Goal: Task Accomplishment & Management: Complete application form

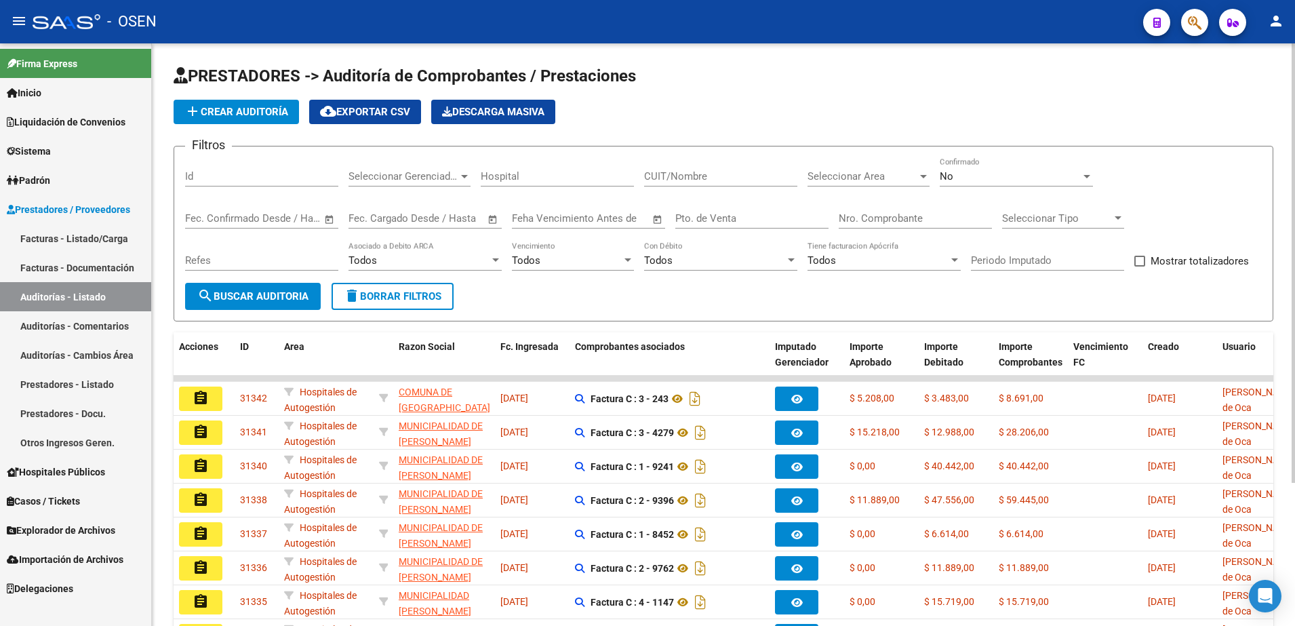
scroll to position [190, 0]
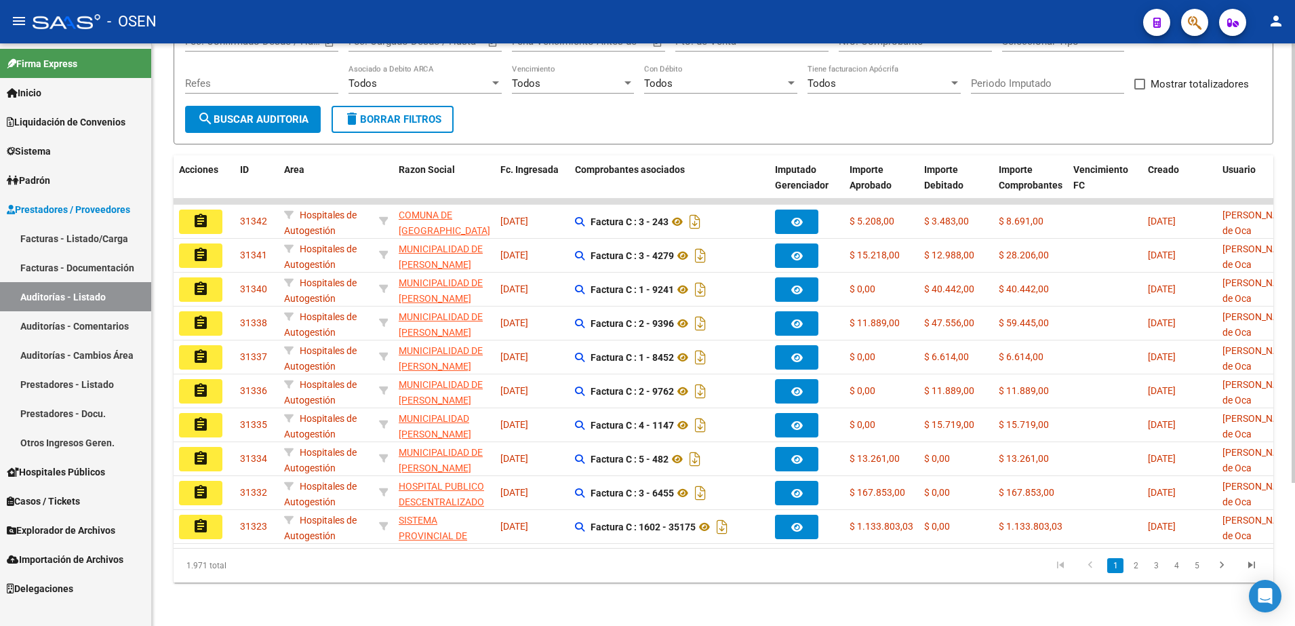
click at [300, 113] on span "search Buscar Auditoria" at bounding box center [252, 119] width 111 height 12
click at [307, 113] on span "search Buscar Auditoria" at bounding box center [252, 119] width 111 height 12
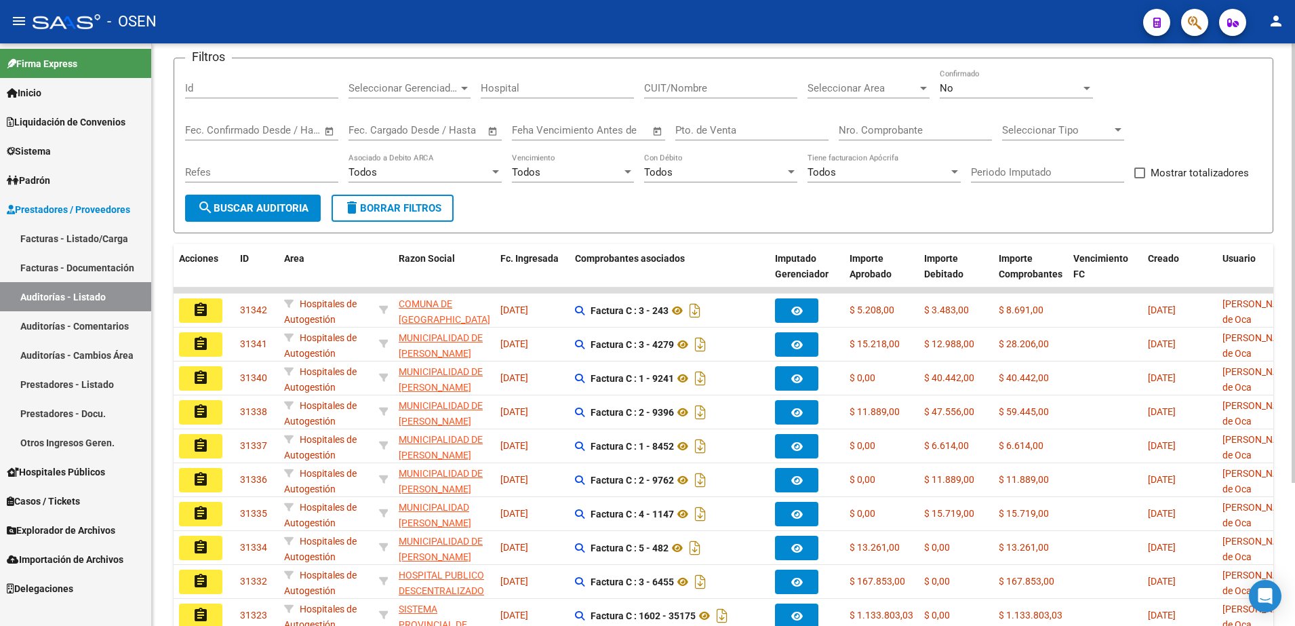
scroll to position [0, 0]
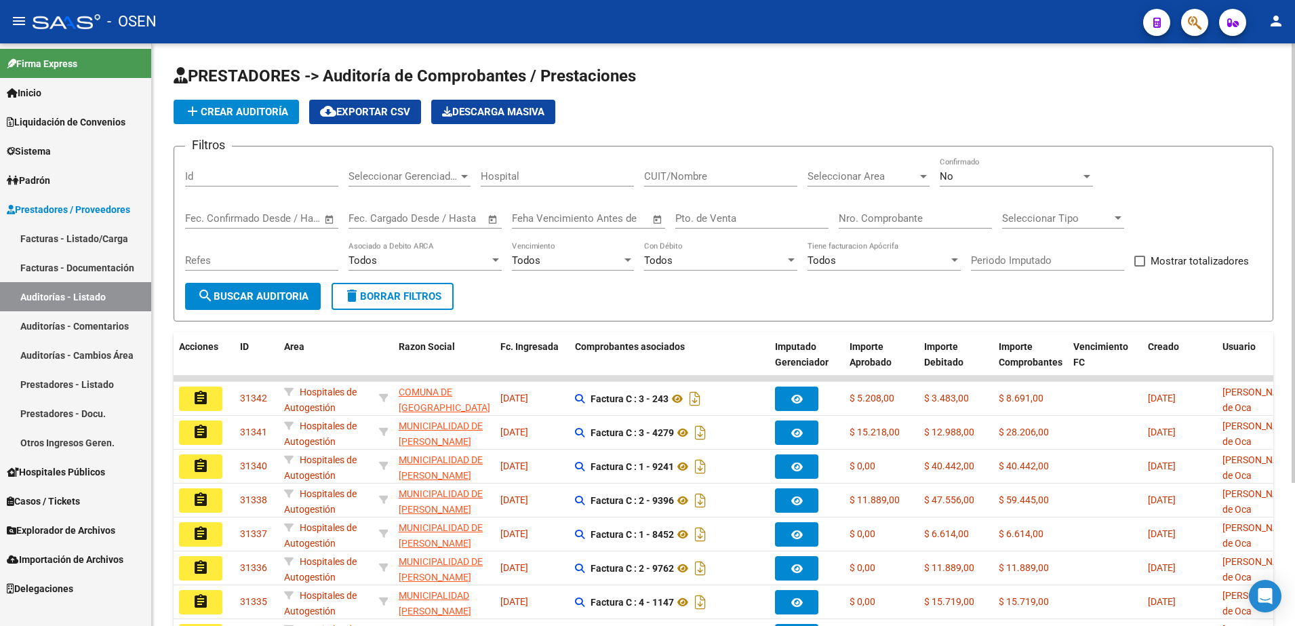
click at [279, 121] on button "add Crear Auditoría" at bounding box center [236, 112] width 125 height 24
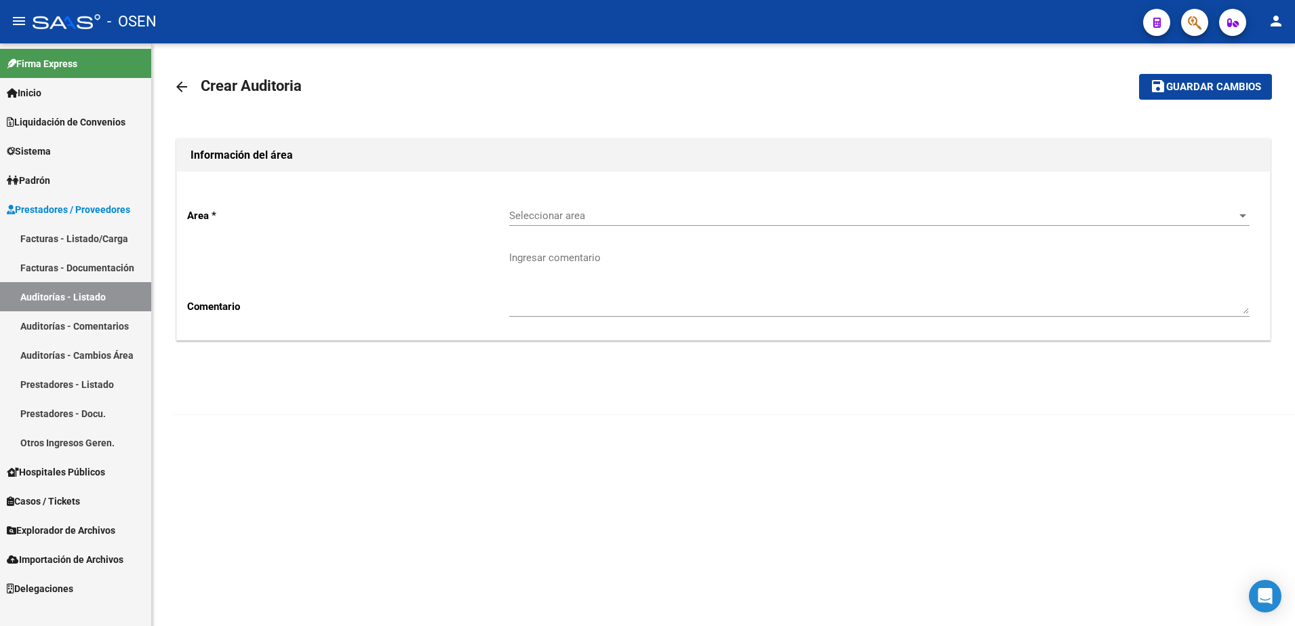
click at [582, 233] on div "Seleccionar area Seleccionar area" at bounding box center [879, 218] width 740 height 42
click at [584, 217] on span "Seleccionar area" at bounding box center [873, 216] width 728 height 12
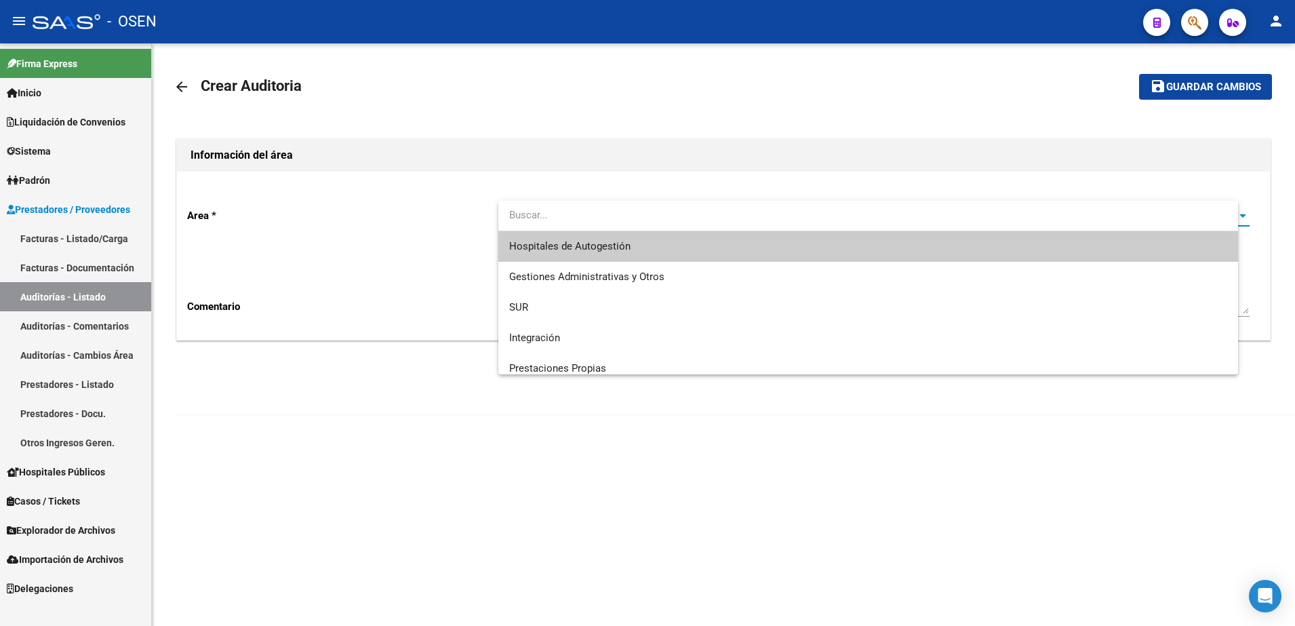
click at [587, 235] on span "Hospitales de Autogestión" at bounding box center [868, 246] width 719 height 31
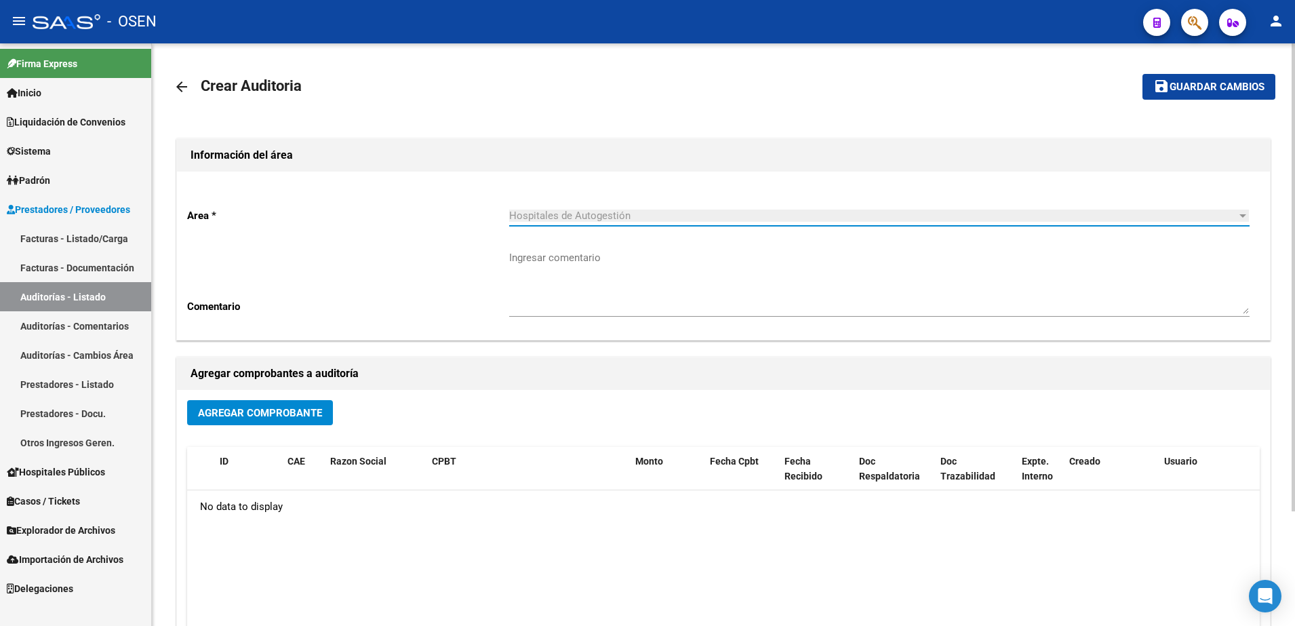
click at [284, 407] on span "Agregar Comprobante" at bounding box center [260, 413] width 124 height 12
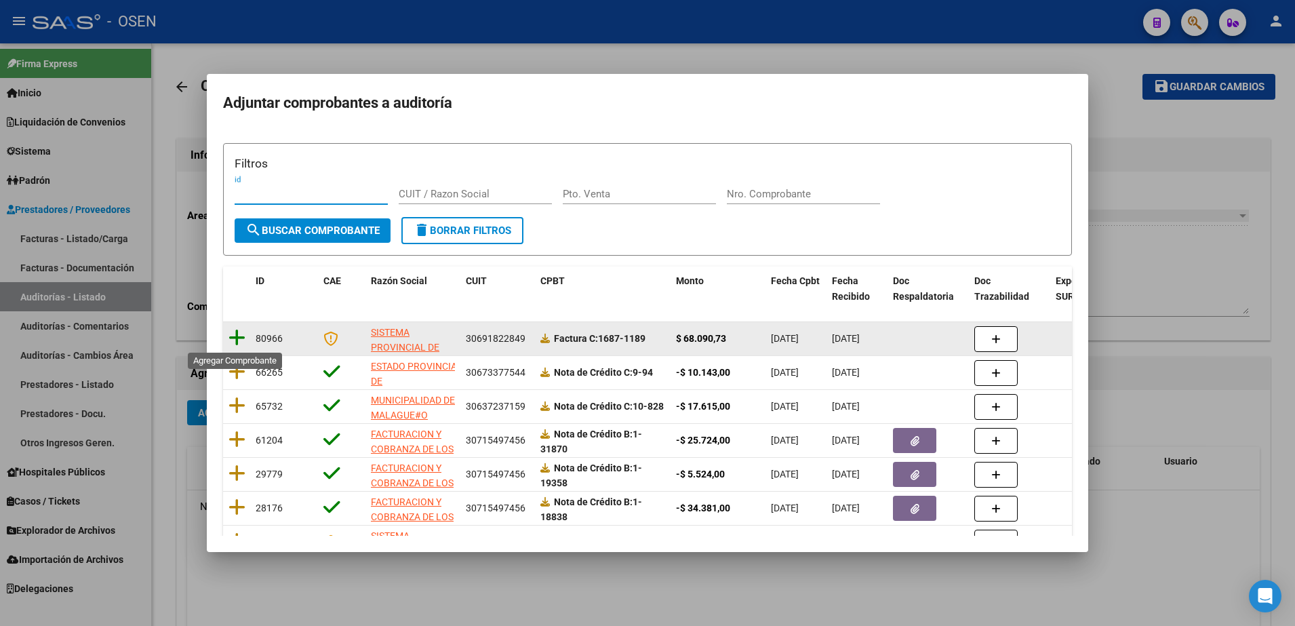
click at [243, 342] on icon at bounding box center [237, 337] width 17 height 19
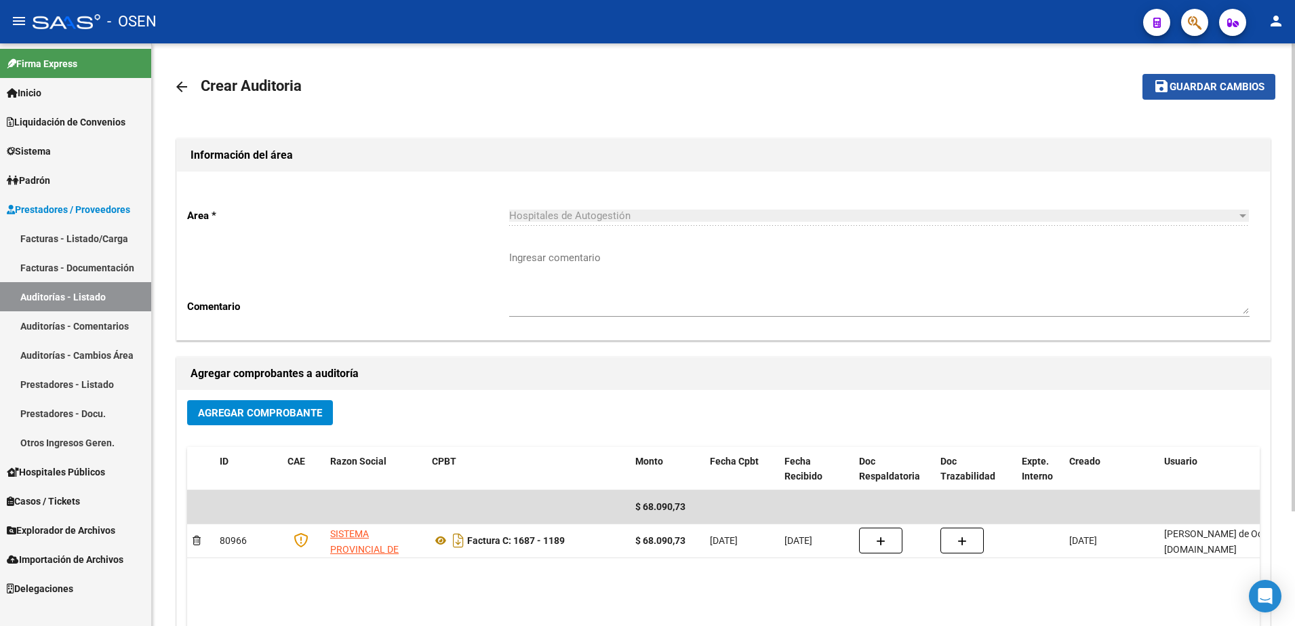
click at [1229, 82] on span "Guardar cambios" at bounding box center [1217, 87] width 95 height 12
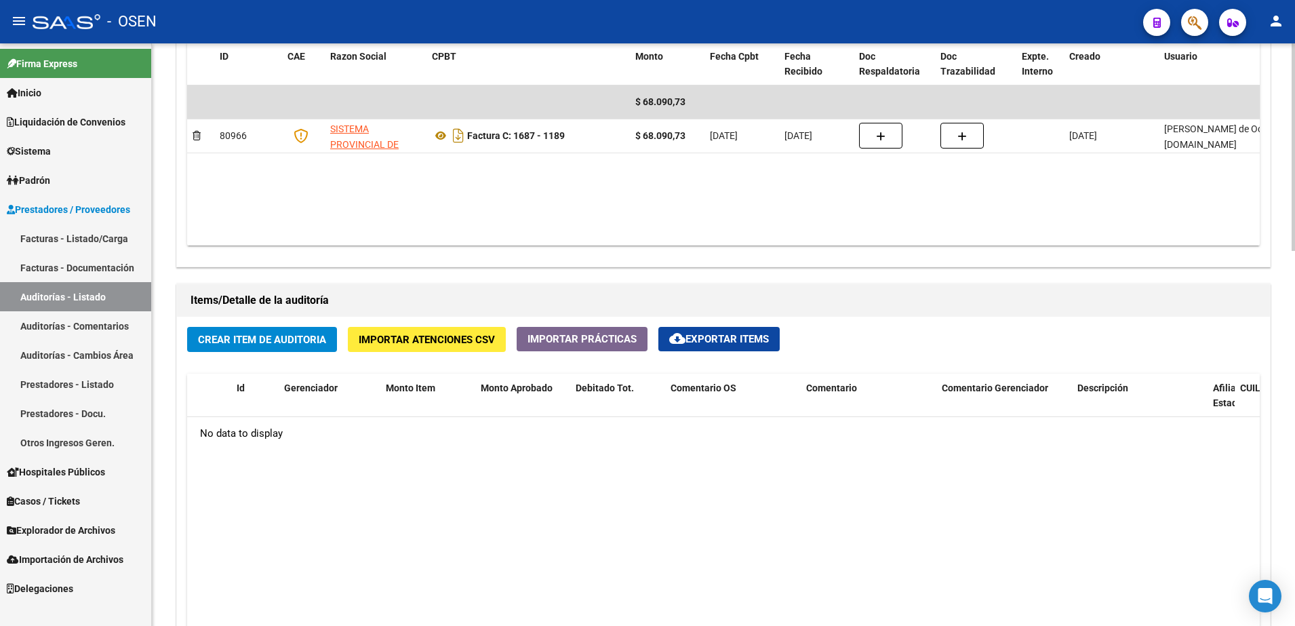
scroll to position [932, 0]
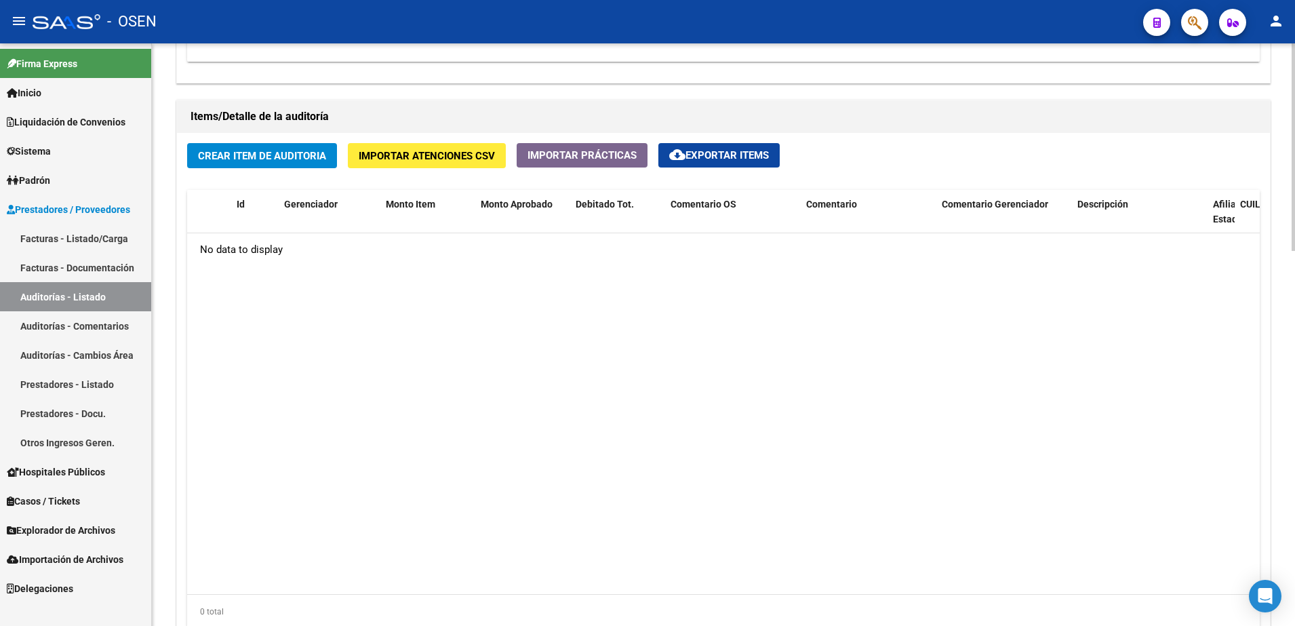
click at [251, 170] on div "Crear Item de Auditoria Importar Atenciones CSV Importar Prácticas cloud_downlo…" at bounding box center [723, 391] width 1093 height 516
click at [256, 146] on button "Crear Item de Auditoria" at bounding box center [262, 155] width 150 height 25
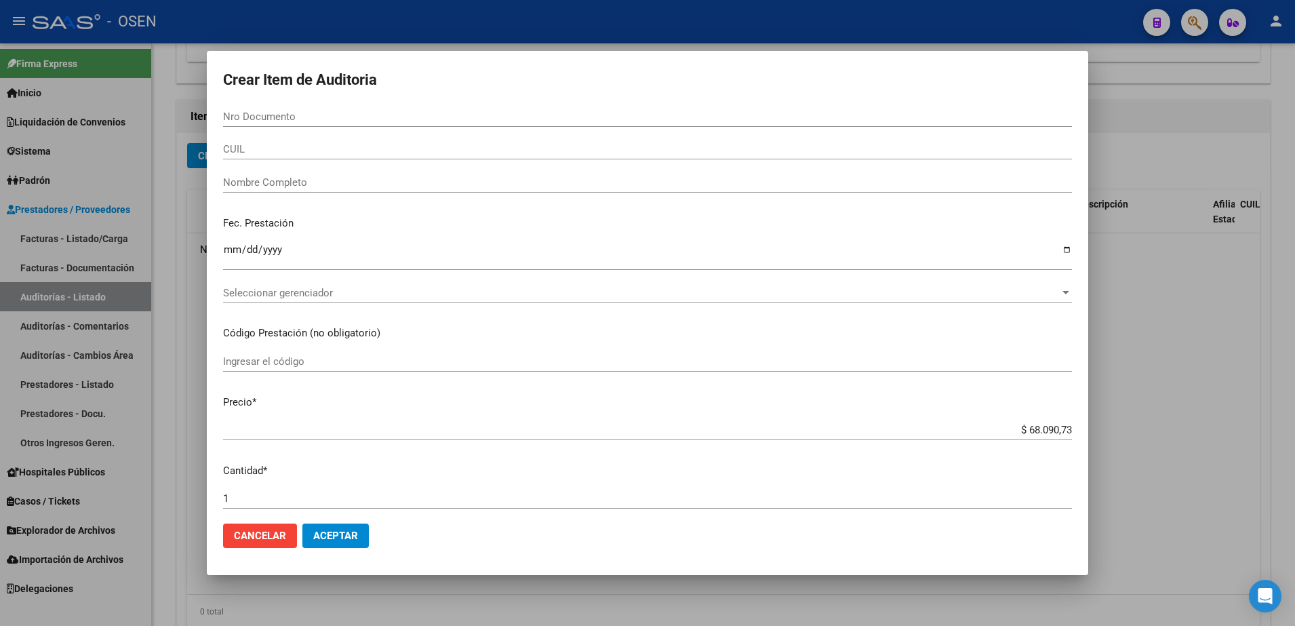
paste input "70237160"
type input "70237160"
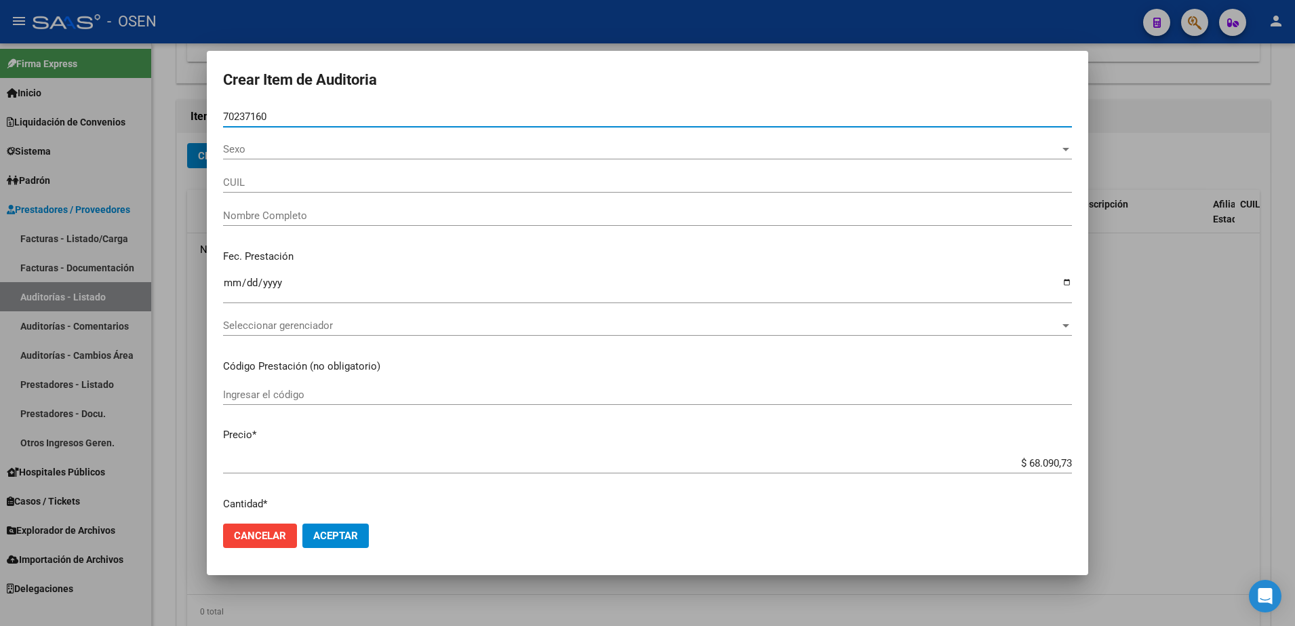
type input "20702371601"
type input "GONZALEZ ORIANNA AIME"
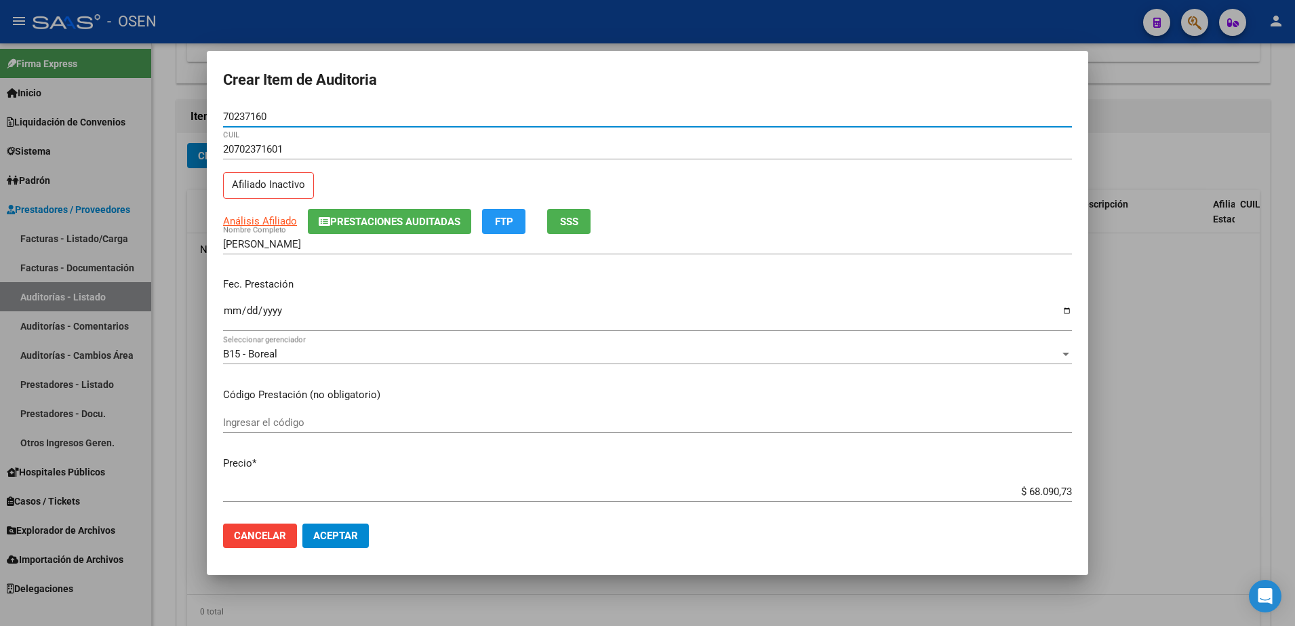
type input "70237160"
click at [1011, 492] on input "$ 68.090,73" at bounding box center [647, 491] width 849 height 12
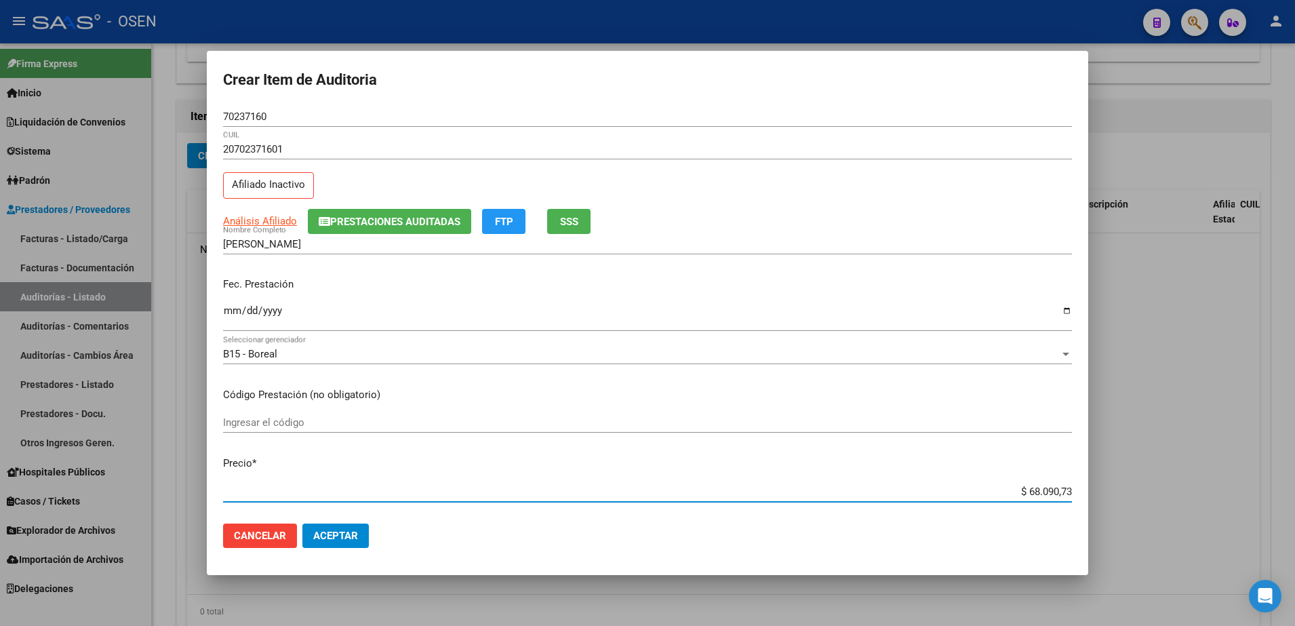
click at [1011, 492] on input "$ 68.090,73" at bounding box center [647, 491] width 849 height 12
click at [1018, 491] on input "$ 68.090,73" at bounding box center [647, 491] width 849 height 12
click at [1031, 488] on input "$ 68.090,73" at bounding box center [647, 491] width 849 height 12
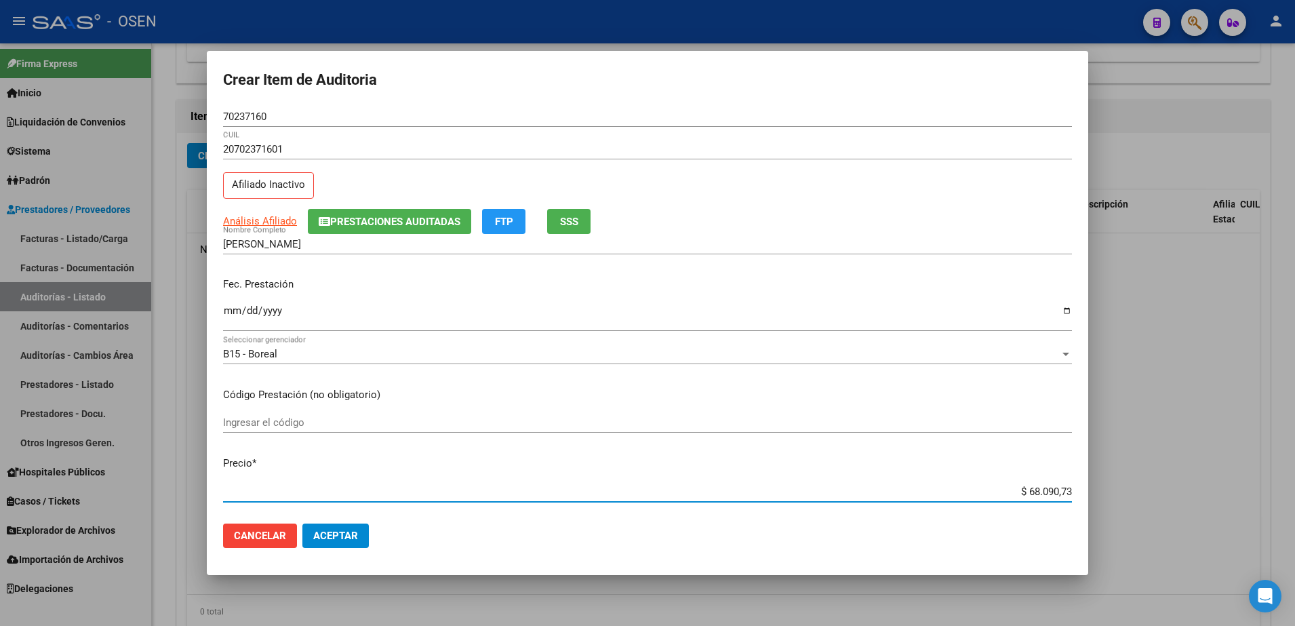
click at [1033, 490] on input "$ 68.090,73" at bounding box center [647, 491] width 849 height 12
type input "$ 0,02"
type input "$ 0,21"
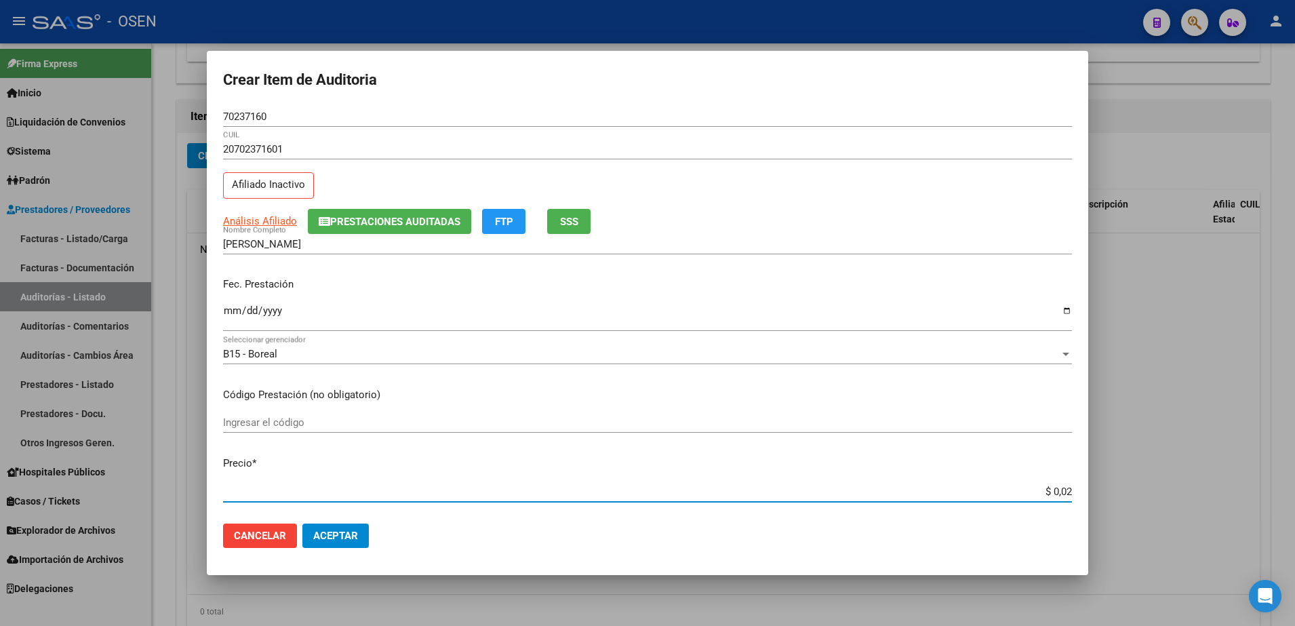
type input "$ 0,21"
type input "$ 2,10"
type input "$ 21,06"
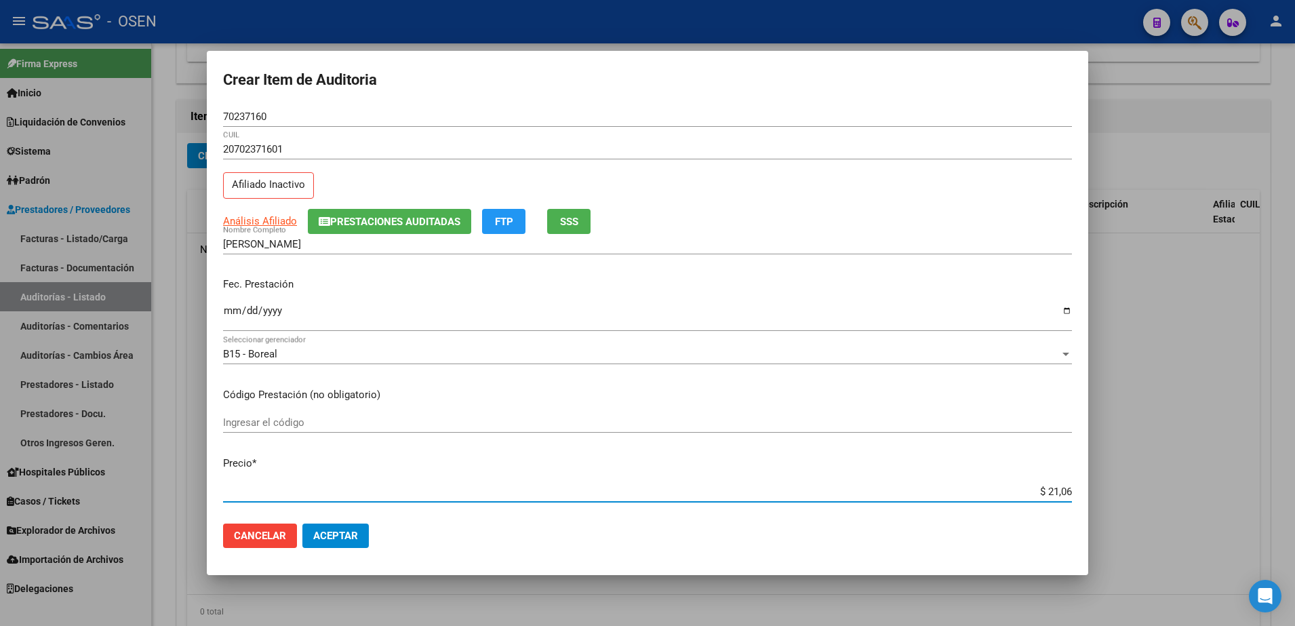
type input "$ 210,68"
type input "$ 2.106,80"
type input "$ 21.068,05"
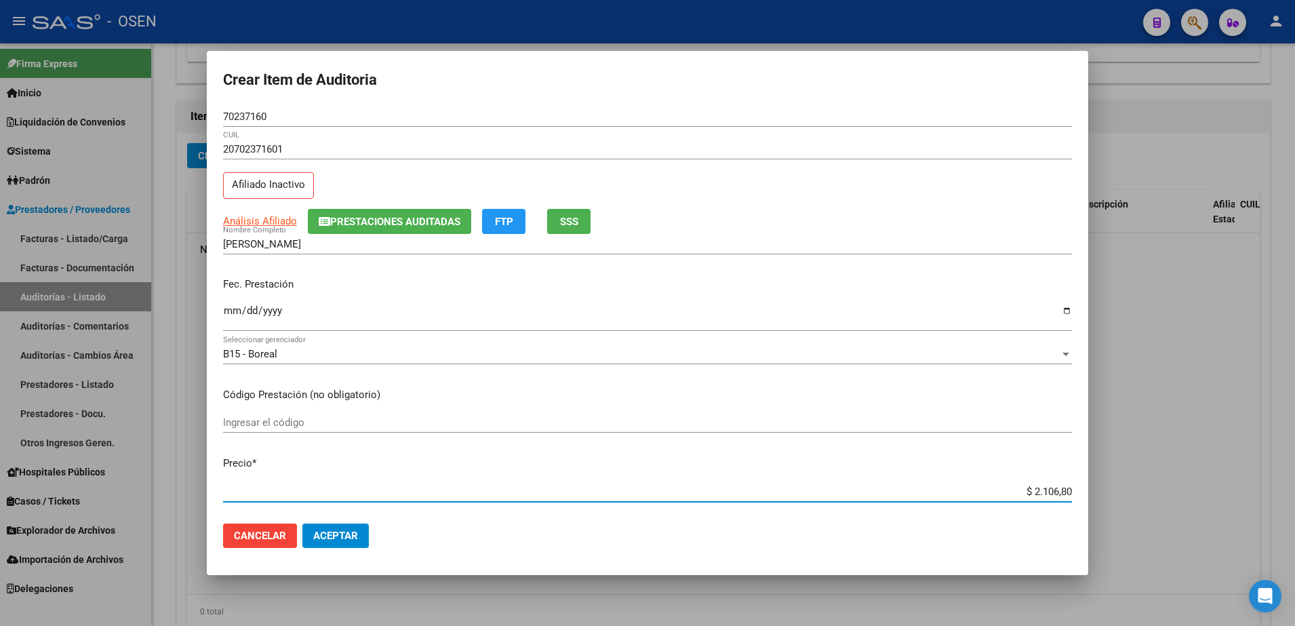
type input "$ 21.068,05"
click at [236, 322] on input "Ingresar la fecha" at bounding box center [647, 316] width 849 height 22
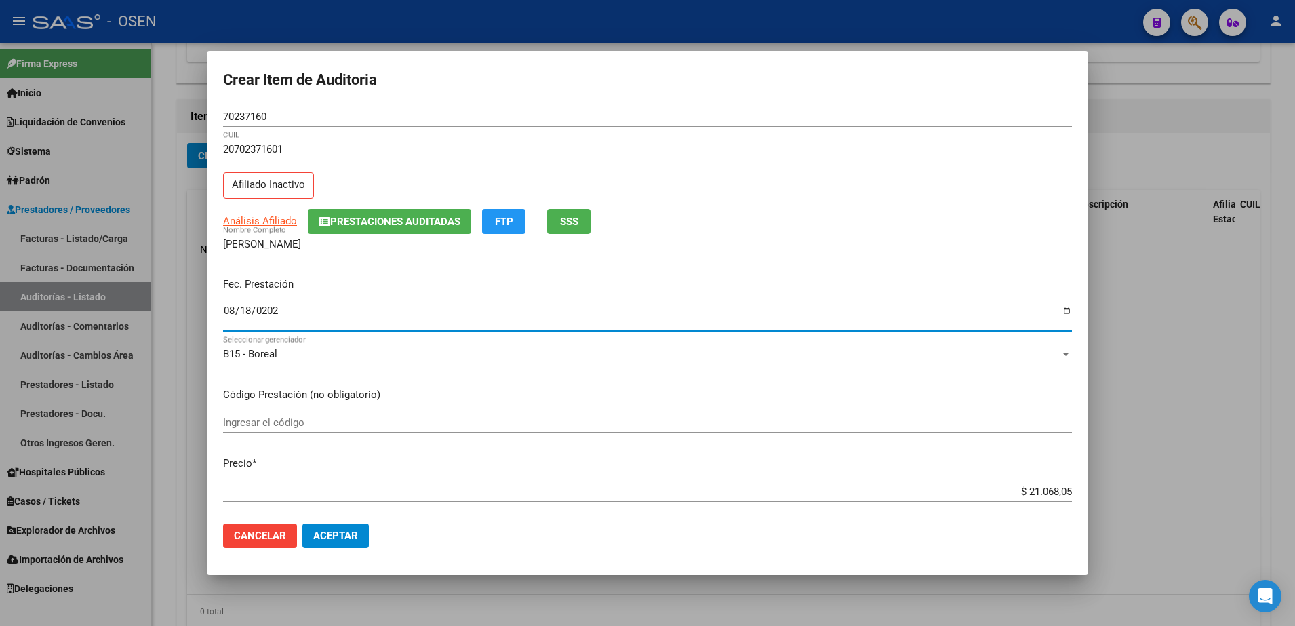
type input "2025-08-18"
click at [254, 109] on div "70237160 Nro Documento" at bounding box center [647, 116] width 849 height 20
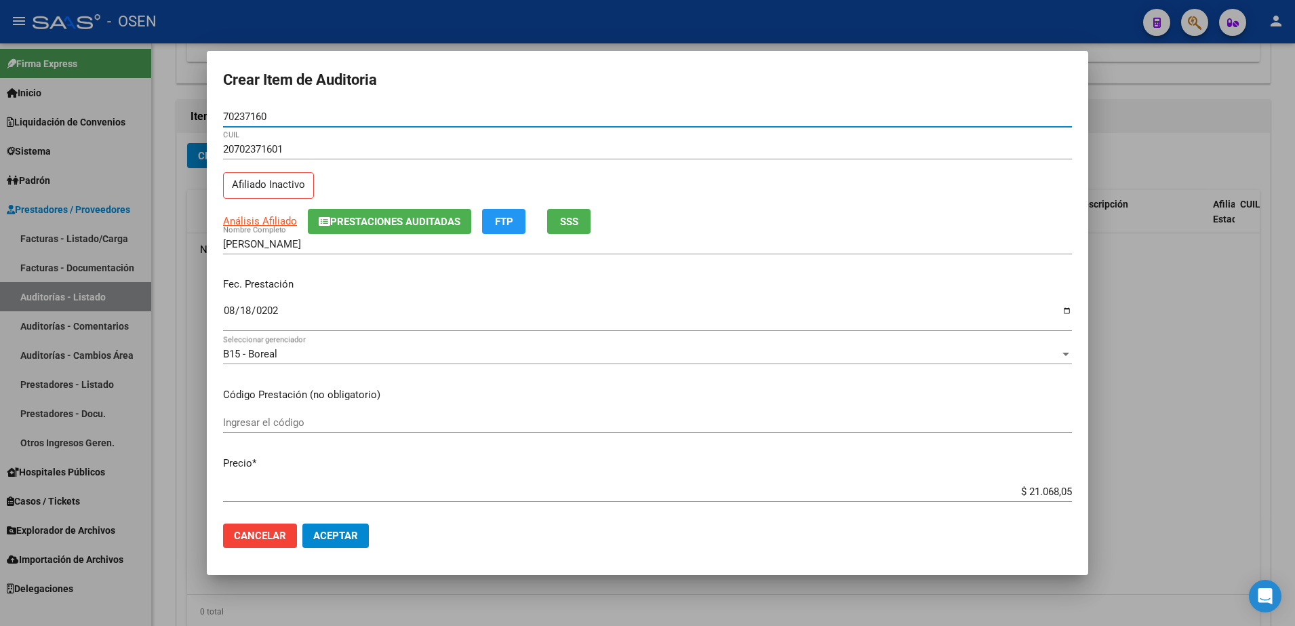
click at [254, 109] on div "70237160 Nro Documento" at bounding box center [647, 116] width 849 height 20
click at [234, 106] on div "70237160 Nro Documento" at bounding box center [647, 116] width 849 height 20
click at [236, 115] on input "70237160" at bounding box center [647, 117] width 849 height 12
click at [236, 116] on input "70237160" at bounding box center [647, 117] width 849 height 12
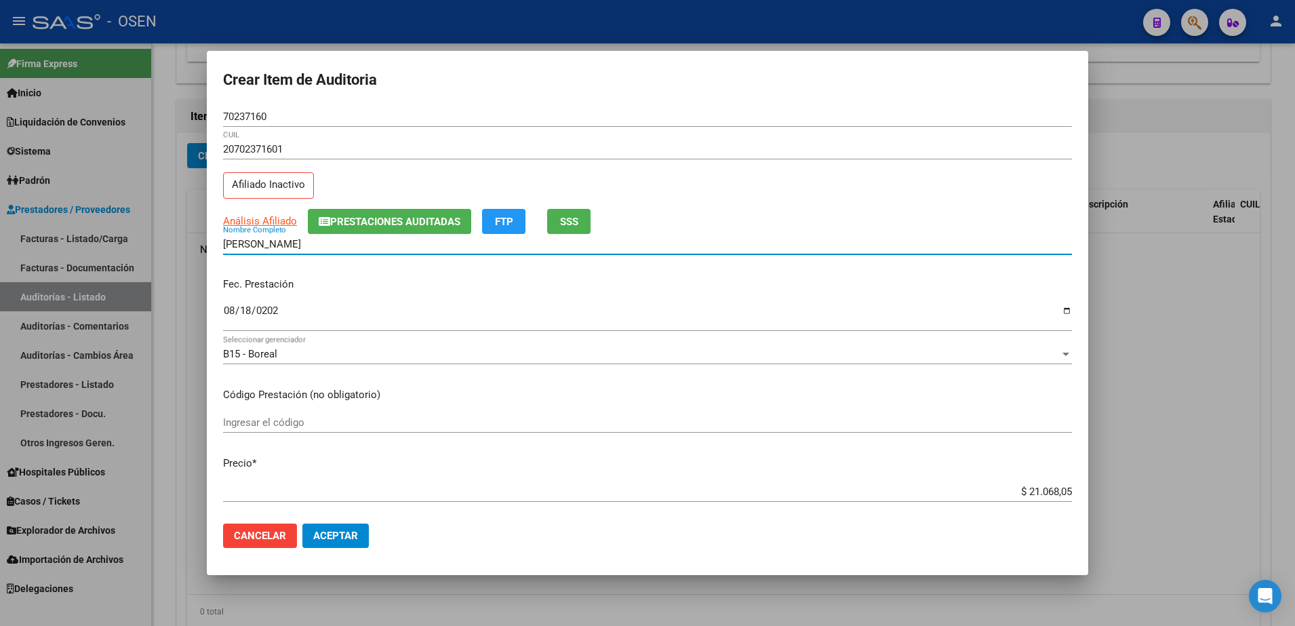
click at [338, 245] on input "GONZALEZ ORIANNA AIME" at bounding box center [647, 244] width 849 height 12
click at [338, 246] on input "GONZALEZ ORIANNA AIME" at bounding box center [647, 244] width 849 height 12
paste input "70237160"
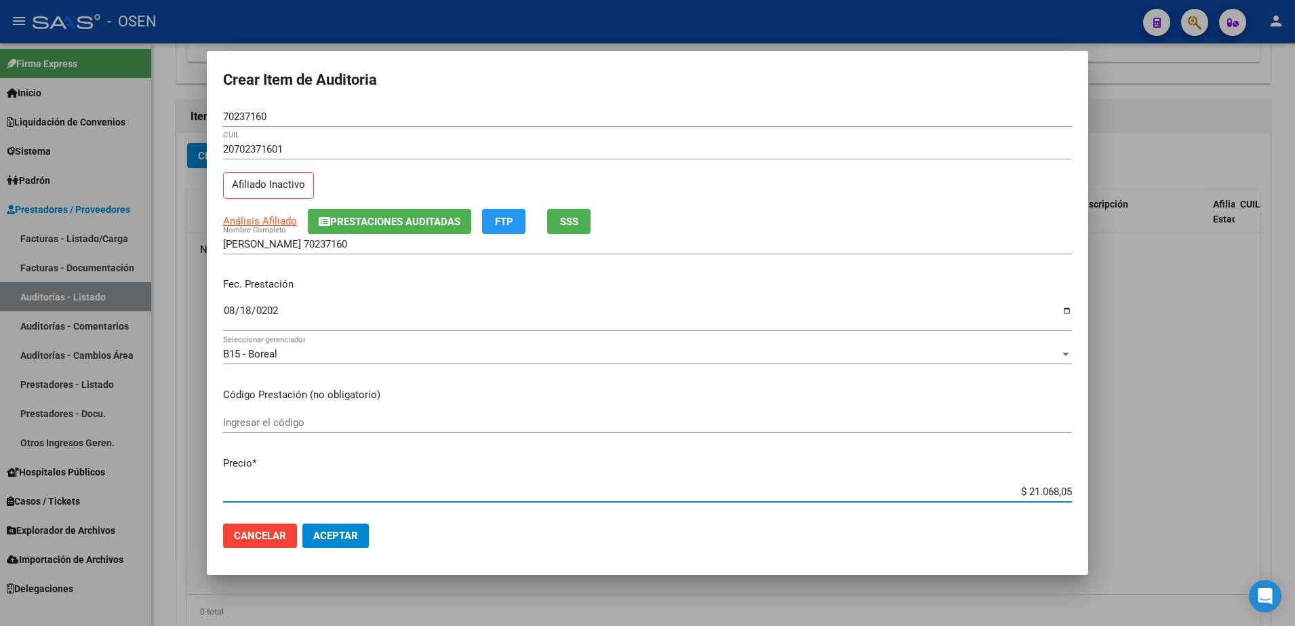
drag, startPoint x: 997, startPoint y: 488, endPoint x: 1069, endPoint y: 489, distance: 71.2
click at [1069, 489] on app-form-text-field "Precio * $ 21.068,05 Ingresar el precio" at bounding box center [653, 477] width 860 height 42
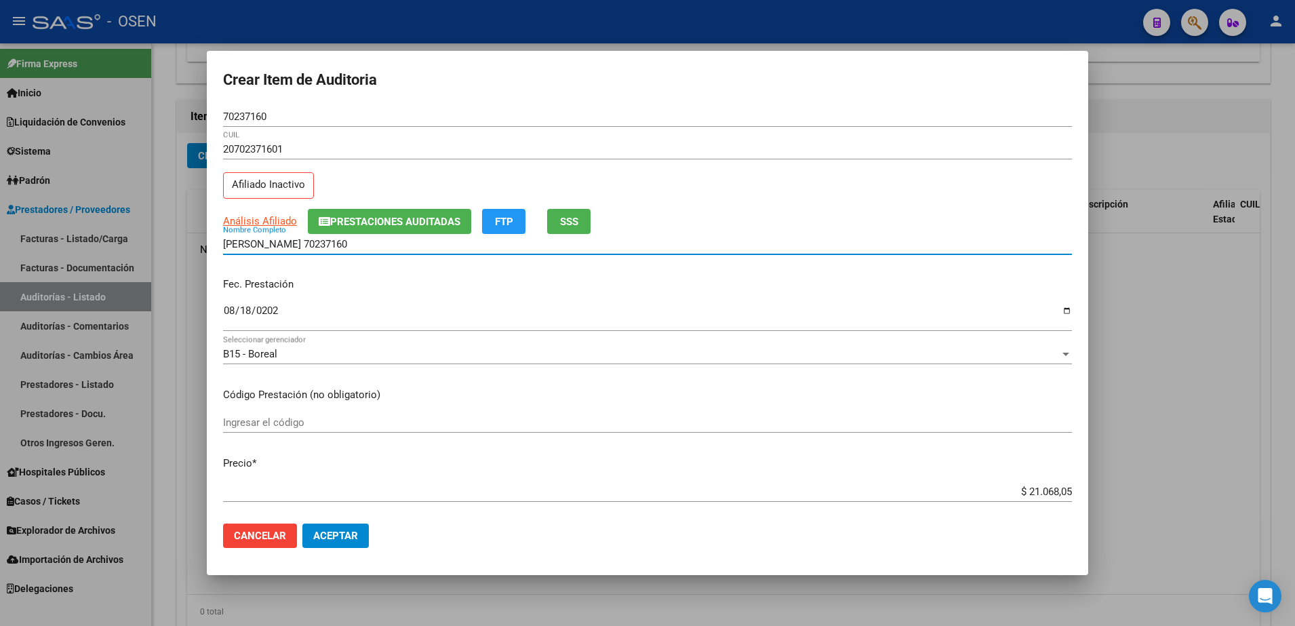
click at [649, 250] on input "GONZALEZ ORIANNA 70237160" at bounding box center [647, 244] width 849 height 12
paste input "$ 21.068,05"
drag, startPoint x: 603, startPoint y: 246, endPoint x: 161, endPoint y: 260, distance: 442.3
click at [161, 260] on div "Crear Item de Auditoria 70237160 Nro Documento 20702371601 CUIL Afiliado Inacti…" at bounding box center [647, 313] width 1295 height 626
click at [456, 246] on input "GONZALEZ ORIANNA 70237160 - $ 21.068,05" at bounding box center [647, 244] width 849 height 12
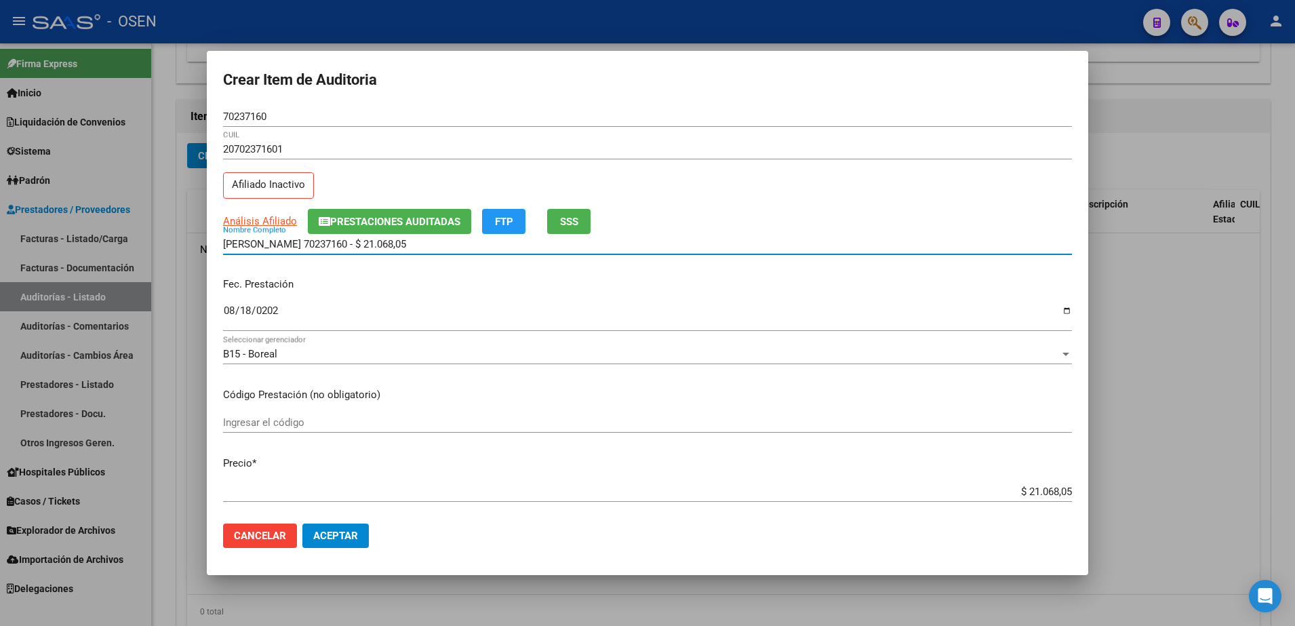
drag, startPoint x: 456, startPoint y: 246, endPoint x: 317, endPoint y: 225, distance: 140.6
click at [317, 225] on mat-dialog-content "70237160 Nro Documento 20702371601 CUIL Afiliado Inactivo Análisis Afiliado Pre…" at bounding box center [647, 309] width 881 height 407
type input "GONZALEZ"
click at [357, 540] on span "Aceptar" at bounding box center [335, 536] width 45 height 12
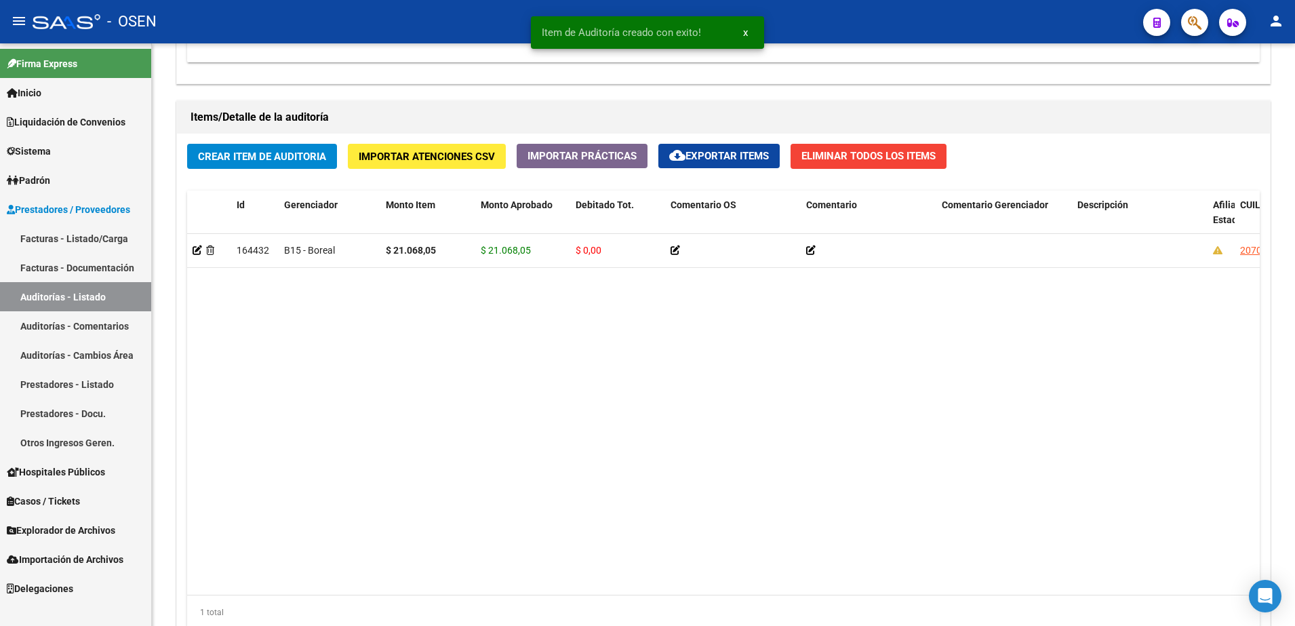
scroll to position [933, 0]
click at [283, 176] on div "Crear Item de Auditoria Importar Atenciones CSV Importar Prácticas cloud_downlo…" at bounding box center [723, 391] width 1093 height 516
click at [282, 166] on button "Crear Item de Auditoria" at bounding box center [262, 155] width 150 height 25
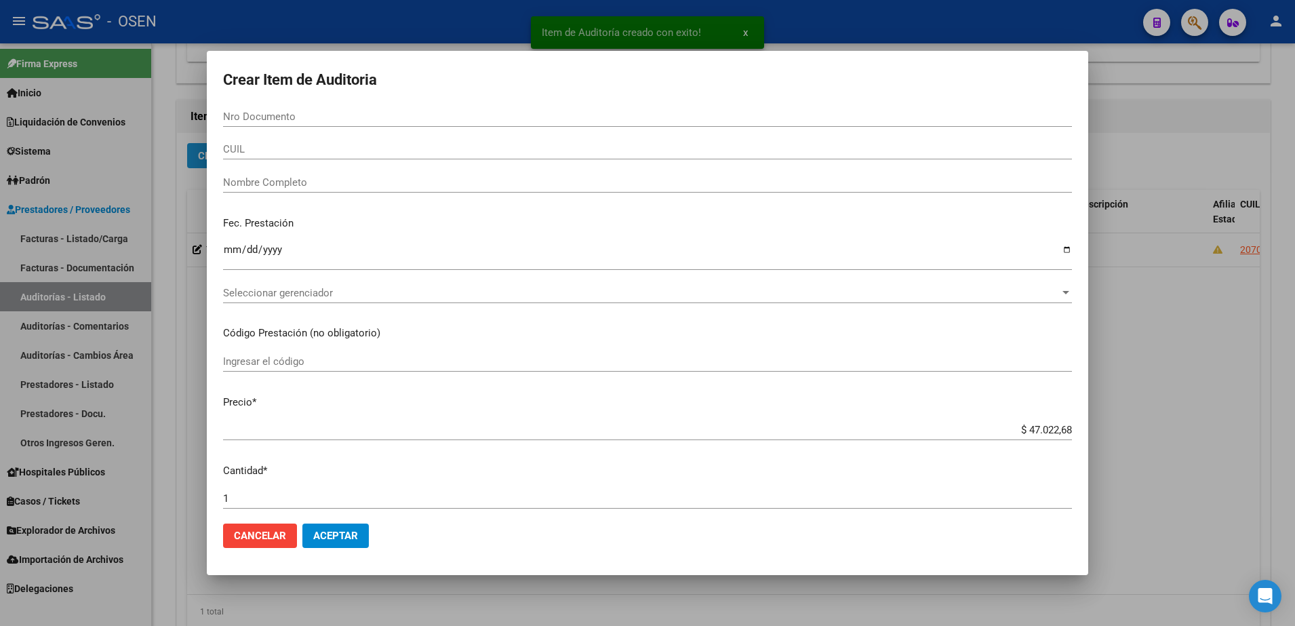
paste input "30767337"
type input "30767337"
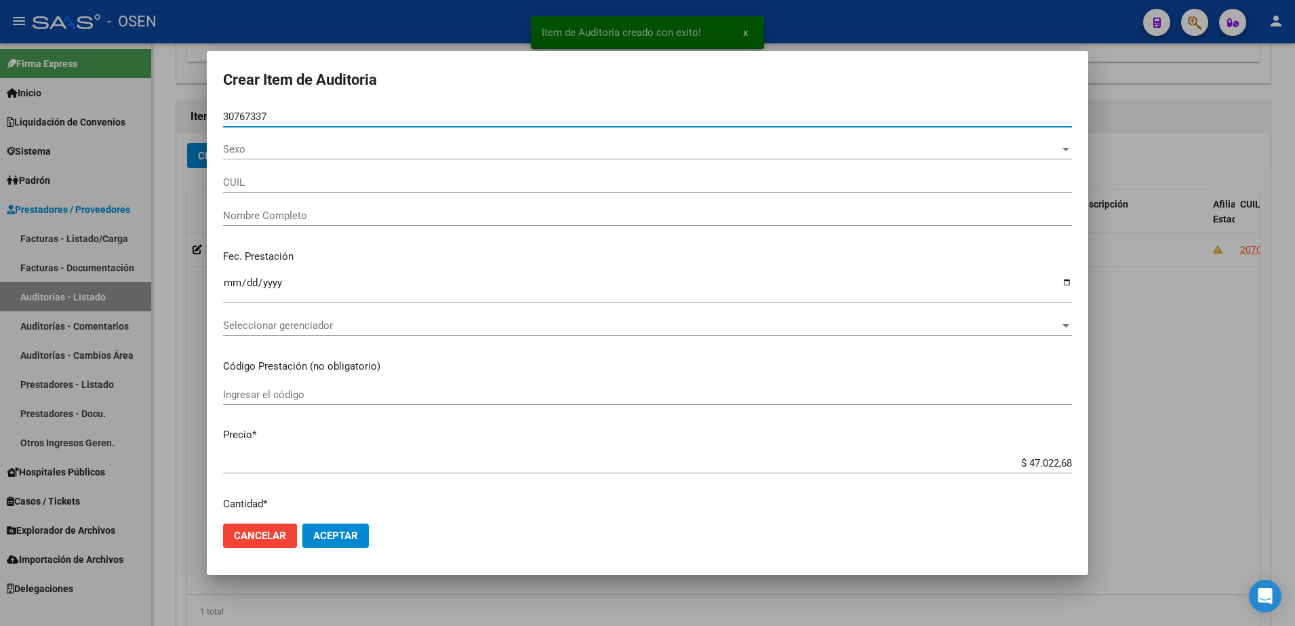
type input "20307673372"
type input "LOPEZ ELIO SEBASTIAN"
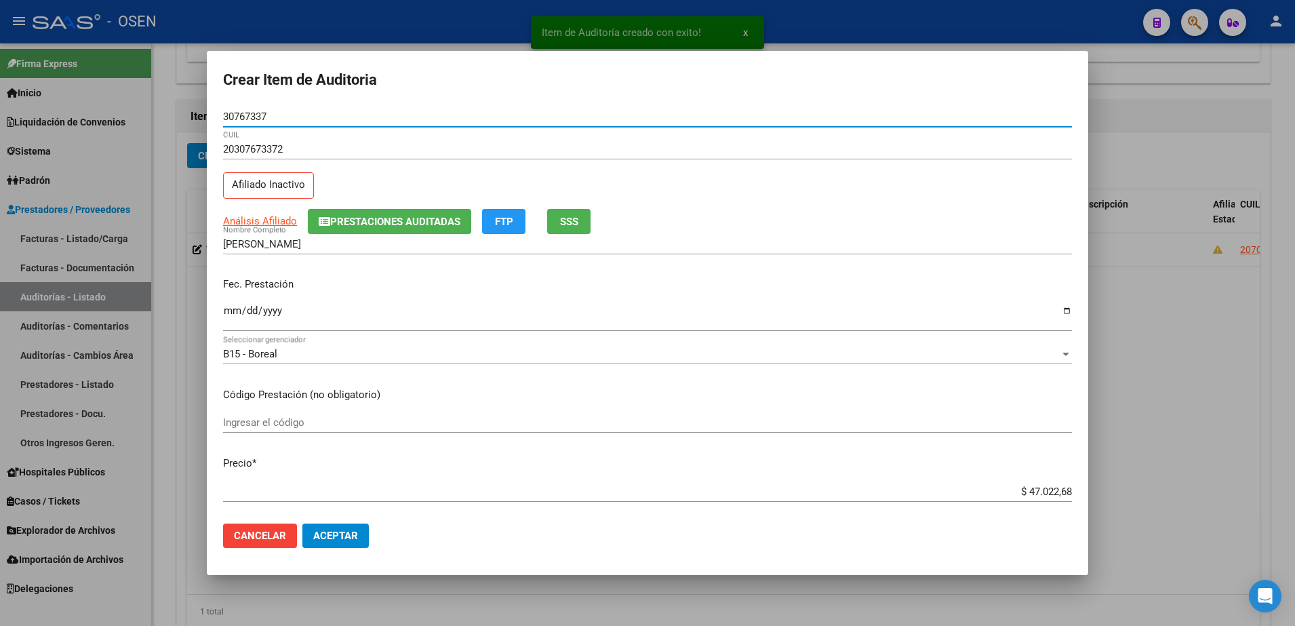
type input "30767337"
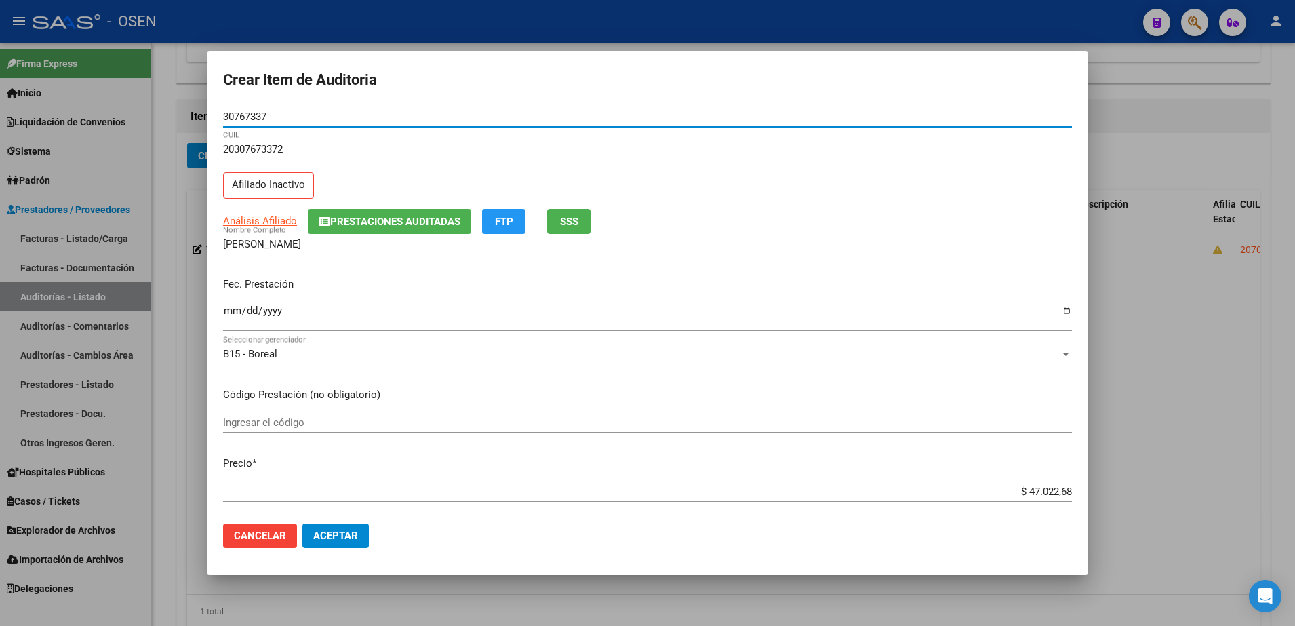
click at [250, 116] on input "30767337" at bounding box center [647, 117] width 849 height 12
click at [309, 241] on input "LOPEZ ELIO SEBASTIAN" at bounding box center [647, 244] width 849 height 12
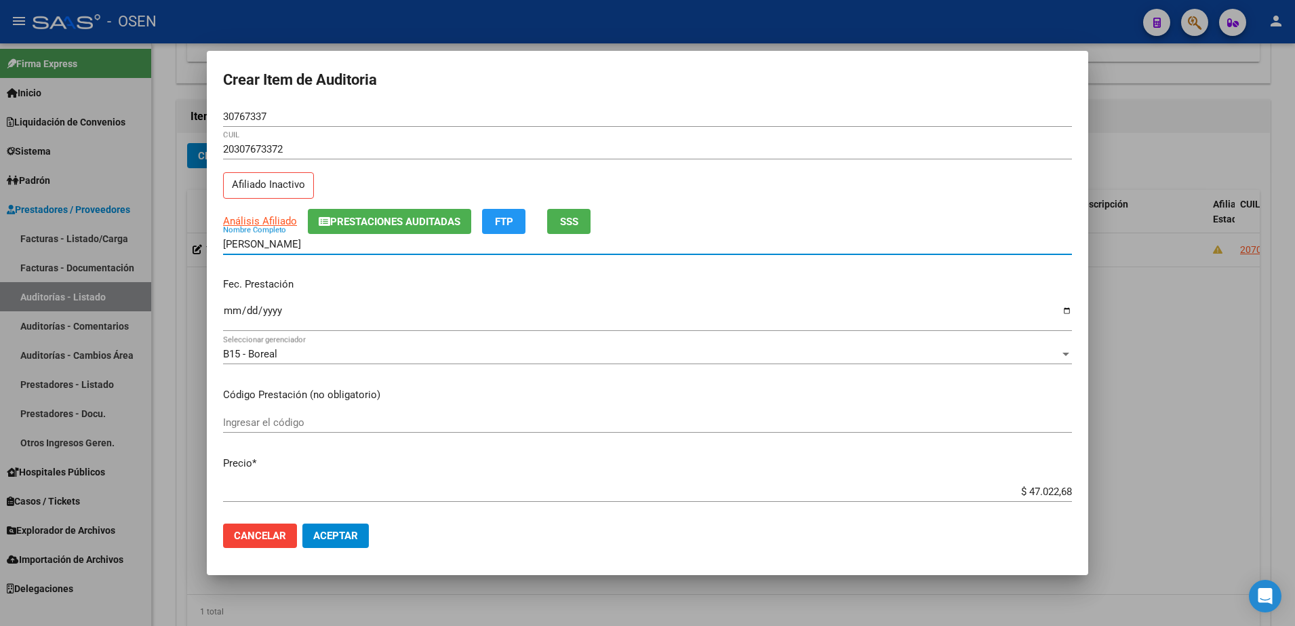
click at [309, 241] on input "LOPEZ ELIO SEBASTIAN" at bounding box center [647, 244] width 849 height 12
paste input "30767337"
type input "LOPEZ ELIO 30767337"
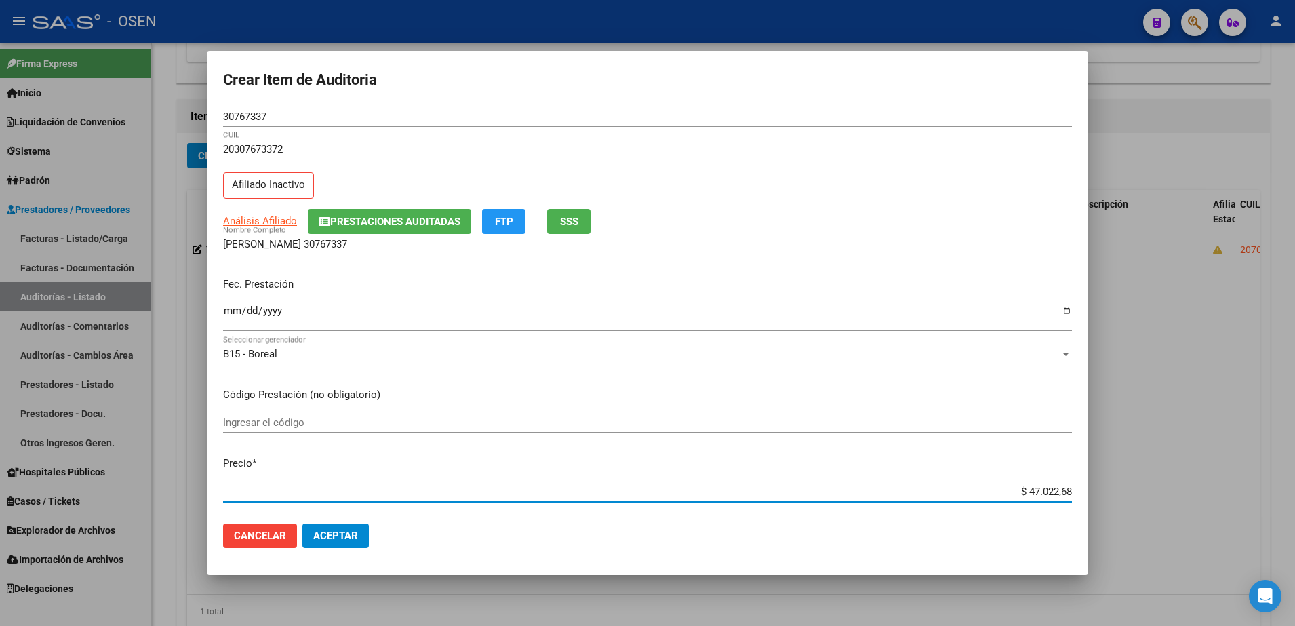
click at [1027, 488] on input "$ 47.022,68" at bounding box center [647, 491] width 849 height 12
type input "$ 0,01"
type input "$ 0,10"
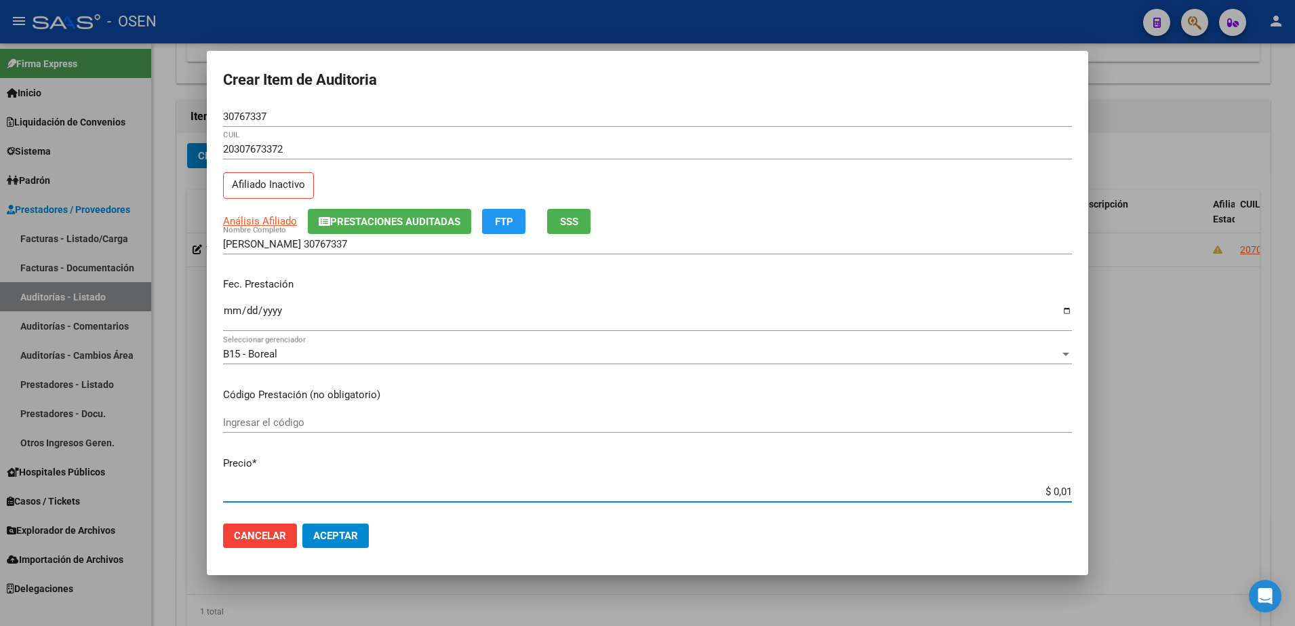
type input "$ 0,10"
type input "$ 1,00"
type input "$ 10,00"
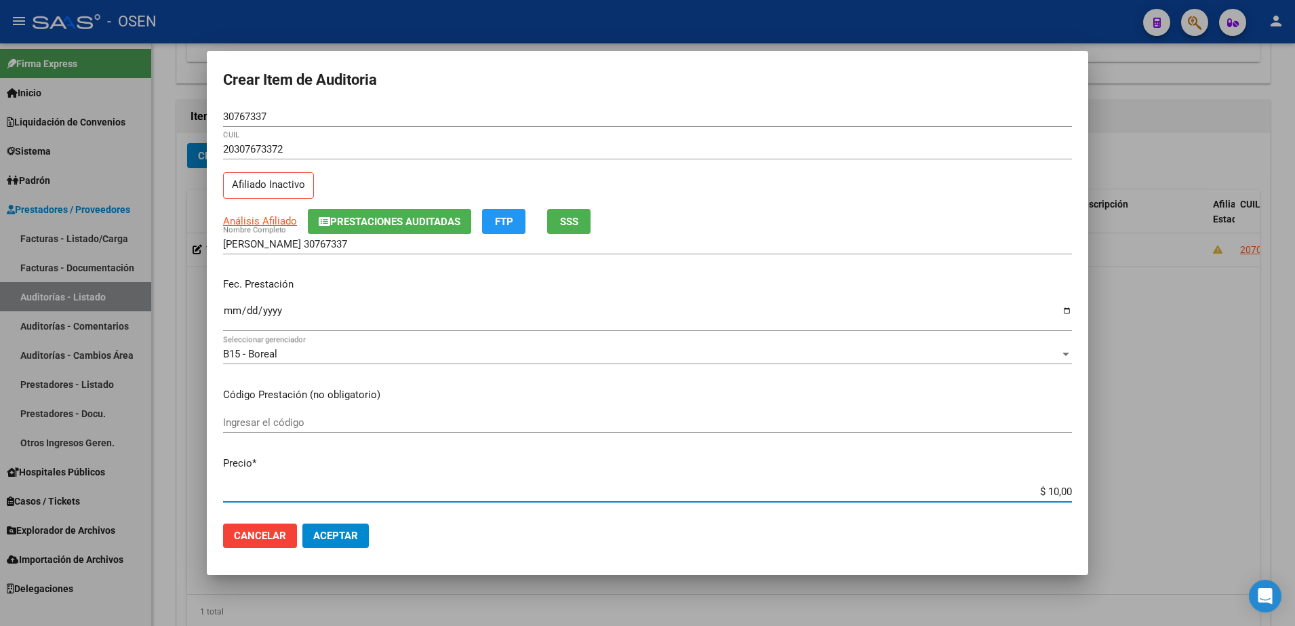
type input "$ 100,00"
type input "$ 1.000,00"
type input "$ 10.000,00"
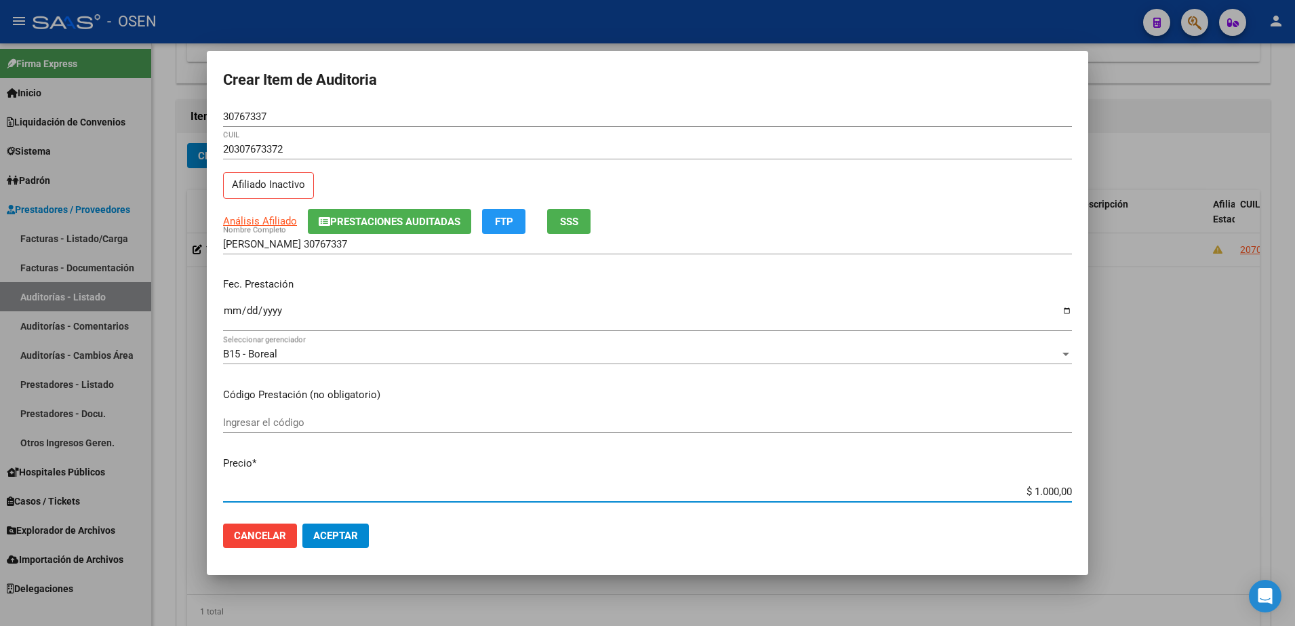
type input "$ 10.000,00"
click at [249, 296] on div "Fec. Prestación Ingresar la fecha" at bounding box center [647, 304] width 849 height 77
click at [245, 305] on input "Ingresar la fecha" at bounding box center [647, 316] width 849 height 22
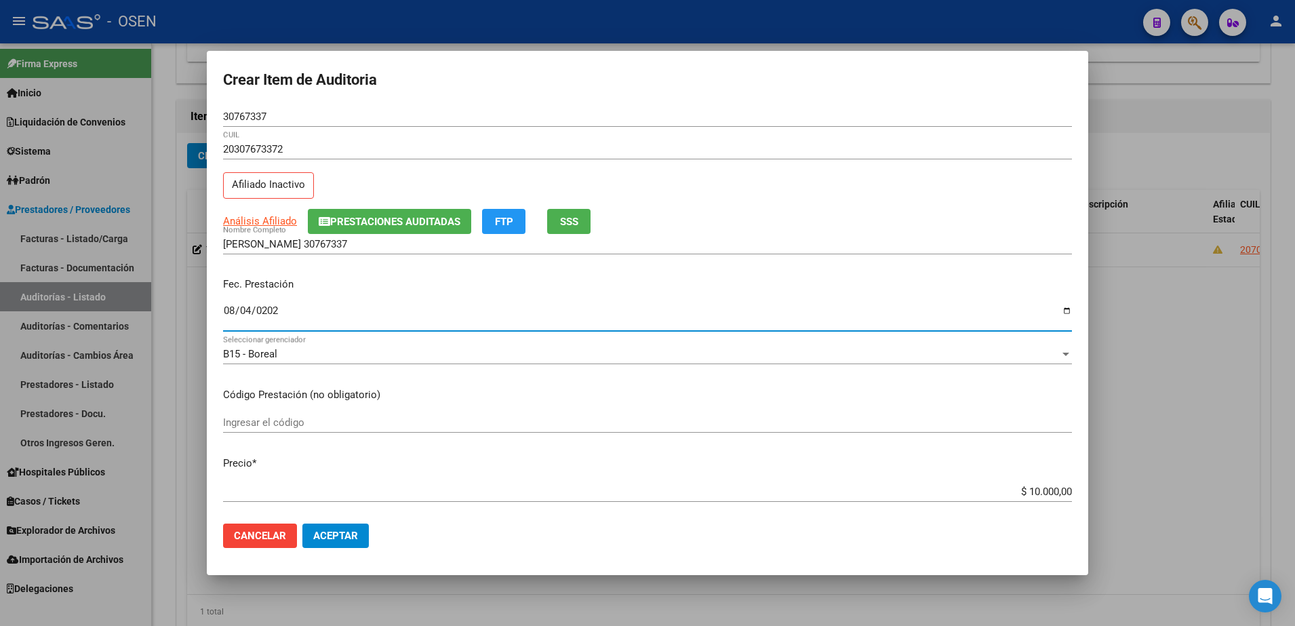
type input "2025-08-04"
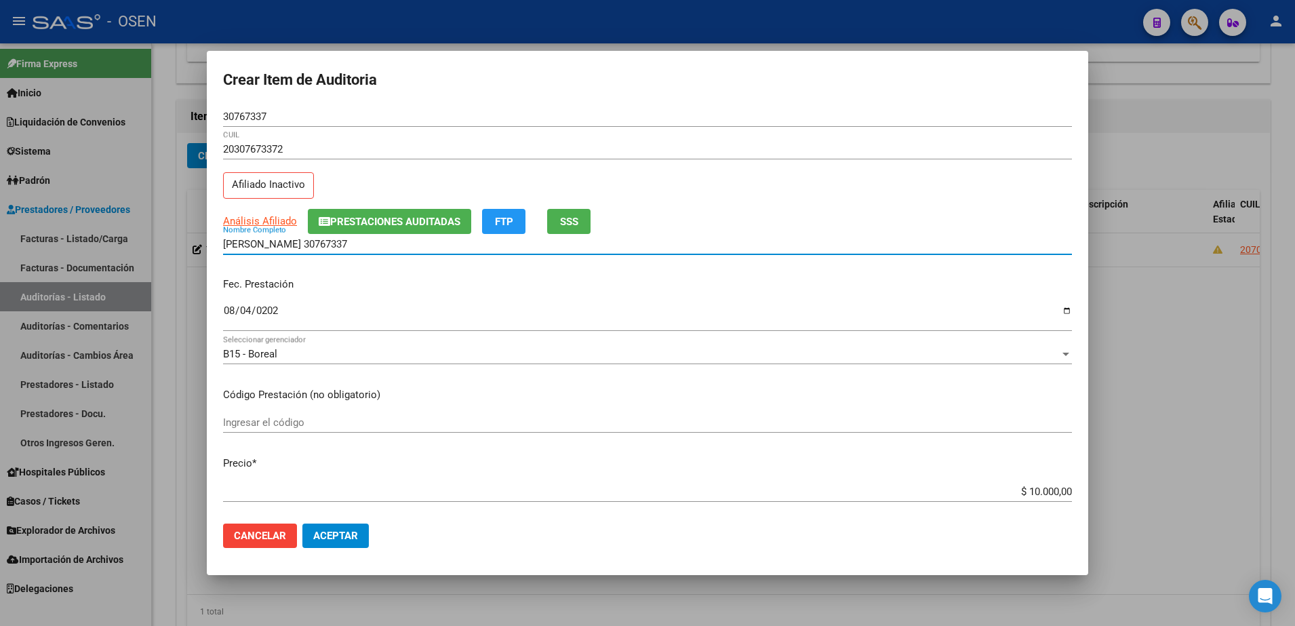
click at [330, 243] on input "LOPEZ ELIO 30767337" at bounding box center [647, 244] width 849 height 12
paste input "$ 10.000,00"
drag, startPoint x: 407, startPoint y: 247, endPoint x: 170, endPoint y: 239, distance: 237.5
click at [170, 239] on div "Crear Item de Auditoria 30767337 Nro Documento 20307673372 CUIL Afiliado Inacti…" at bounding box center [647, 313] width 1295 height 626
click at [395, 244] on input "LOPEZ ELIO 30767337 - $ 10.000,00" at bounding box center [647, 244] width 849 height 12
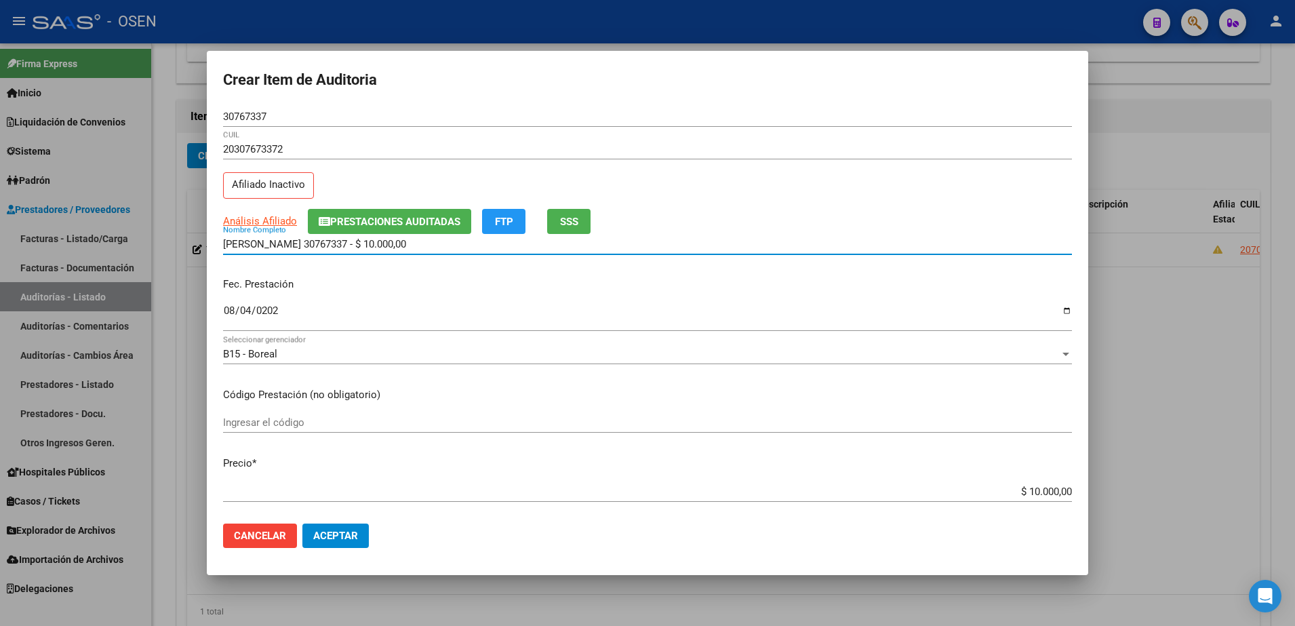
drag, startPoint x: 395, startPoint y: 244, endPoint x: 294, endPoint y: 243, distance: 101.0
click at [294, 243] on input "LOPEZ ELIO 30767337 - $ 10.000,00" at bounding box center [647, 244] width 849 height 12
type input "LOPEZ ELIO"
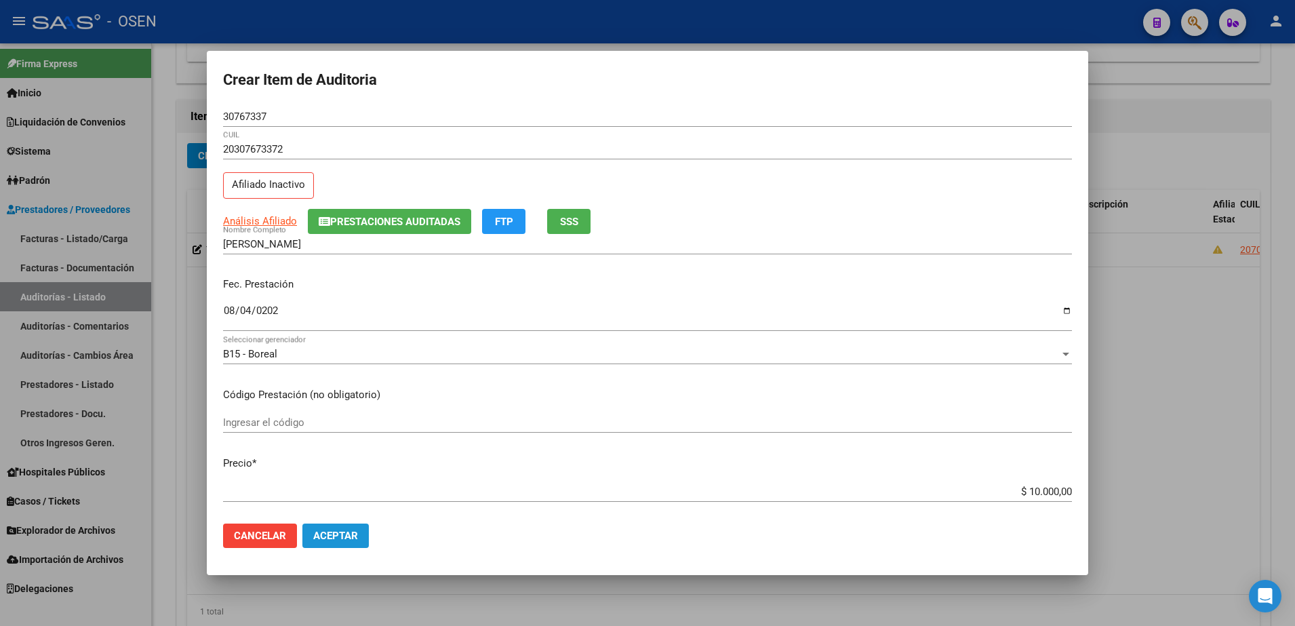
click at [334, 538] on span "Aceptar" at bounding box center [335, 536] width 45 height 12
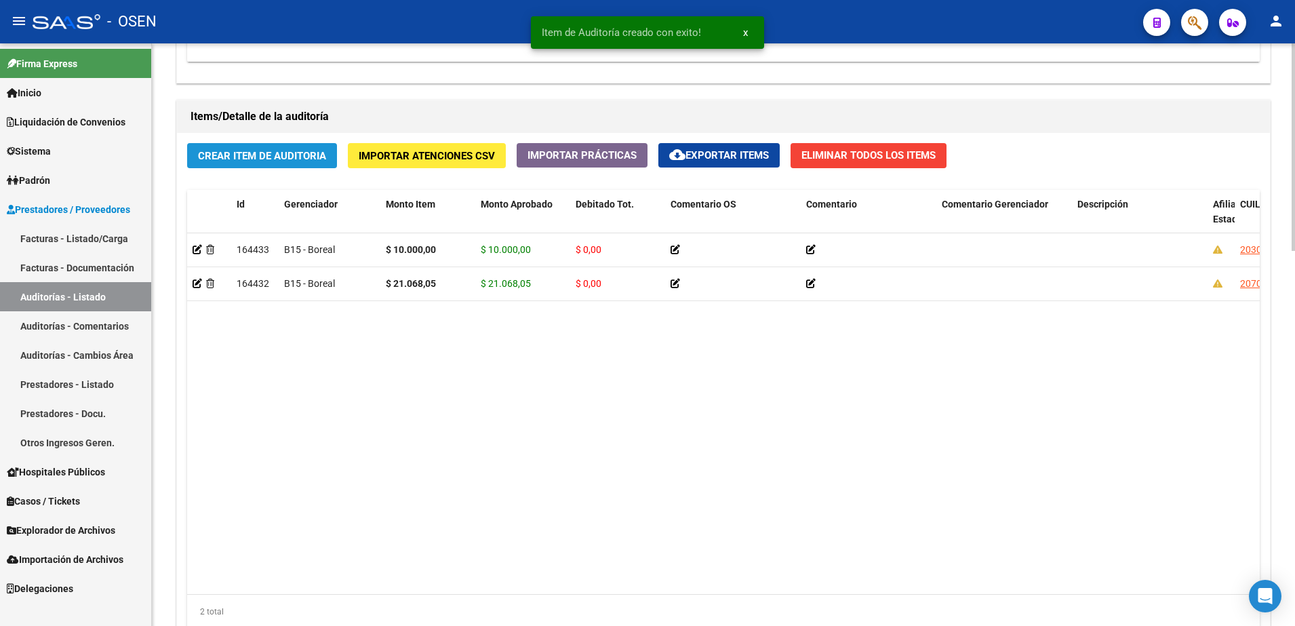
click at [306, 142] on div "Crear Item de Auditoria Importar Atenciones CSV Importar Prácticas cloud_downlo…" at bounding box center [723, 391] width 1093 height 516
click at [306, 144] on div "Crear Item de Auditoria Importar Atenciones CSV Importar Prácticas cloud_downlo…" at bounding box center [723, 391] width 1093 height 516
click at [306, 146] on button "Crear Item de Auditoria" at bounding box center [262, 155] width 150 height 25
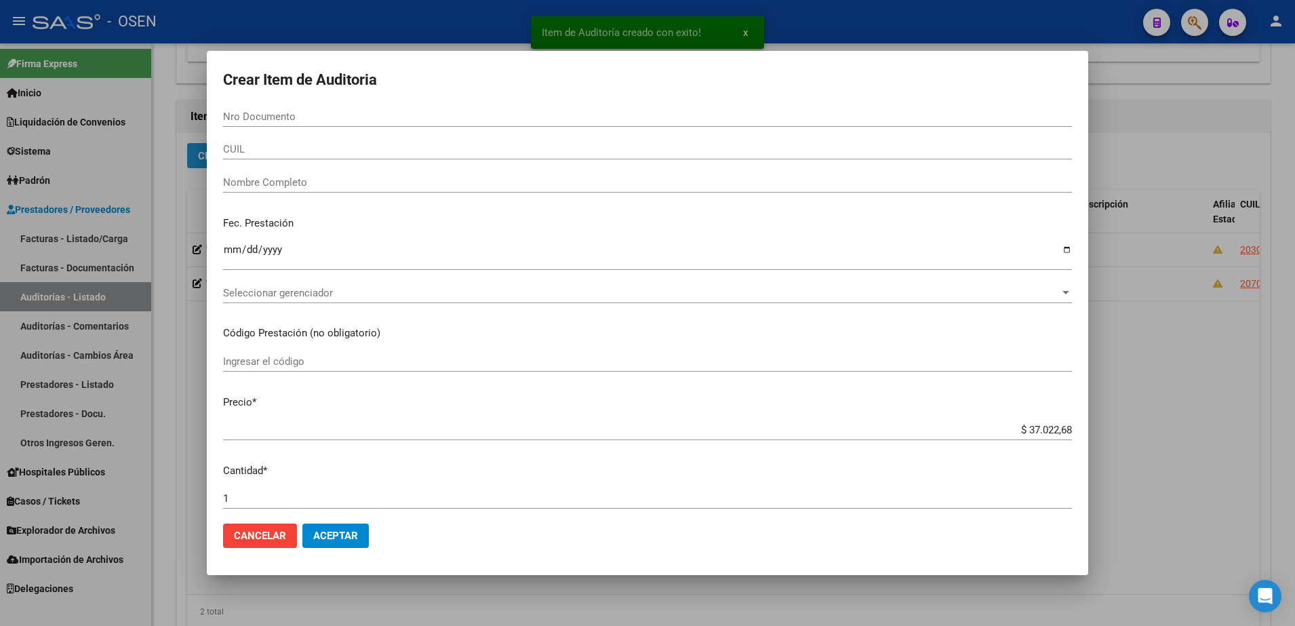
paste input "35484670"
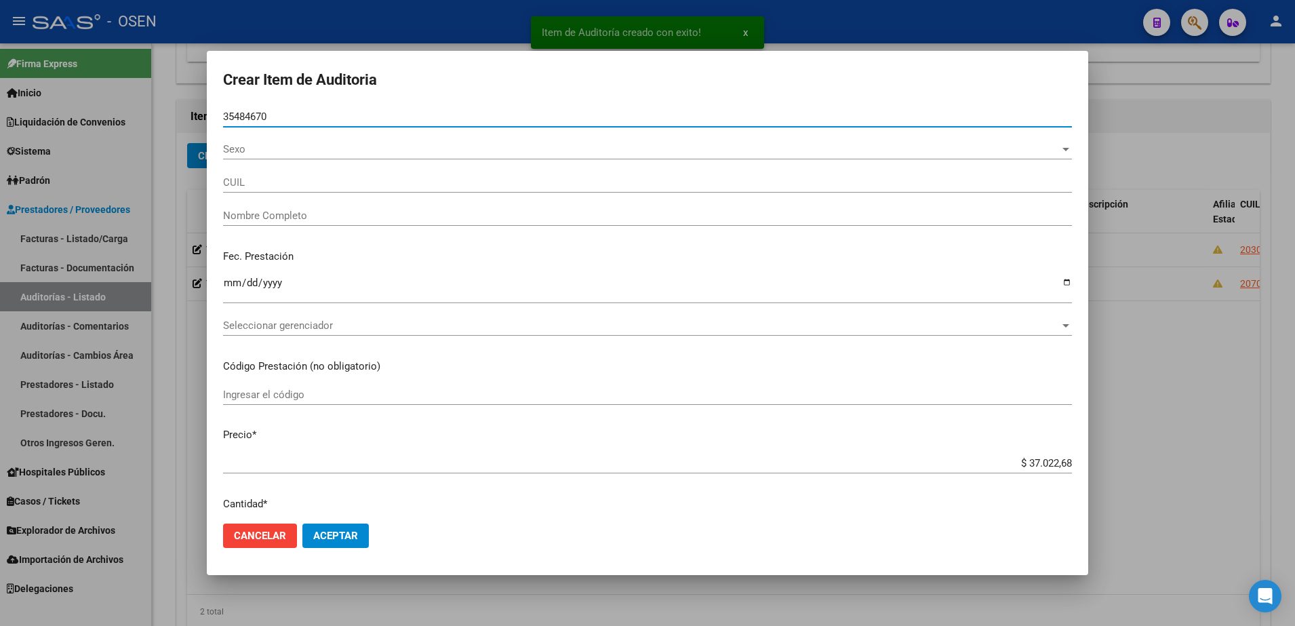
type input "35484670"
type input "20354846706"
type input "ROLDAN JOSE RAMON"
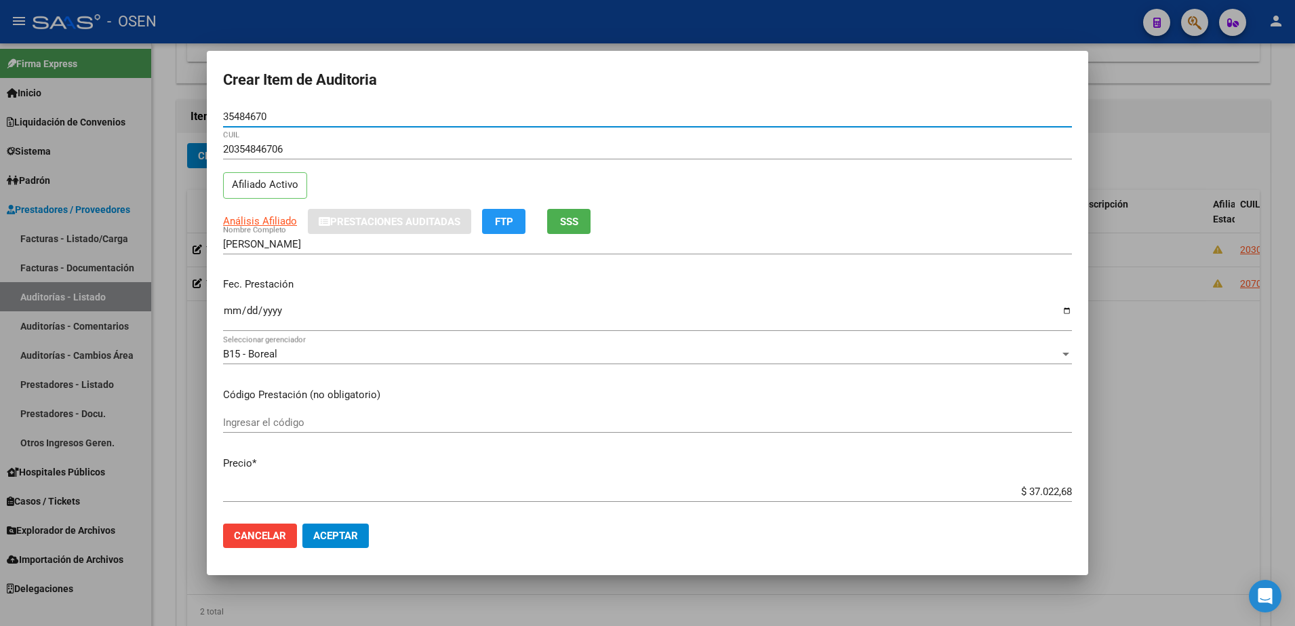
click at [239, 310] on input "Ingresar la fecha" at bounding box center [647, 316] width 849 height 22
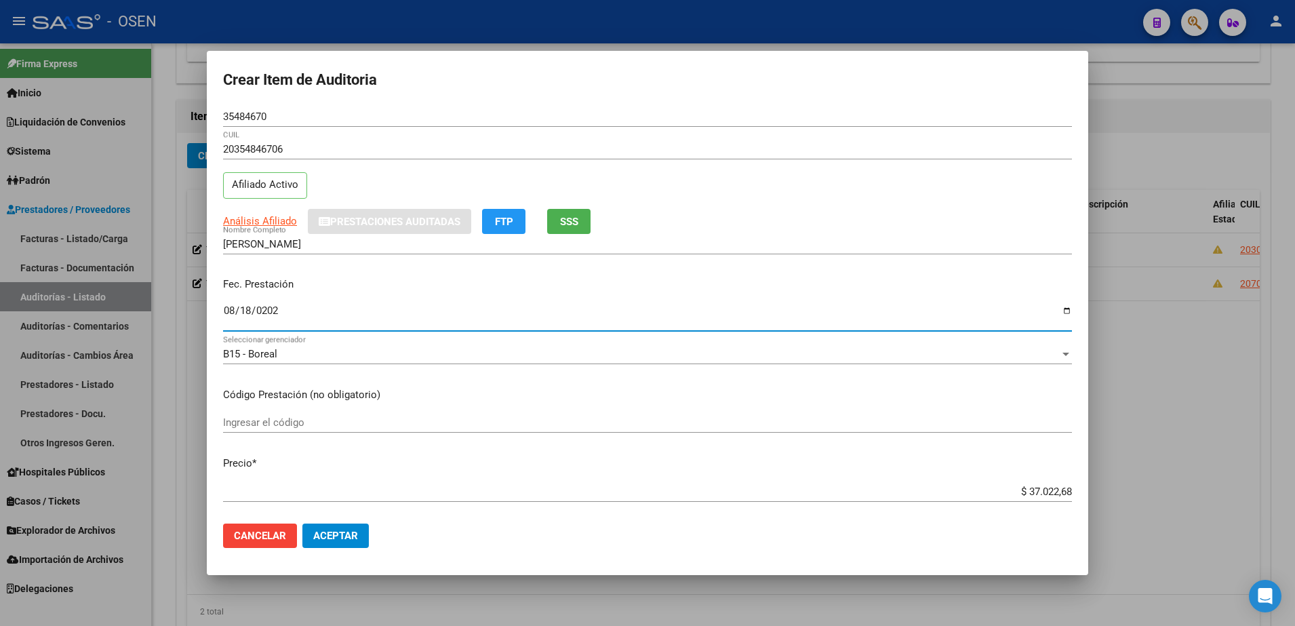
type input "2025-08-18"
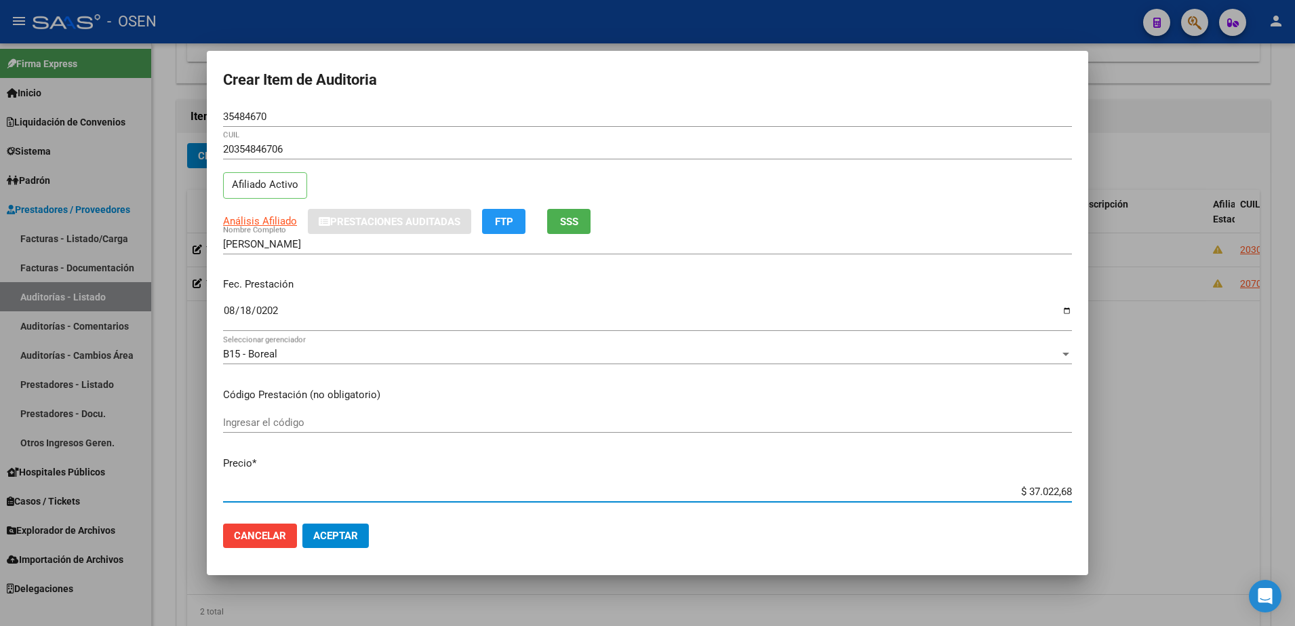
type input "$ 0,02"
type input "$ 0,20"
type input "$ 2,00"
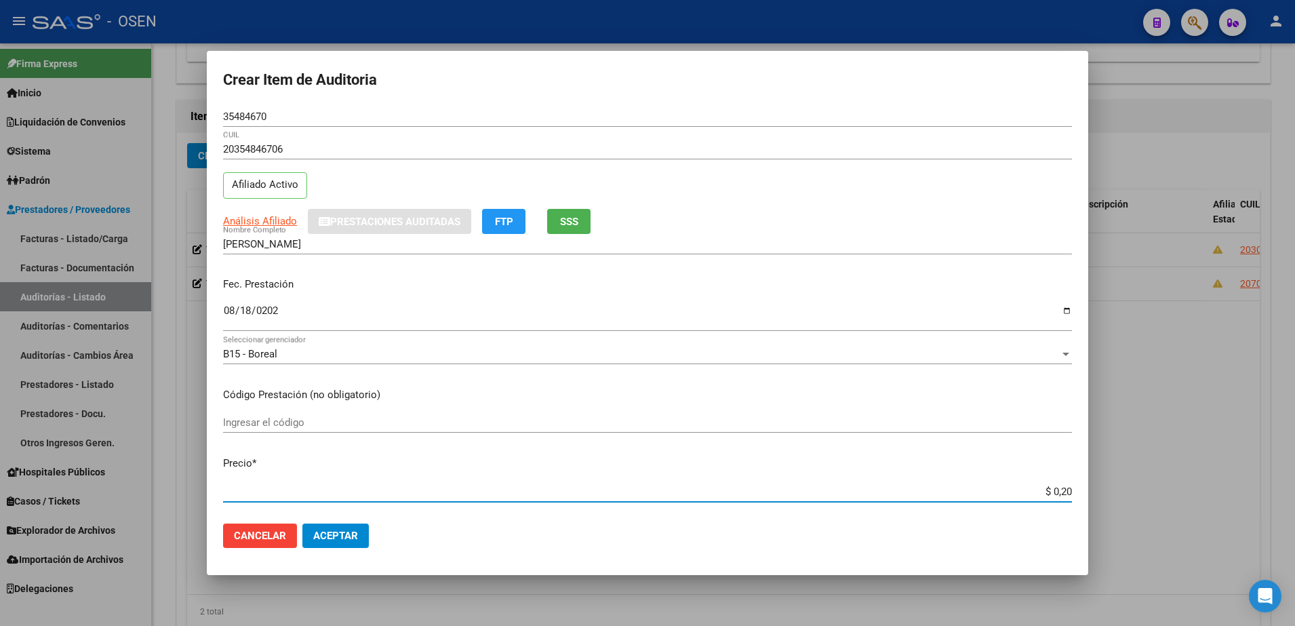
type input "$ 2,00"
type input "$ 20,00"
type input "$ 200,00"
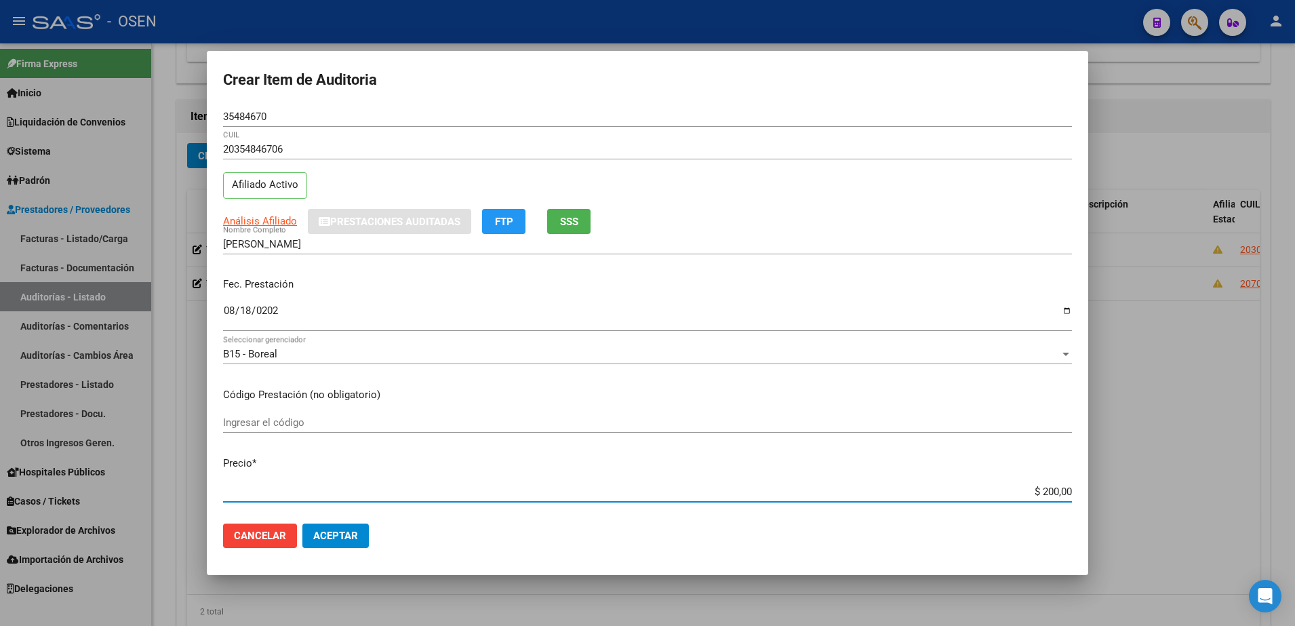
type input "$ 2.000,00"
type input "$ 20.000,00"
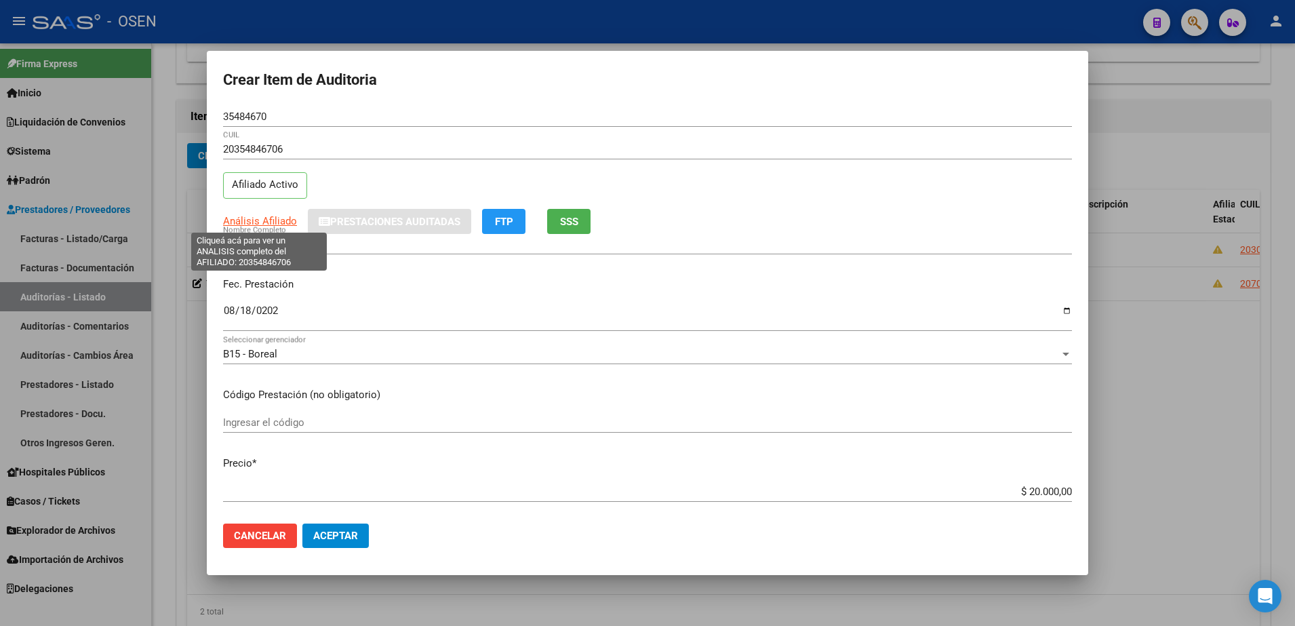
click at [253, 221] on span "Análisis Afiliado" at bounding box center [260, 221] width 74 height 12
type textarea "20354846706"
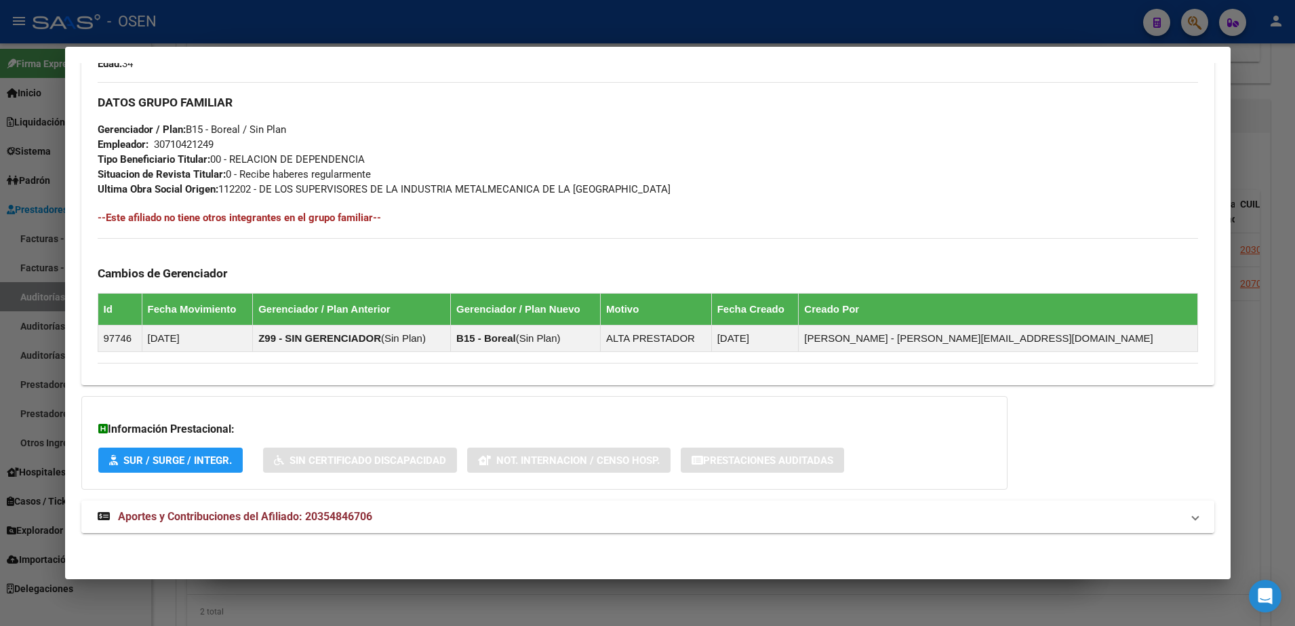
click at [614, 511] on mat-panel-title "Aportes y Contribuciones del Afiliado: 20354846706" at bounding box center [640, 517] width 1084 height 16
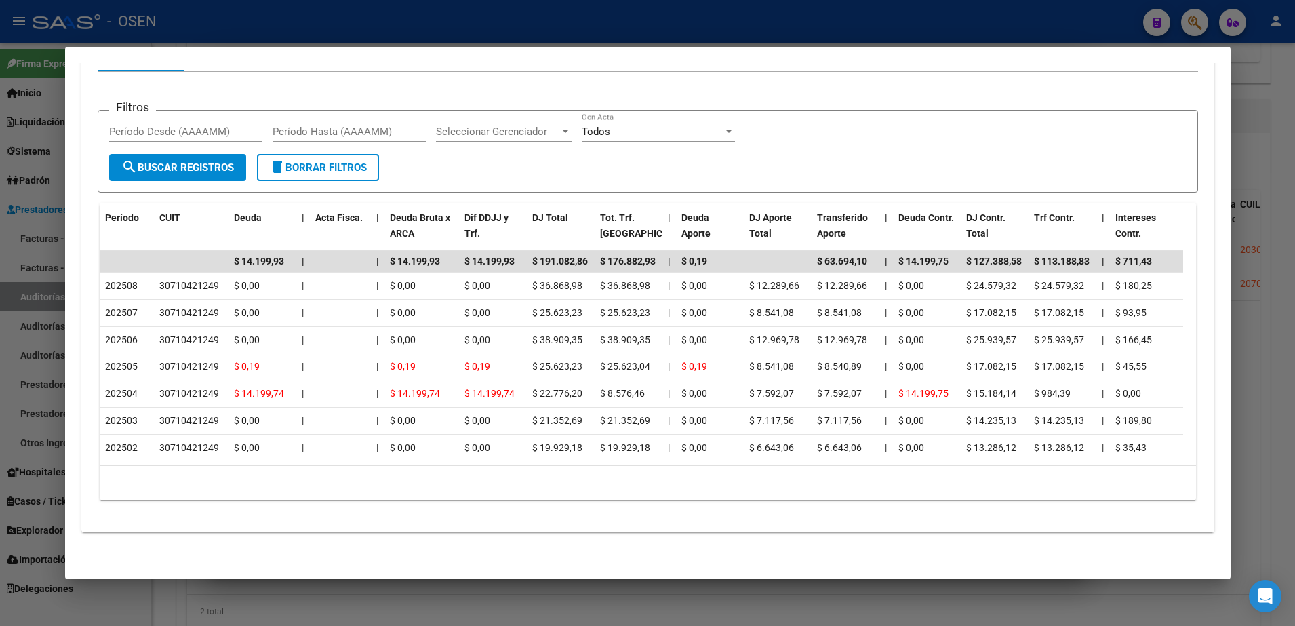
scroll to position [1221, 0]
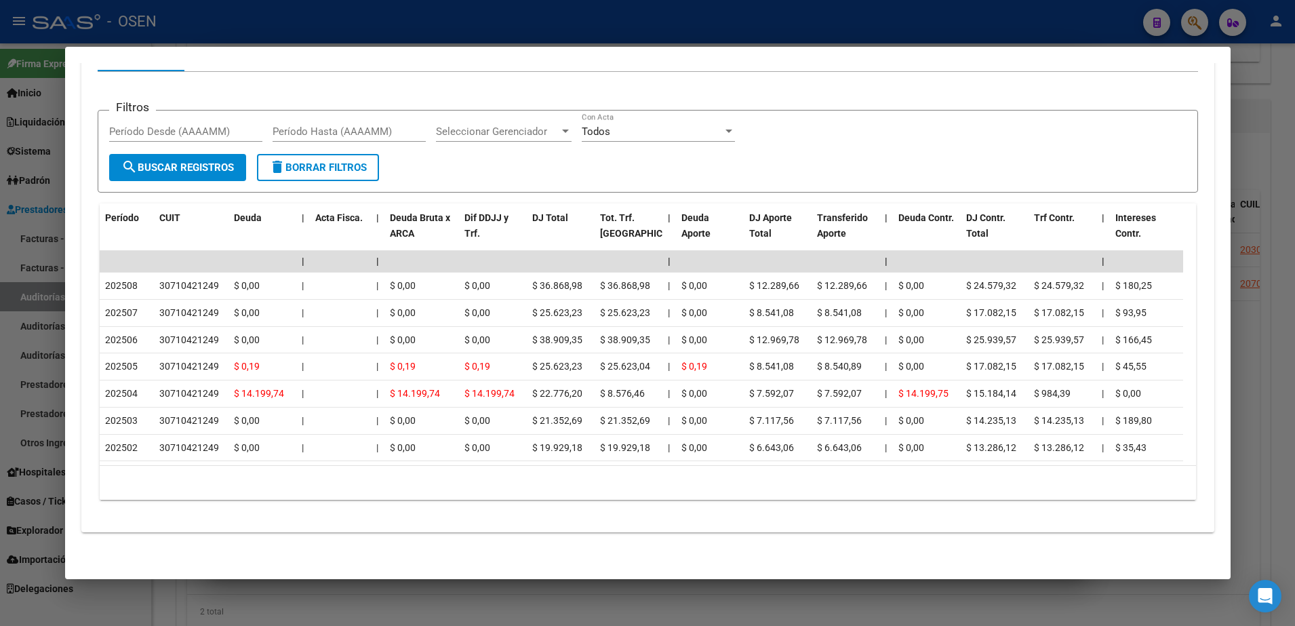
click at [426, 610] on div at bounding box center [647, 313] width 1295 height 626
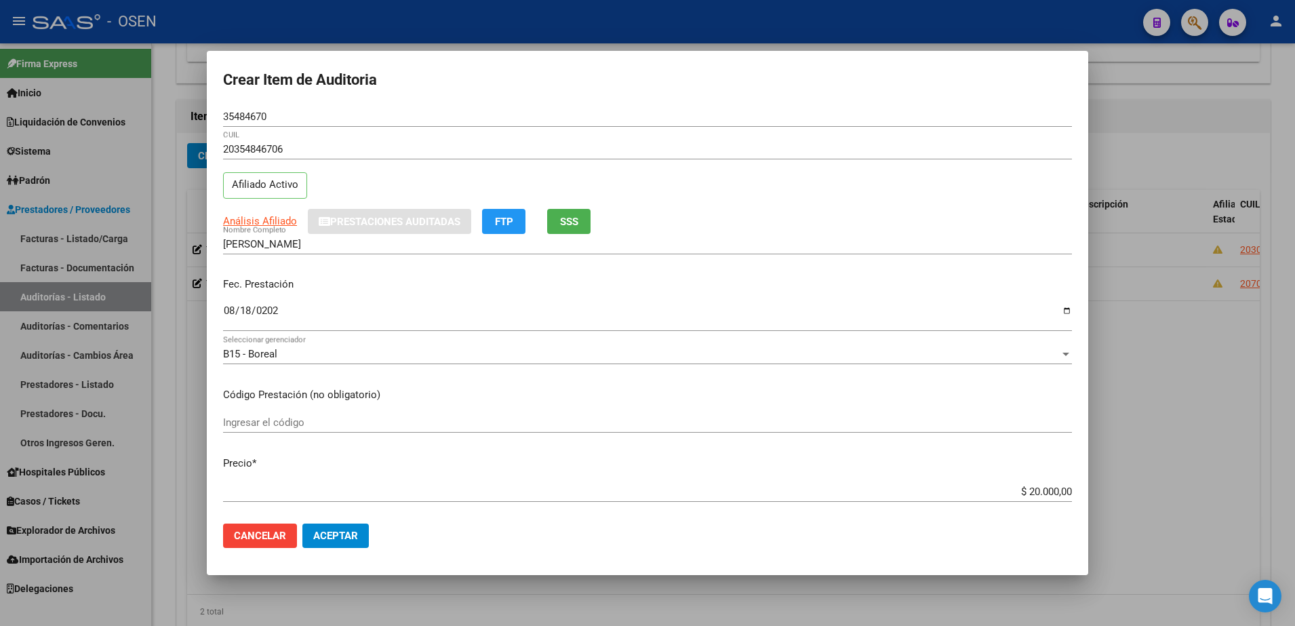
click at [355, 532] on span "Aceptar" at bounding box center [335, 536] width 45 height 12
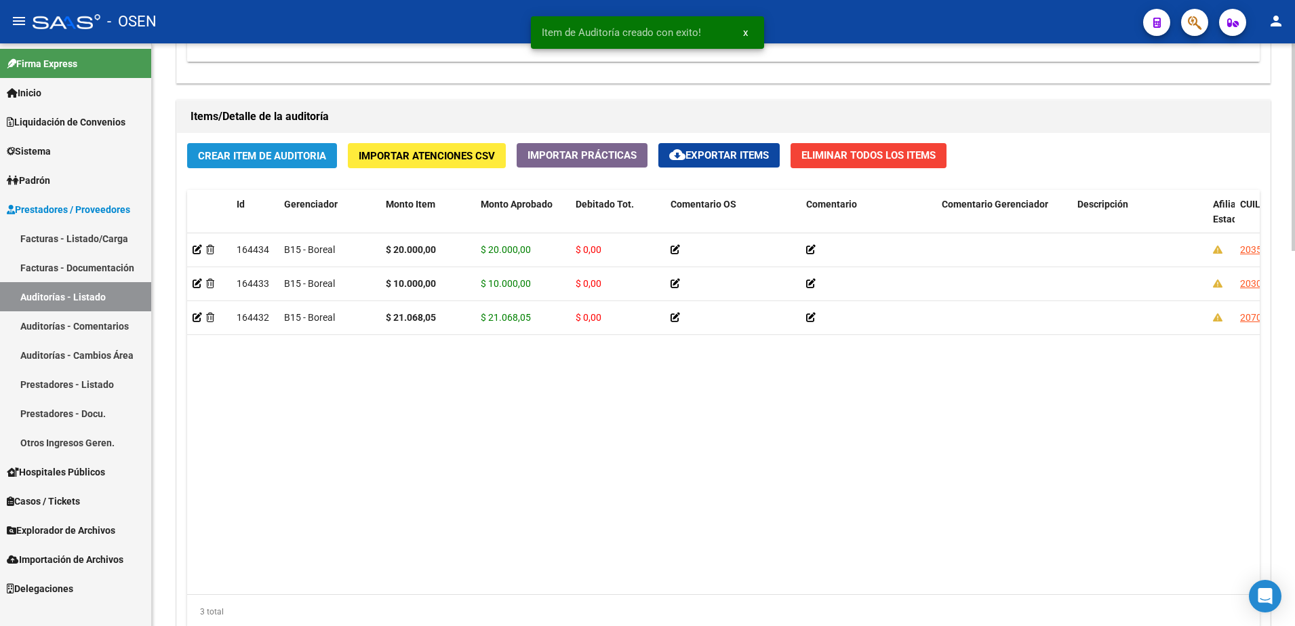
click at [256, 155] on span "Crear Item de Auditoria" at bounding box center [262, 156] width 128 height 12
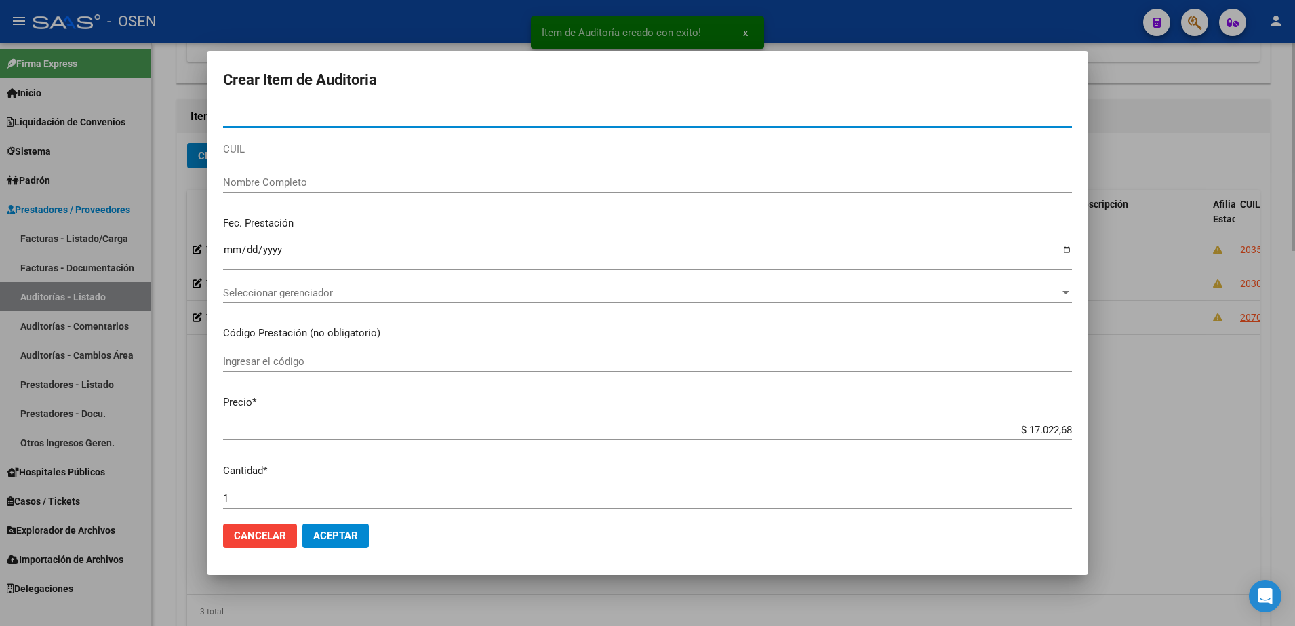
type input "53255444"
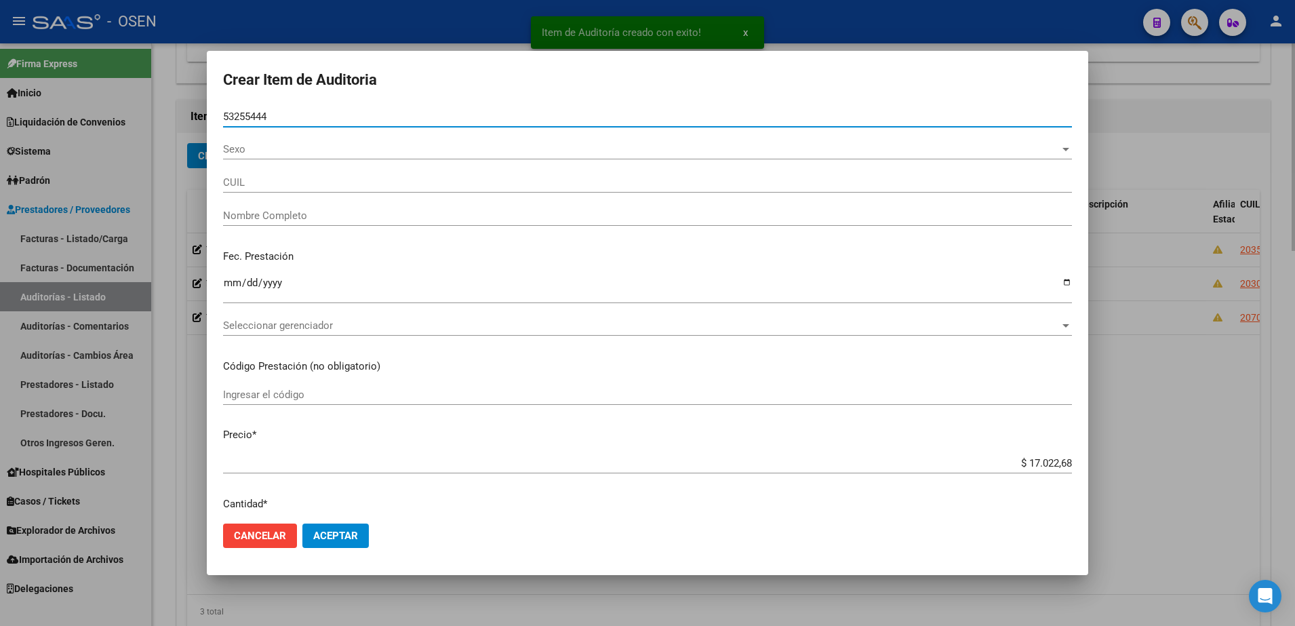
type input "27532554441"
type input "LIZARRAGA ABRIL ITATI -"
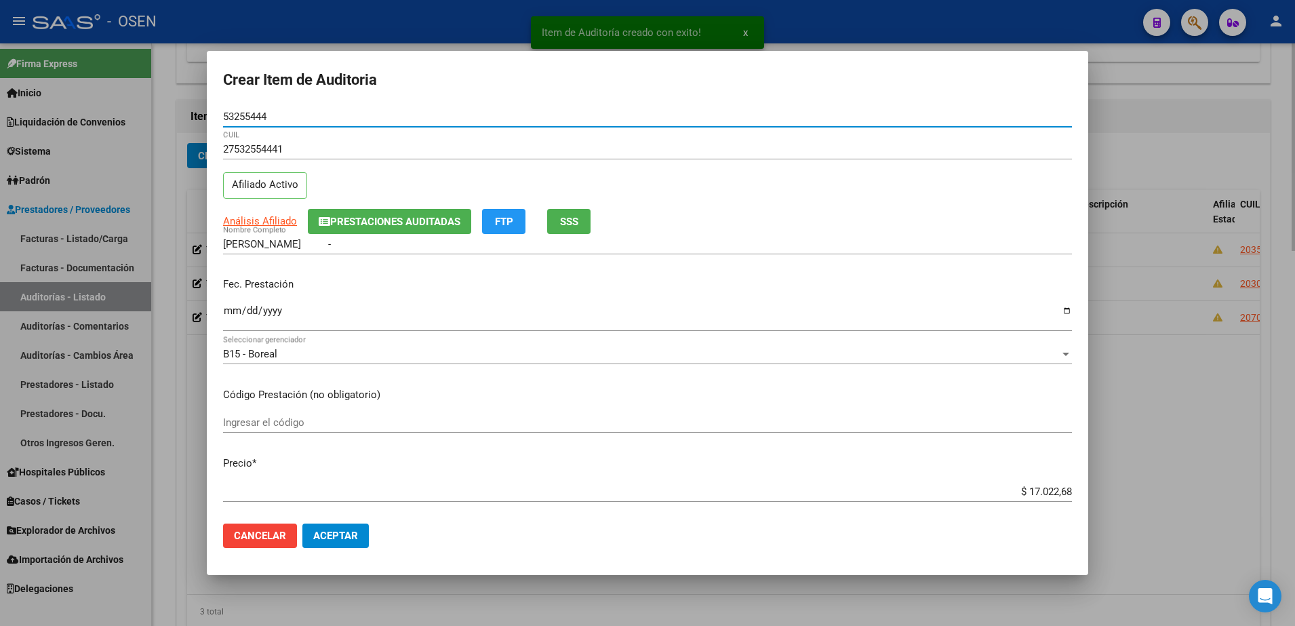
type input "53255444"
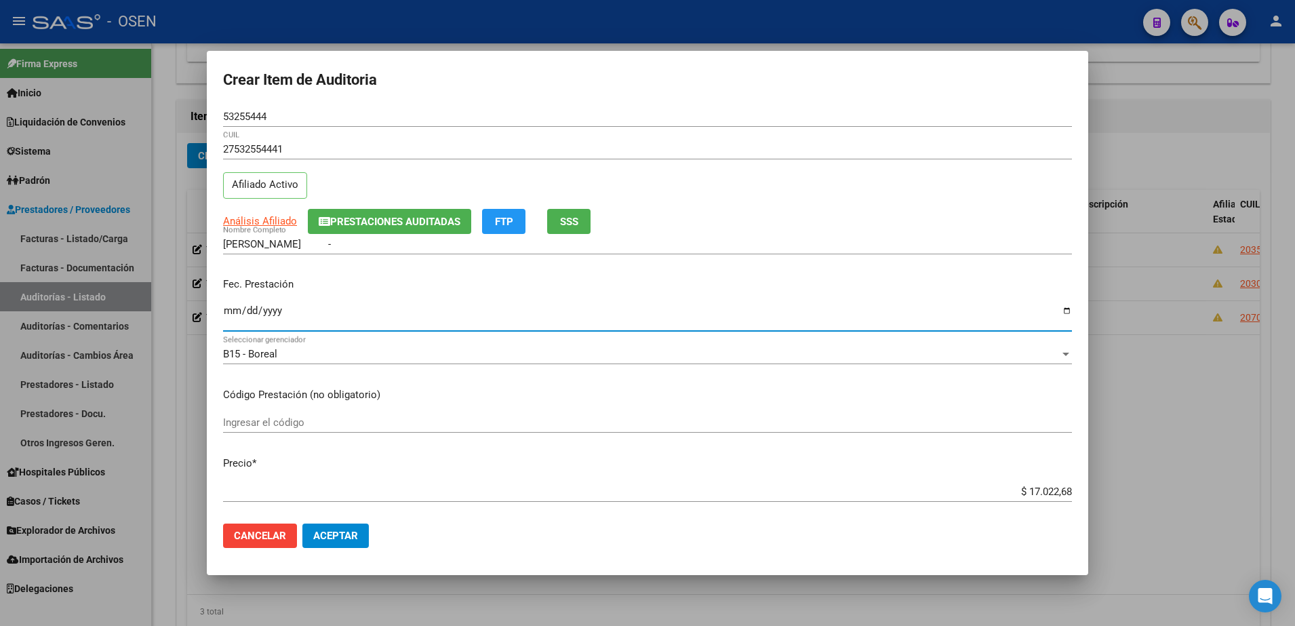
click at [236, 314] on input "Ingresar la fecha" at bounding box center [647, 316] width 849 height 22
type input "2025-08-12"
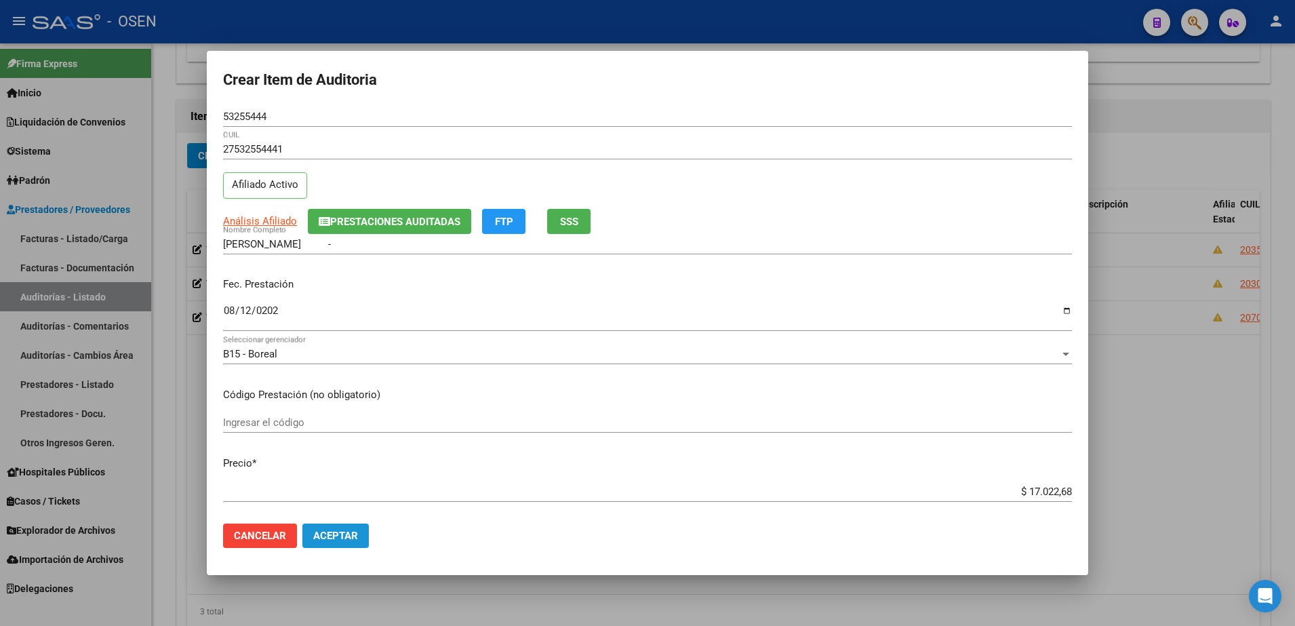
click at [333, 532] on span "Aceptar" at bounding box center [335, 536] width 45 height 12
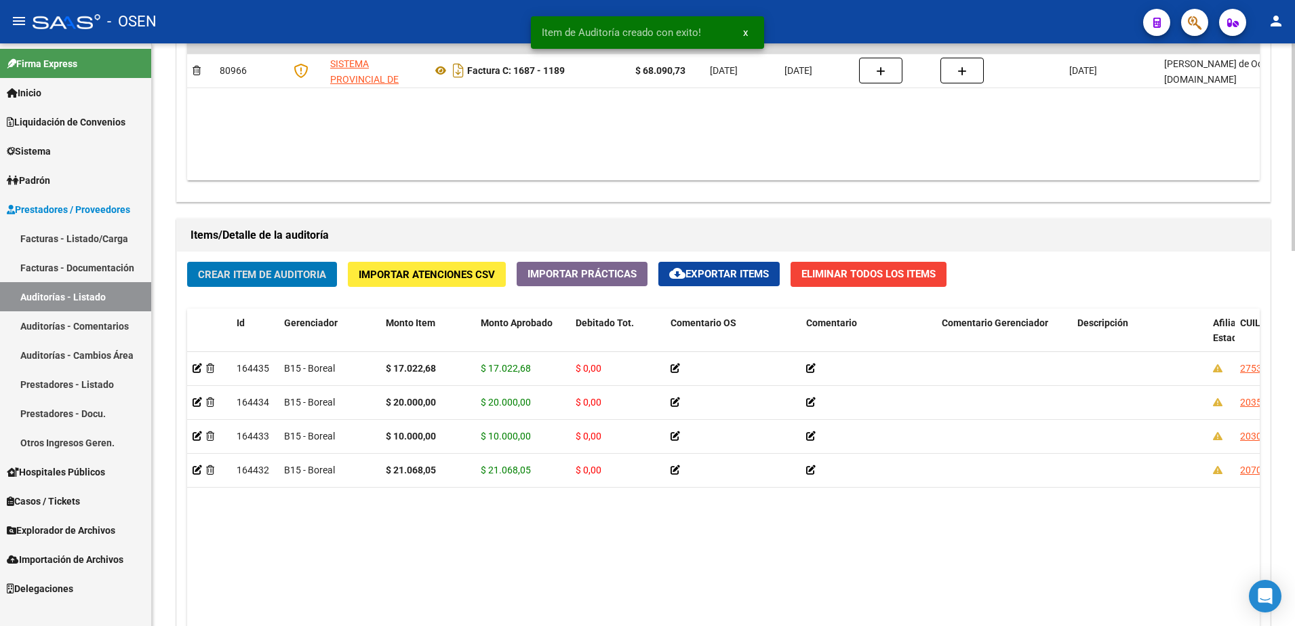
scroll to position [679, 0]
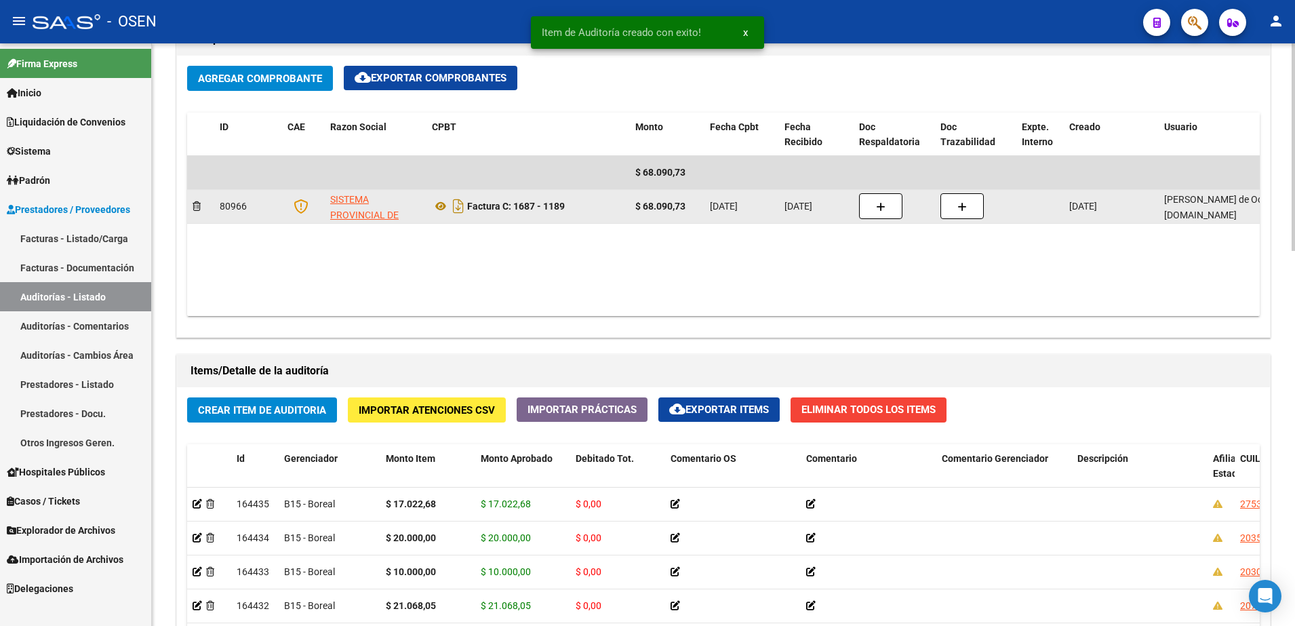
drag, startPoint x: 515, startPoint y: 203, endPoint x: 572, endPoint y: 202, distance: 57.7
click at [587, 210] on div "Factura C: 1687 - 1189" at bounding box center [528, 206] width 193 height 22
copy strong "1687 - 1189"
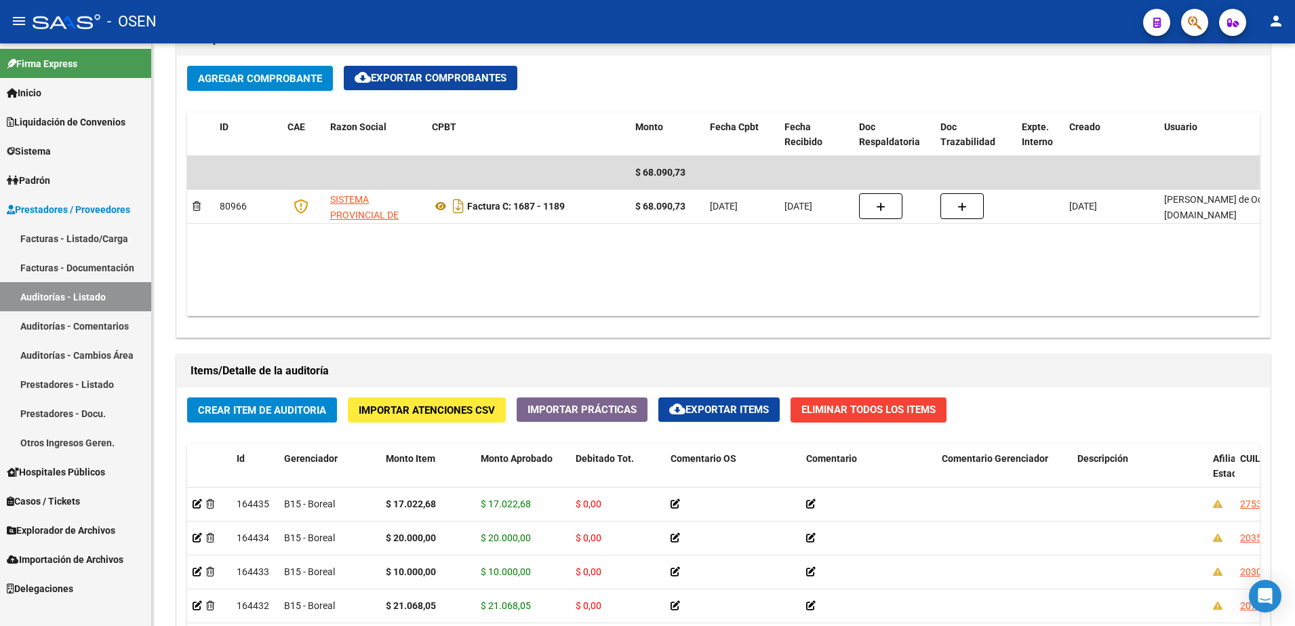
click at [497, 16] on div "- OSEN" at bounding box center [583, 22] width 1100 height 30
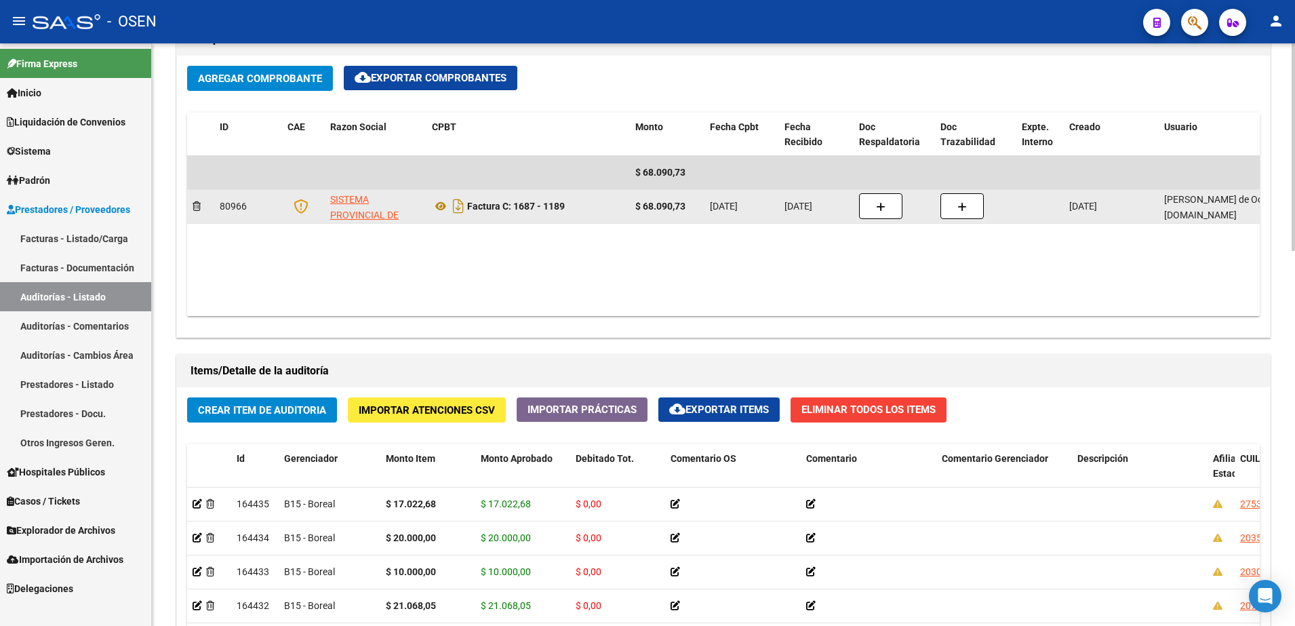
click at [673, 201] on strong "$ 68.090,73" at bounding box center [660, 206] width 50 height 11
copy strong "$ 68.090,73"
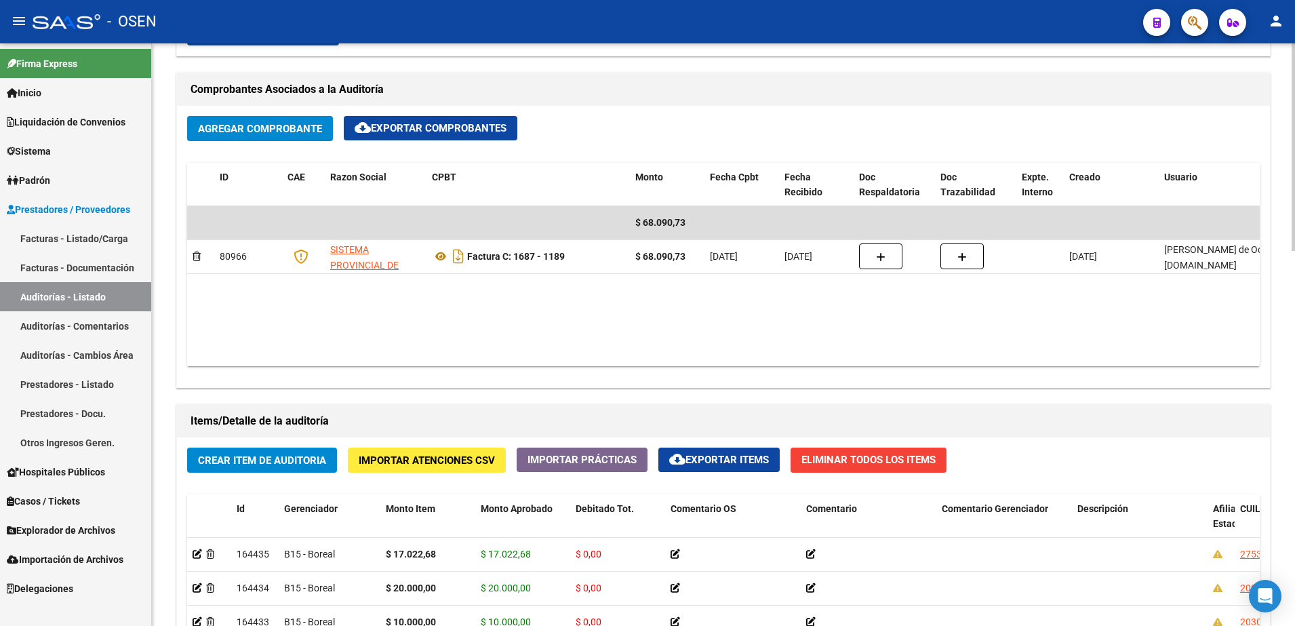
scroll to position [509, 0]
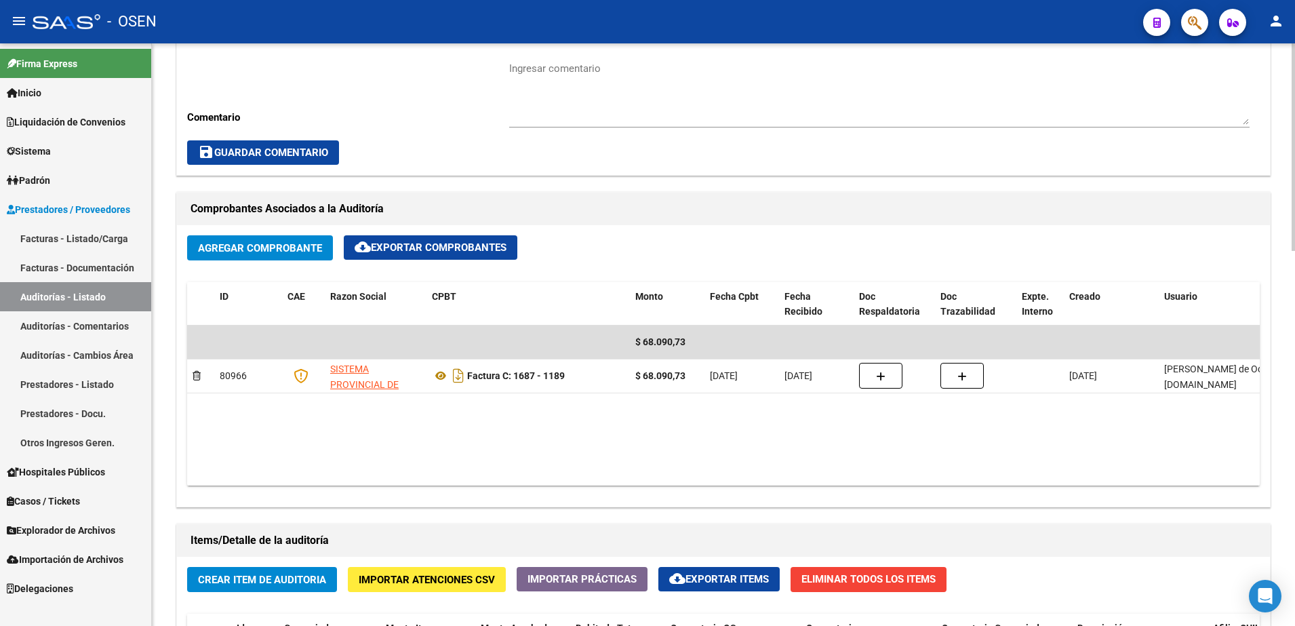
click at [569, 54] on div "Ingresar comentario" at bounding box center [879, 88] width 740 height 78
paste textarea "$ 68.090,73"
type textarea "$ 68.090,73"
drag, startPoint x: 592, startPoint y: 69, endPoint x: 490, endPoint y: 60, distance: 102.1
click at [490, 60] on div "Cambiar de área a esta auditoría Area * Hospitales de Autogestión Seleccionar a…" at bounding box center [723, 68] width 1093 height 214
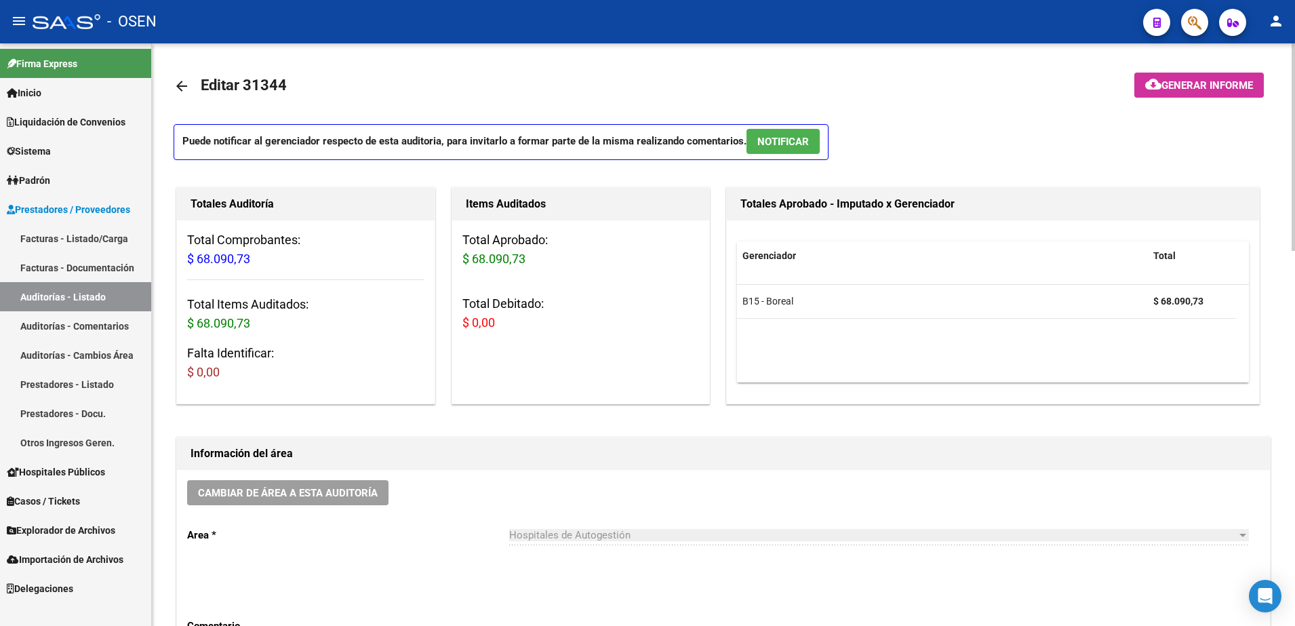
scroll to position [0, 0]
click at [189, 73] on link "arrow_back" at bounding box center [187, 87] width 27 height 32
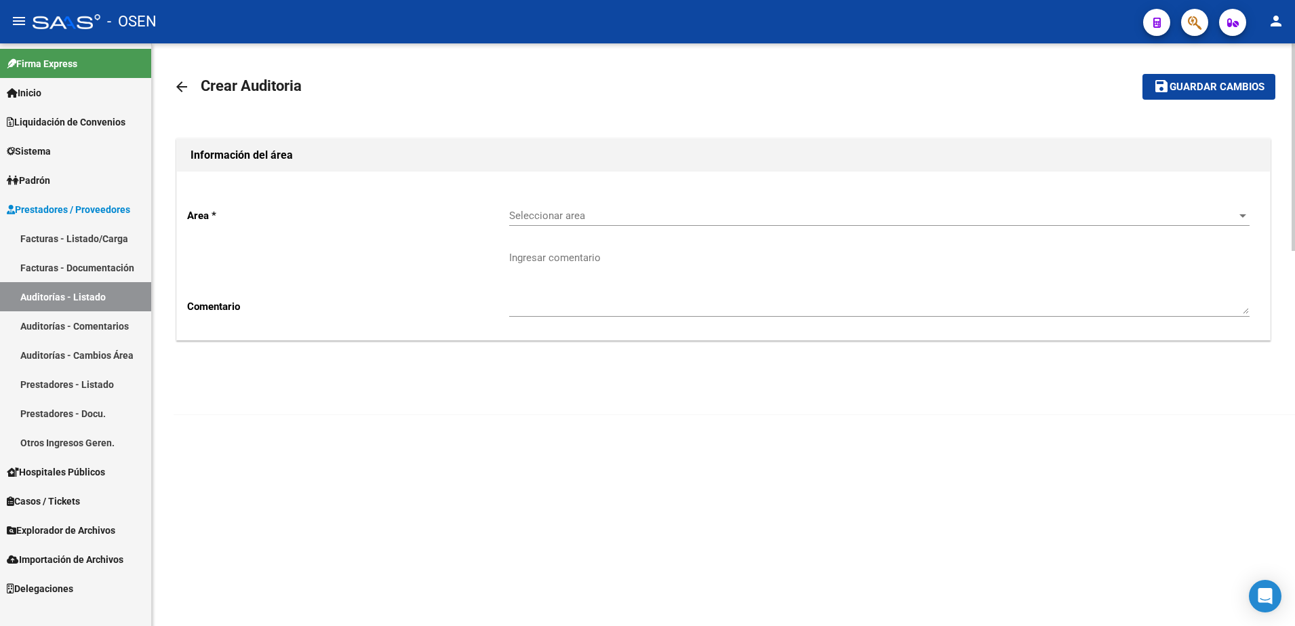
click at [189, 73] on link "arrow_back" at bounding box center [187, 87] width 27 height 32
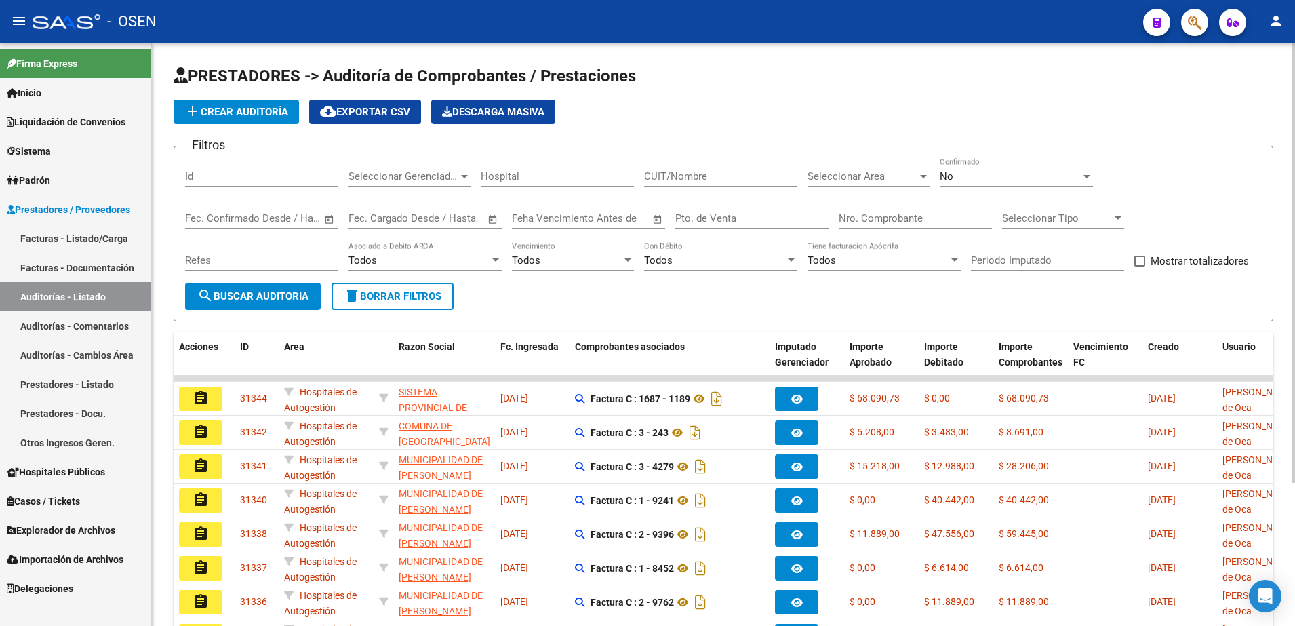
click at [271, 103] on button "add Crear Auditoría" at bounding box center [236, 112] width 125 height 24
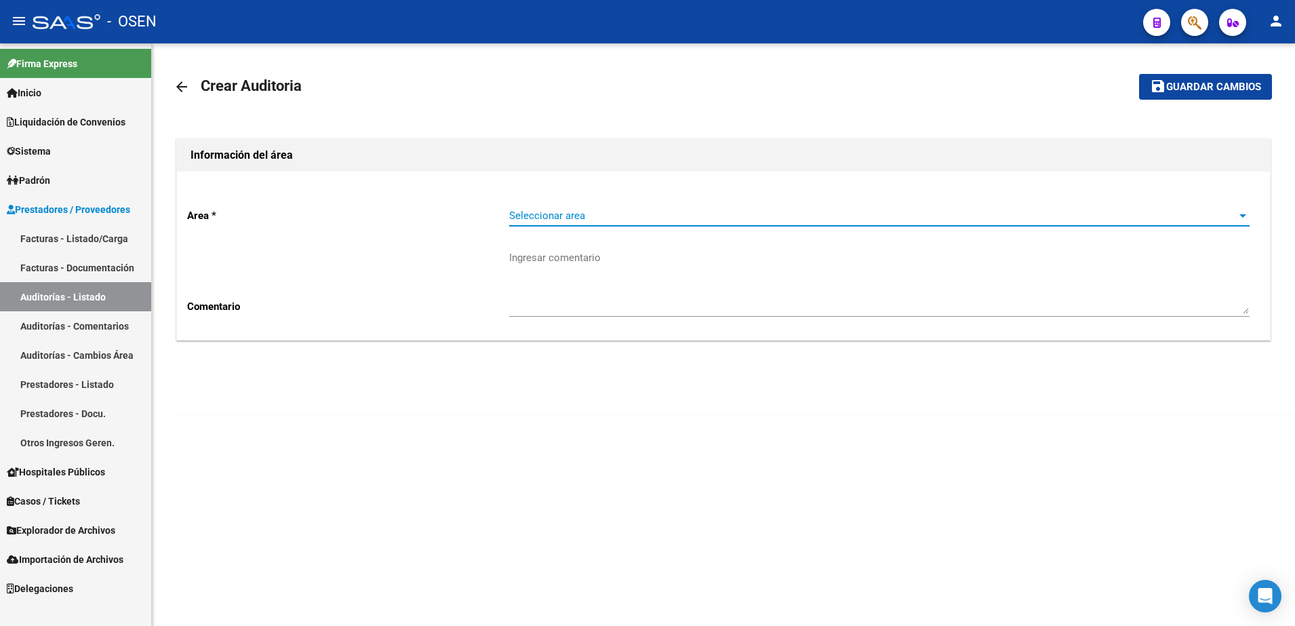
click at [673, 210] on span "Seleccionar area" at bounding box center [873, 216] width 728 height 12
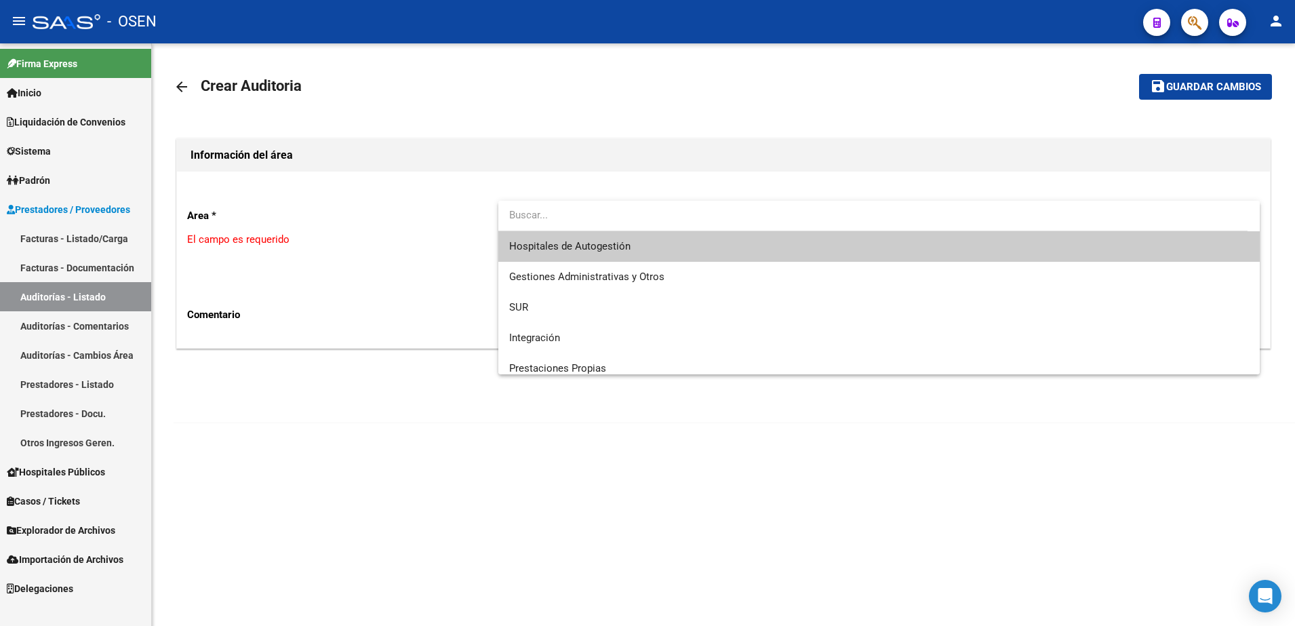
click at [678, 244] on span "Hospitales de Autogestión" at bounding box center [879, 246] width 740 height 31
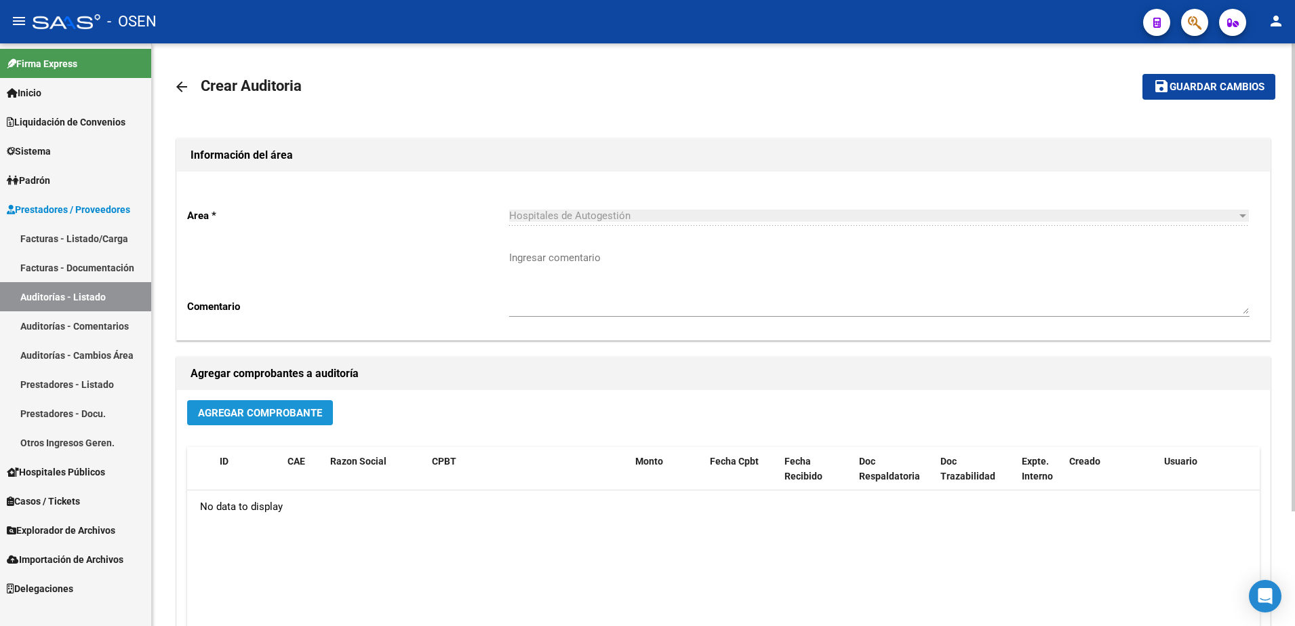
click at [316, 422] on button "Agregar Comprobante" at bounding box center [260, 412] width 146 height 25
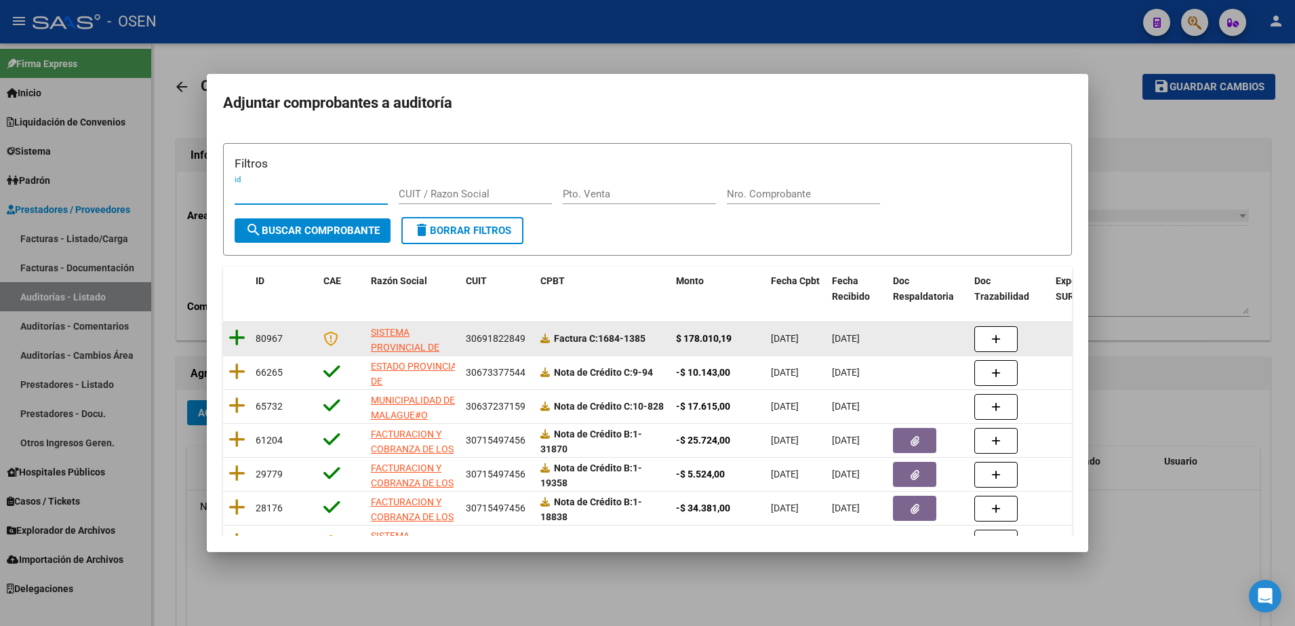
click at [232, 336] on icon at bounding box center [237, 337] width 17 height 19
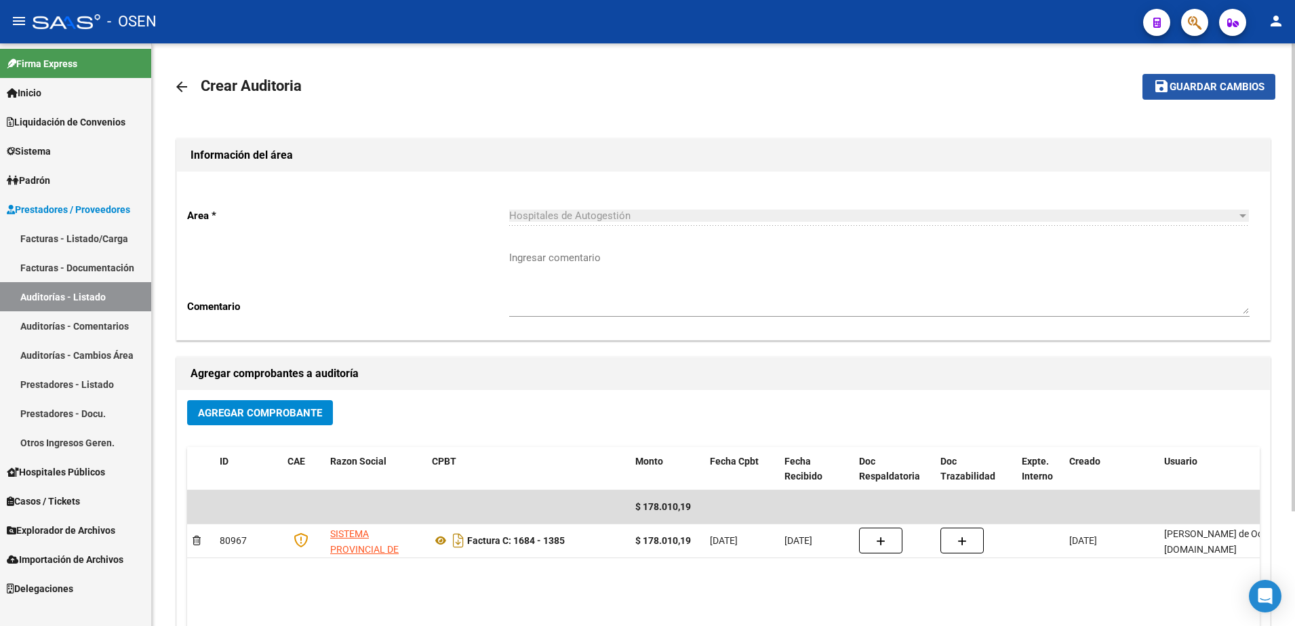
click at [1206, 77] on button "save Guardar cambios" at bounding box center [1209, 86] width 133 height 25
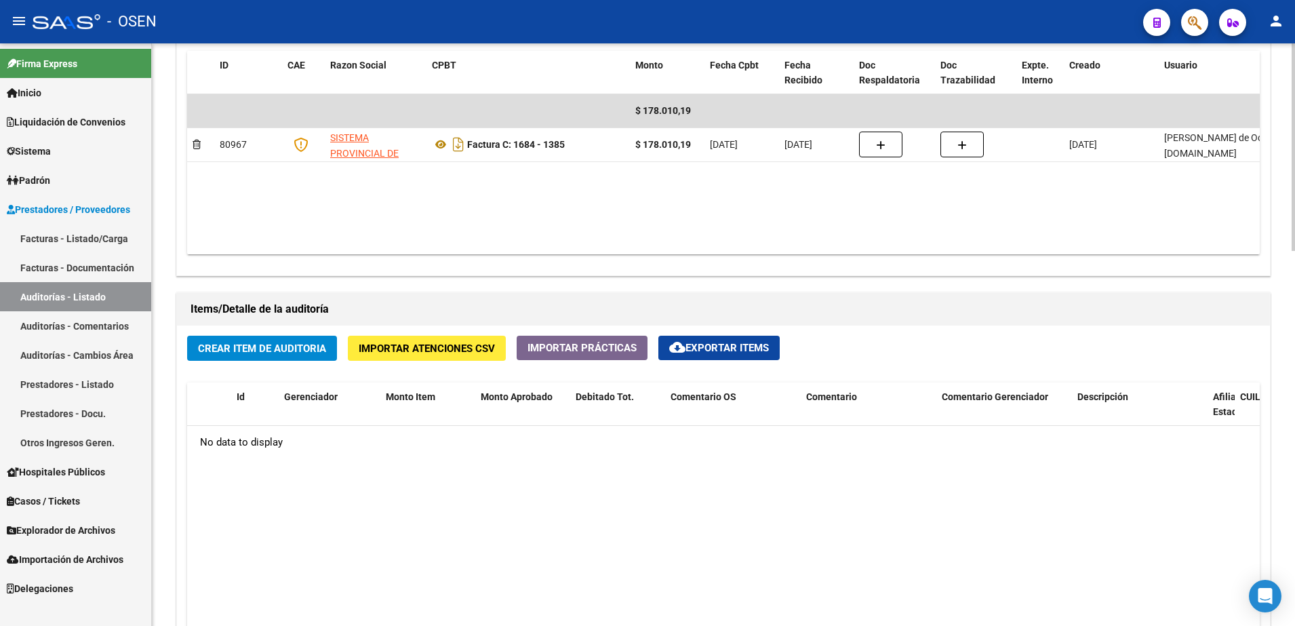
scroll to position [763, 0]
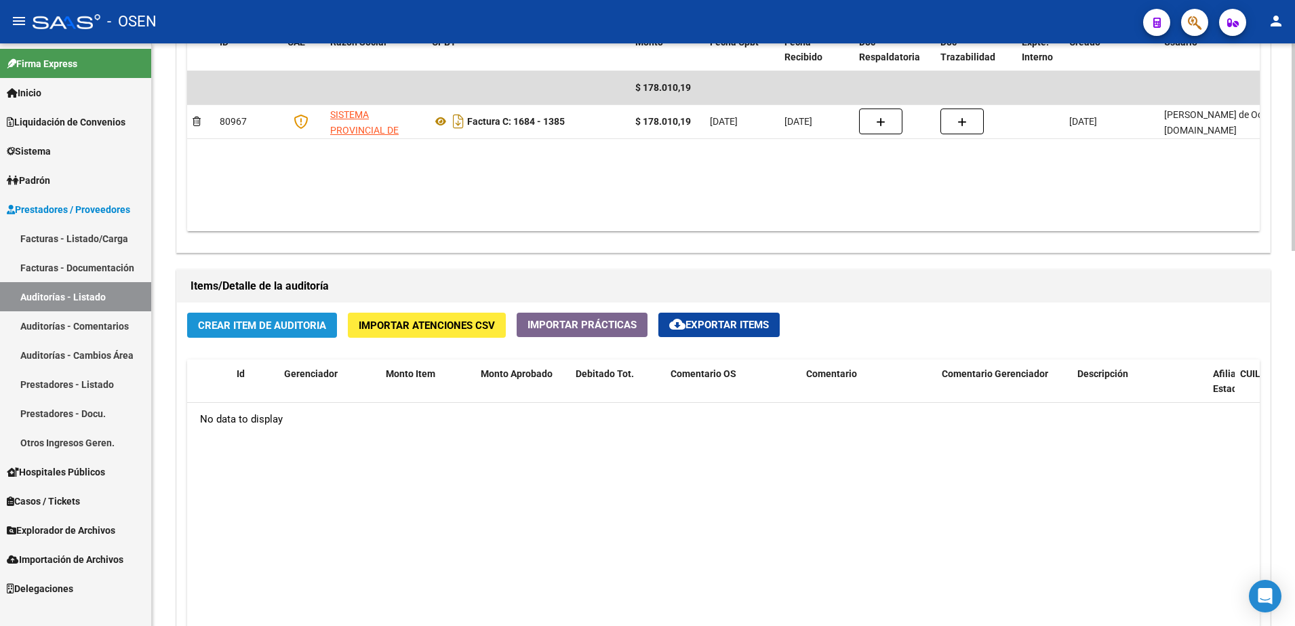
click at [279, 328] on span "Crear Item de Auditoria" at bounding box center [262, 325] width 128 height 12
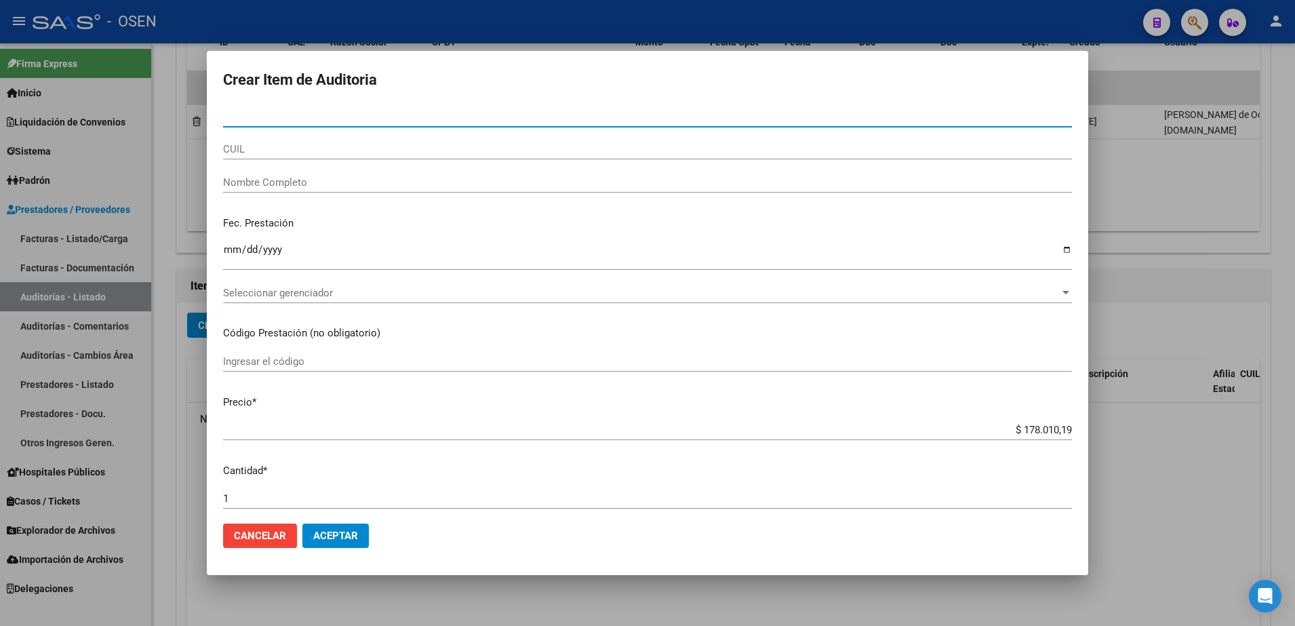
click at [268, 154] on input "CUIL" at bounding box center [647, 149] width 849 height 12
paste input "27262097221"
type input "27262097221"
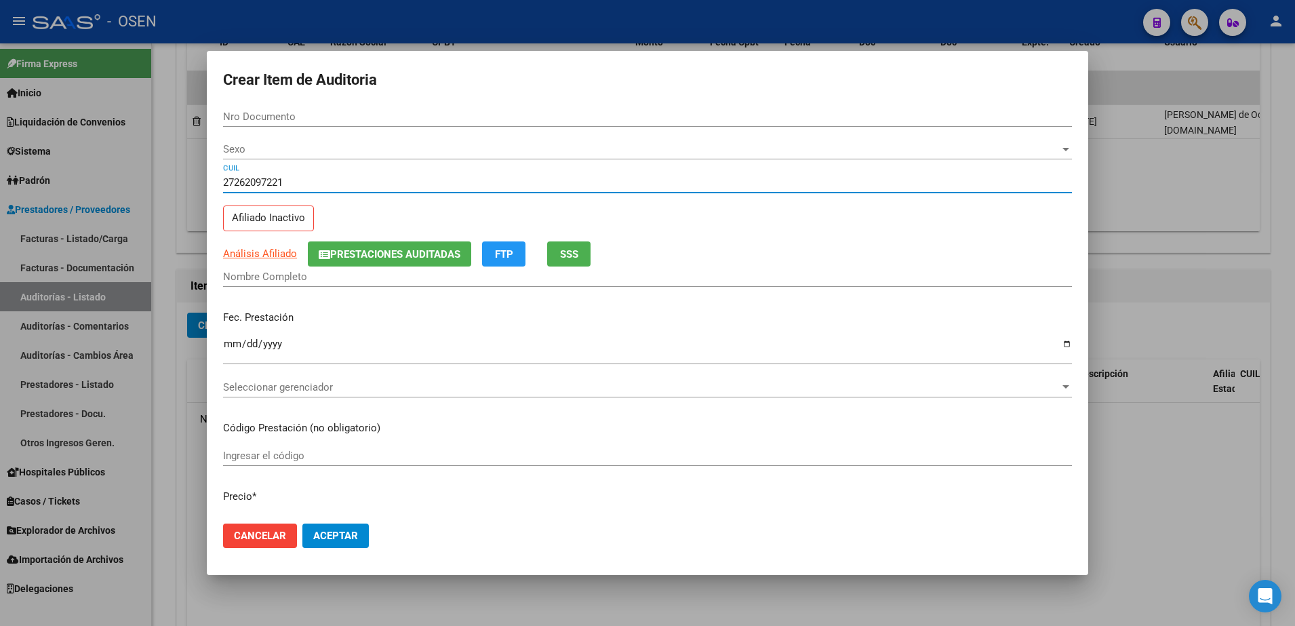
type input "26209722"
type input "DIAZ RAMONA BEATRIZ"
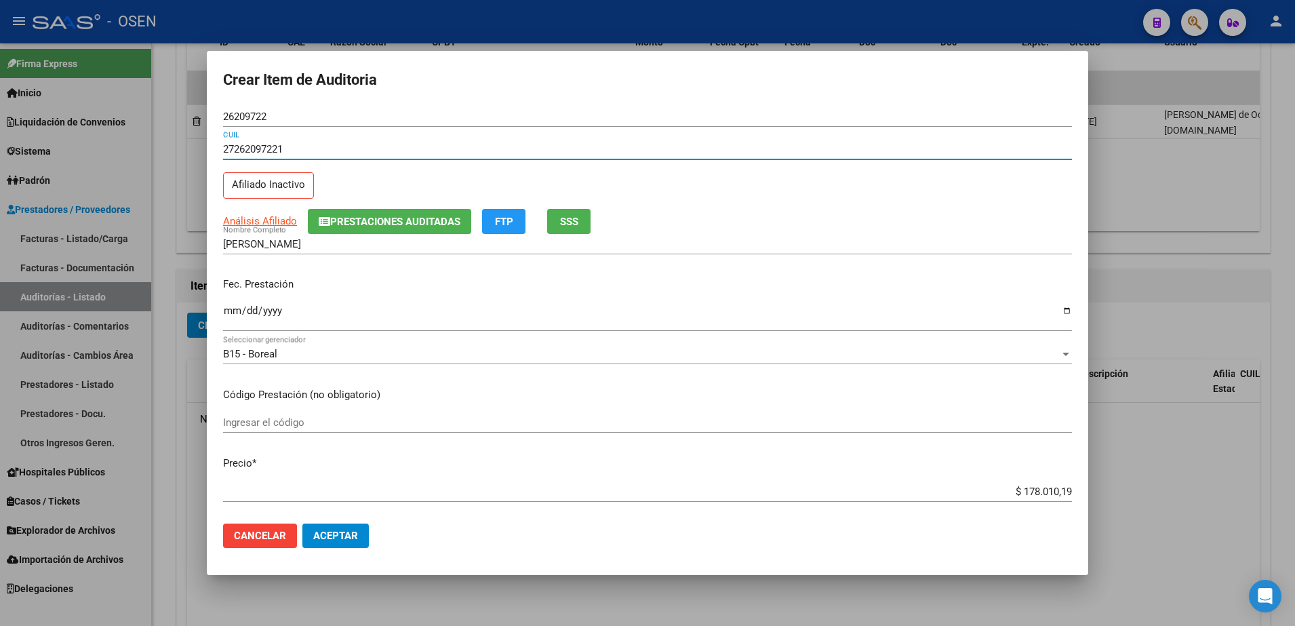
type input "27262097221"
click at [1053, 488] on input "$ 178.010,19" at bounding box center [647, 491] width 849 height 12
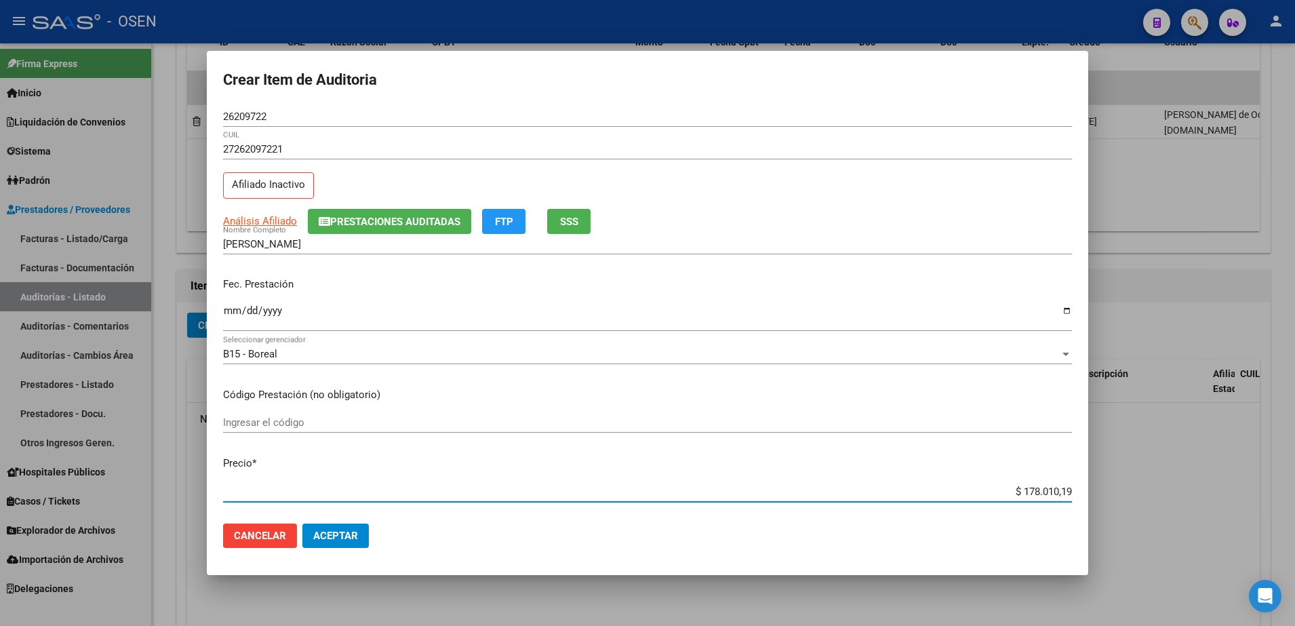
click at [1053, 488] on input "$ 178.010,19" at bounding box center [647, 491] width 849 height 12
type input "$ 0,01"
type input "$ 0,10"
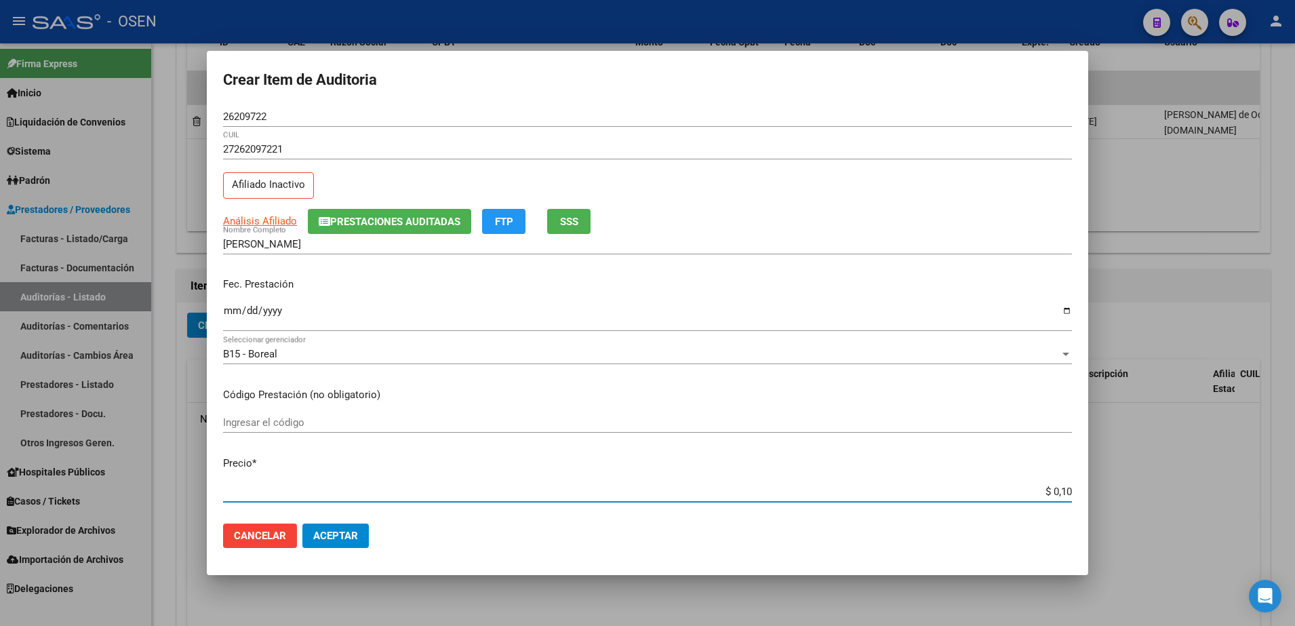
type input "$ 1,00"
type input "$ 10,00"
type input "$ 100,00"
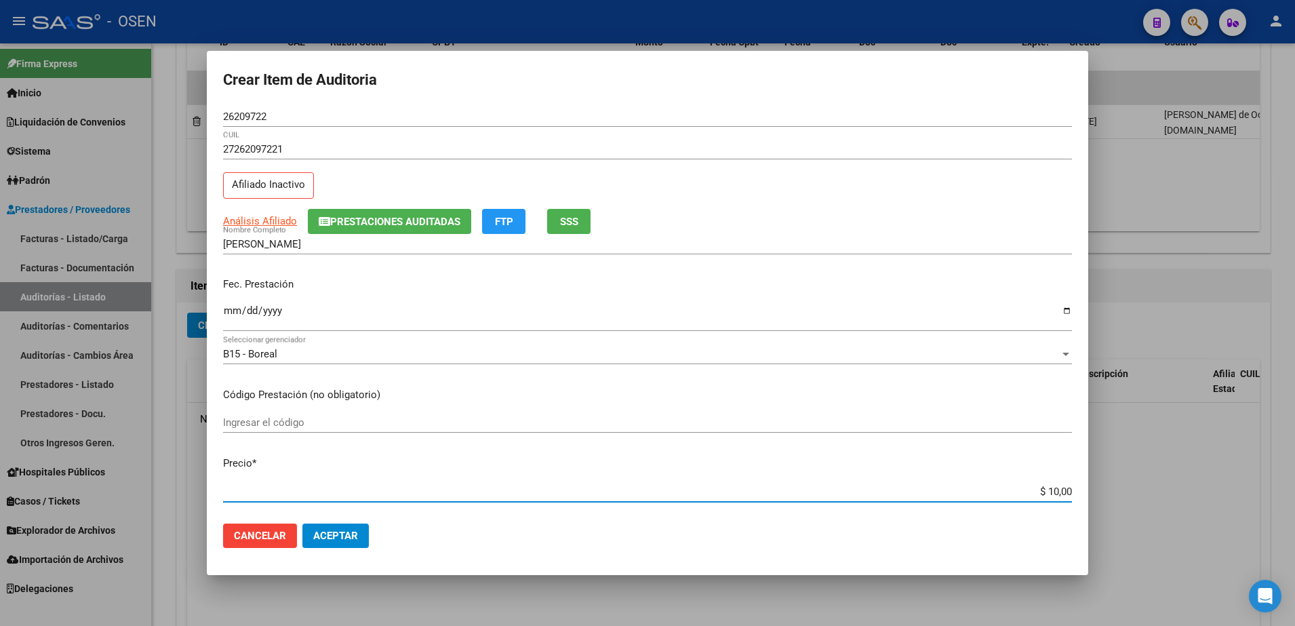
type input "$ 100,00"
type input "$ 1.000,00"
type input "$ 10.000,00"
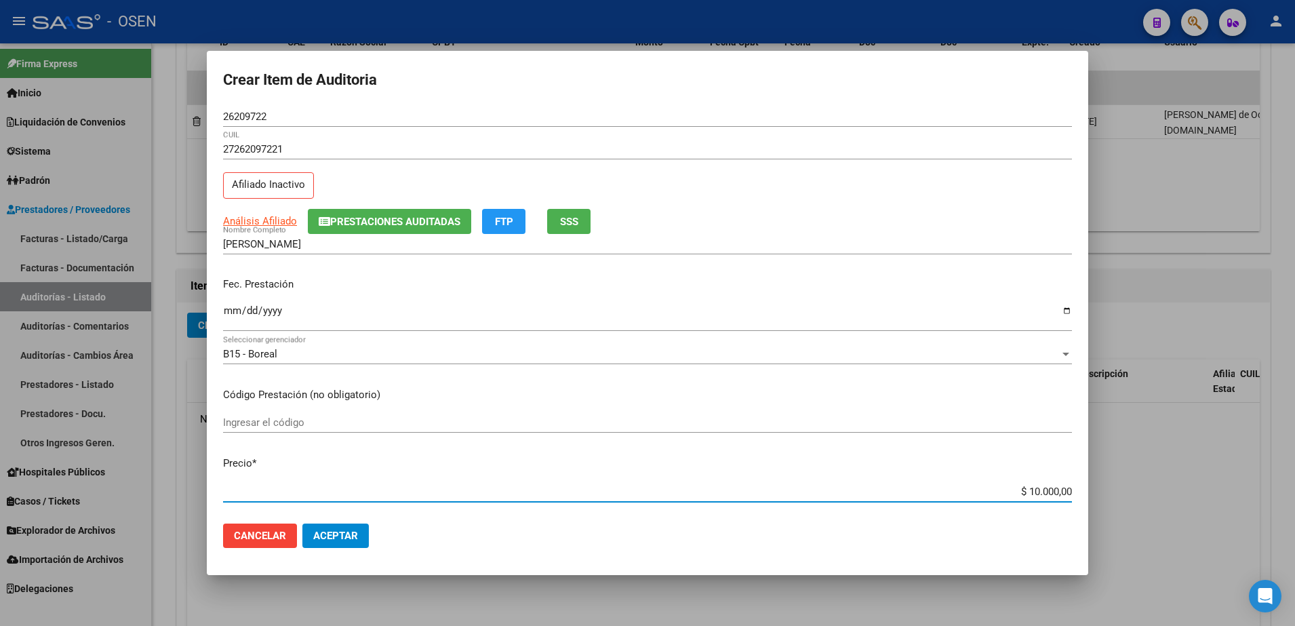
click at [256, 113] on input "26209722" at bounding box center [647, 117] width 849 height 12
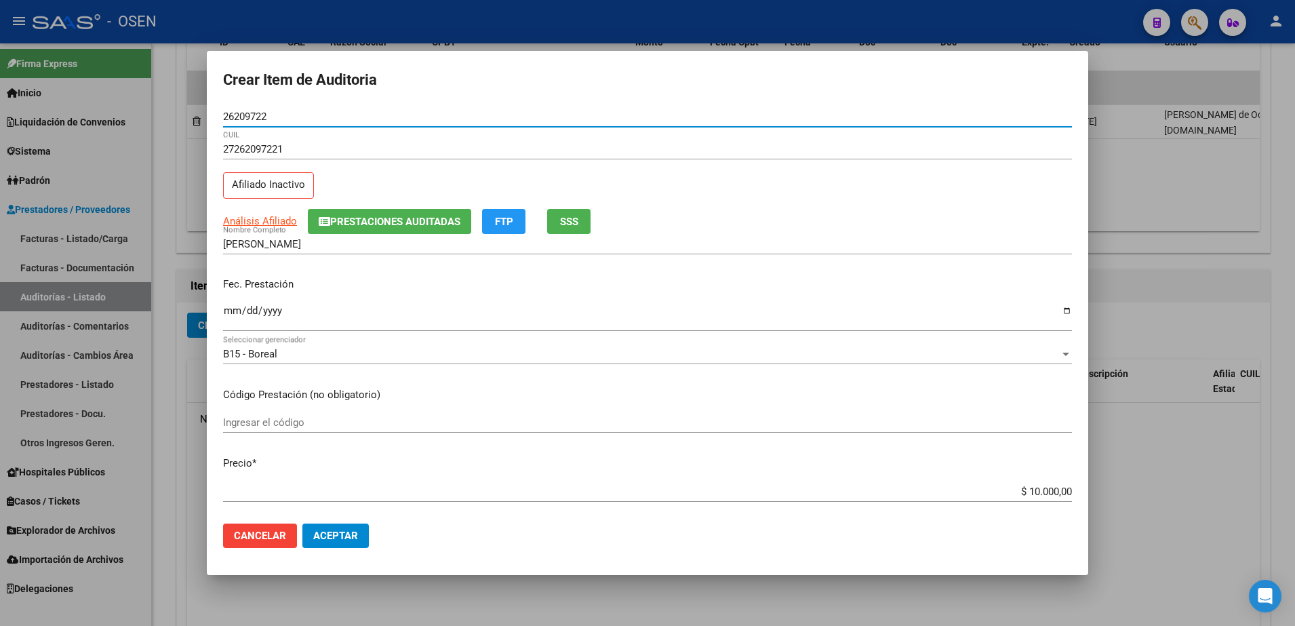
click at [256, 113] on input "26209722" at bounding box center [647, 117] width 849 height 12
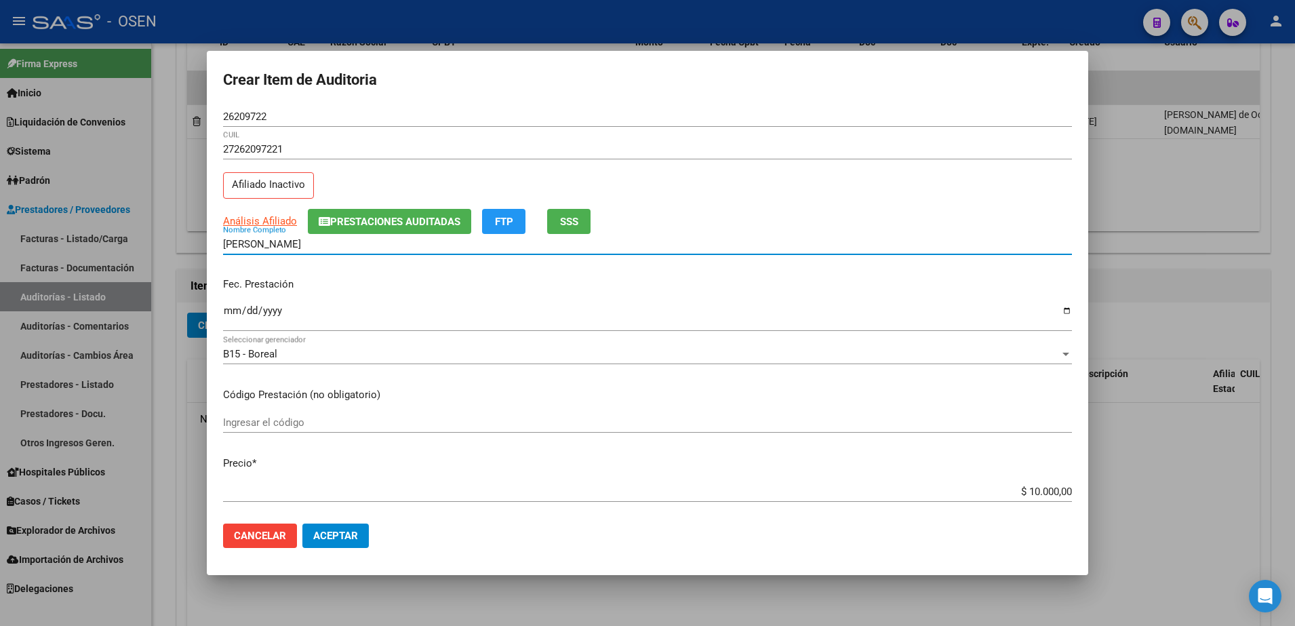
drag, startPoint x: 386, startPoint y: 246, endPoint x: 252, endPoint y: 245, distance: 134.9
click at [252, 245] on input "DIAZ RAMONA BEATRIZ" at bounding box center [647, 244] width 849 height 12
click at [329, 238] on input "DIAZ RAMONA BEATRIZ" at bounding box center [647, 244] width 849 height 12
paste input "26209722"
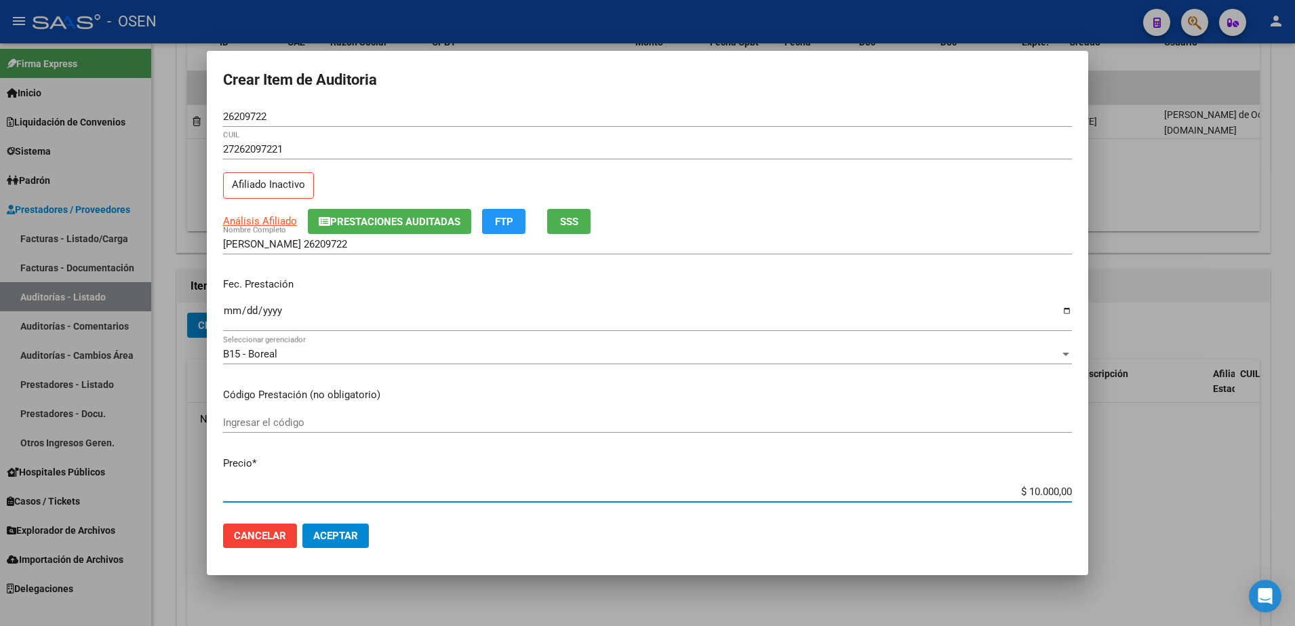
click at [1021, 492] on input "$ 10.000,00" at bounding box center [647, 491] width 849 height 12
click at [732, 243] on input "DIAZ RAMONA 26209722" at bounding box center [647, 244] width 849 height 12
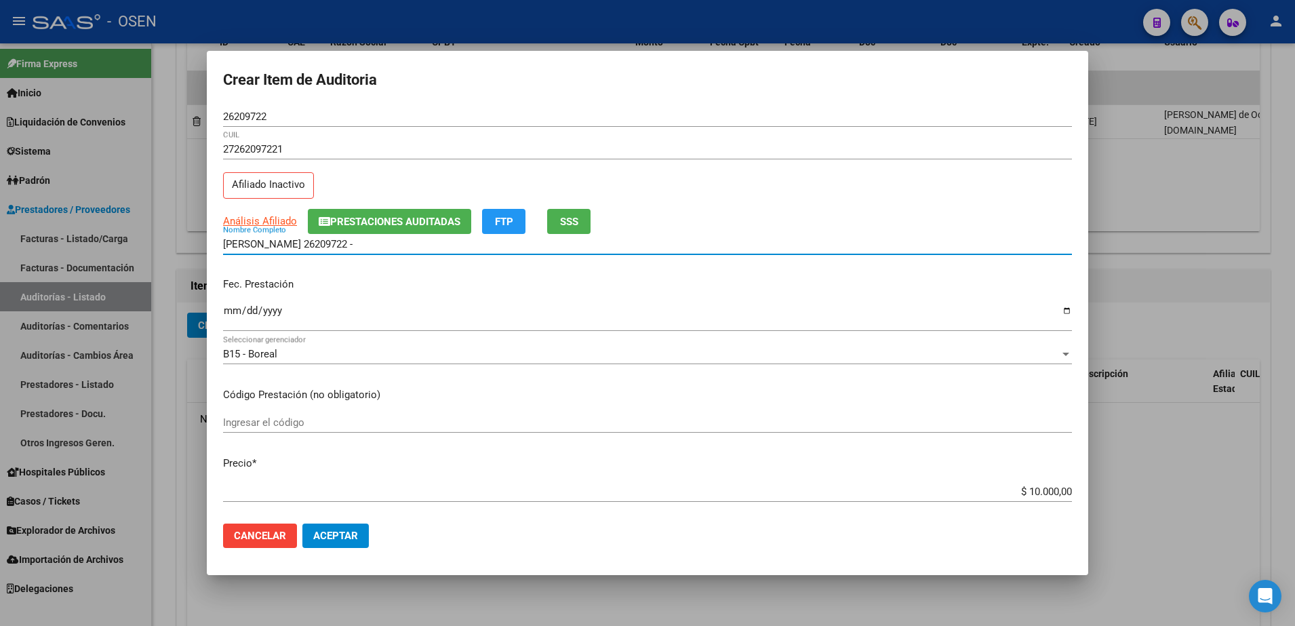
paste input "$ 10.000,00"
drag, startPoint x: 467, startPoint y: 241, endPoint x: 204, endPoint y: 245, distance: 262.4
click at [204, 245] on div "Crear Item de Auditoria 26209722 Nro Documento 27262097221 CUIL Afiliado Inacti…" at bounding box center [647, 313] width 1295 height 626
click at [414, 247] on input "DIAZ RAMONA 26209722 - $ 10.000,00" at bounding box center [647, 244] width 849 height 12
drag, startPoint x: 414, startPoint y: 247, endPoint x: 293, endPoint y: 246, distance: 121.4
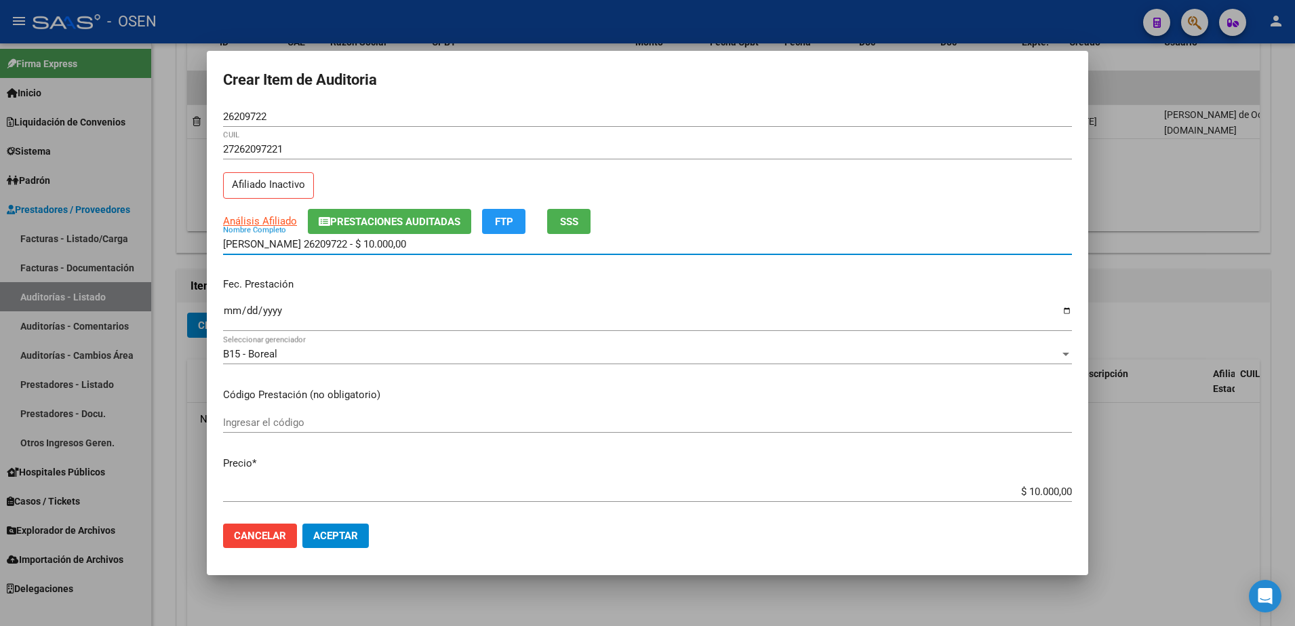
click at [293, 246] on input "DIAZ RAMONA 26209722 - $ 10.000,00" at bounding box center [647, 244] width 849 height 12
type input "DIAZ RAMONA"
click at [237, 307] on input "Ingresar la fecha" at bounding box center [647, 316] width 849 height 22
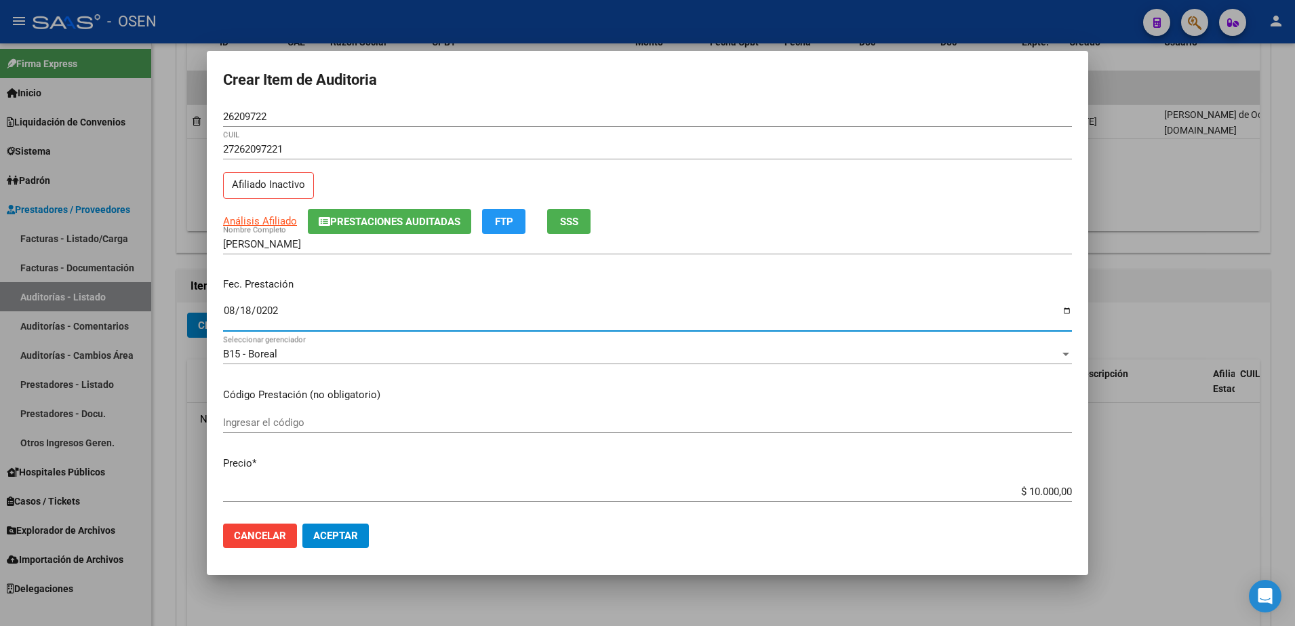
type input "2025-08-18"
click at [371, 540] on mat-dialog-actions "Cancelar Aceptar" at bounding box center [647, 536] width 849 height 46
click at [370, 539] on mat-dialog-actions "Cancelar Aceptar" at bounding box center [647, 536] width 849 height 46
click at [365, 538] on button "Aceptar" at bounding box center [335, 535] width 66 height 24
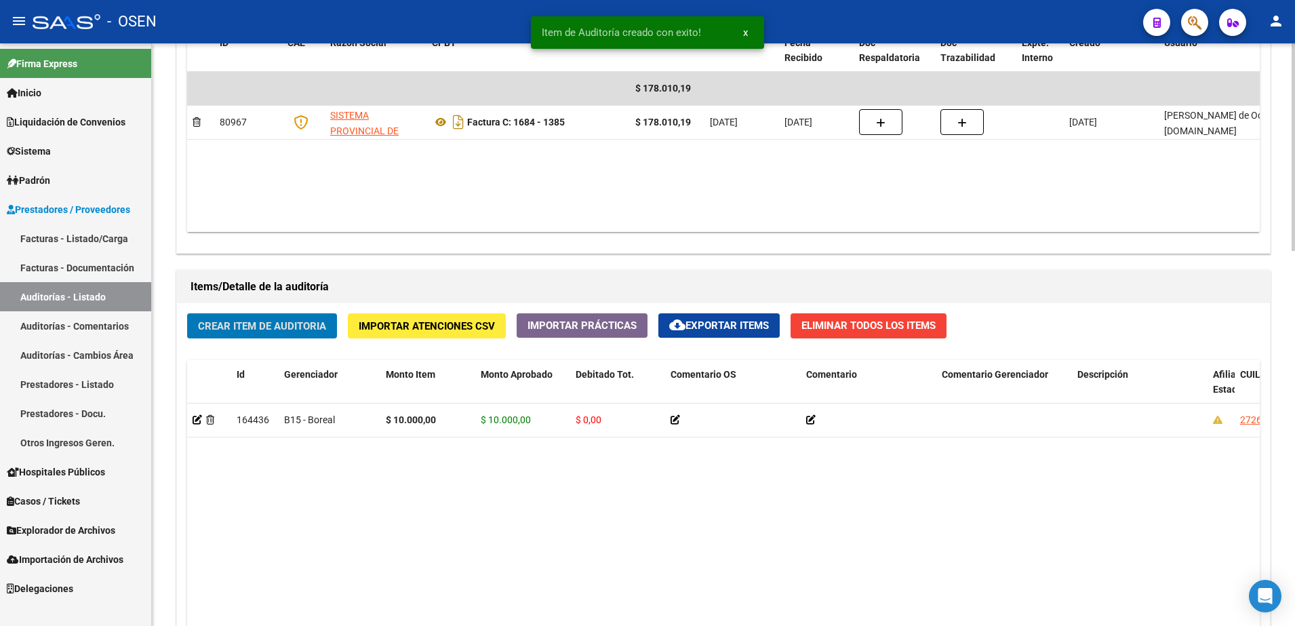
scroll to position [764, 0]
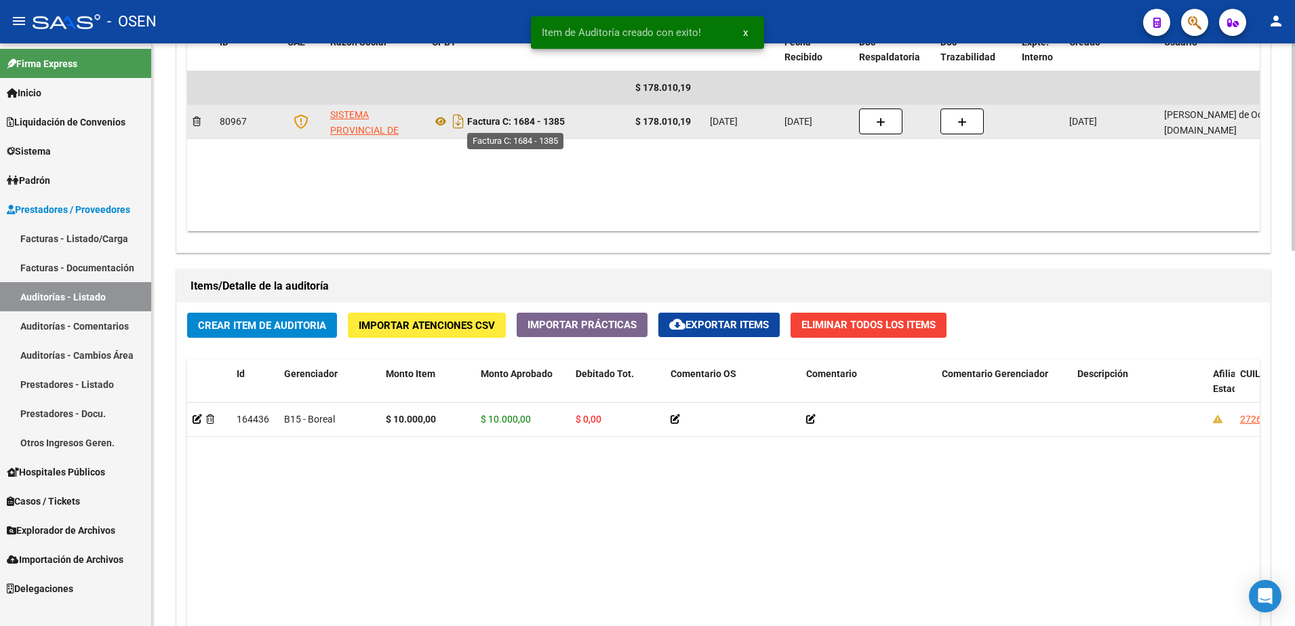
drag, startPoint x: 517, startPoint y: 121, endPoint x: 570, endPoint y: 126, distance: 52.4
click at [570, 126] on div "Factura C: 1684 - 1385" at bounding box center [528, 122] width 193 height 22
copy strong "1684 - 1385"
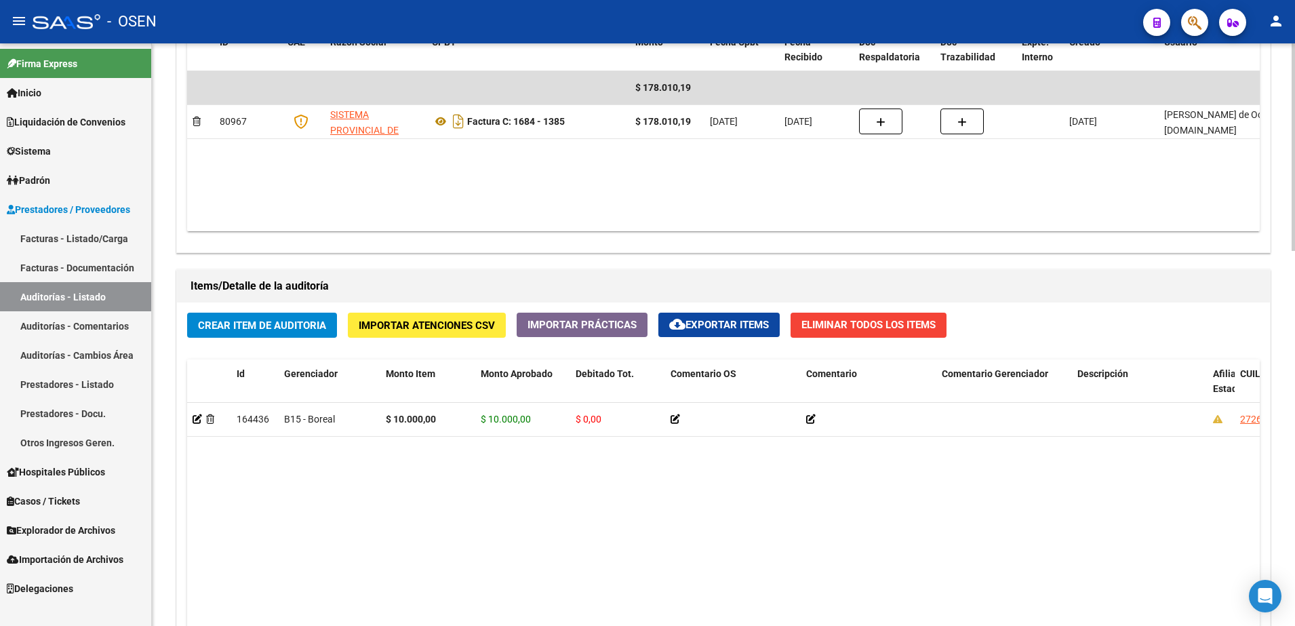
click at [340, 327] on div "Crear Item de Auditoria Importar Atenciones CSV Importar Prácticas cloud_downlo…" at bounding box center [723, 560] width 1093 height 516
click at [330, 323] on button "Crear Item de Auditoria" at bounding box center [262, 325] width 150 height 25
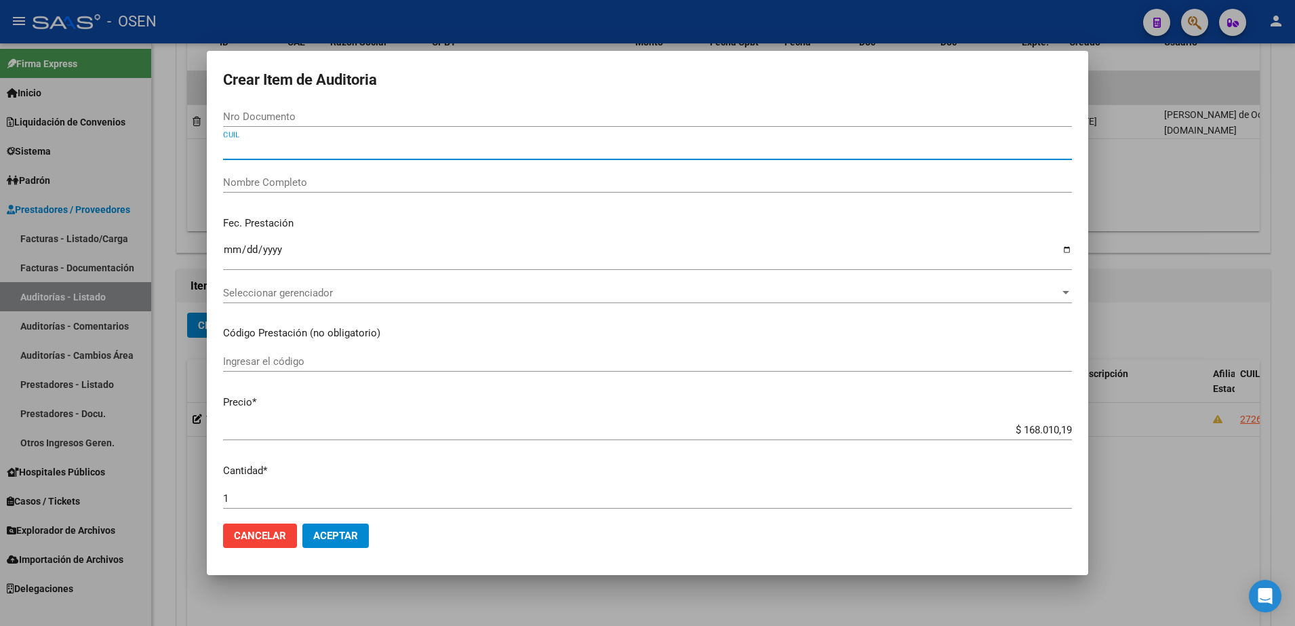
click at [338, 151] on input "CUIL" at bounding box center [647, 149] width 849 height 12
paste input "27480107697"
type input "27480107697"
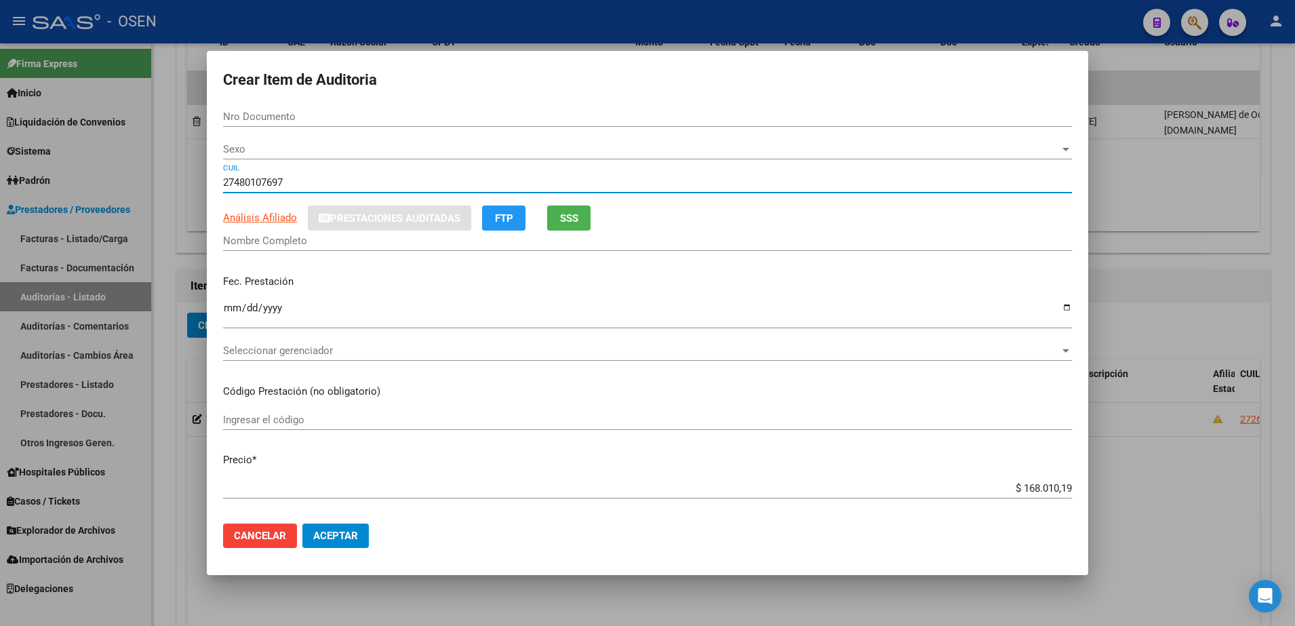
type input "48010769"
type input "VIZCARRA LOURDES LUAN"
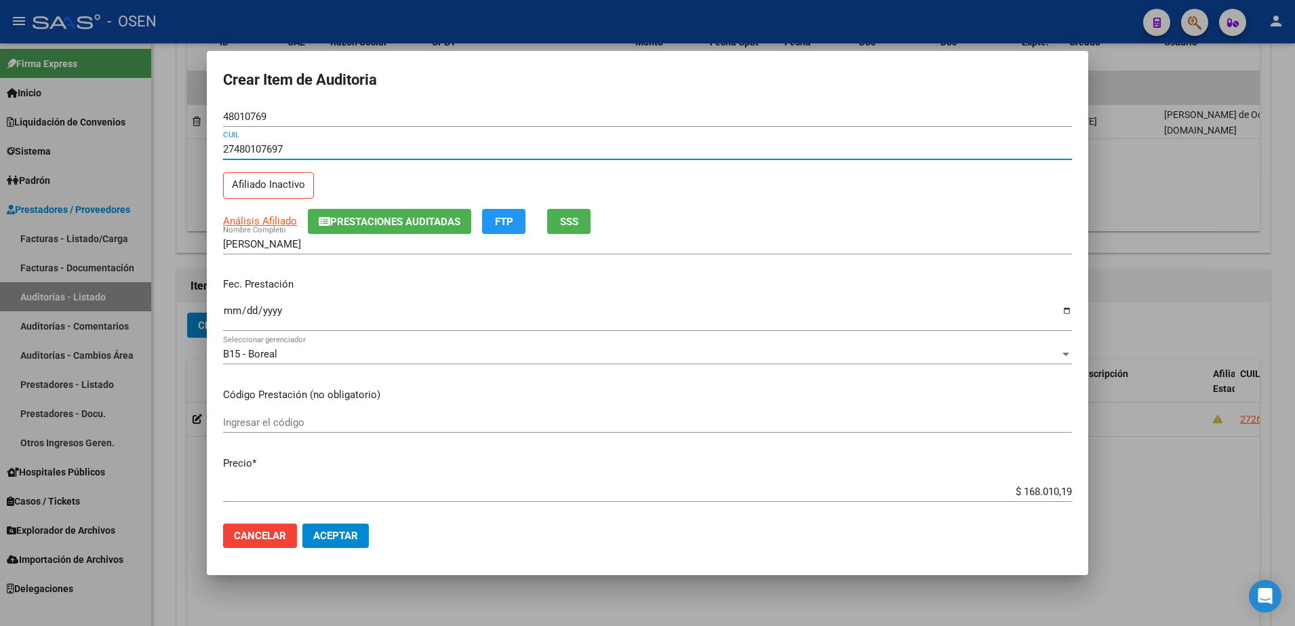
type input "27480107697"
click at [264, 113] on input "48010769" at bounding box center [647, 117] width 849 height 12
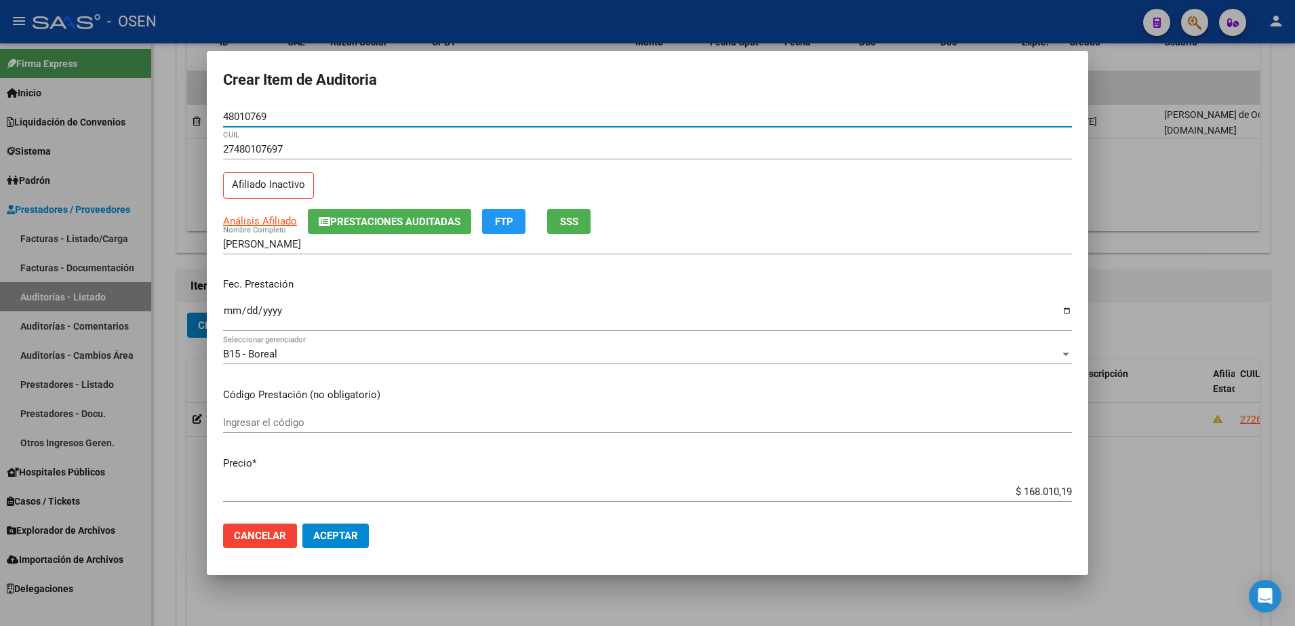
click at [264, 113] on input "48010769" at bounding box center [647, 117] width 849 height 12
click at [331, 240] on input "VIZCARRA LOURDES LUAN" at bounding box center [647, 244] width 849 height 12
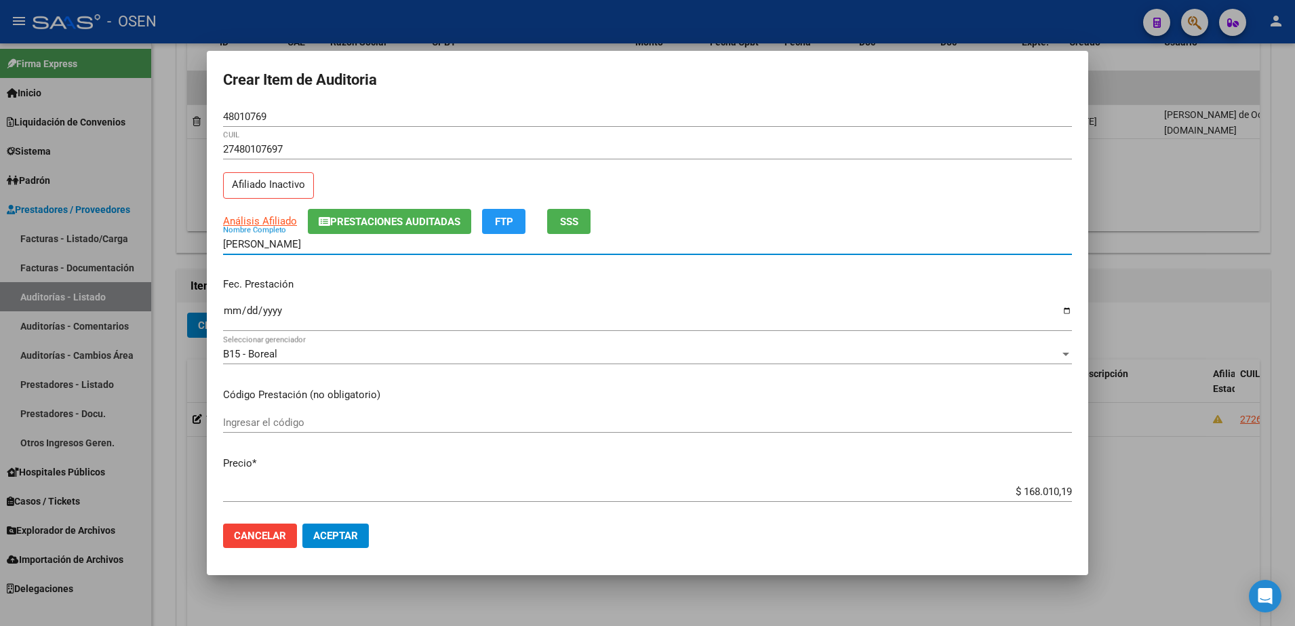
paste input "48010769"
type input "VIZCARRA LOURDES 48010769"
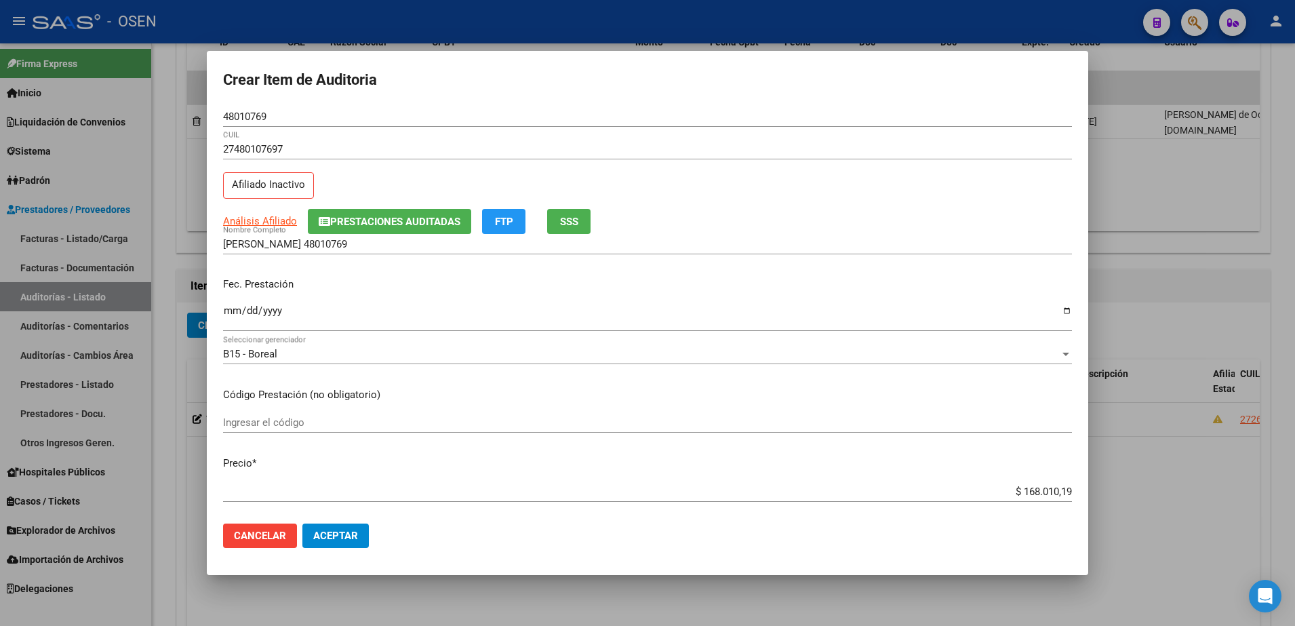
click at [1046, 472] on mat-dialog-content "48010769 Nro Documento 27480107697 CUIL Afiliado Inactivo Análisis Afiliado Pre…" at bounding box center [647, 309] width 881 height 407
click at [1045, 492] on input "$ 168.010,19" at bounding box center [647, 491] width 849 height 12
drag, startPoint x: 1045, startPoint y: 492, endPoint x: 1063, endPoint y: 490, distance: 18.4
click at [1044, 492] on input "$ 168.010,19" at bounding box center [647, 491] width 849 height 12
type input "$ 0,02"
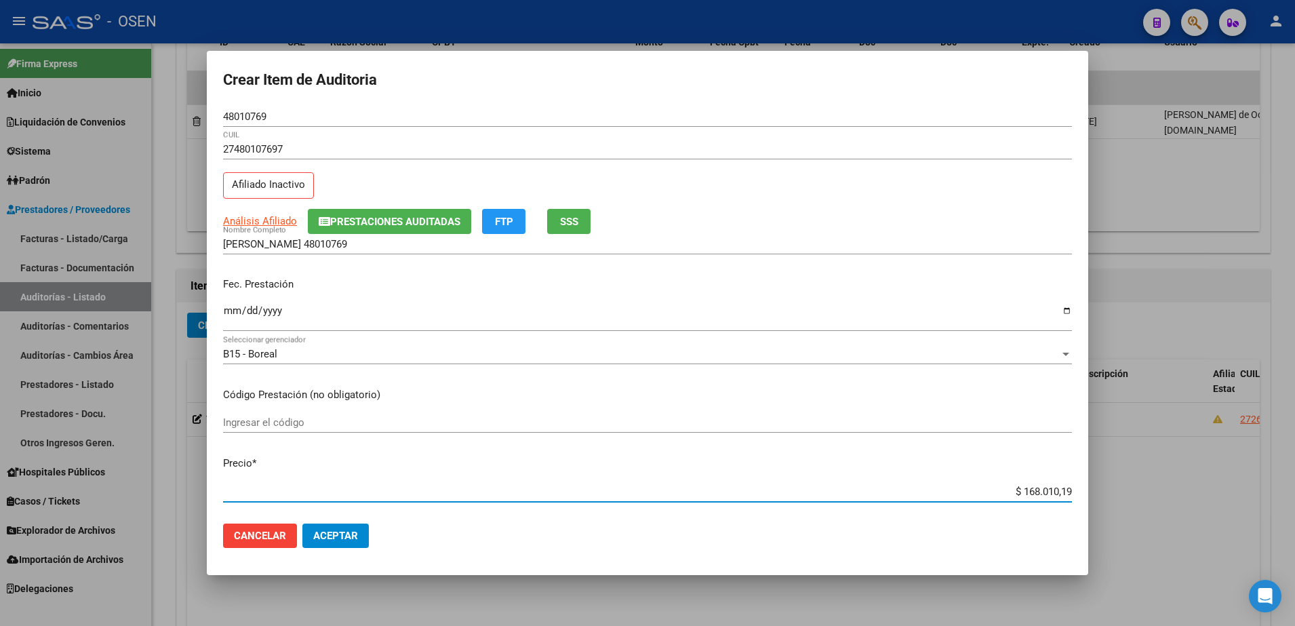
type input "$ 0,02"
type input "$ 0,21"
type input "$ 2,10"
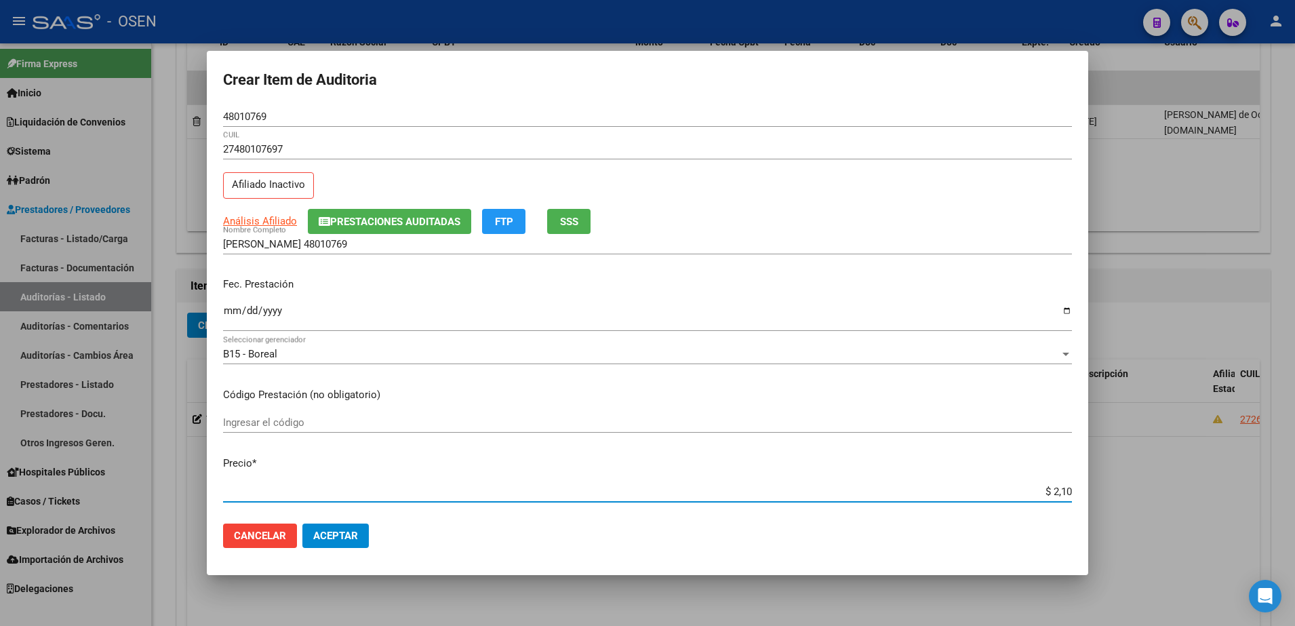
type input "$ 21,06"
type input "$ 210,68"
type input "$ 2.106,80"
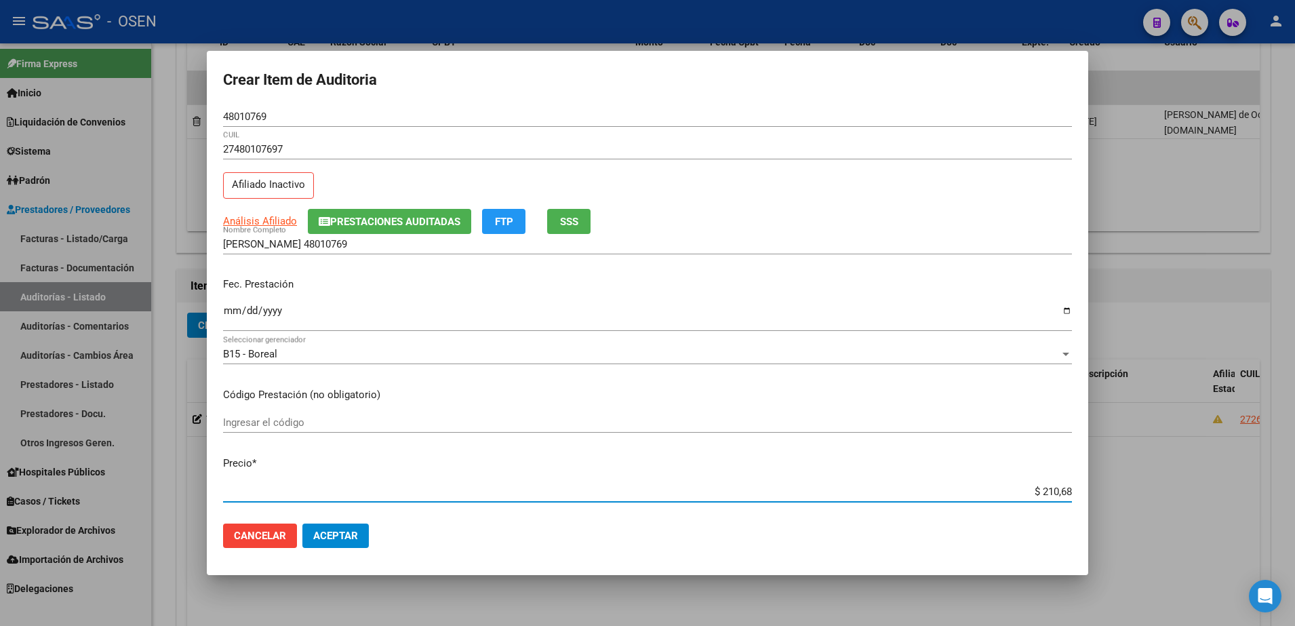
type input "$ 2.106,80"
type input "$ 21.068,05"
click at [222, 306] on mat-dialog-content "48010769 Nro Documento 27480107697 CUIL Afiliado Inactivo Análisis Afiliado Pre…" at bounding box center [647, 309] width 881 height 407
click at [225, 309] on input "Ingresar la fecha" at bounding box center [647, 316] width 849 height 22
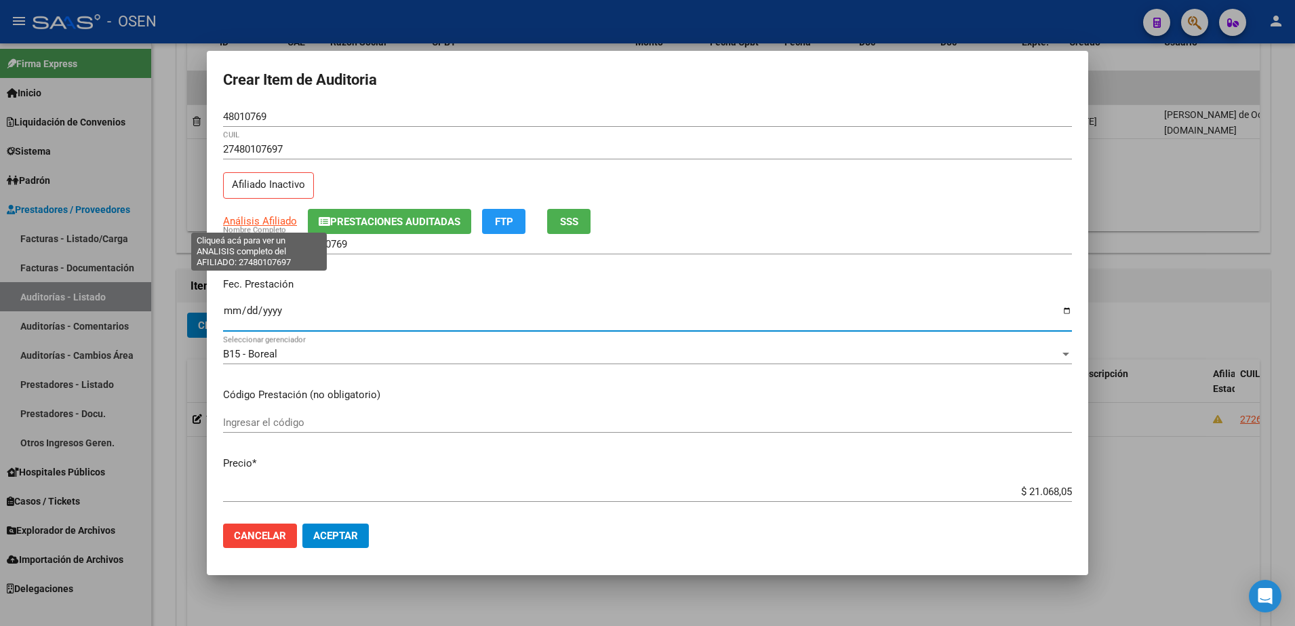
type input "0005-08-22"
type input "2025-08-22"
click at [1048, 488] on input "$ 21.068,05" at bounding box center [647, 491] width 849 height 12
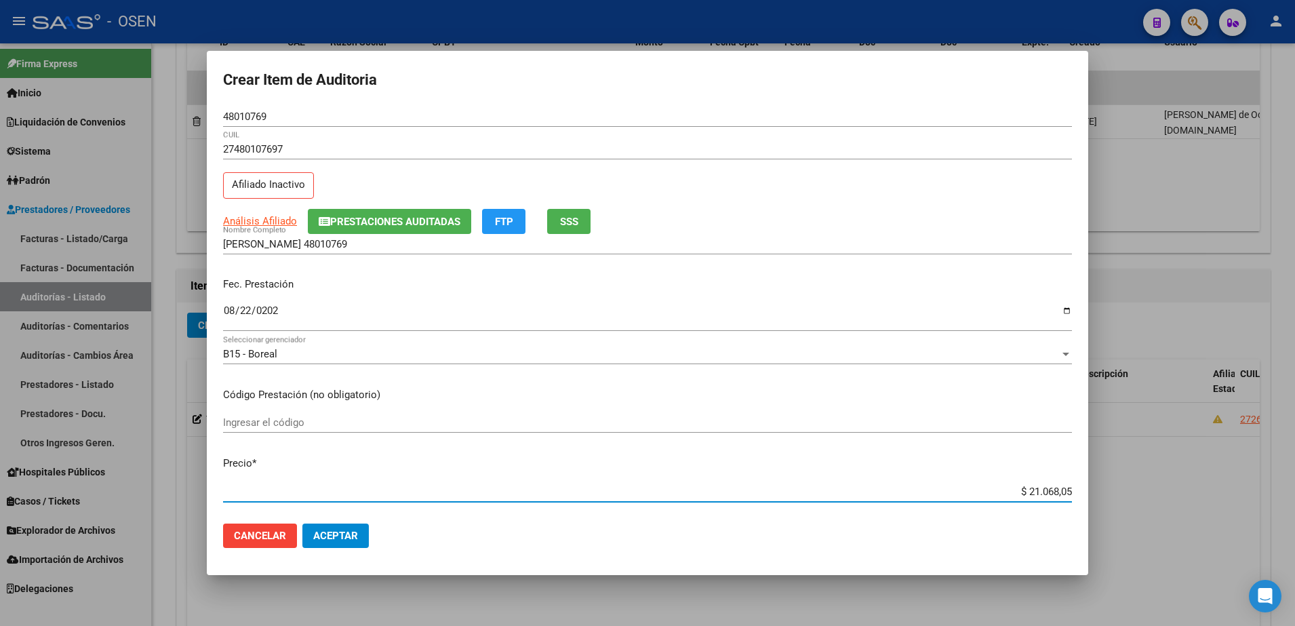
click at [1048, 488] on input "$ 21.068,05" at bounding box center [647, 491] width 849 height 12
click at [494, 245] on input "VIZCARRA LOURDES 48010769" at bounding box center [647, 244] width 849 height 12
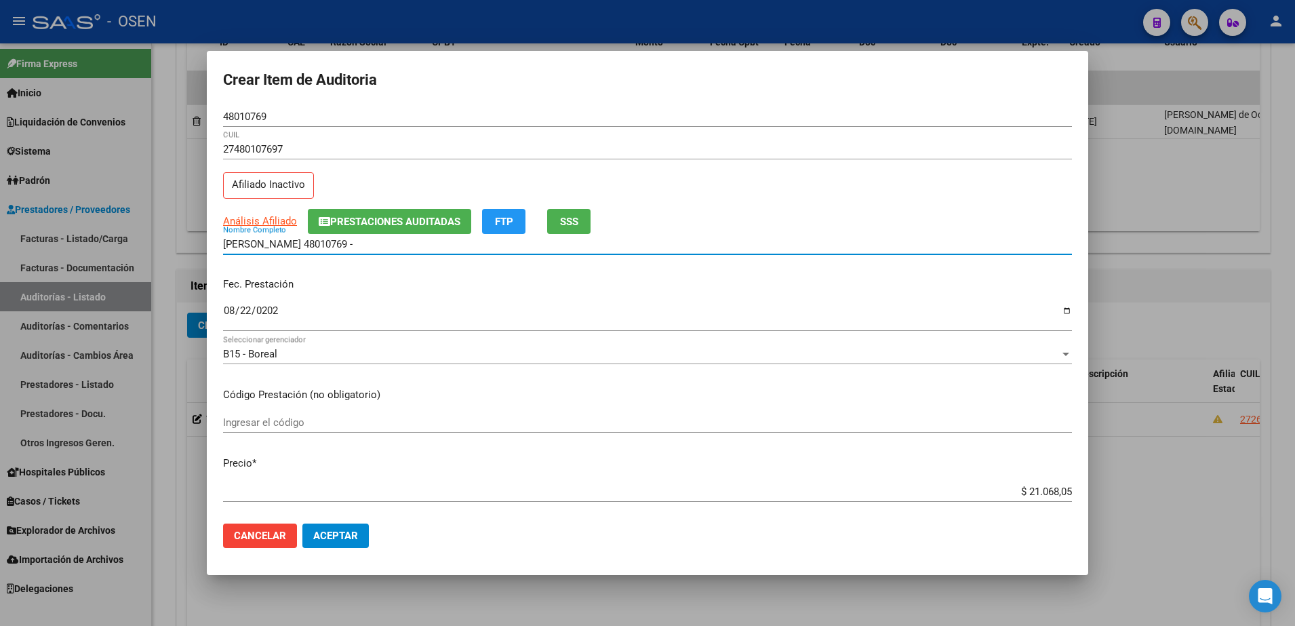
paste input "$ 21.068,05"
drag, startPoint x: 450, startPoint y: 256, endPoint x: 223, endPoint y: 266, distance: 227.4
click at [223, 266] on mat-dialog-content "48010769 Nro Documento 27480107697 CUIL Afiliado Inactivo Análisis Afiliado Pre…" at bounding box center [647, 309] width 881 height 407
click at [445, 248] on input "VIZCARRA LOURDES 48010769 - $ 21.068,05" at bounding box center [647, 244] width 849 height 12
drag, startPoint x: 444, startPoint y: 248, endPoint x: 316, endPoint y: 252, distance: 128.2
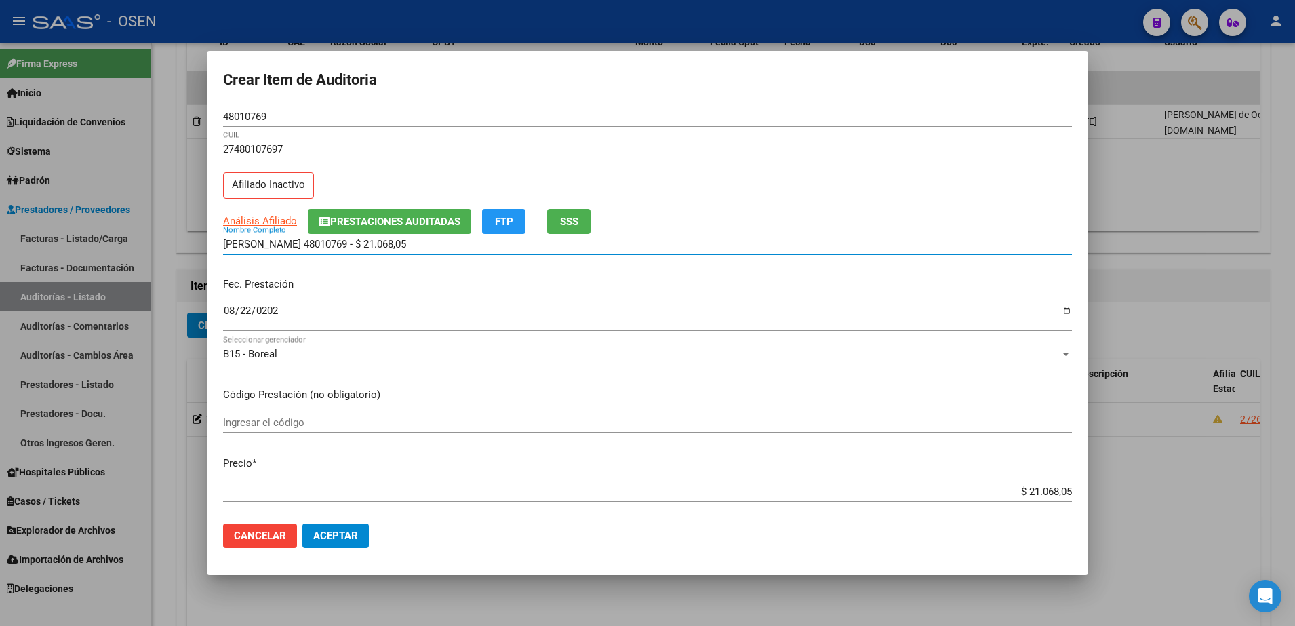
click at [316, 252] on div "VIZCARRA LOURDES 48010769 - $ 21.068,05 Nombre Completo" at bounding box center [647, 244] width 849 height 20
drag, startPoint x: 325, startPoint y: 246, endPoint x: 214, endPoint y: 239, distance: 110.7
click at [214, 239] on mat-dialog-content "48010769 Nro Documento 27480107697 CUIL Afiliado Inactivo Análisis Afiliado Pre…" at bounding box center [647, 309] width 881 height 407
type input "VIZCARRA LOURDES"
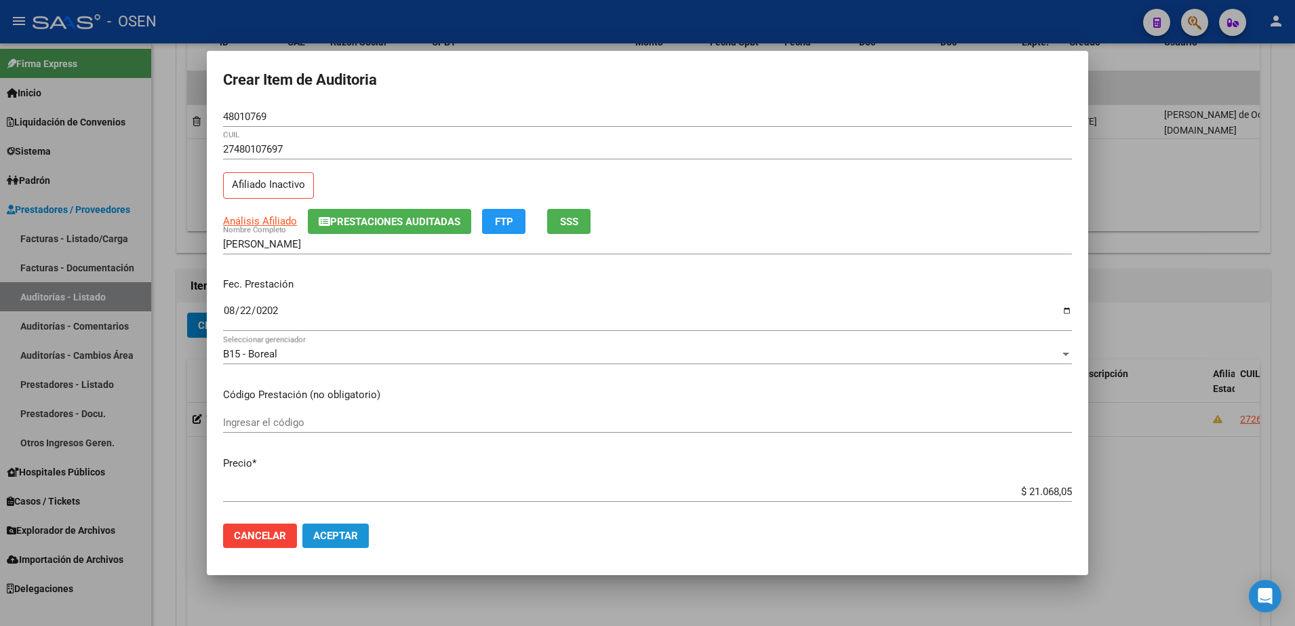
click at [351, 530] on span "Aceptar" at bounding box center [335, 536] width 45 height 12
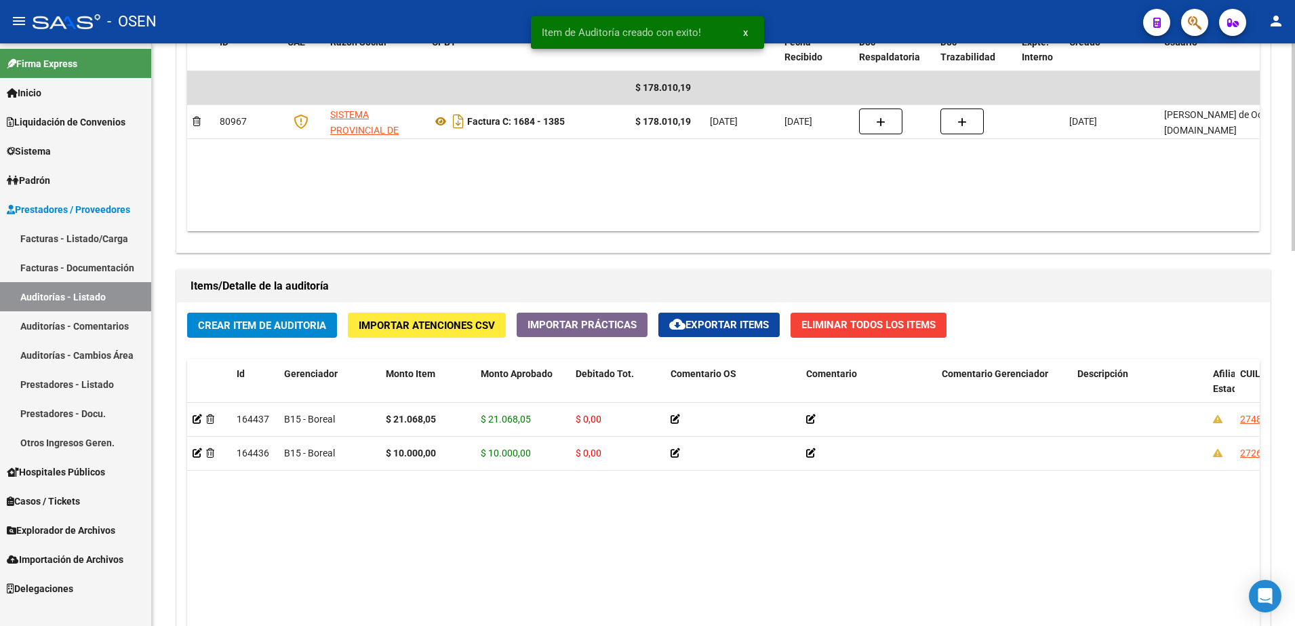
click at [306, 329] on span "Crear Item de Auditoria" at bounding box center [262, 325] width 128 height 12
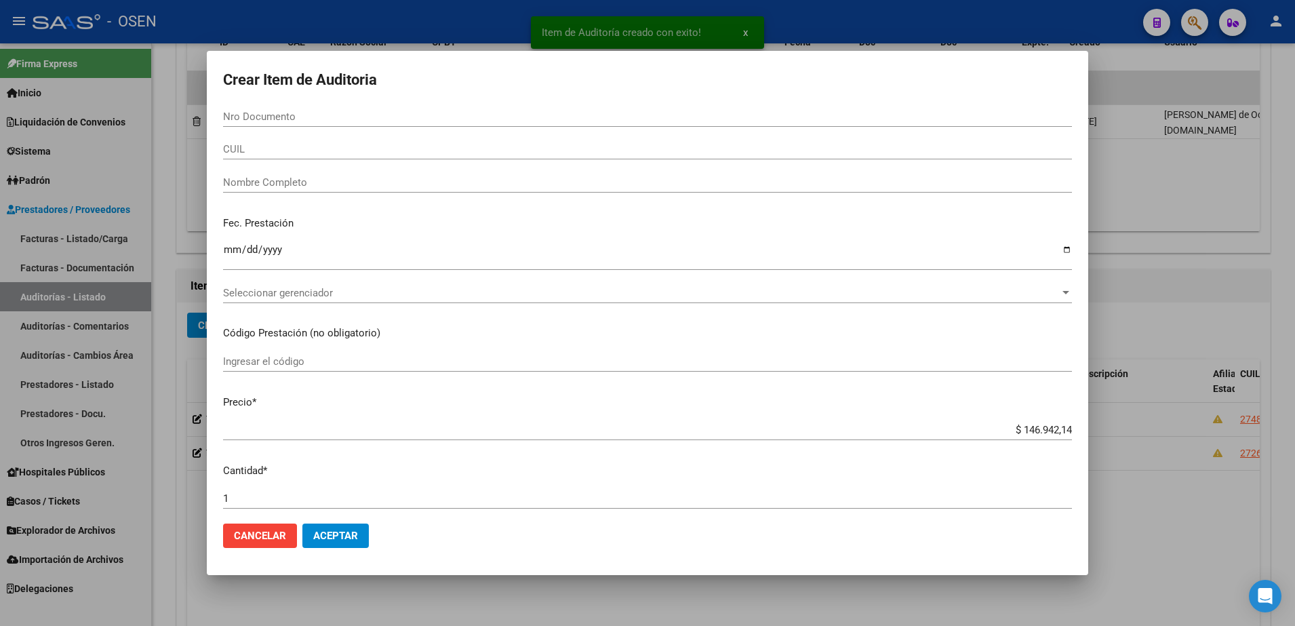
click at [283, 139] on div "CUIL" at bounding box center [647, 149] width 849 height 20
paste input "20291796533"
type input "20291796533"
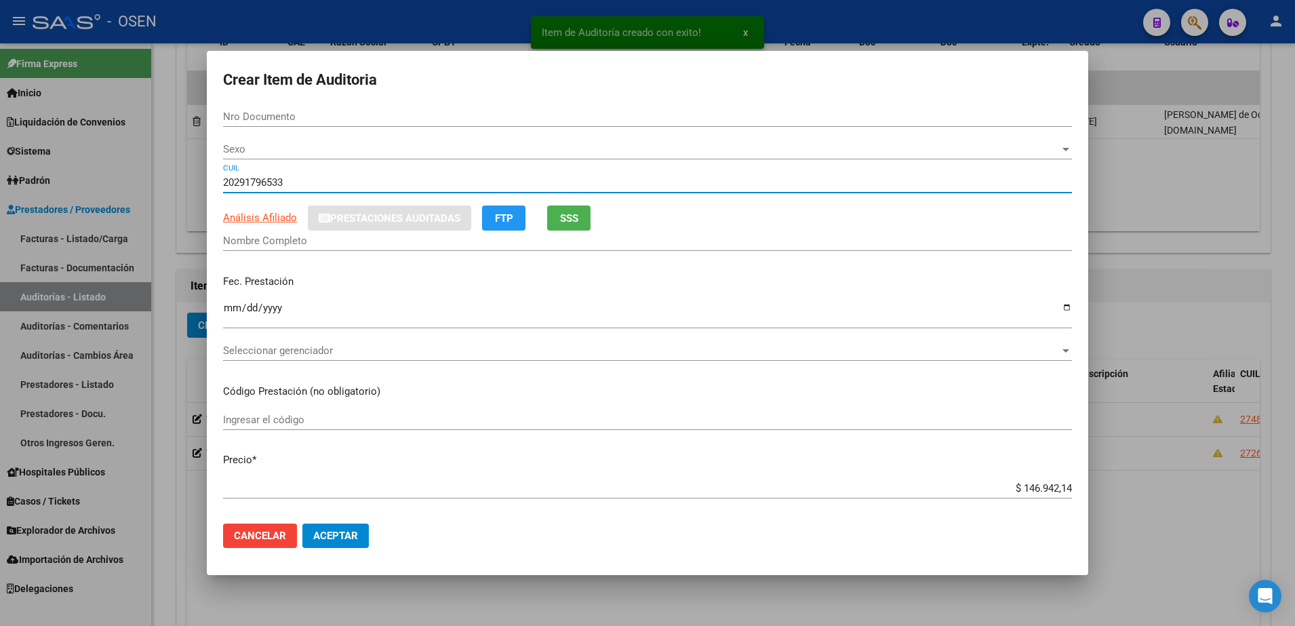
type input "29179653"
type input "VARGAS OMAR CECILIO"
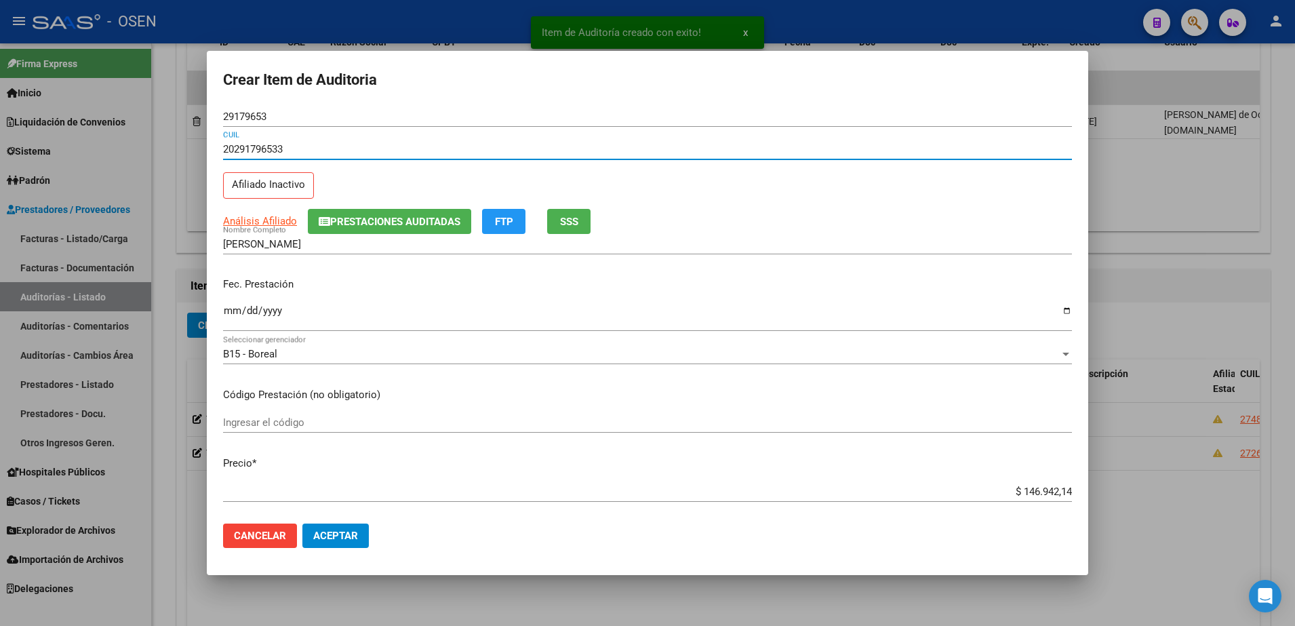
type input "20291796533"
click at [248, 109] on div "29179653 Nro Documento" at bounding box center [647, 116] width 849 height 20
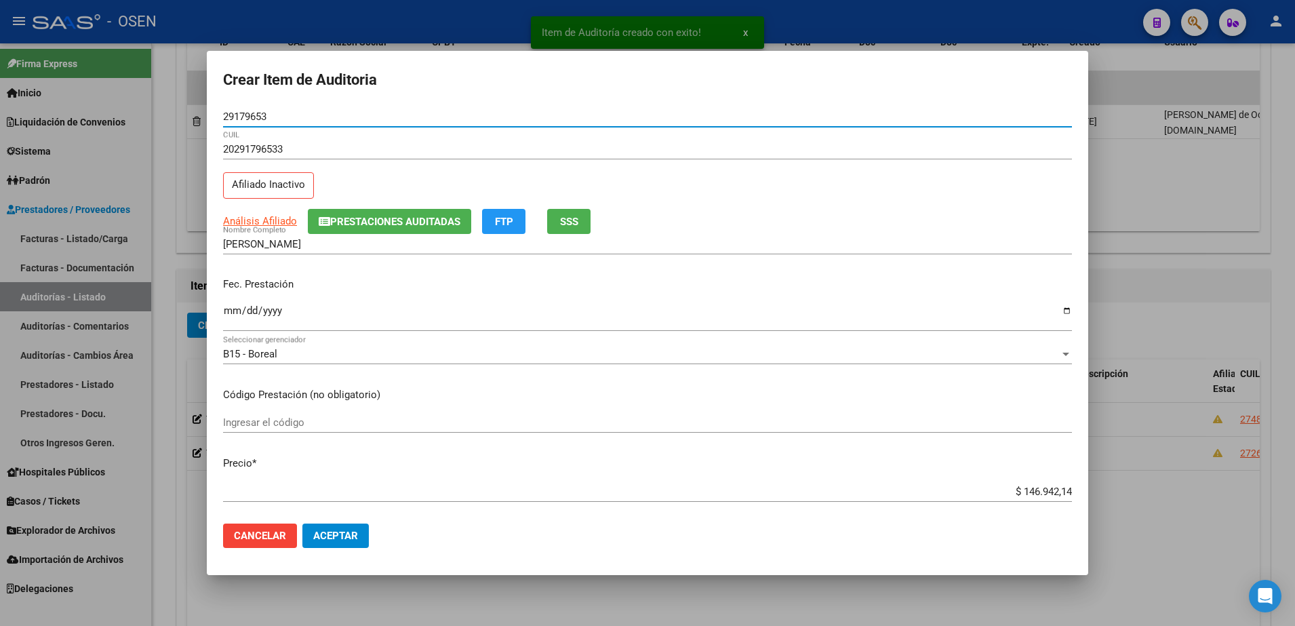
click at [248, 115] on input "29179653" at bounding box center [647, 117] width 849 height 12
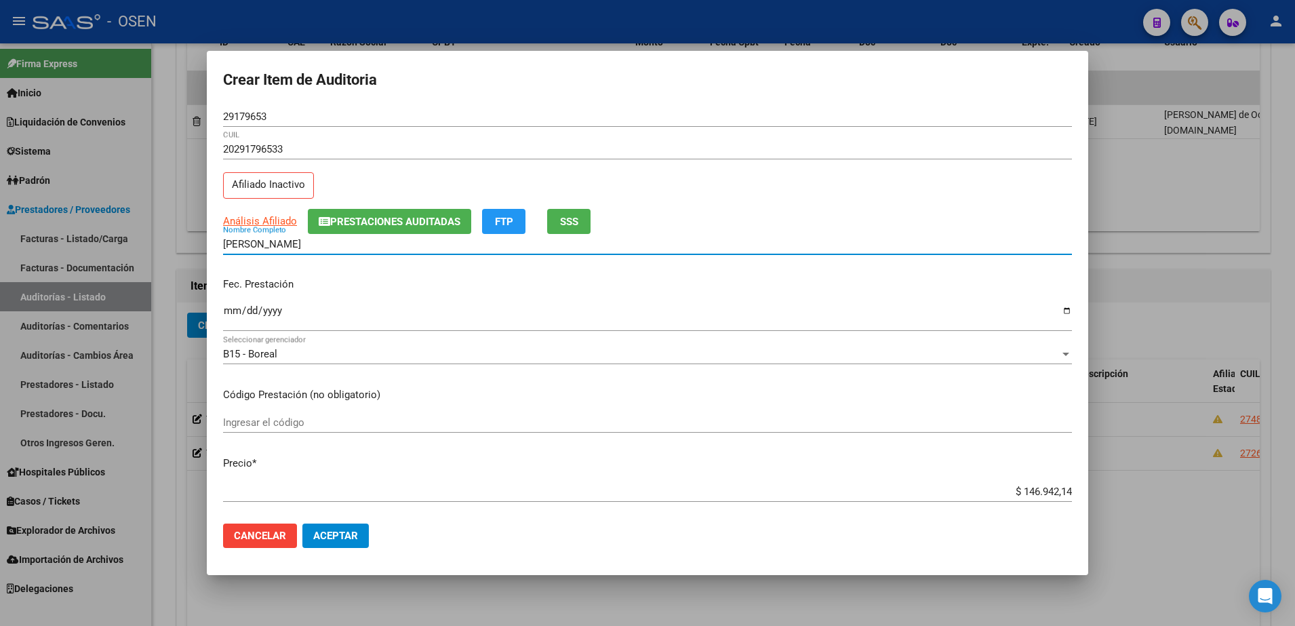
click at [323, 239] on input "VARGAS OMAR CECILIO" at bounding box center [647, 244] width 849 height 12
paste input "29179653"
type input "VARGAS OMAR 29179653"
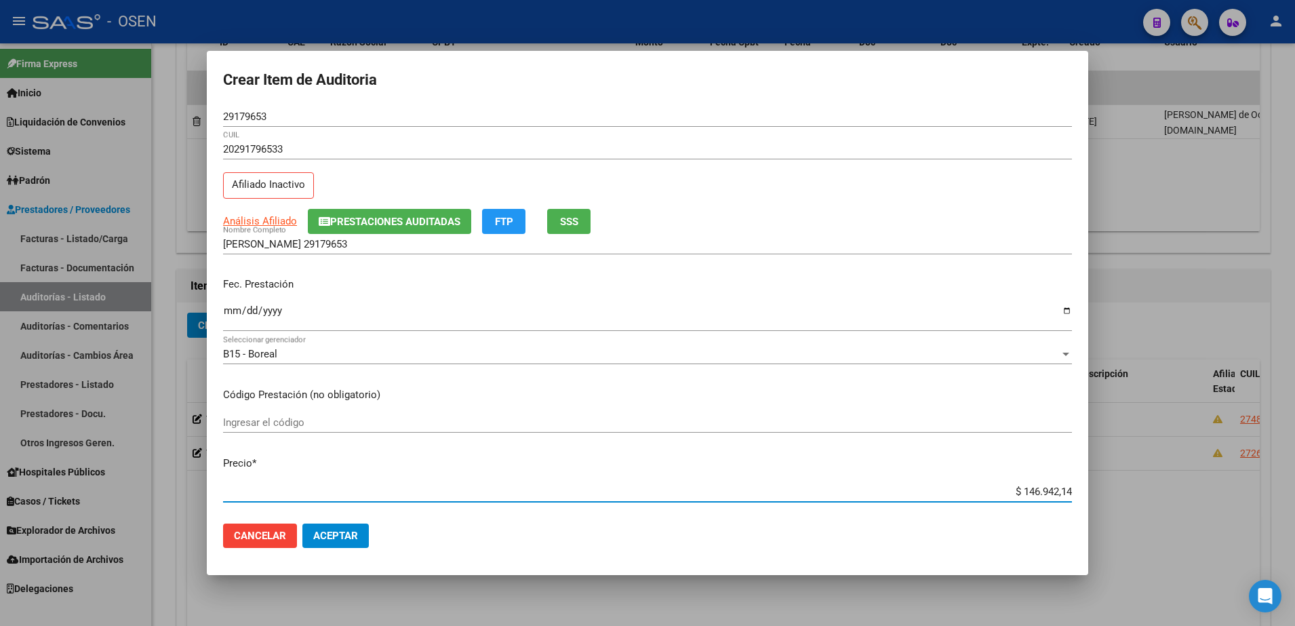
click at [1016, 494] on input "$ 146.942,14" at bounding box center [647, 491] width 849 height 12
type input "$ 0,07"
type input "$ 0,73"
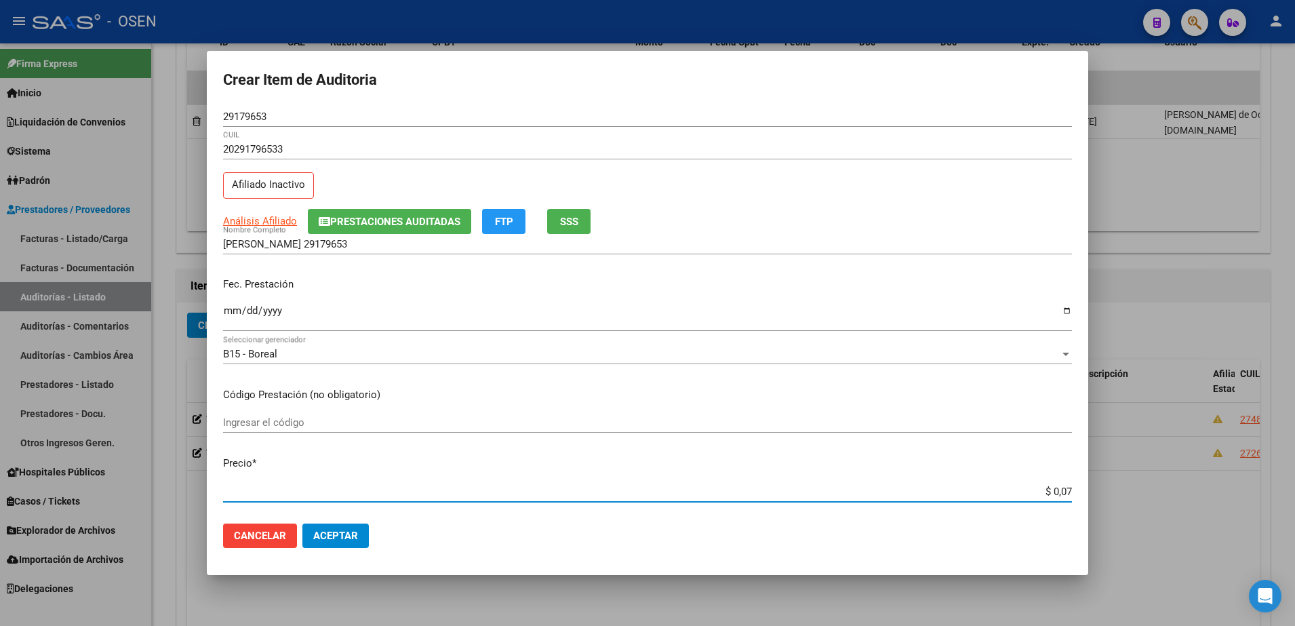
type input "$ 0,73"
type input "$ 7,37"
type input "$ 73,73"
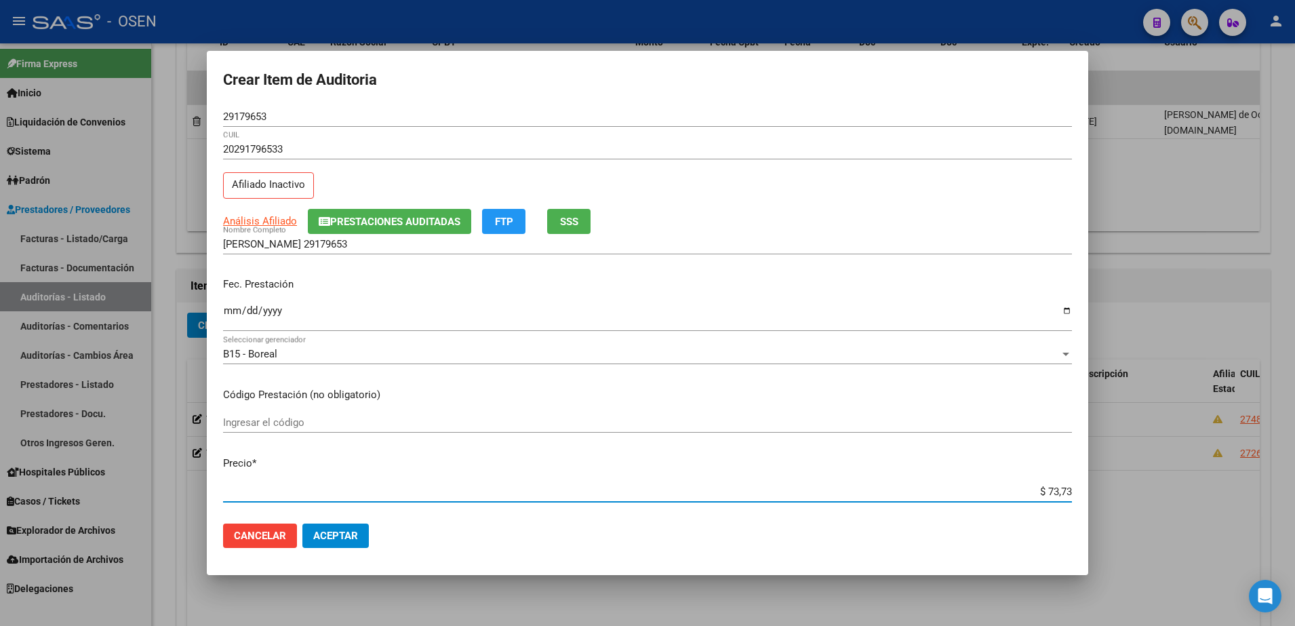
type input "$ 737,38"
type input "$ 7.373,81"
type input "$ 73.738,19"
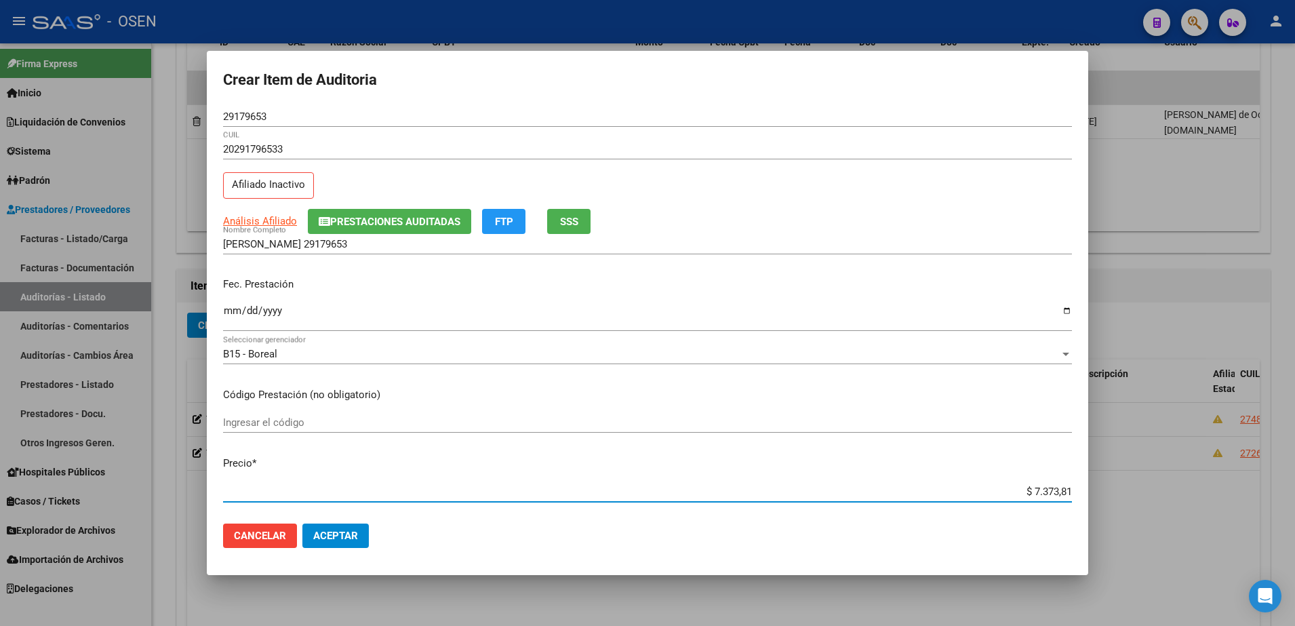
type input "$ 73.738,19"
click at [1020, 490] on input "$ 73.738,19" at bounding box center [647, 491] width 849 height 12
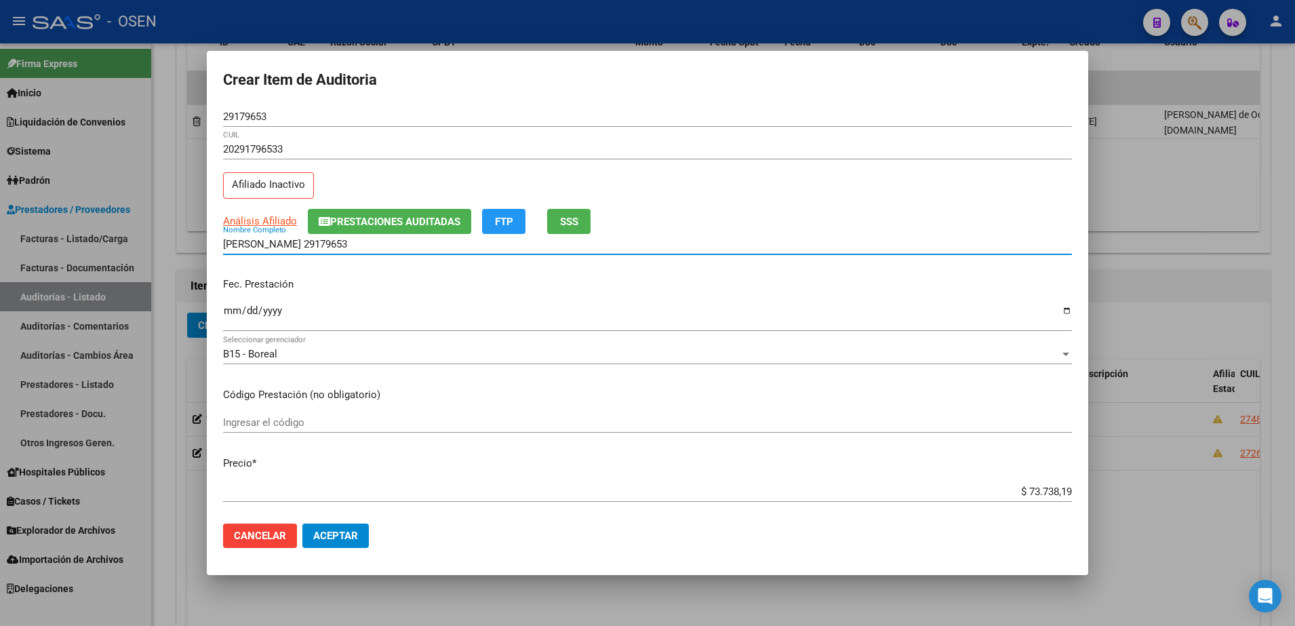
click at [757, 243] on input "VARGAS OMAR 29179653" at bounding box center [647, 244] width 849 height 12
paste input "$ 73.738,19"
drag, startPoint x: 408, startPoint y: 243, endPoint x: 154, endPoint y: 239, distance: 254.3
click at [154, 239] on div "Crear Item de Auditoria 29179653 Nro Documento 20291796533 CUIL Afiliado Inacti…" at bounding box center [647, 313] width 1295 height 626
click at [422, 249] on input "VARGAS OMAR 29179653 - $ 73.738,19" at bounding box center [647, 244] width 849 height 12
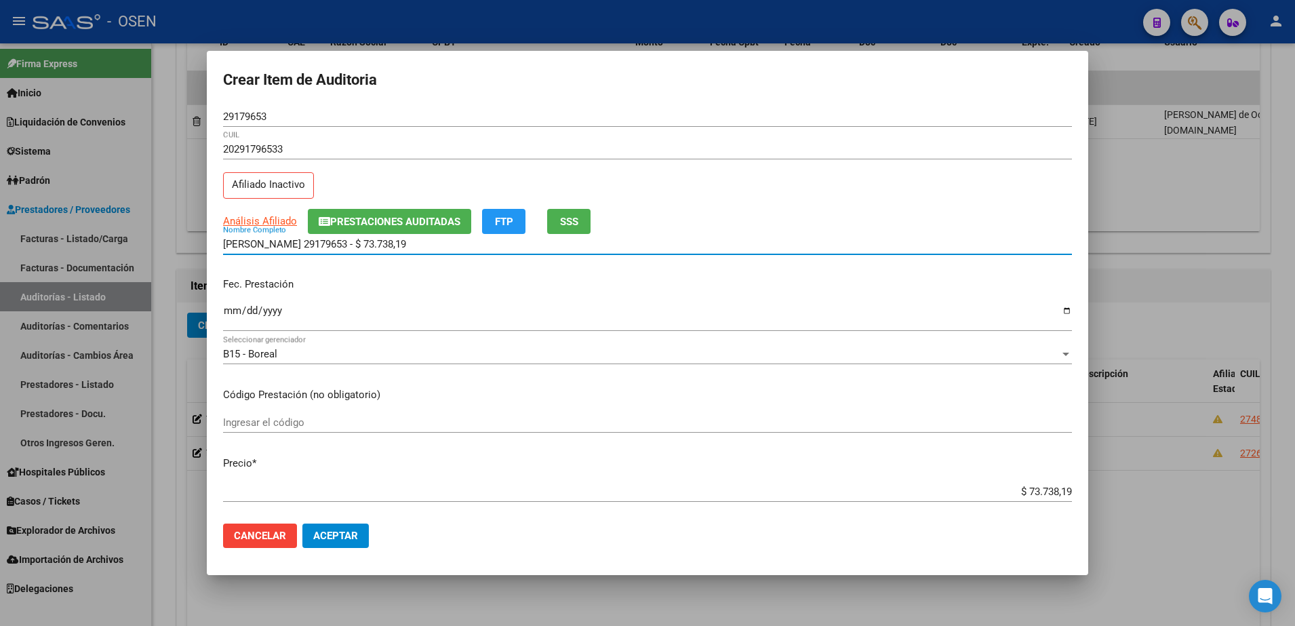
drag, startPoint x: 422, startPoint y: 241, endPoint x: 301, endPoint y: 243, distance: 120.7
click at [300, 235] on div "VARGAS OMAR 29179653 - $ 73.738,19 Nombre Completo" at bounding box center [647, 244] width 849 height 20
type input "VARGAS OMAR"
click at [235, 308] on input "Ingresar la fecha" at bounding box center [647, 316] width 849 height 22
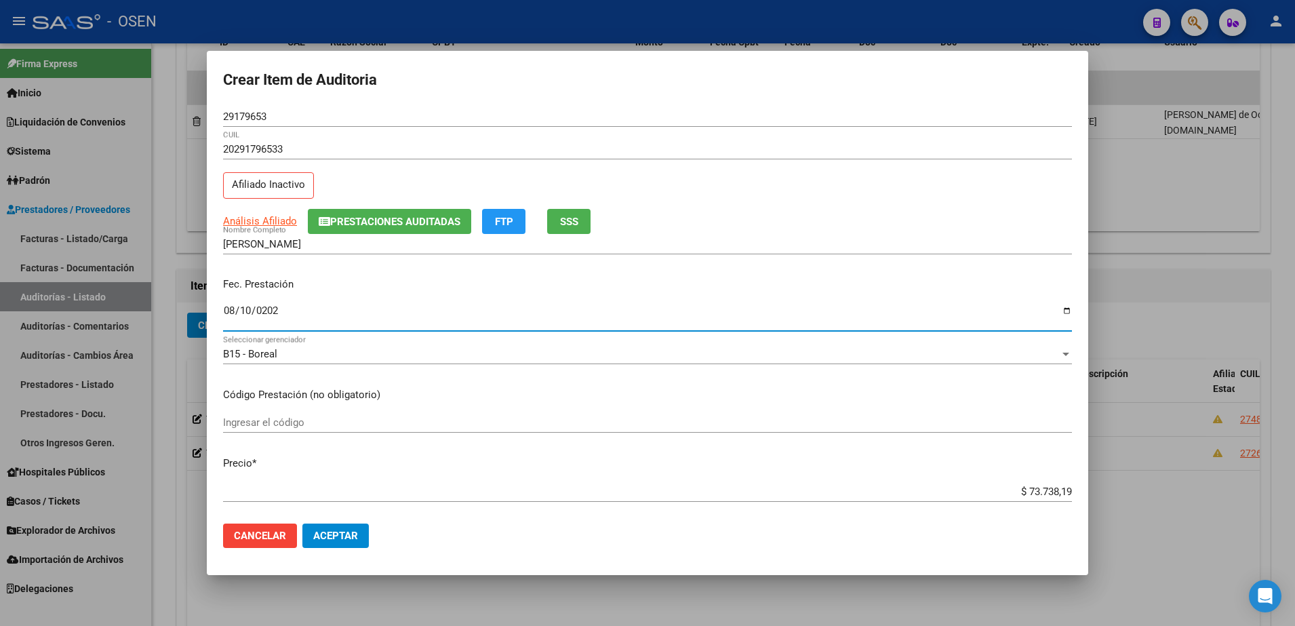
type input "2025-08-10"
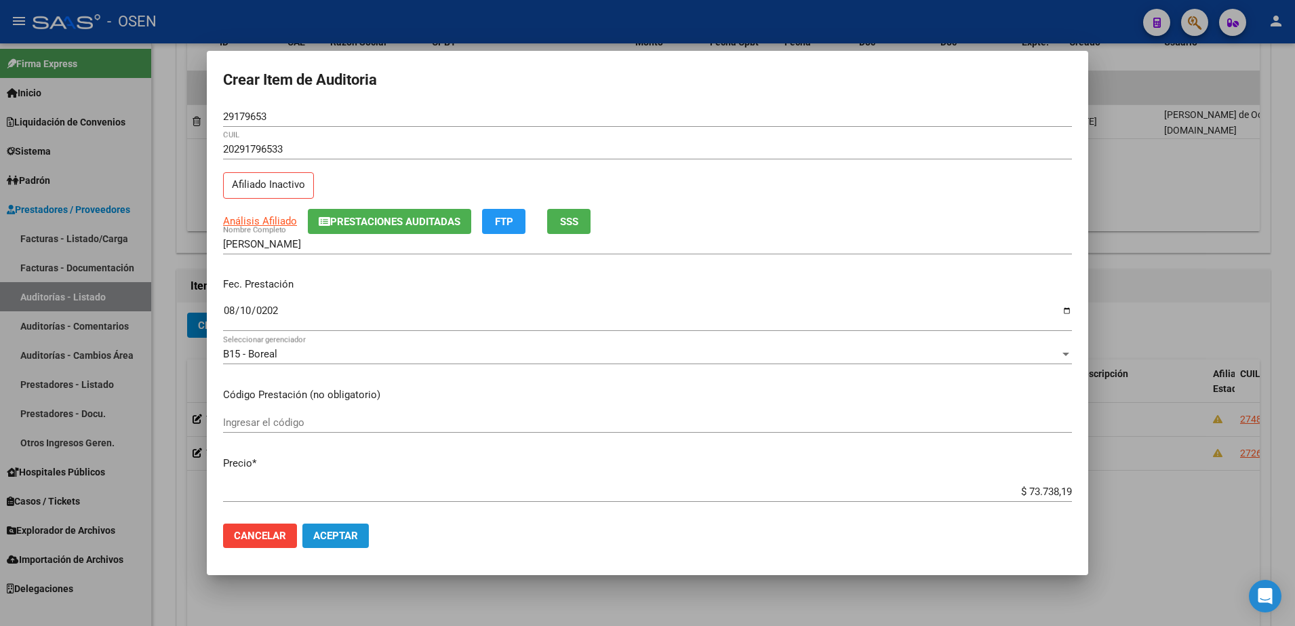
click at [332, 530] on span "Aceptar" at bounding box center [335, 536] width 45 height 12
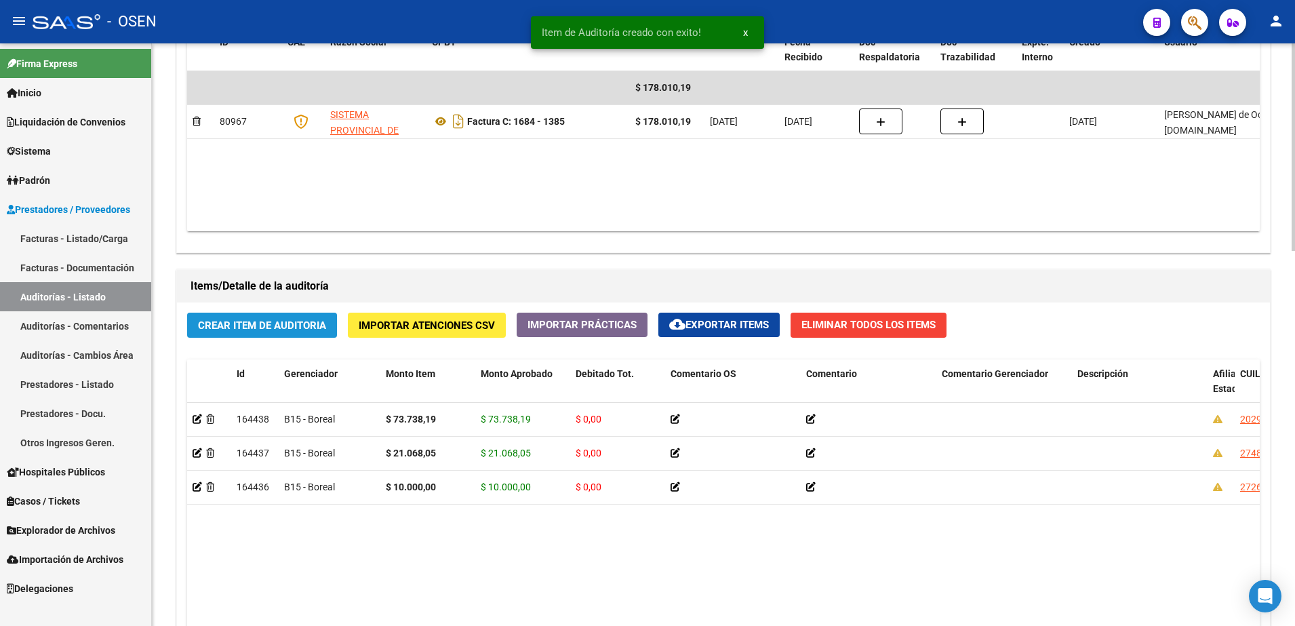
click at [309, 329] on span "Crear Item de Auditoria" at bounding box center [262, 325] width 128 height 12
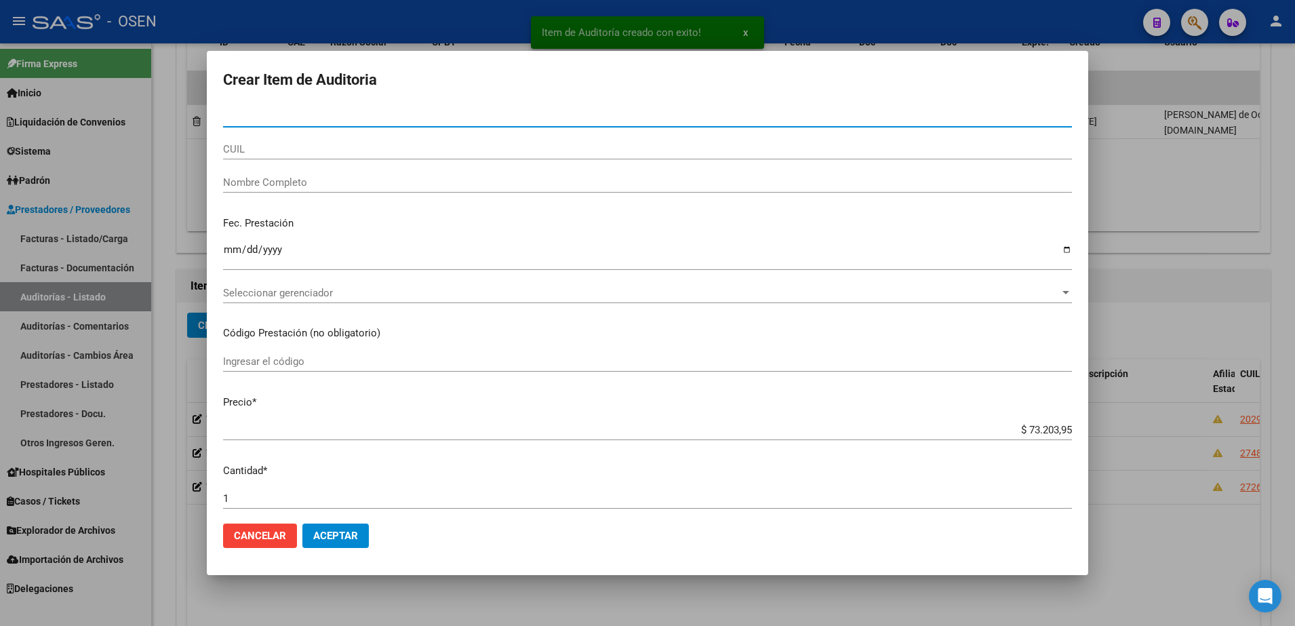
click at [324, 143] on input "CUIL" at bounding box center [647, 149] width 849 height 12
paste input "20364210613"
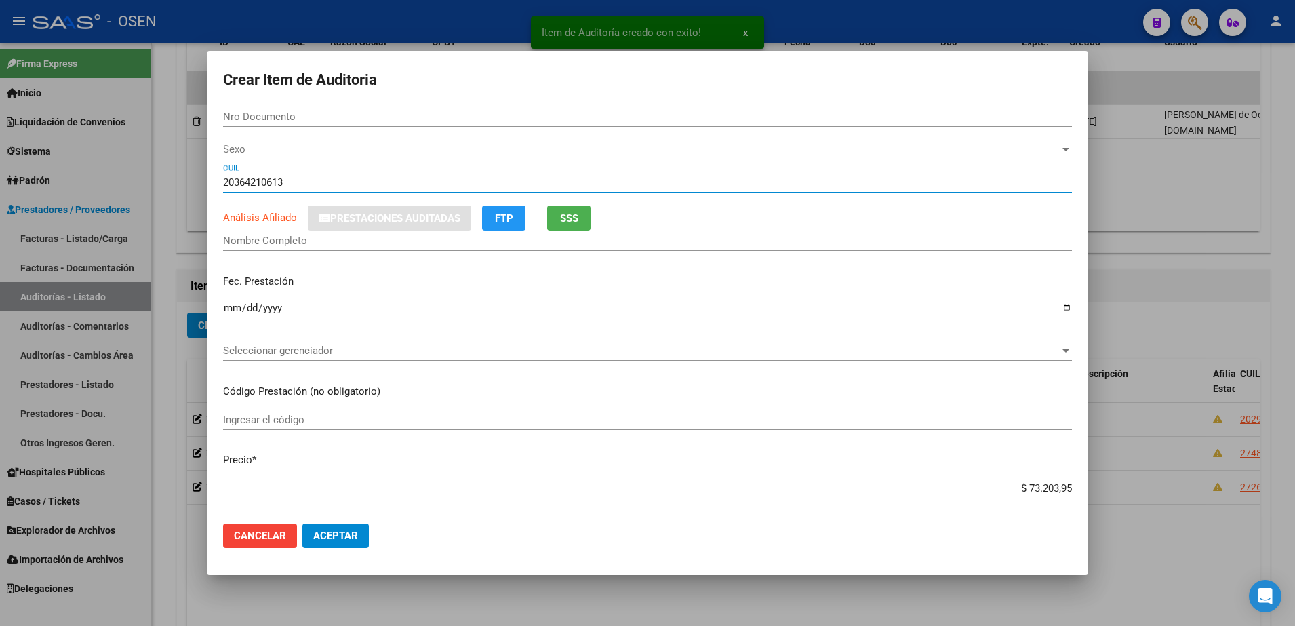
type input "20364210613"
type input "36421061"
type input "CORONEL DOMINGO ANTONIO -"
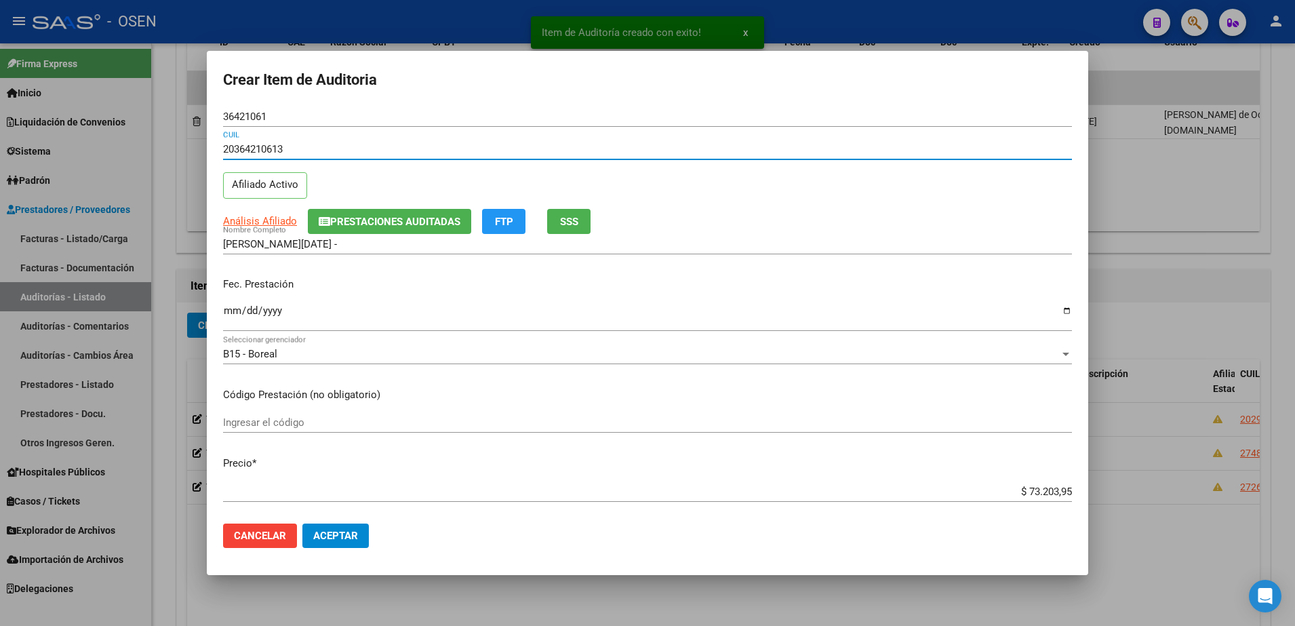
click at [219, 313] on mat-dialog-content "36421061 Nro Documento 20364210613 CUIL Afiliado Activo Análisis Afiliado Prest…" at bounding box center [647, 309] width 881 height 407
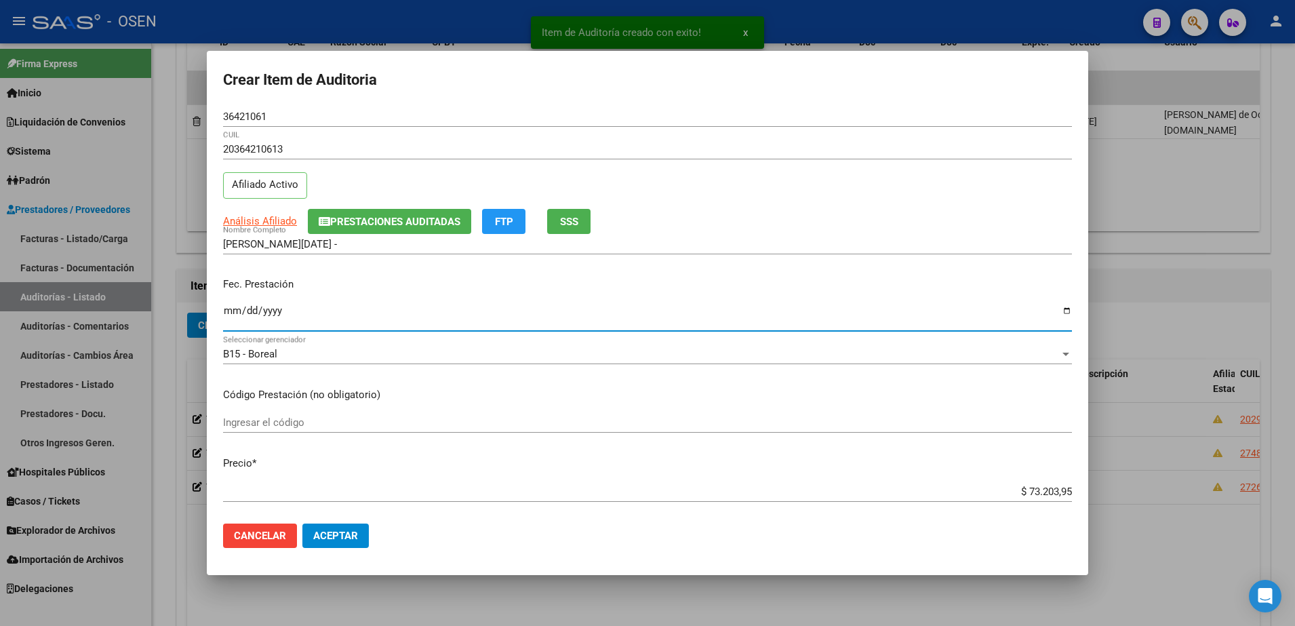
click at [231, 315] on input "Ingresar la fecha" at bounding box center [647, 316] width 849 height 22
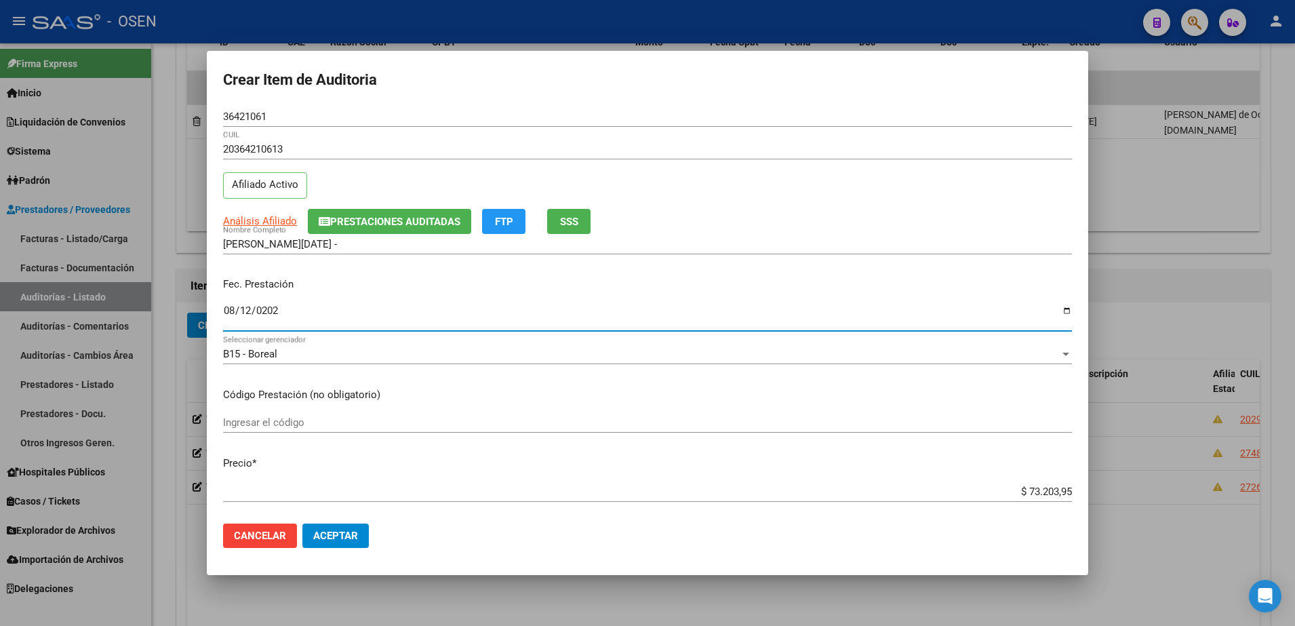
type input "2025-08-12"
click at [1011, 496] on input "$ 73.203,95" at bounding box center [647, 491] width 849 height 12
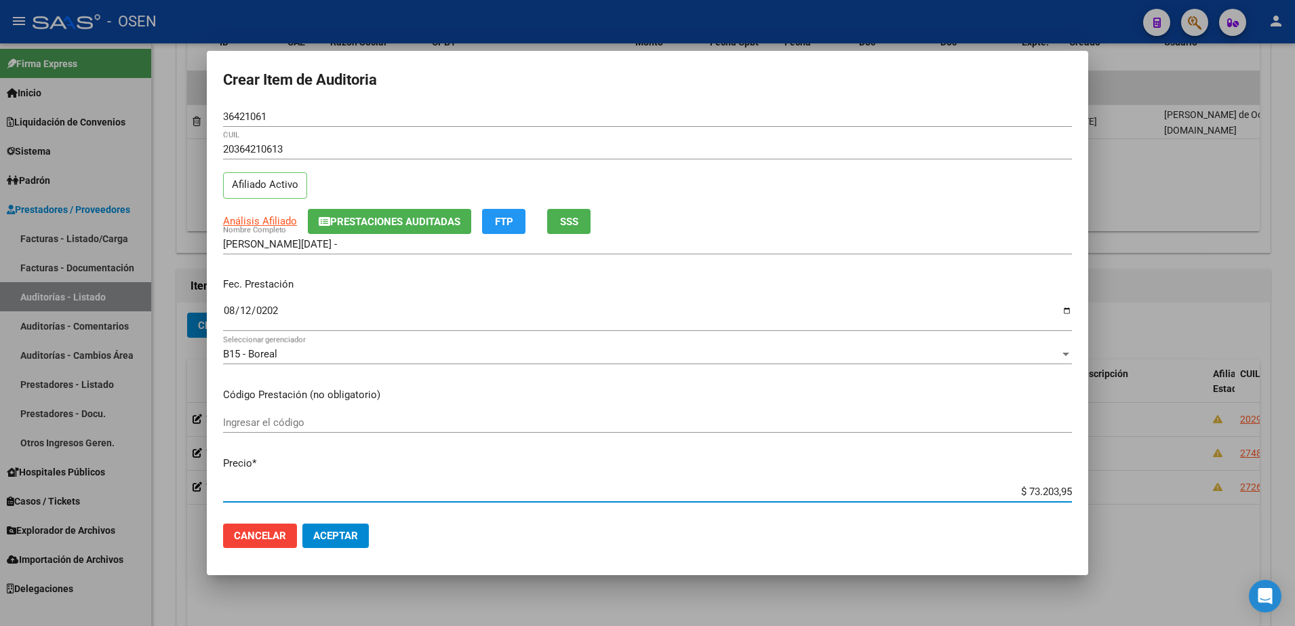
click at [1017, 495] on input "$ 73.203,95" at bounding box center [647, 491] width 849 height 12
type input "$ 0,02"
type input "$ 0,21"
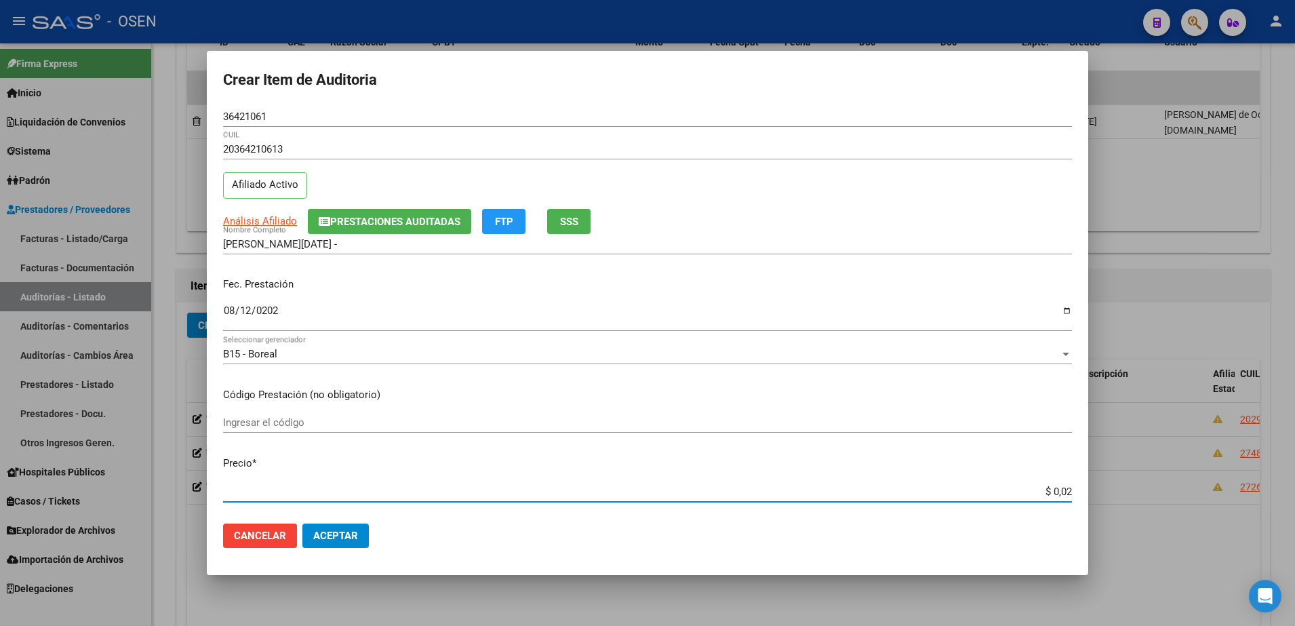
type input "$ 0,21"
type input "$ 2,10"
type input "$ 21,06"
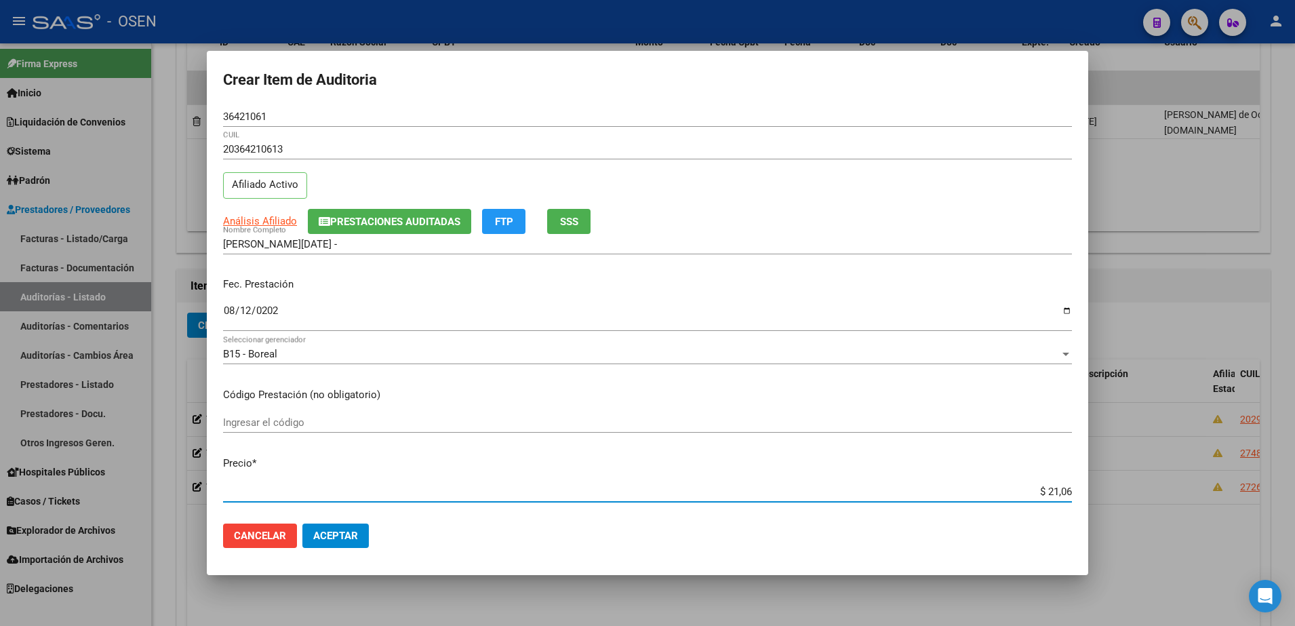
type input "$ 210,68"
type input "$ 21.068,05"
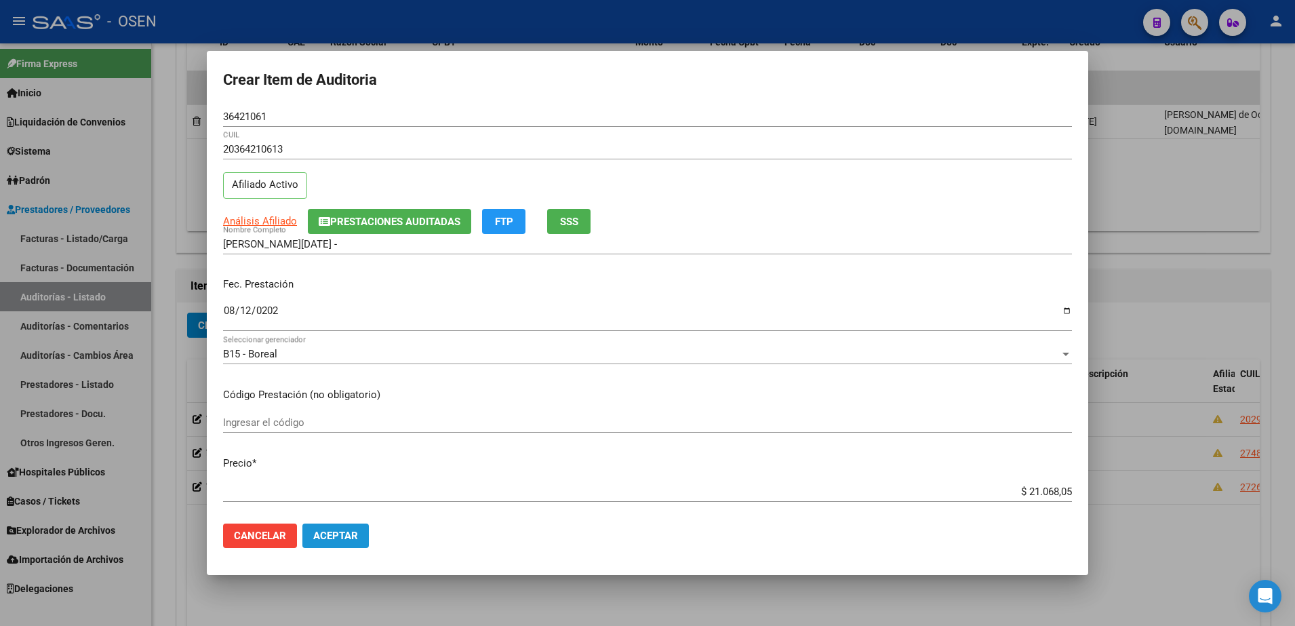
click at [353, 540] on span "Aceptar" at bounding box center [335, 536] width 45 height 12
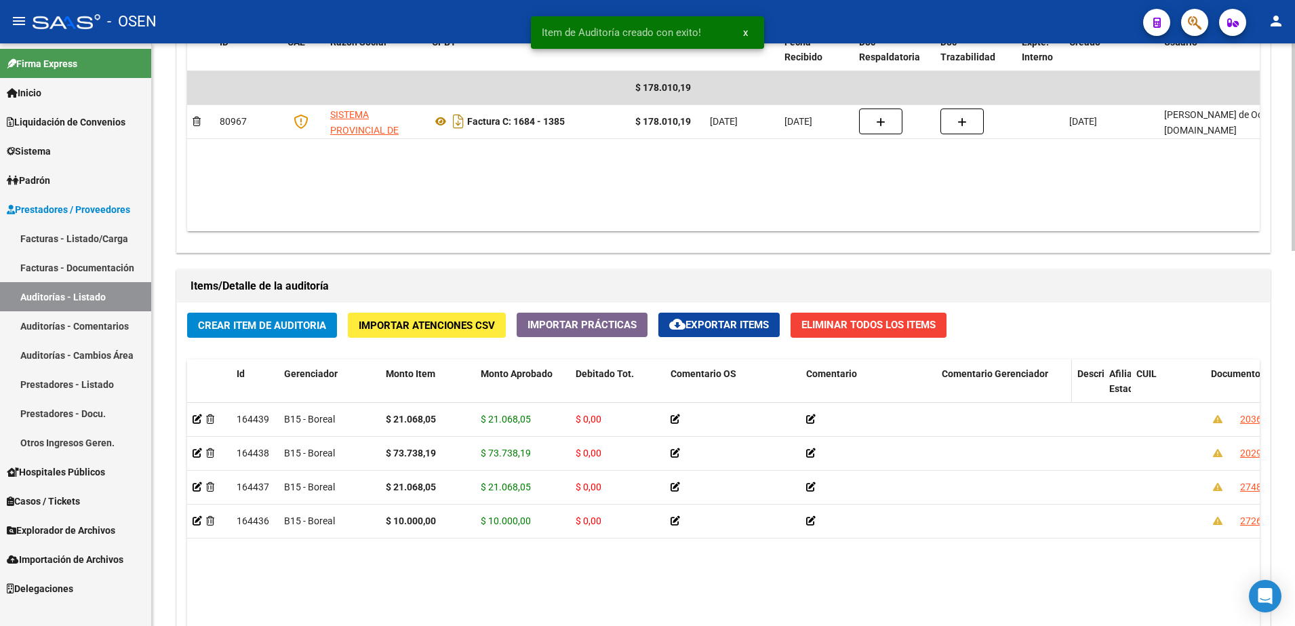
drag, startPoint x: 1202, startPoint y: 379, endPoint x: 1070, endPoint y: 393, distance: 132.9
click at [1070, 393] on div "Id Gerenciador Monto Item Monto Aprobado Debitado Tot. Comentario OS Comentario…" at bounding box center [1192, 389] width 2010 height 60
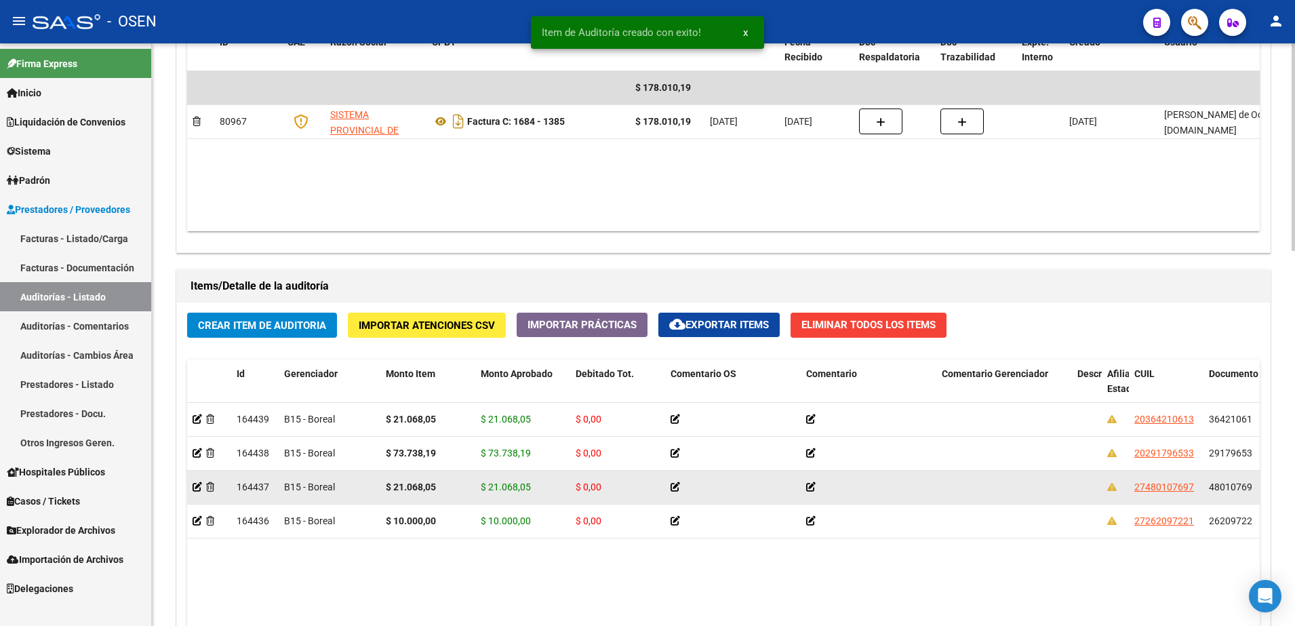
drag, startPoint x: 1070, startPoint y: 393, endPoint x: 1092, endPoint y: 481, distance: 91.4
click at [1092, 481] on datatable-body-cell at bounding box center [1087, 487] width 30 height 33
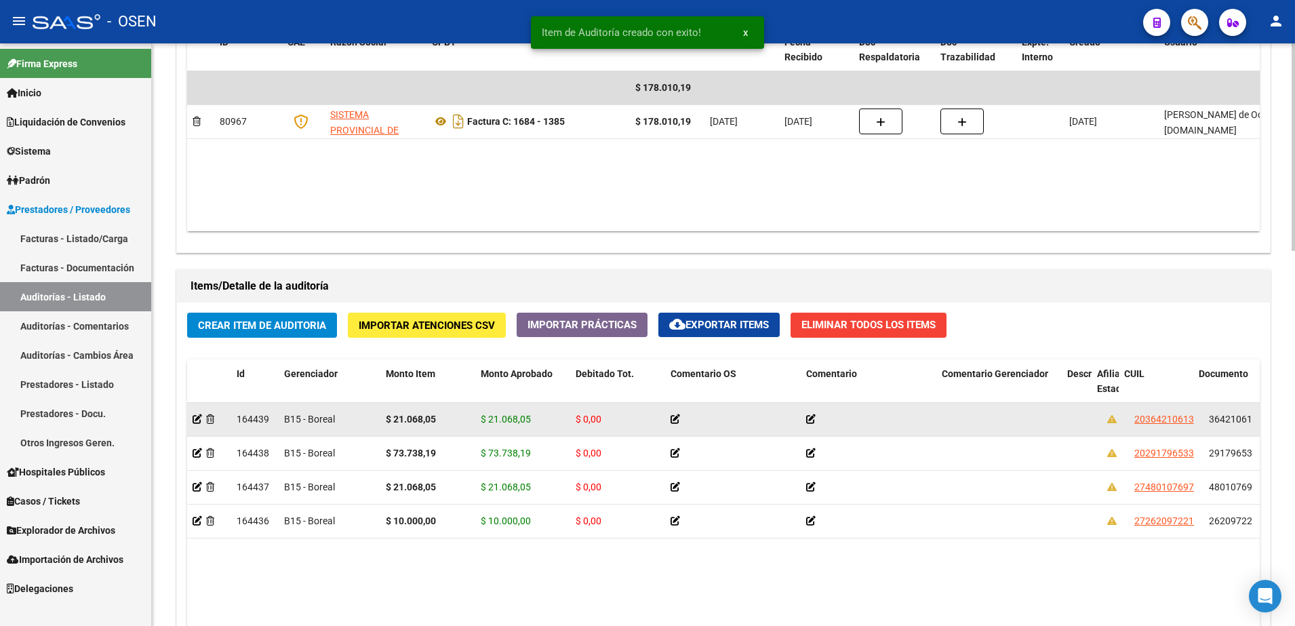
drag, startPoint x: 1067, startPoint y: 386, endPoint x: 910, endPoint y: 419, distance: 160.6
click at [910, 418] on div "Id Gerenciador Monto Item Monto Aprobado Debitado Tot. Comentario OS Comentario…" at bounding box center [723, 578] width 1073 height 439
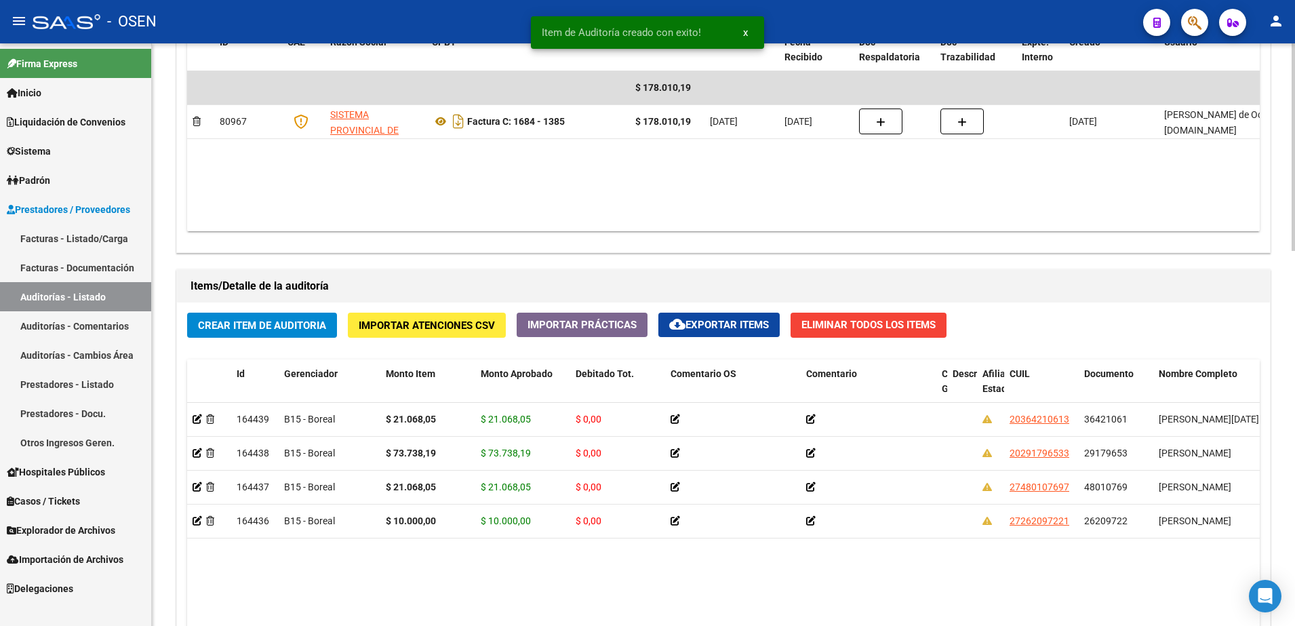
drag, startPoint x: 910, startPoint y: 419, endPoint x: 1040, endPoint y: 555, distance: 188.5
click at [1040, 555] on datatable-body "164439 B15 - Boreal $ 21.068,05 $ 21.068,05 $ 0,00 20364210613 36421061 CORONEL…" at bounding box center [723, 583] width 1073 height 361
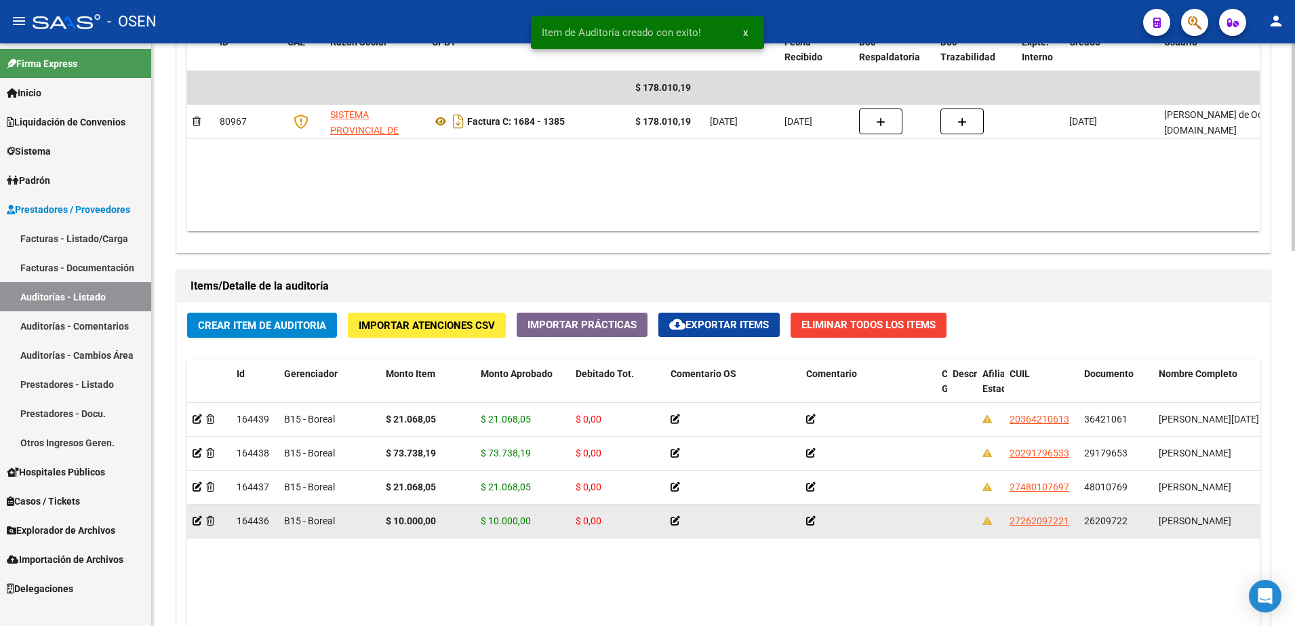
click at [1107, 522] on span "26209722" at bounding box center [1105, 520] width 43 height 11
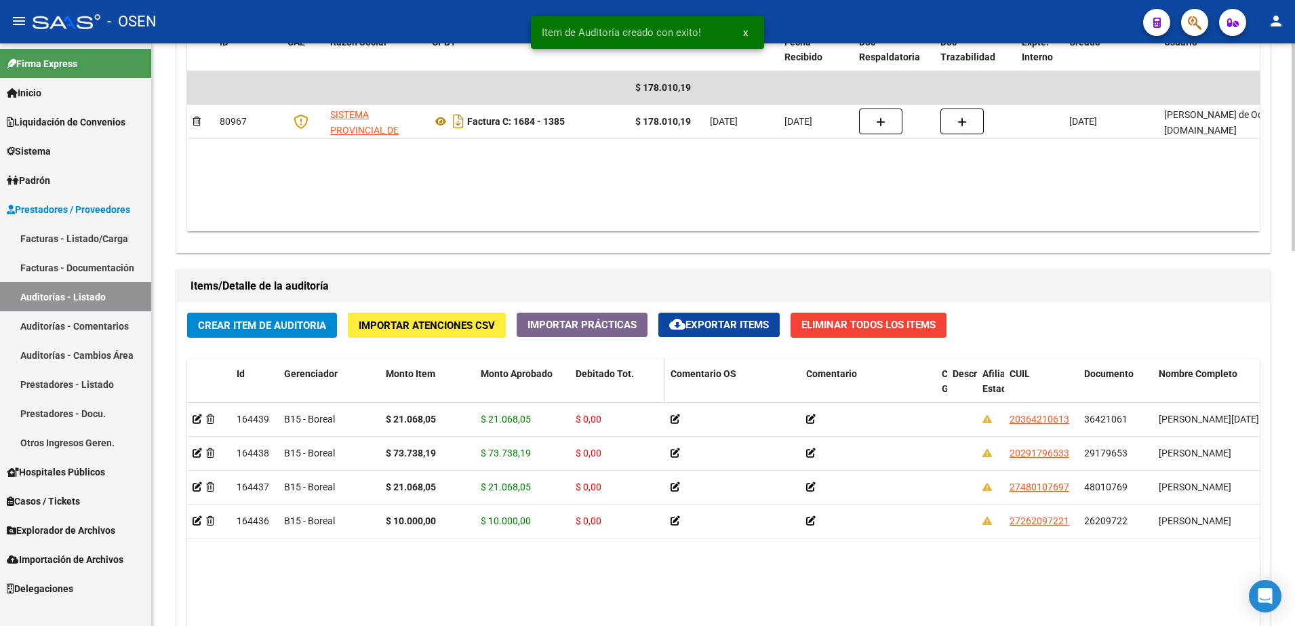
copy span "26209722"
click at [291, 317] on button "Crear Item de Auditoria" at bounding box center [262, 325] width 150 height 25
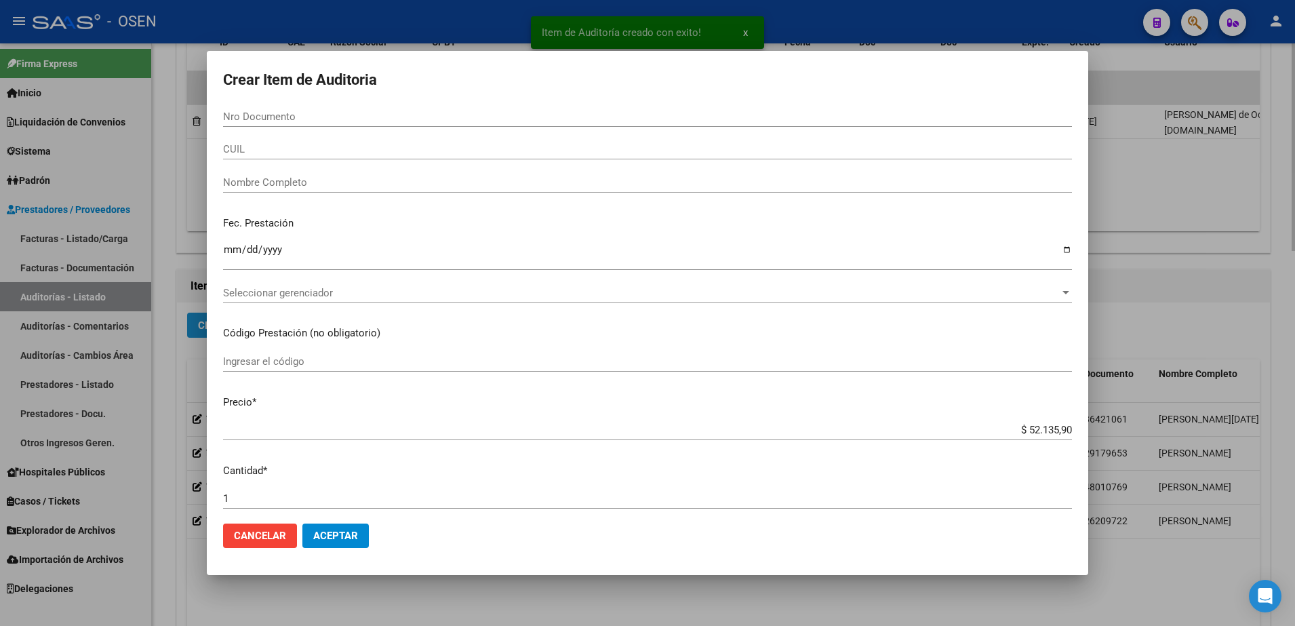
paste input "26209722"
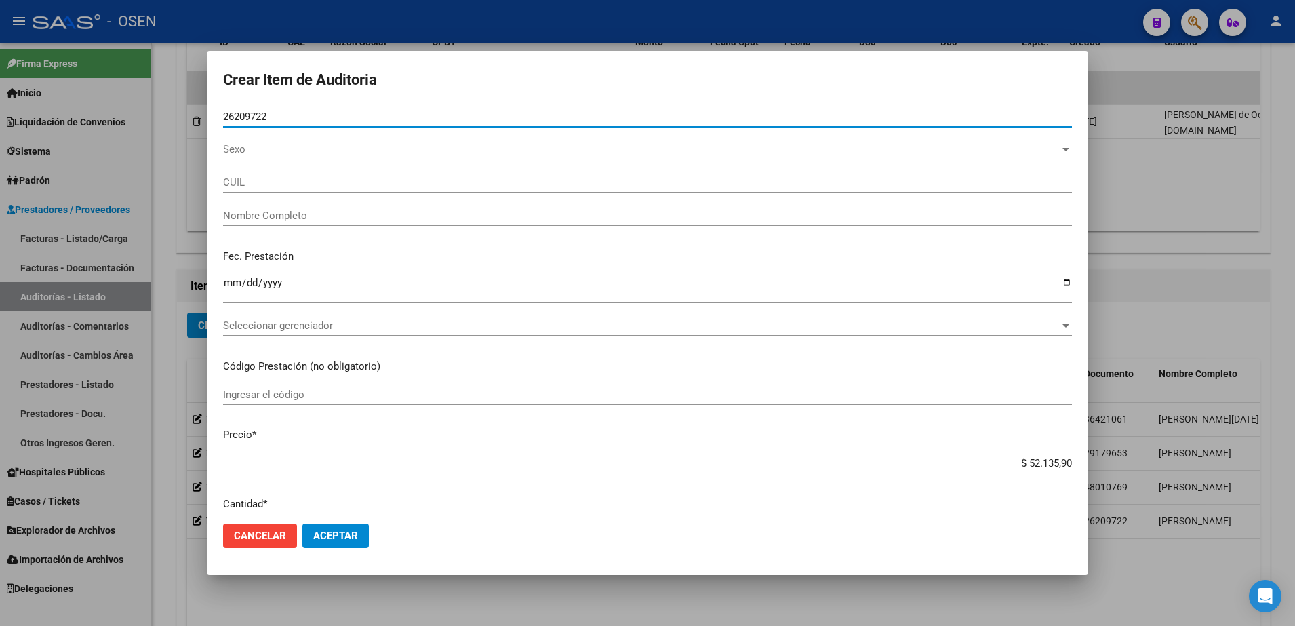
type input "26209722"
type input "27262097221"
type input "DIAZ RAMONA BEATRIZ"
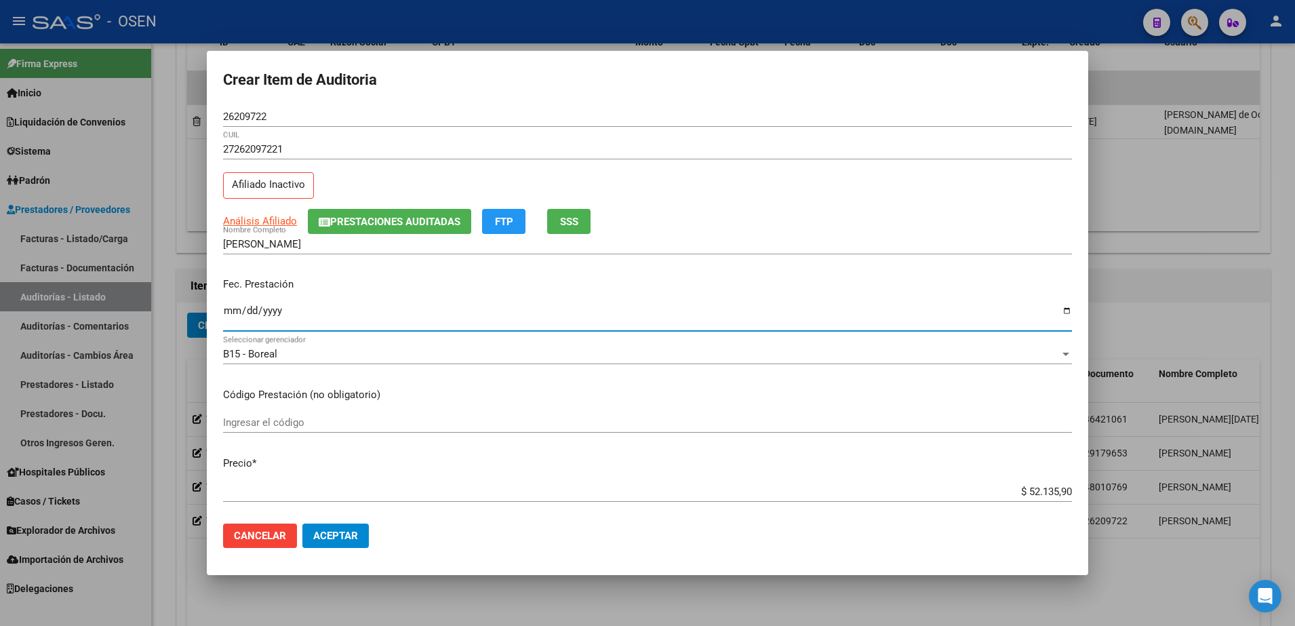
click at [237, 316] on input "Ingresar la fecha" at bounding box center [647, 316] width 849 height 22
type input "2025-08-18"
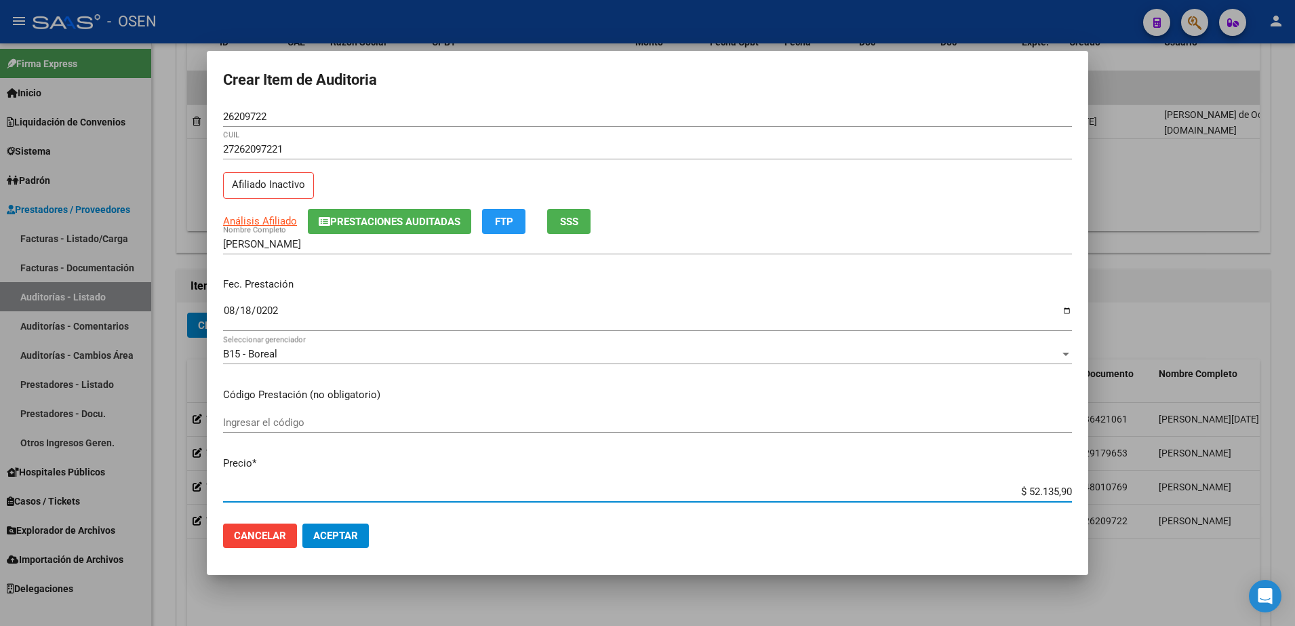
click at [1041, 492] on input "$ 52.135,90" at bounding box center [647, 491] width 849 height 12
click at [1041, 491] on input "$ 52.135,90" at bounding box center [647, 491] width 849 height 12
type input "$ 0,01"
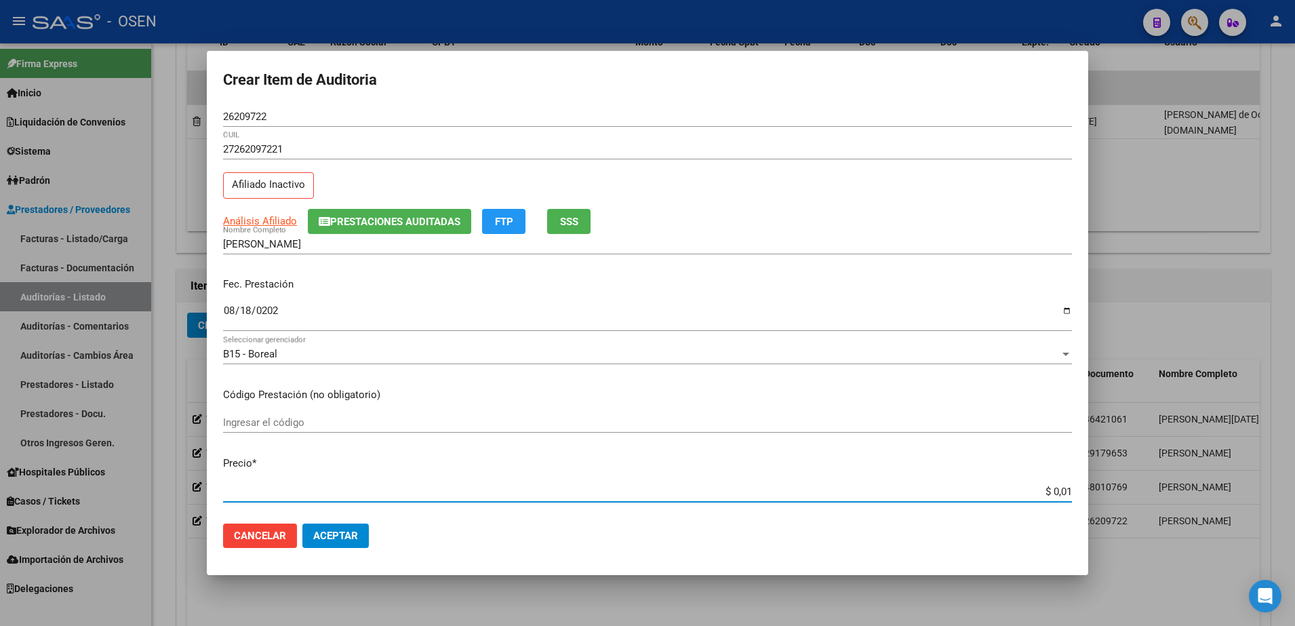
type input "$ 0,10"
type input "$ 1,00"
type input "$ 10,00"
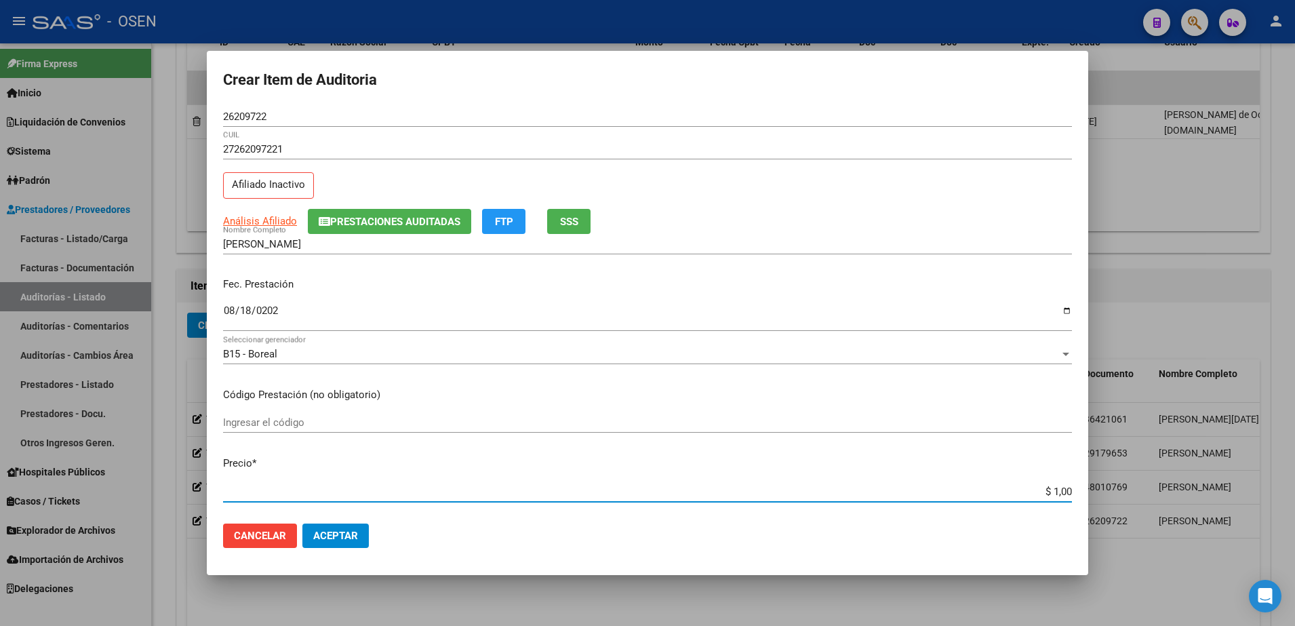
type input "$ 10,00"
type input "$ 100,00"
type input "$ 1.000,00"
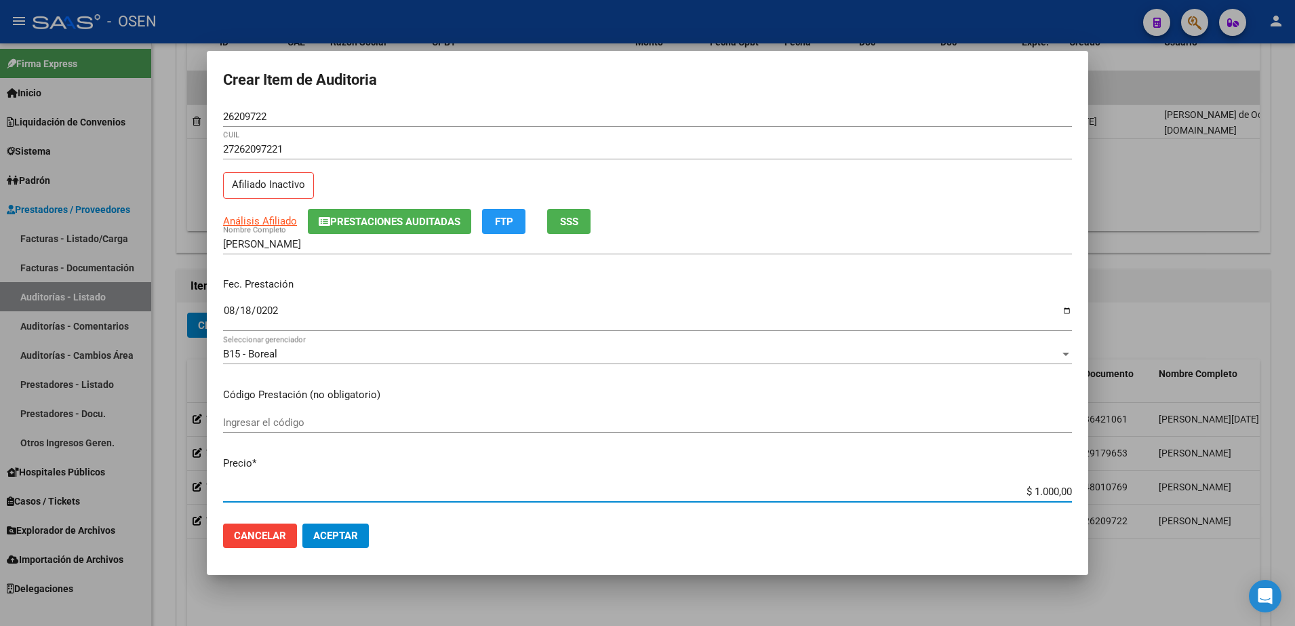
type input "$ 10.000,00"
click at [315, 521] on mat-dialog-actions "Cancelar Aceptar" at bounding box center [647, 536] width 849 height 46
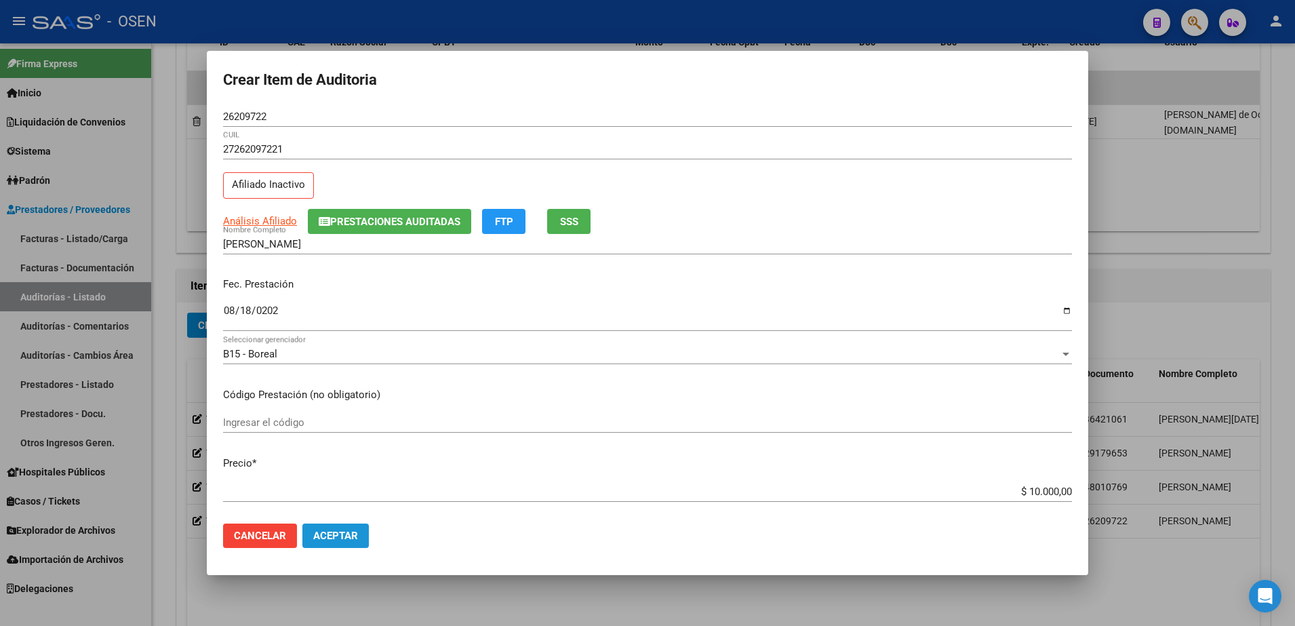
click at [330, 530] on span "Aceptar" at bounding box center [335, 536] width 45 height 12
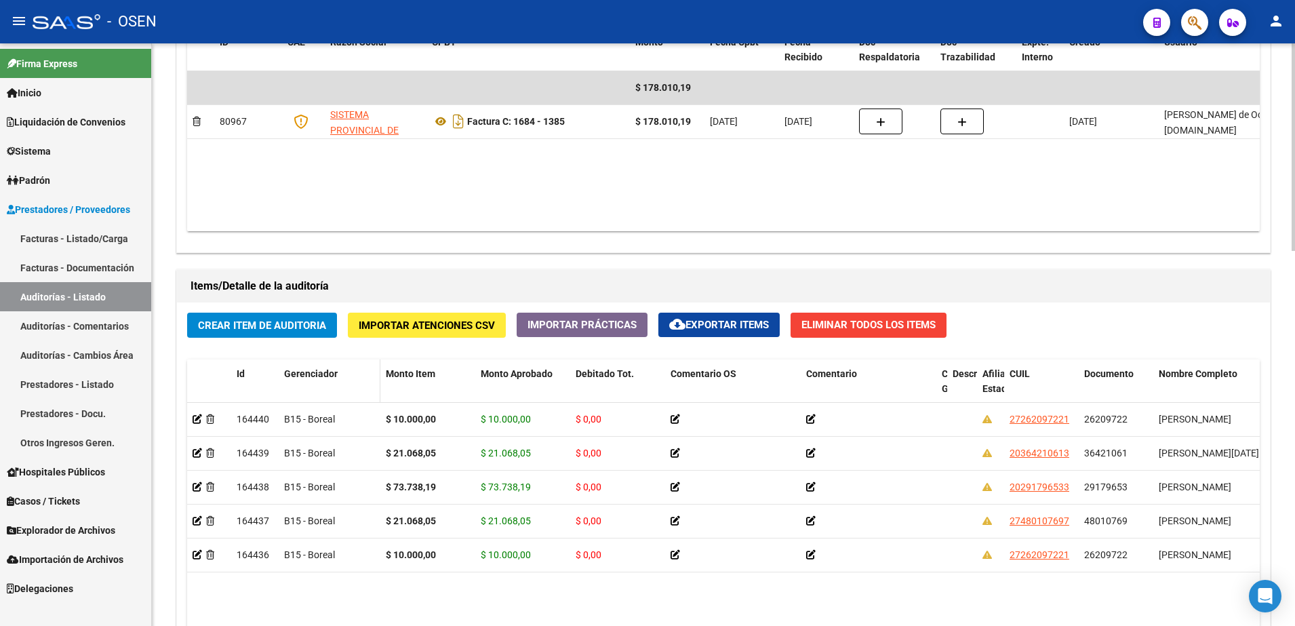
click at [285, 386] on datatable-header-cell "Gerenciador" at bounding box center [330, 389] width 102 height 60
click at [281, 337] on button "Crear Item de Auditoria" at bounding box center [262, 325] width 150 height 25
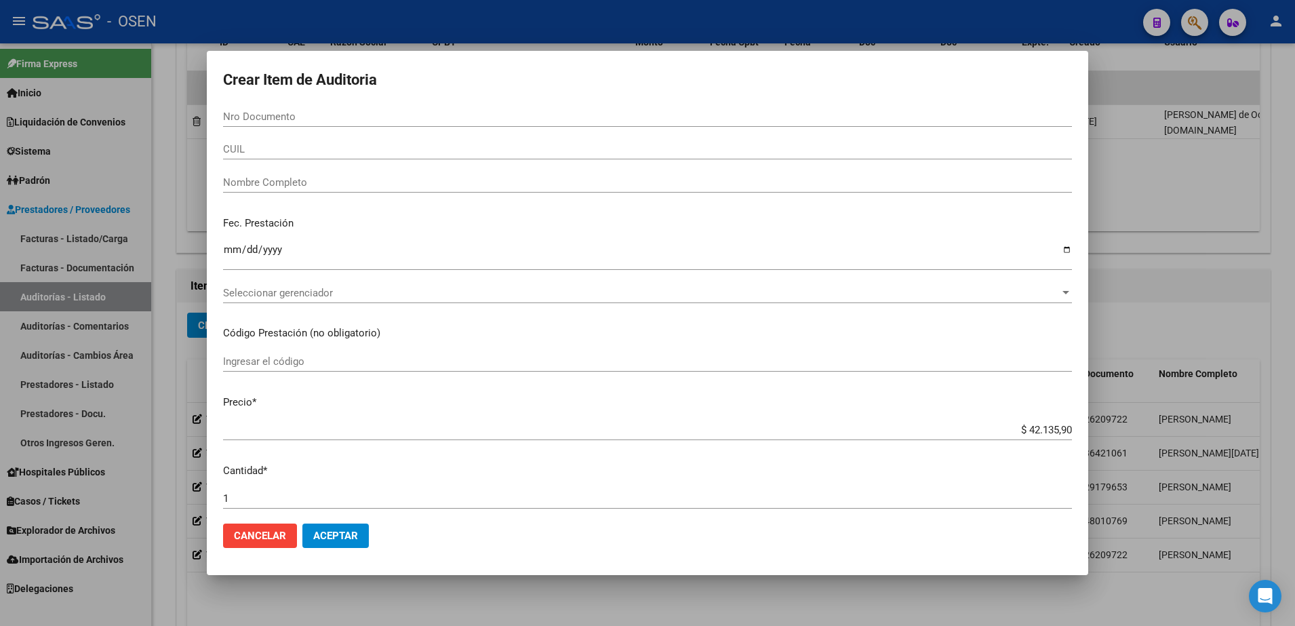
paste input "41983918"
type input "41983918"
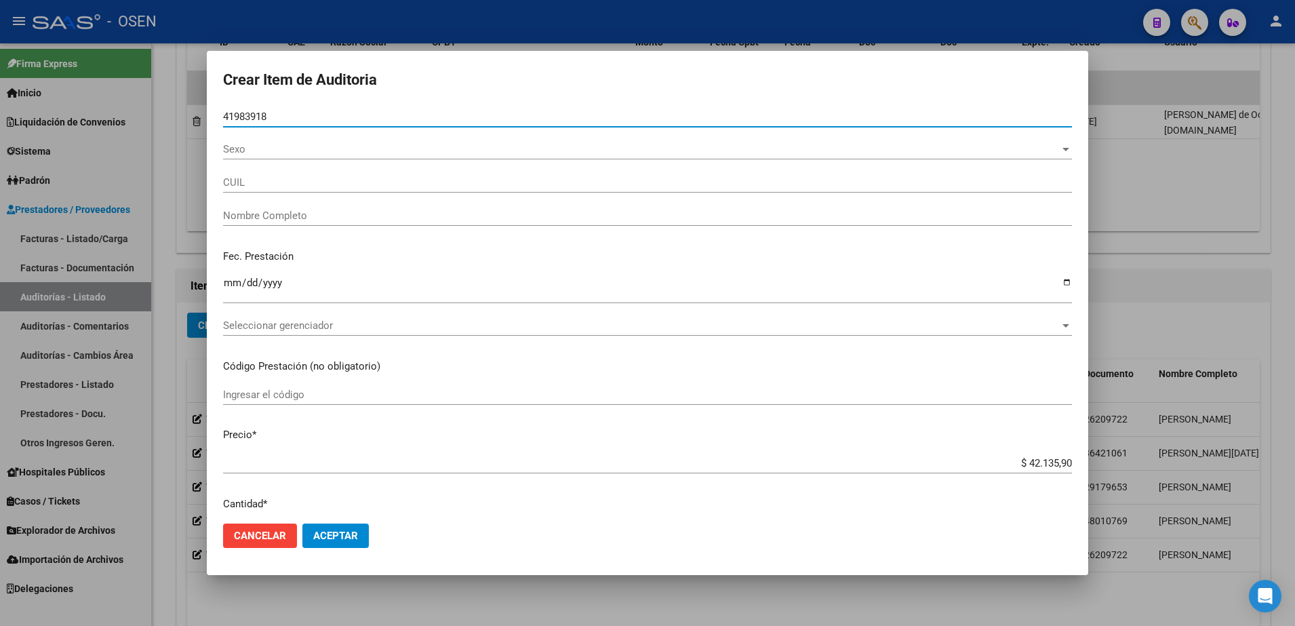
type input "27419839189"
type input "RODRIGUEZ NEREA PILAR"
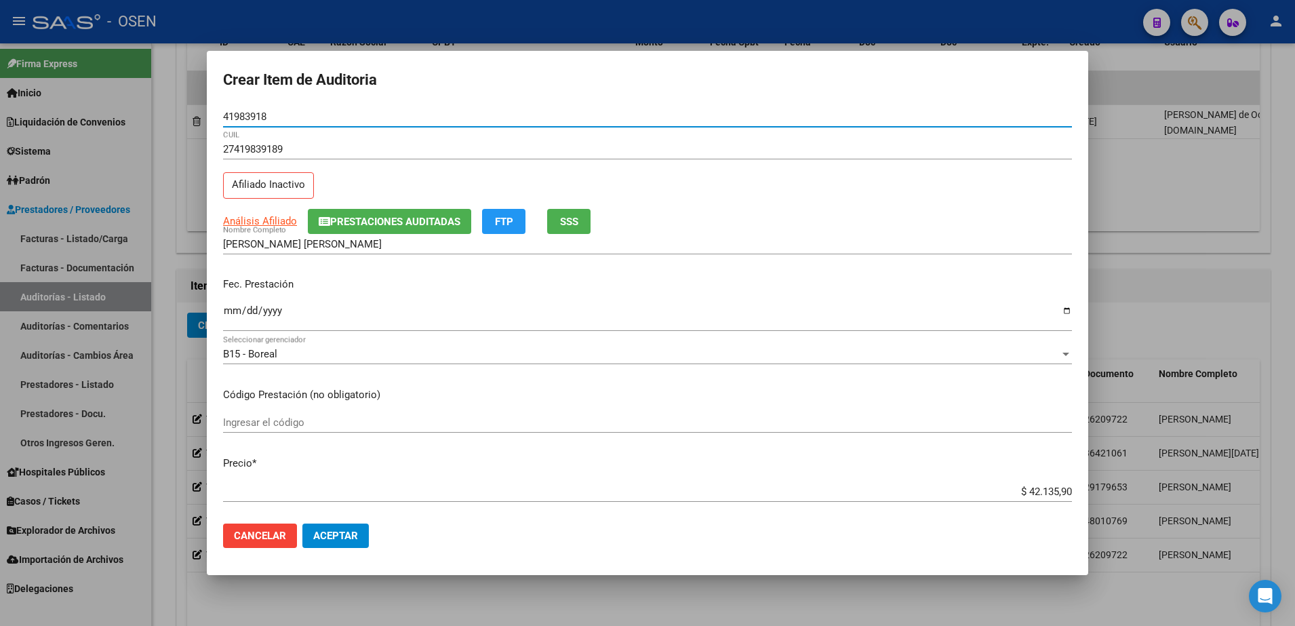
type input "41983918"
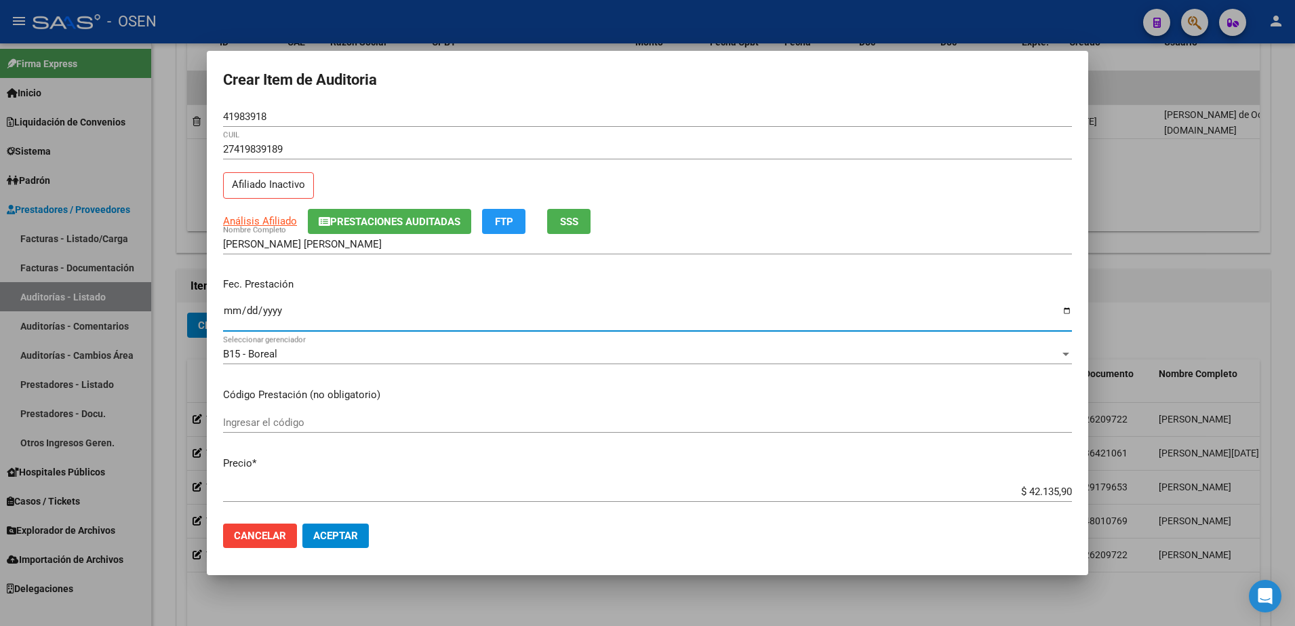
click at [235, 314] on input "Ingresar la fecha" at bounding box center [647, 316] width 849 height 22
type input "2025-08-27"
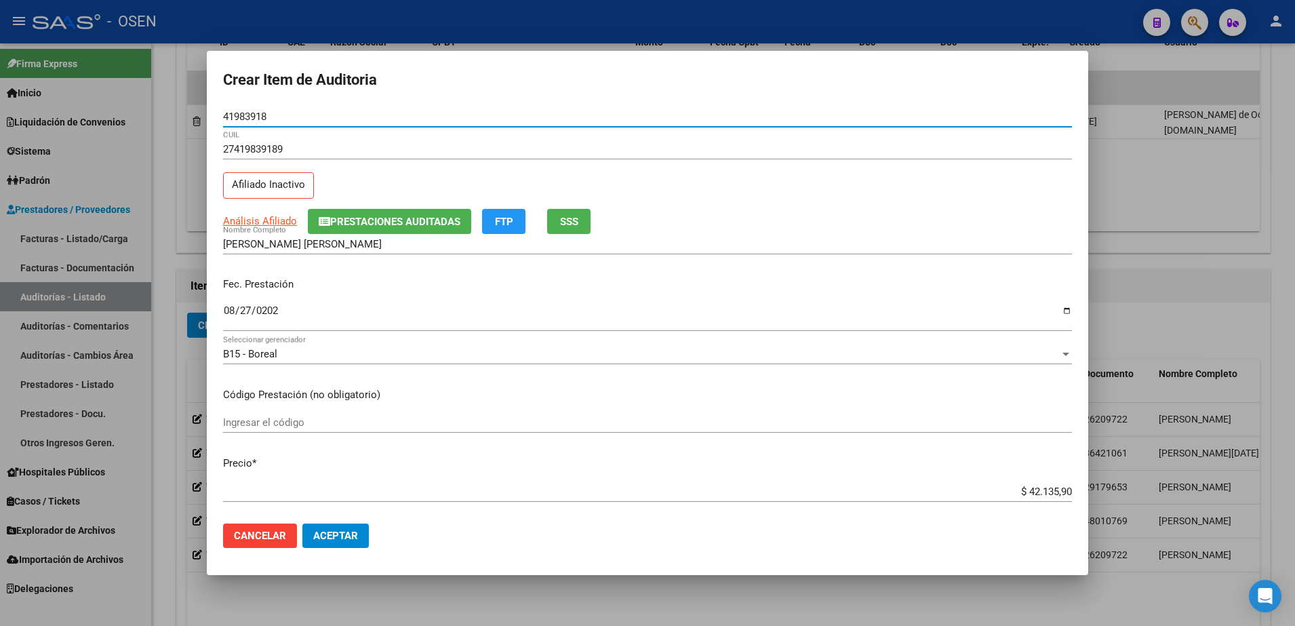
click at [252, 117] on input "41983918" at bounding box center [647, 117] width 849 height 12
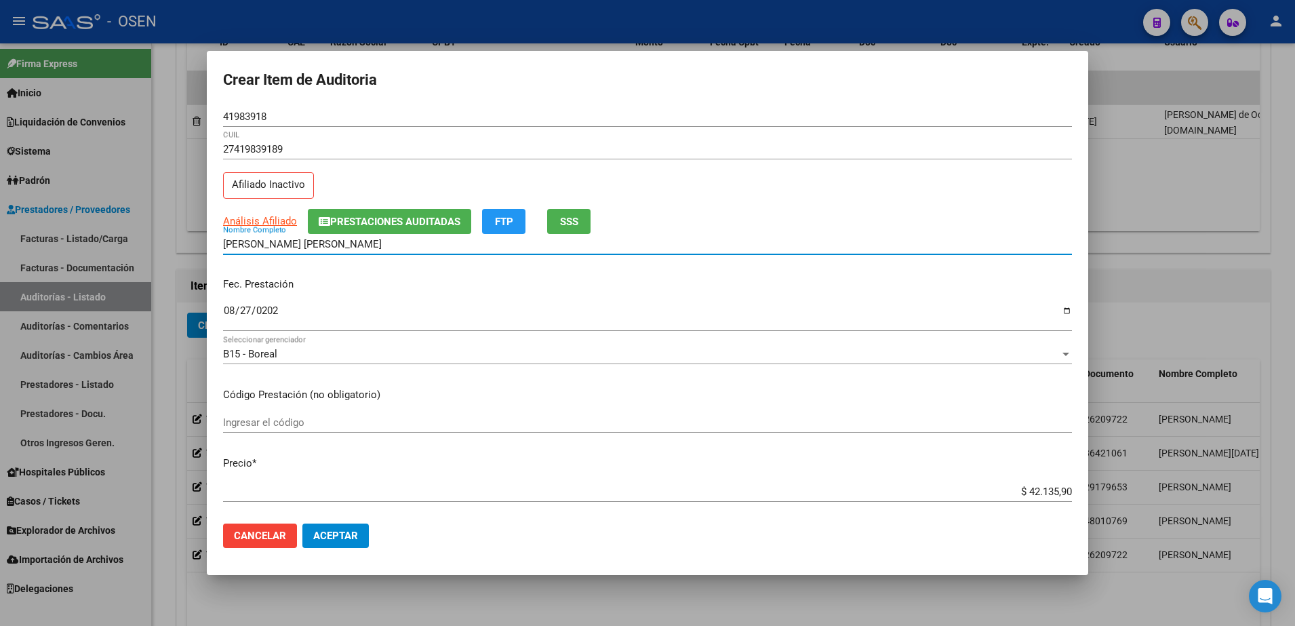
click at [350, 245] on input "RODRIGUEZ NEREA PILAR" at bounding box center [647, 244] width 849 height 12
paste input "41983918"
type input "RODRIGUEZ NEREA PILAR 41983918"
click at [1039, 502] on div "$ 42.135,90 Ingresar el precio" at bounding box center [647, 497] width 849 height 33
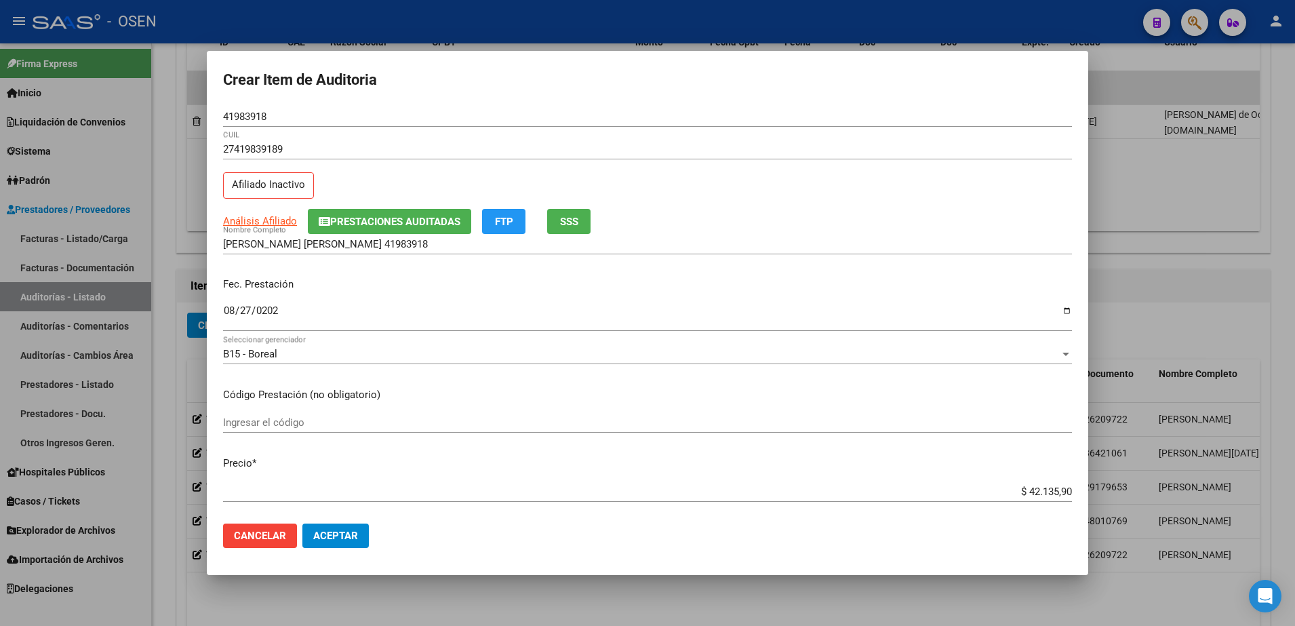
click at [1026, 490] on input "$ 42.135,90" at bounding box center [647, 491] width 849 height 12
click at [1026, 489] on input "$ 42.135,90" at bounding box center [647, 491] width 849 height 12
type input "$ 0,02"
type input "$ 0,21"
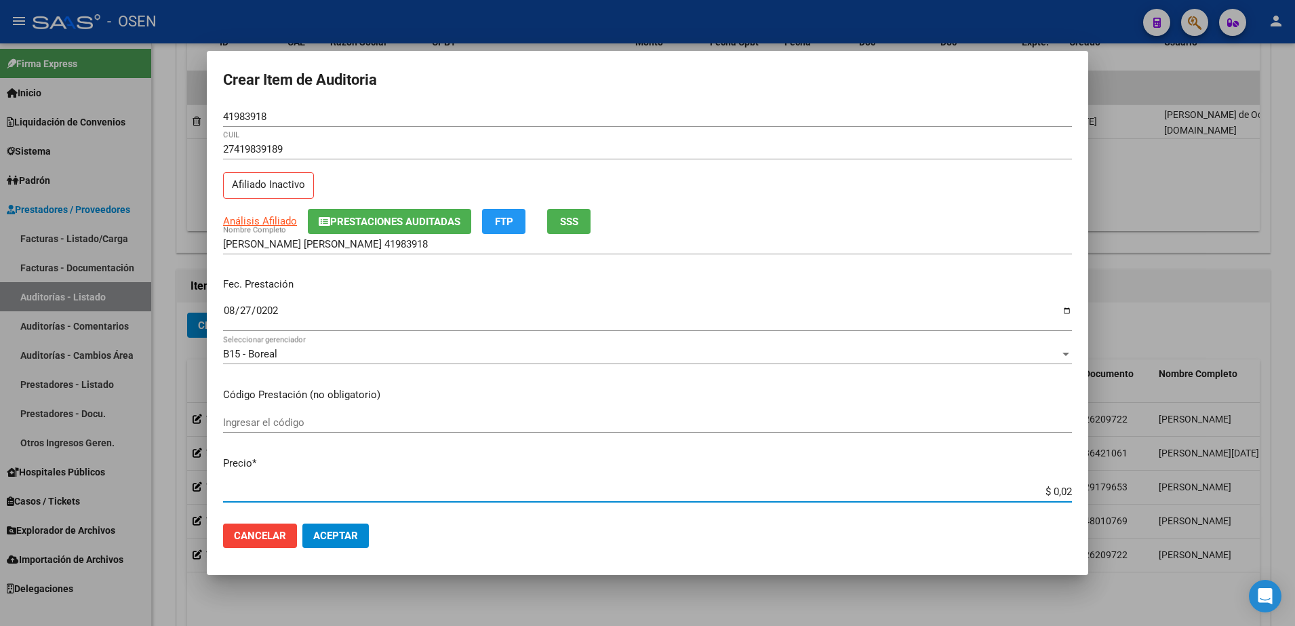
type input "$ 0,21"
type input "$ 2,10"
type input "$ 21,06"
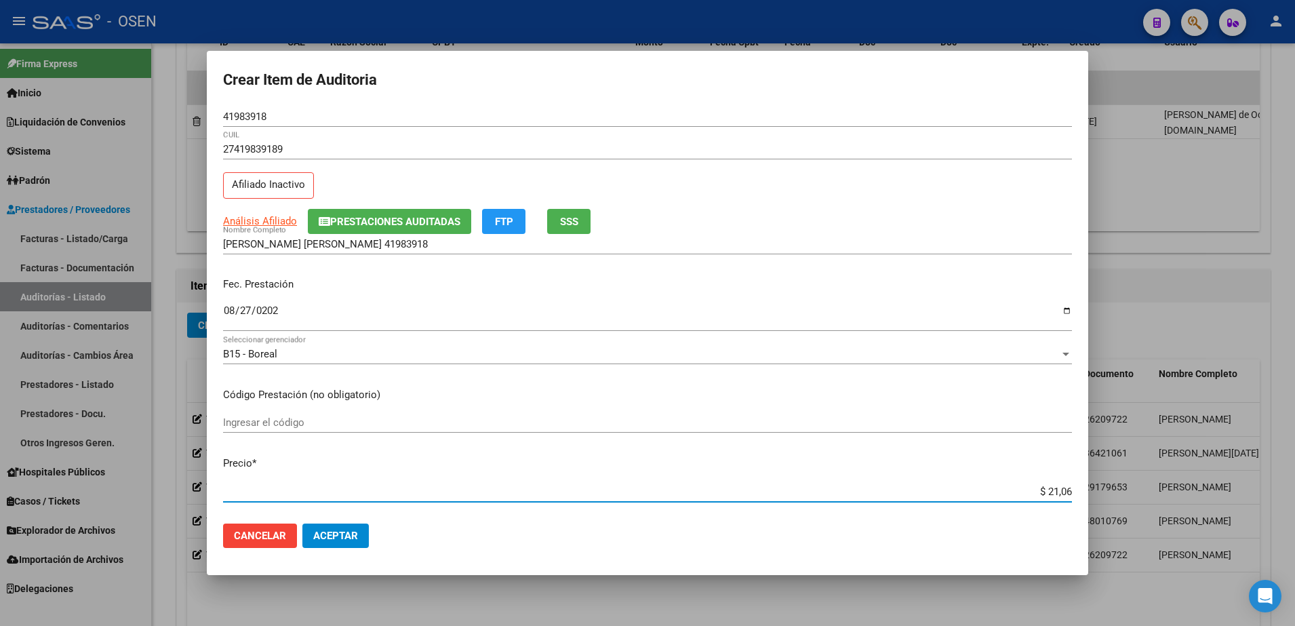
type input "$ 210,68"
type input "$ 2.106,80"
type input "$ 21.068,05"
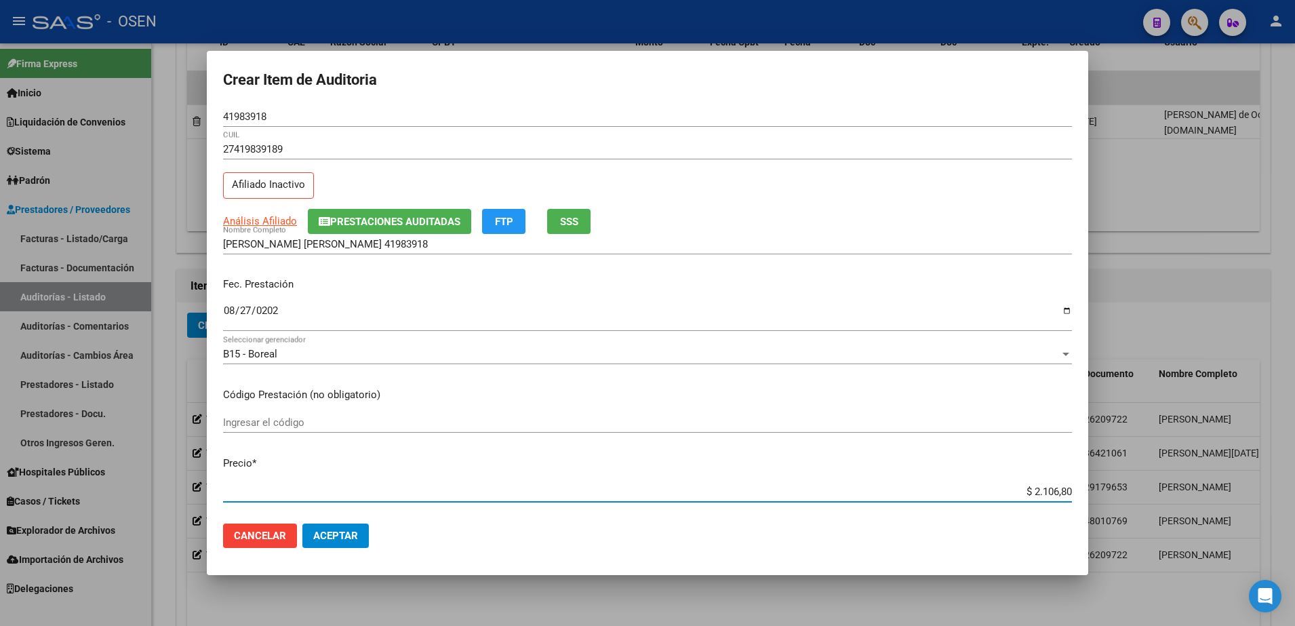
type input "$ 21.068,05"
drag, startPoint x: 979, startPoint y: 492, endPoint x: 1047, endPoint y: 496, distance: 68.0
click at [1047, 495] on input "$ 21.068,05" at bounding box center [647, 491] width 849 height 12
click at [1047, 496] on input "$ 21.068,05" at bounding box center [647, 491] width 849 height 12
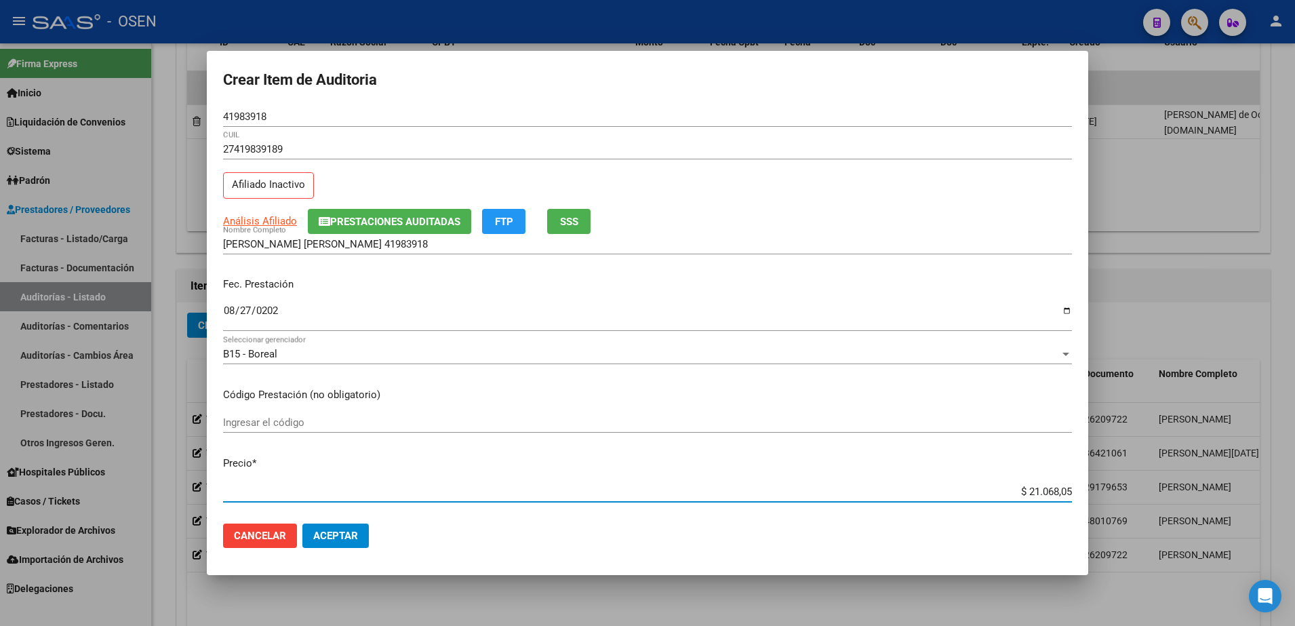
click at [1046, 496] on input "$ 21.068,05" at bounding box center [647, 491] width 849 height 12
click at [1042, 493] on input "$ 21.068,05" at bounding box center [647, 491] width 849 height 12
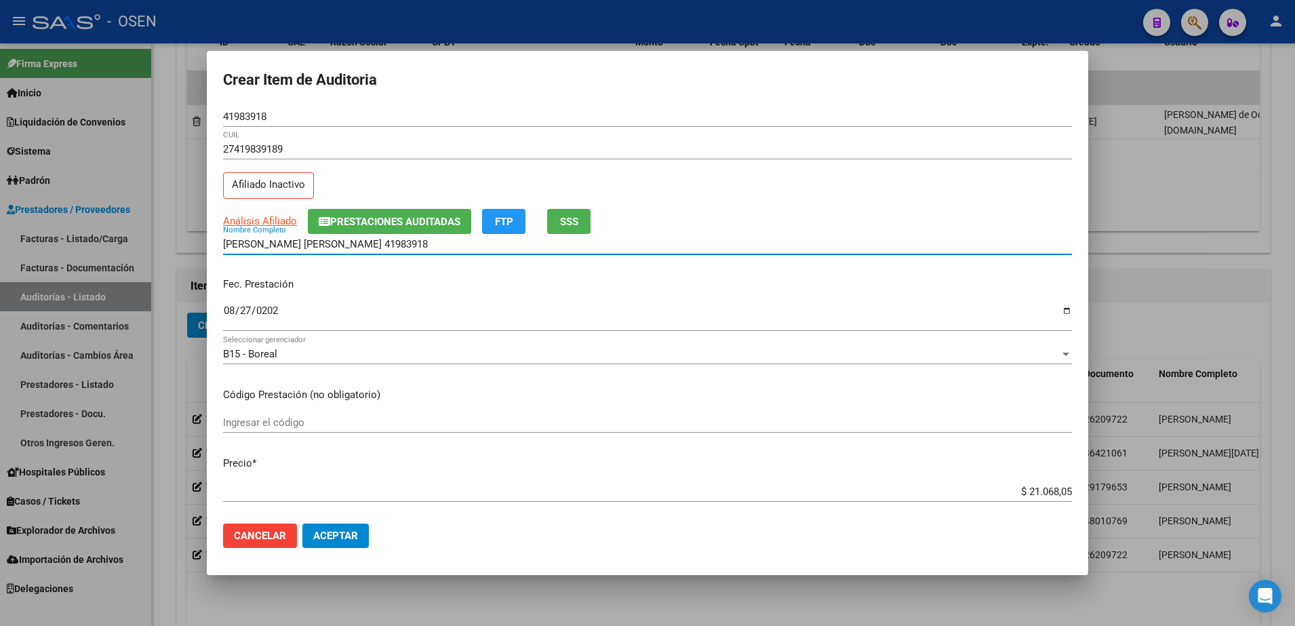
click at [607, 240] on input "RODRIGUEZ NEREA PILAR 41983918" at bounding box center [647, 244] width 849 height 12
paste input "$ 21.068,05"
drag, startPoint x: 609, startPoint y: 247, endPoint x: 69, endPoint y: 246, distance: 539.7
click at [58, 234] on div "Crear Item de Auditoria 41983918 Nro Documento 27419839189 CUIL Afiliado Inacti…" at bounding box center [647, 313] width 1295 height 626
click at [501, 248] on input "RODRIGUEZ NEREA PILAR 41983918 - $ 21.068,05" at bounding box center [647, 244] width 849 height 12
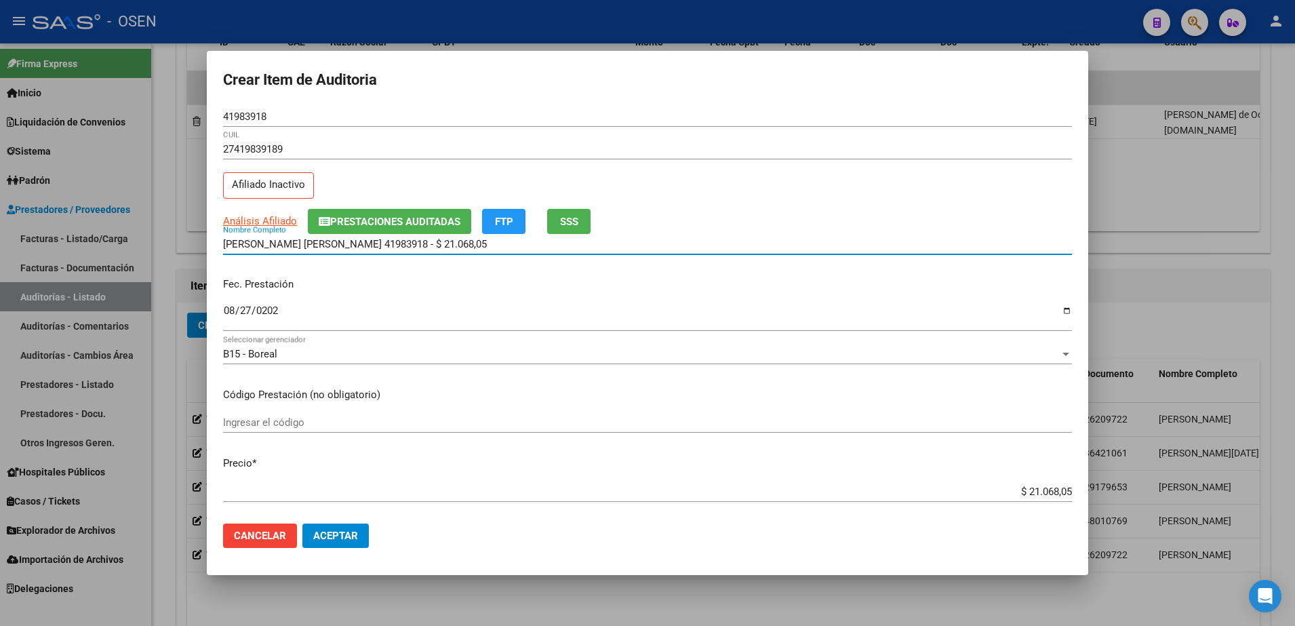
drag, startPoint x: 501, startPoint y: 248, endPoint x: 341, endPoint y: 244, distance: 160.1
click at [341, 244] on input "RODRIGUEZ NEREA PILAR 41983918 - $ 21.068,05" at bounding box center [647, 244] width 849 height 12
type input "RODRIGUEZ NEREA PILAR"
click at [342, 534] on span "Aceptar" at bounding box center [335, 536] width 45 height 12
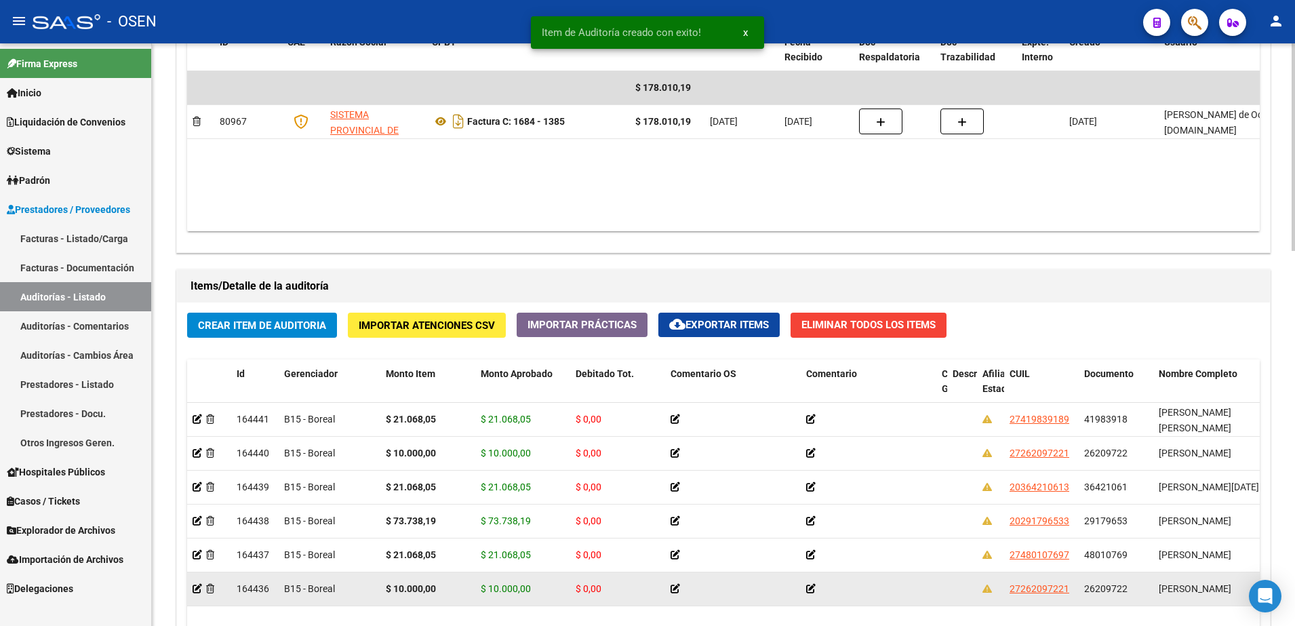
click at [1114, 581] on div "26209722" at bounding box center [1116, 589] width 64 height 16
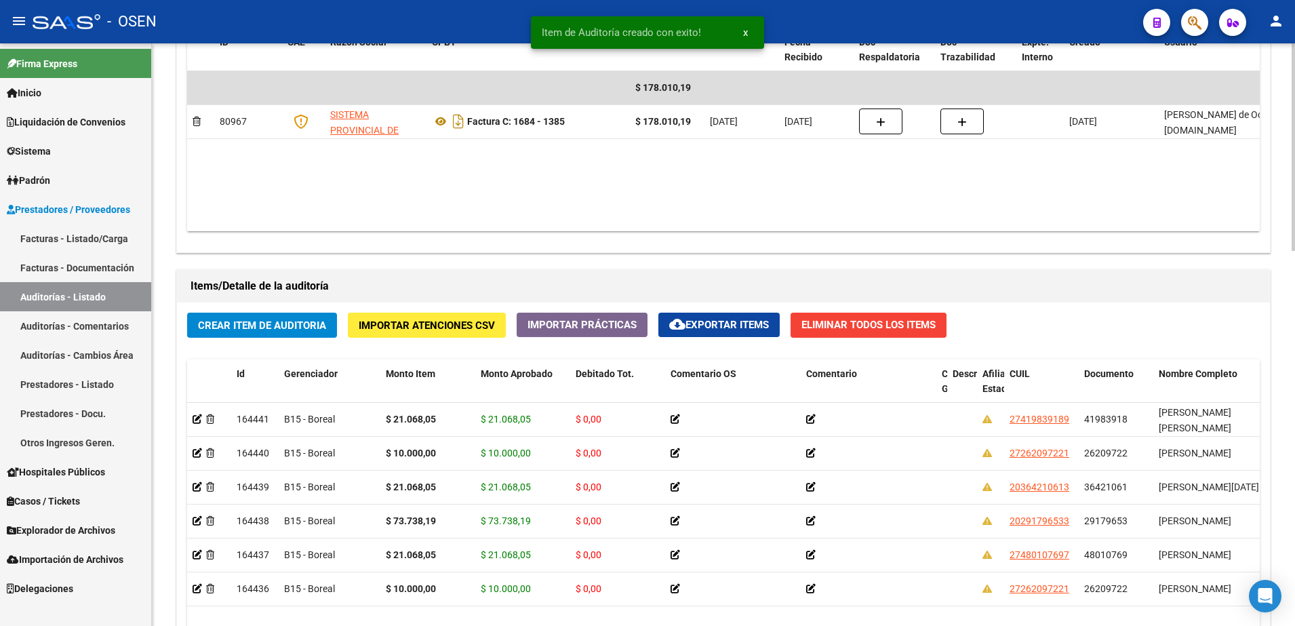
copy span "26209722"
click at [253, 321] on span "Crear Item de Auditoria" at bounding box center [262, 325] width 128 height 12
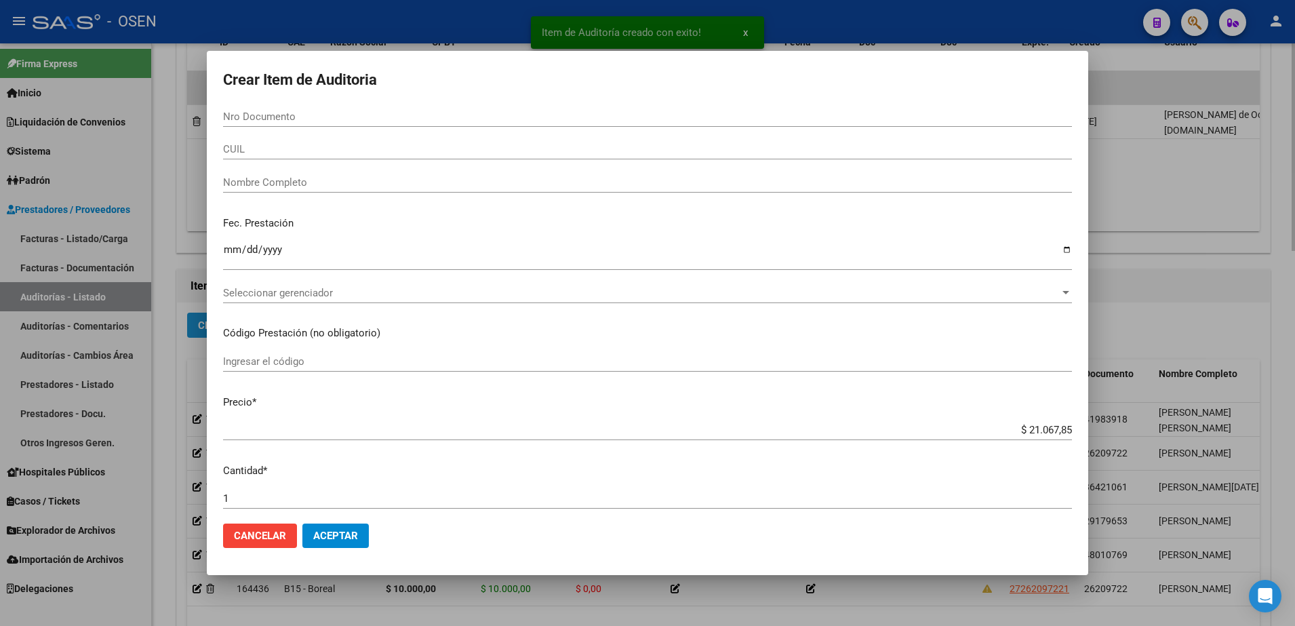
paste input "26209722"
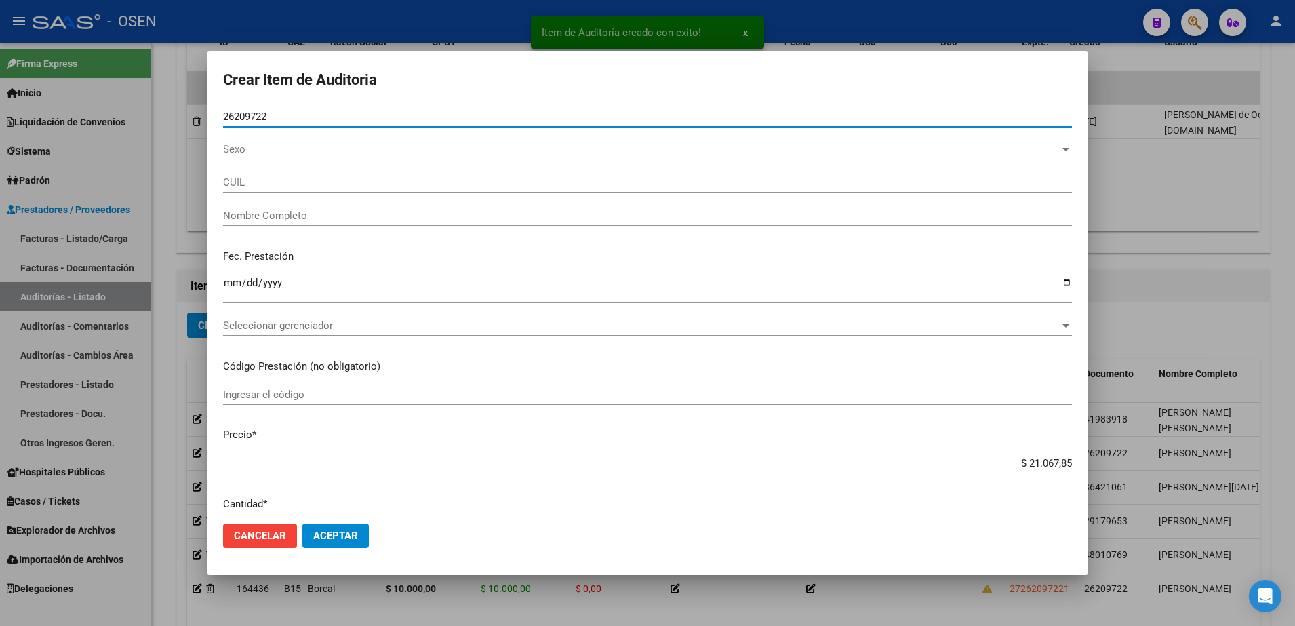
type input "26209722"
type input "27262097221"
type input "DIAZ RAMONA BEATRIZ"
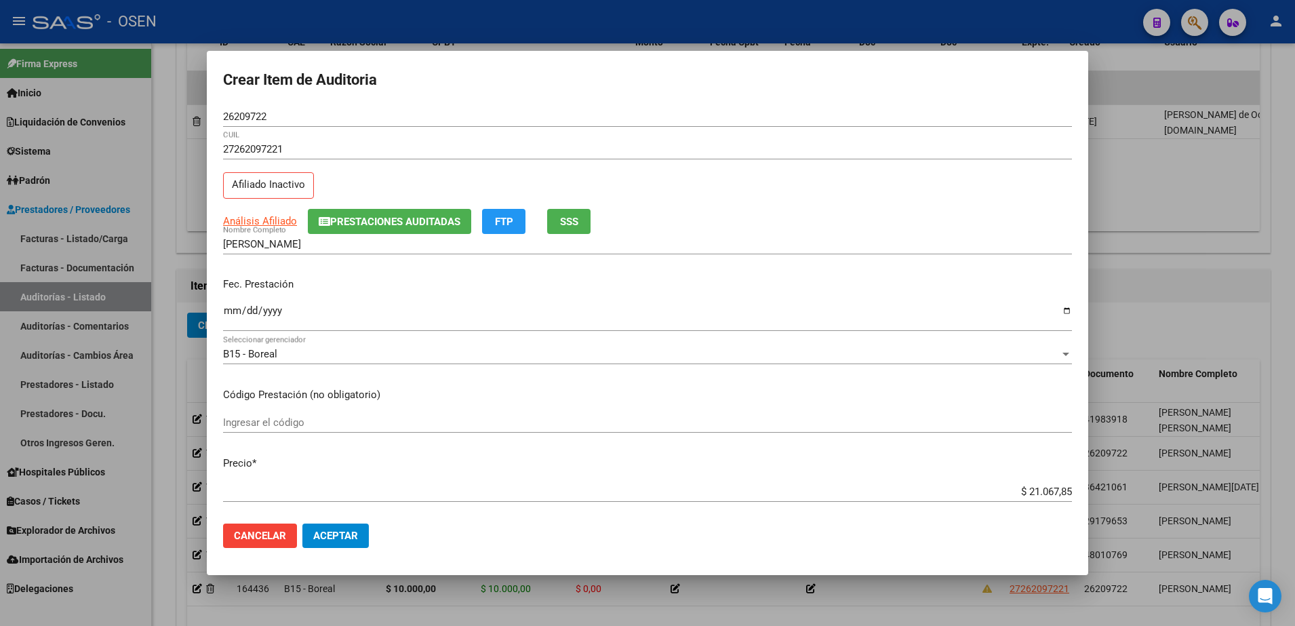
click at [1149, 334] on div at bounding box center [647, 313] width 1295 height 626
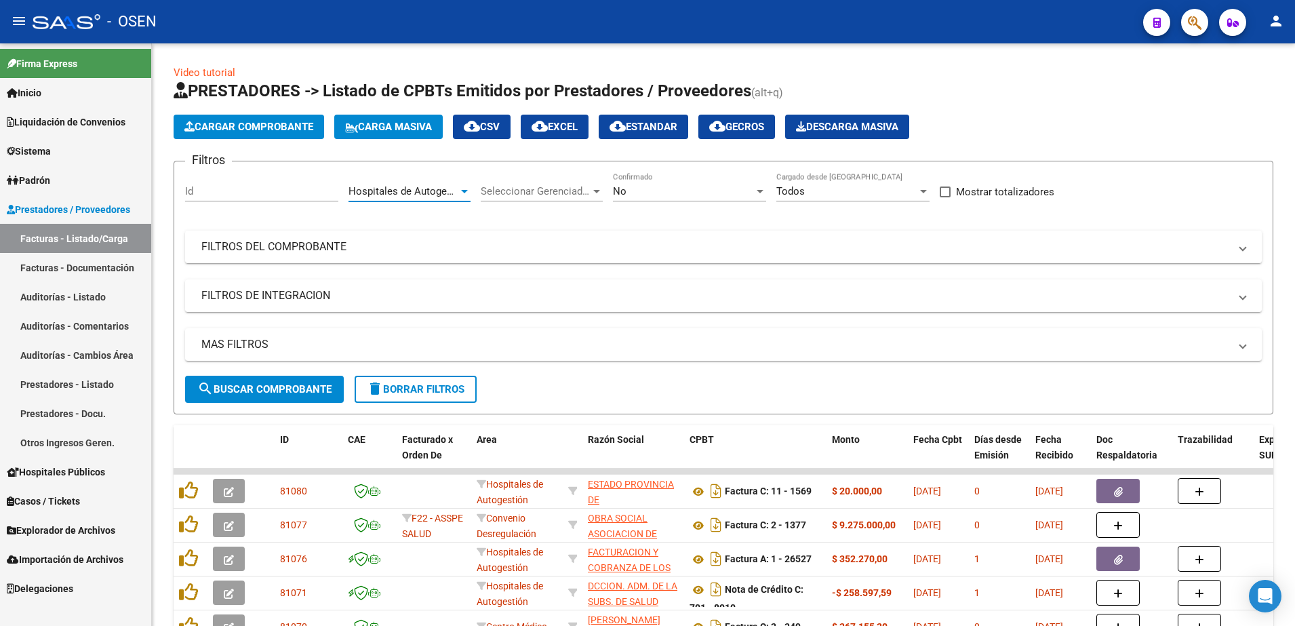
scroll to position [170, 0]
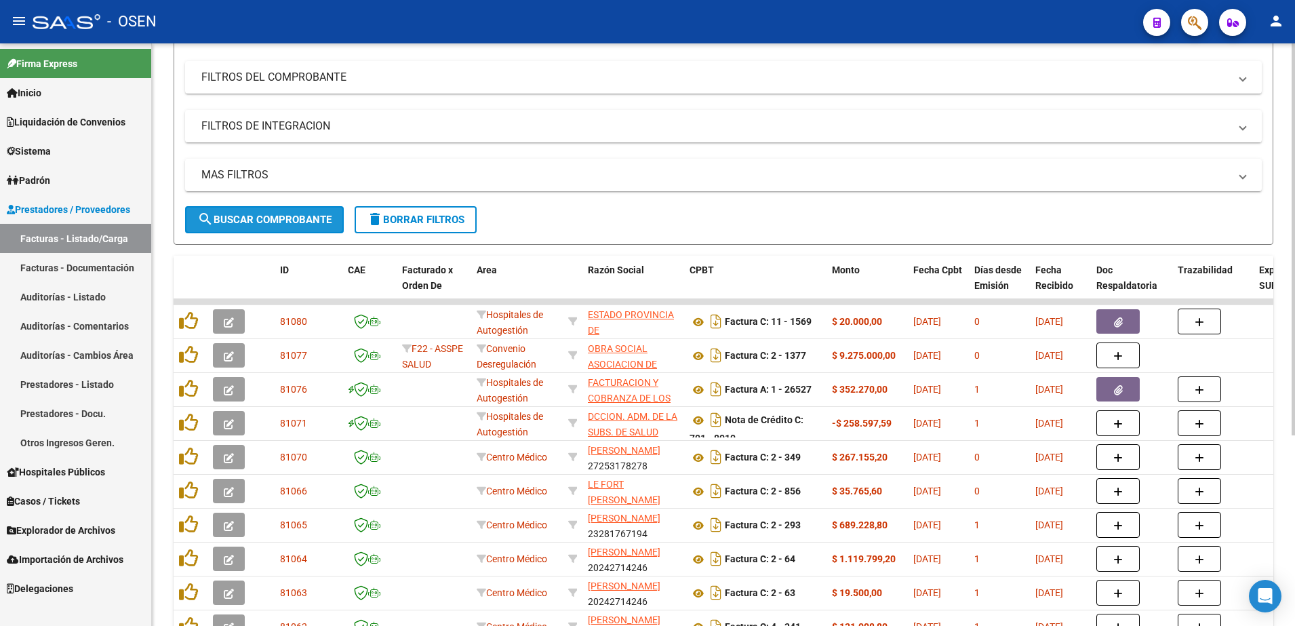
click at [309, 218] on span "search Buscar Comprobante" at bounding box center [264, 220] width 134 height 12
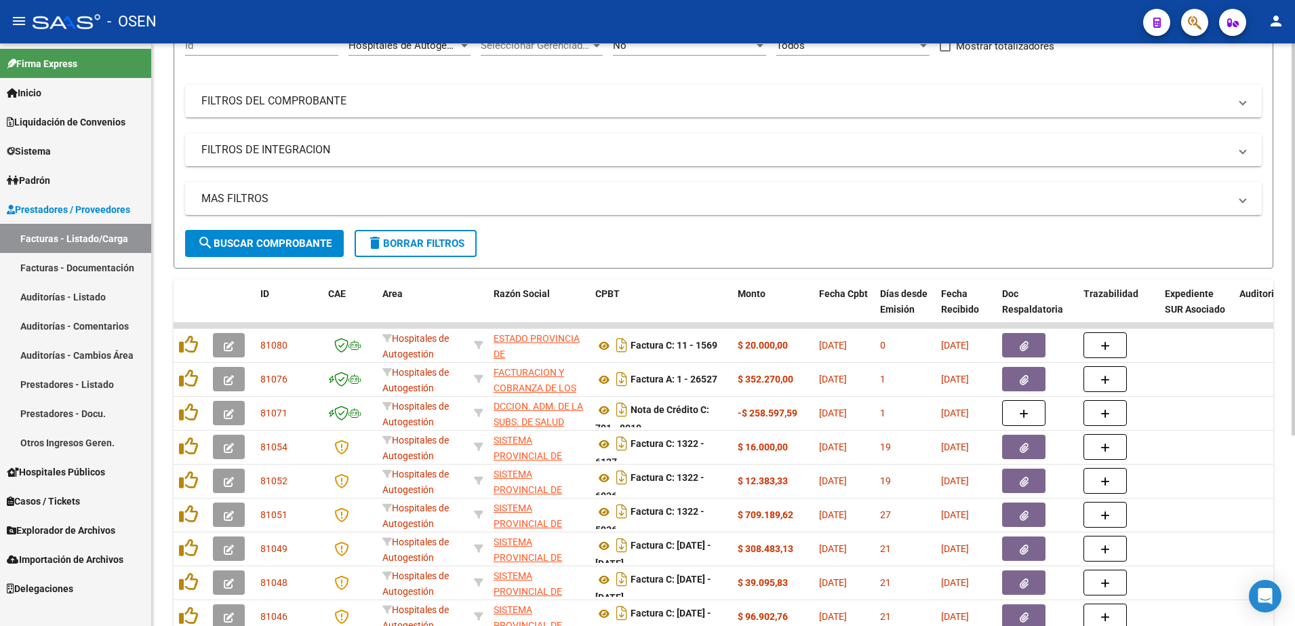
scroll to position [28, 0]
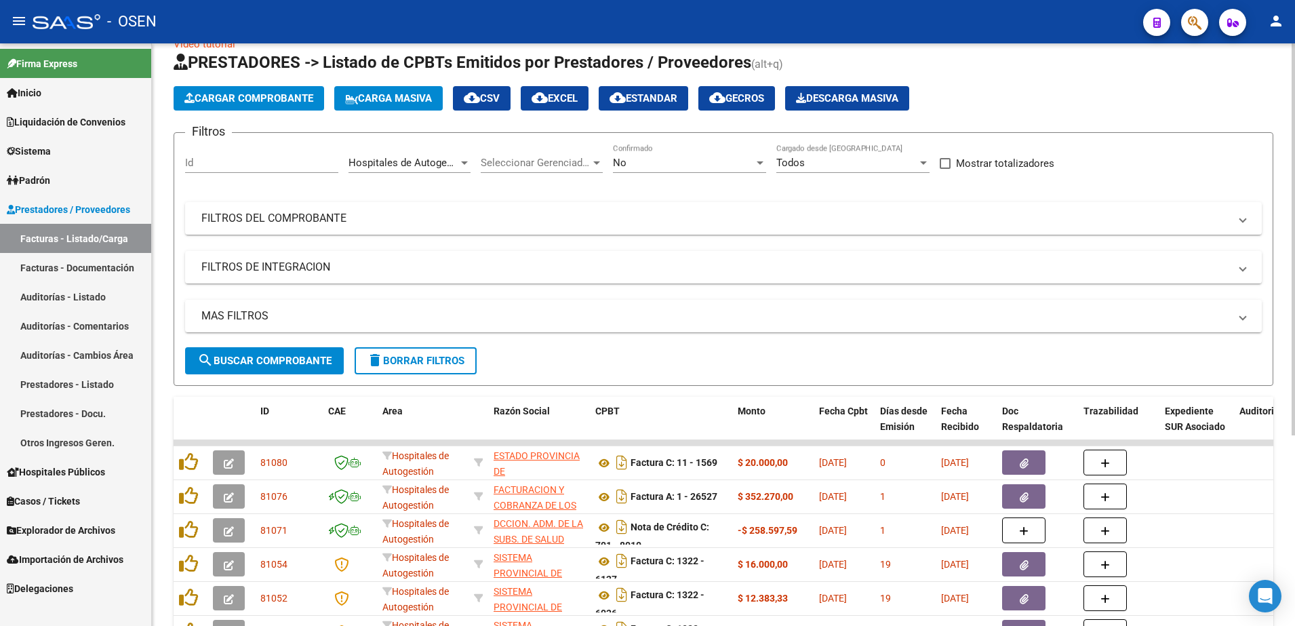
click at [448, 142] on form "Filtros Id Hospitales de Autogestión Area Seleccionar Gerenciador Seleccionar G…" at bounding box center [724, 259] width 1100 height 254
click at [460, 160] on div at bounding box center [464, 162] width 12 height 11
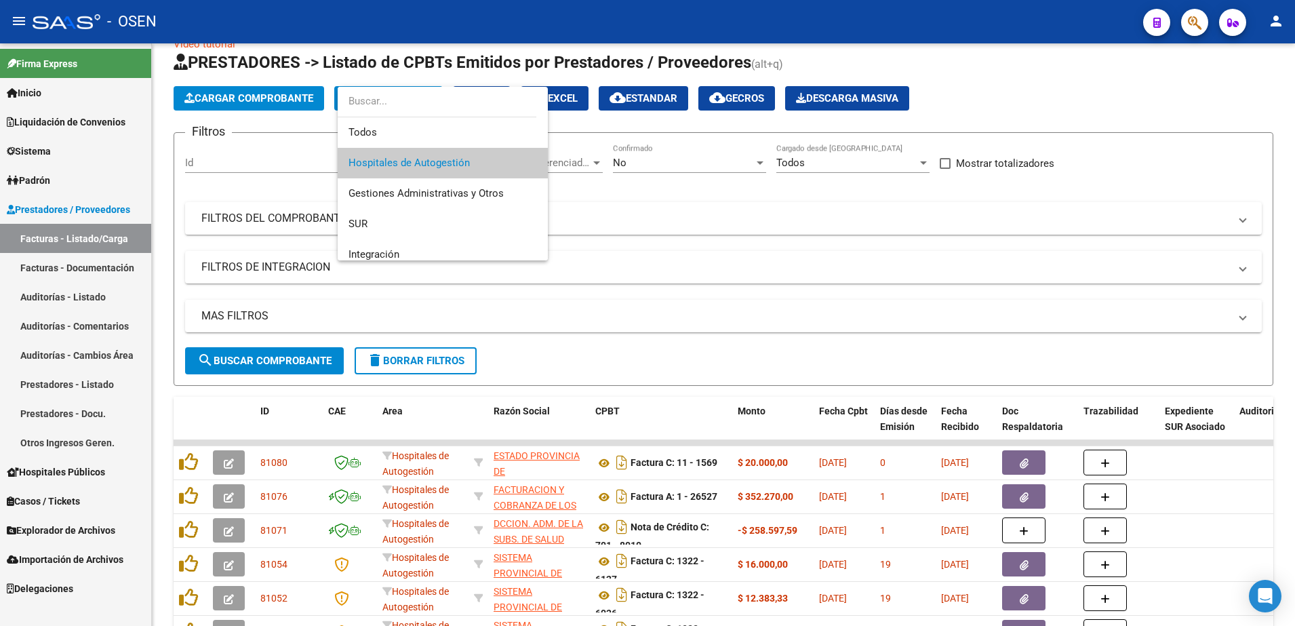
click at [658, 220] on div at bounding box center [647, 313] width 1295 height 626
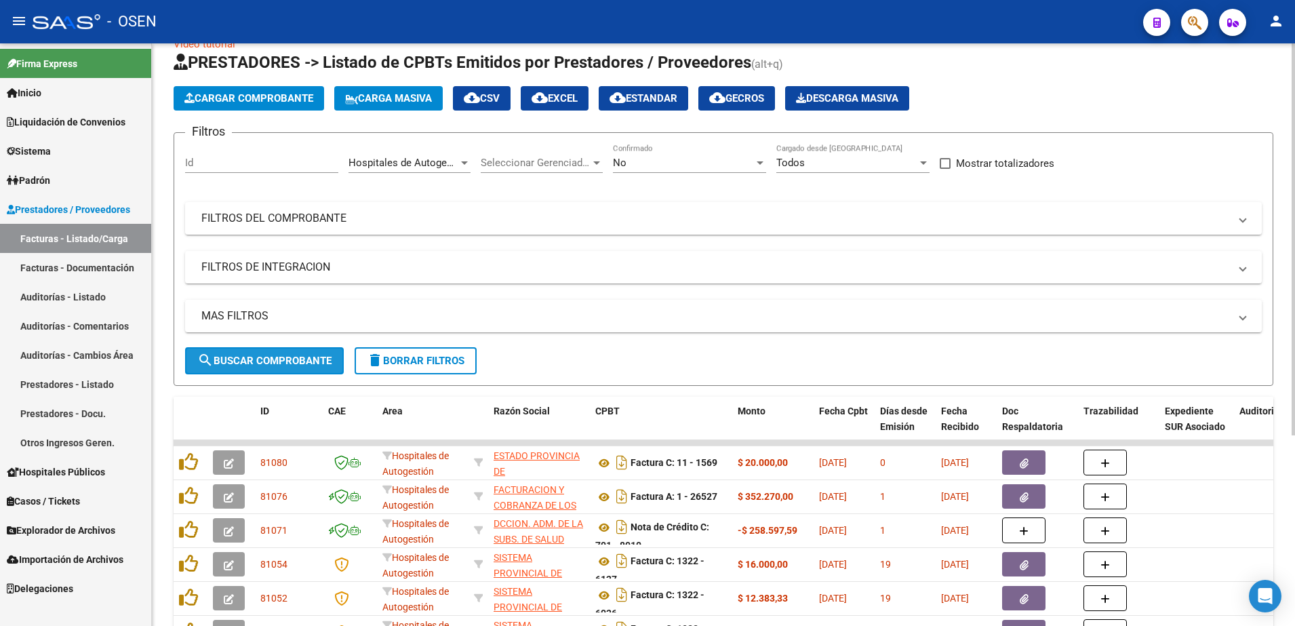
click at [271, 357] on span "search Buscar Comprobante" at bounding box center [264, 361] width 134 height 12
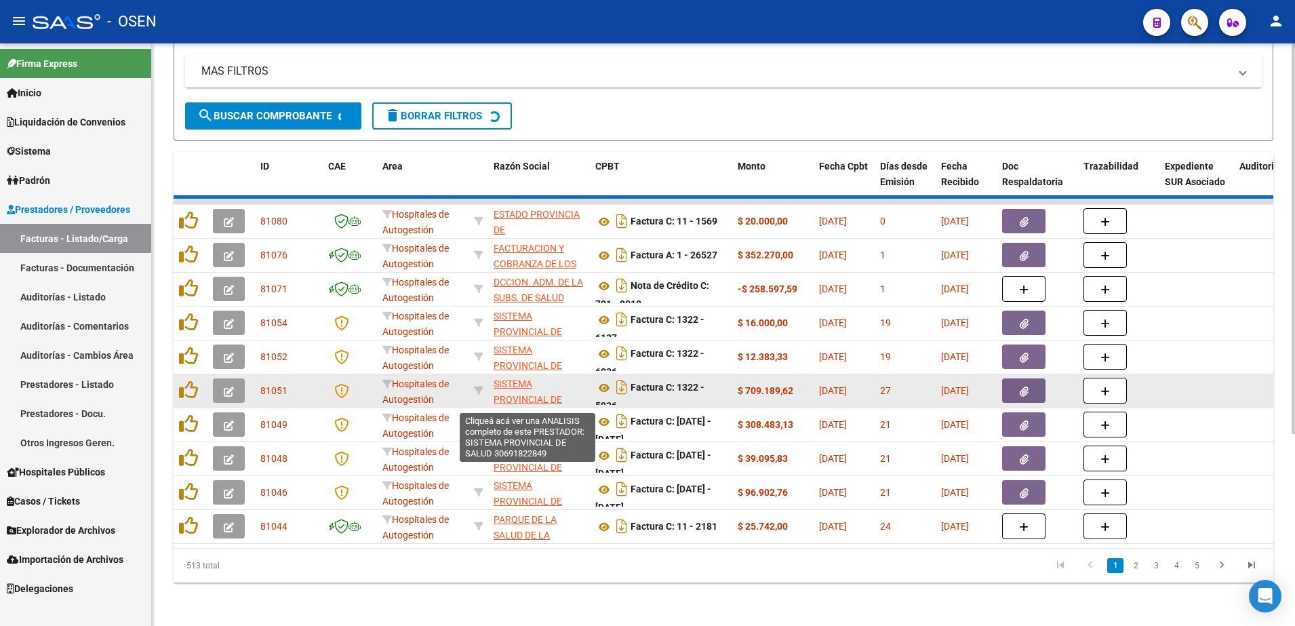
scroll to position [283, 0]
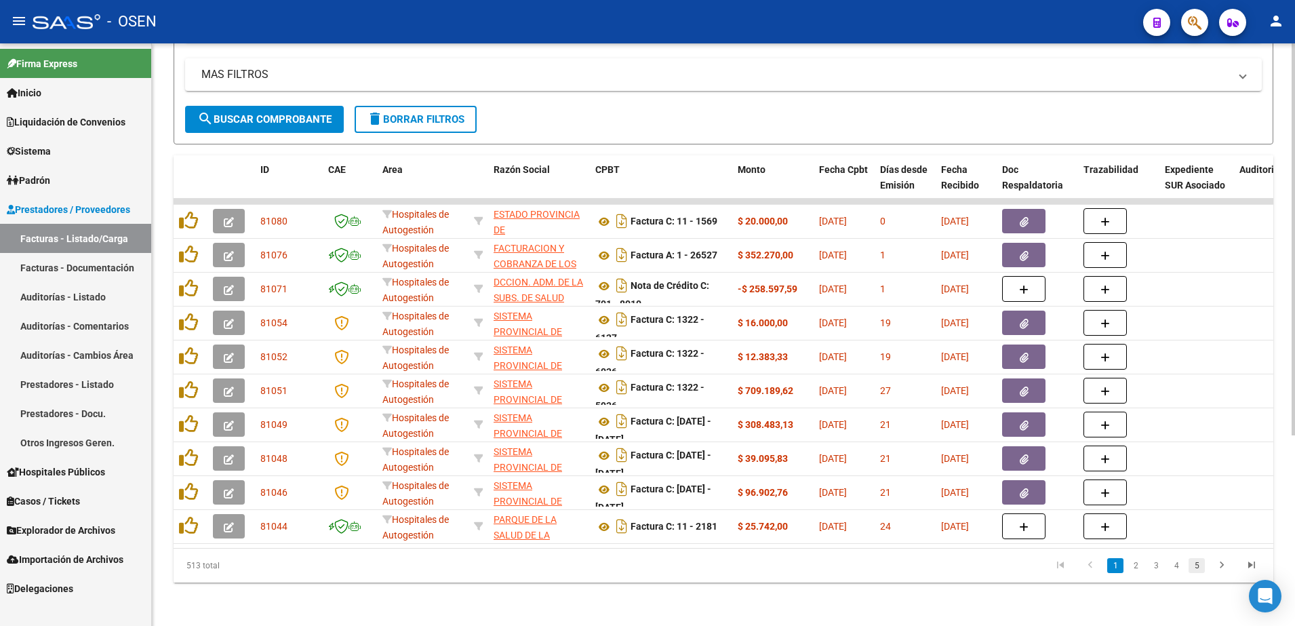
click at [1200, 570] on link "5" at bounding box center [1197, 565] width 16 height 15
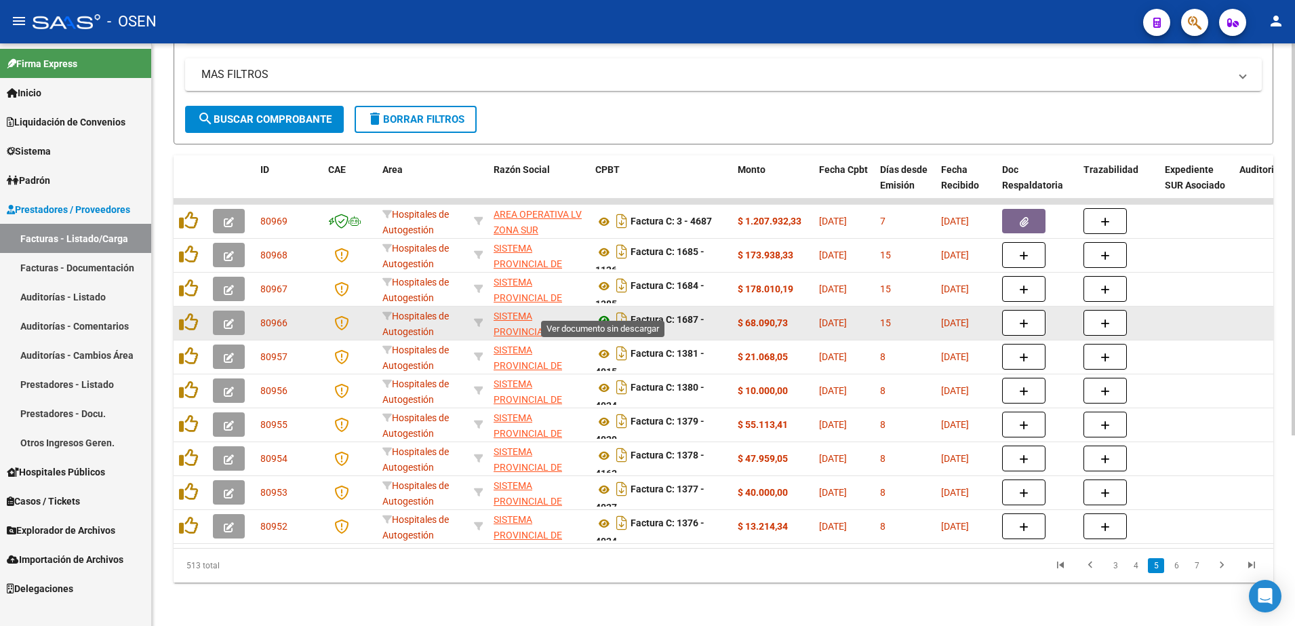
click at [603, 312] on icon at bounding box center [604, 320] width 18 height 16
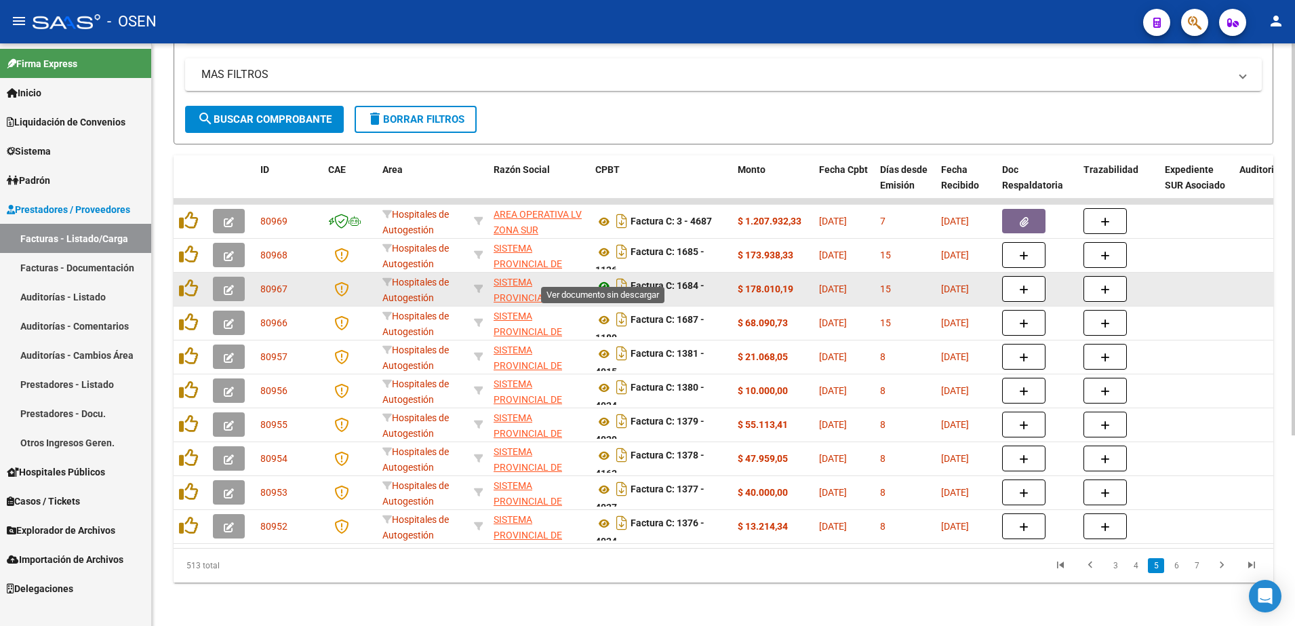
click at [601, 278] on icon at bounding box center [604, 286] width 18 height 16
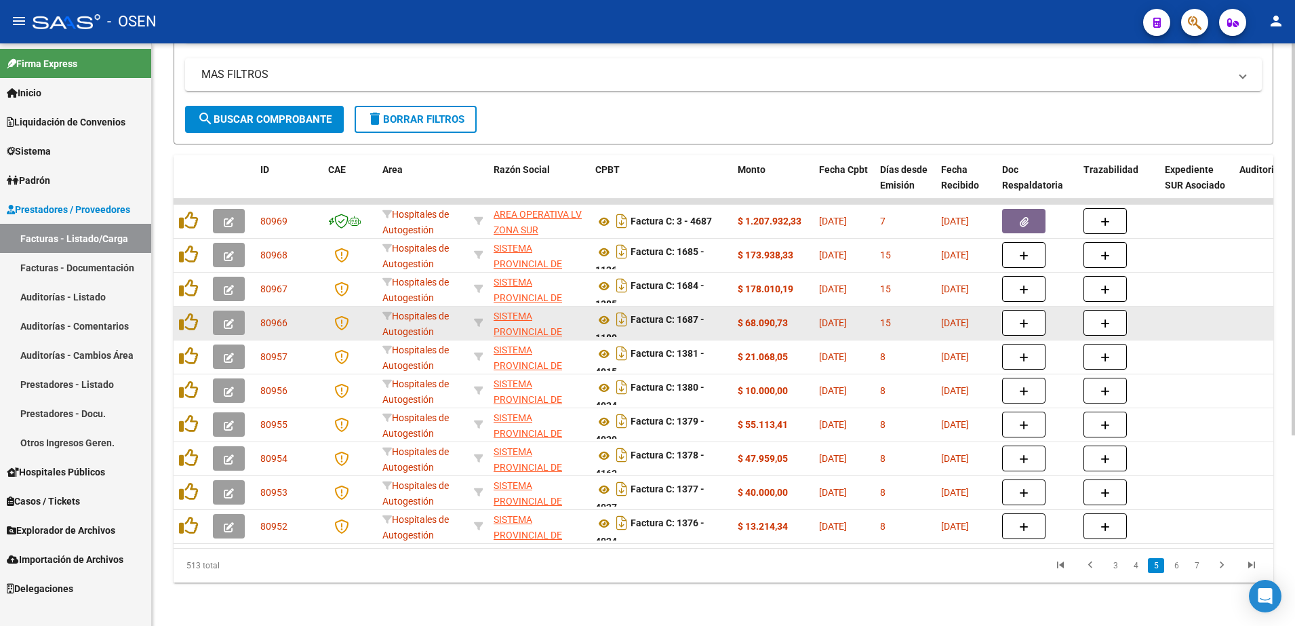
scroll to position [1, 0]
drag, startPoint x: 686, startPoint y: 306, endPoint x: 698, endPoint y: 322, distance: 19.9
click at [698, 322] on div "Factura C: 1687 - 1189" at bounding box center [661, 322] width 132 height 28
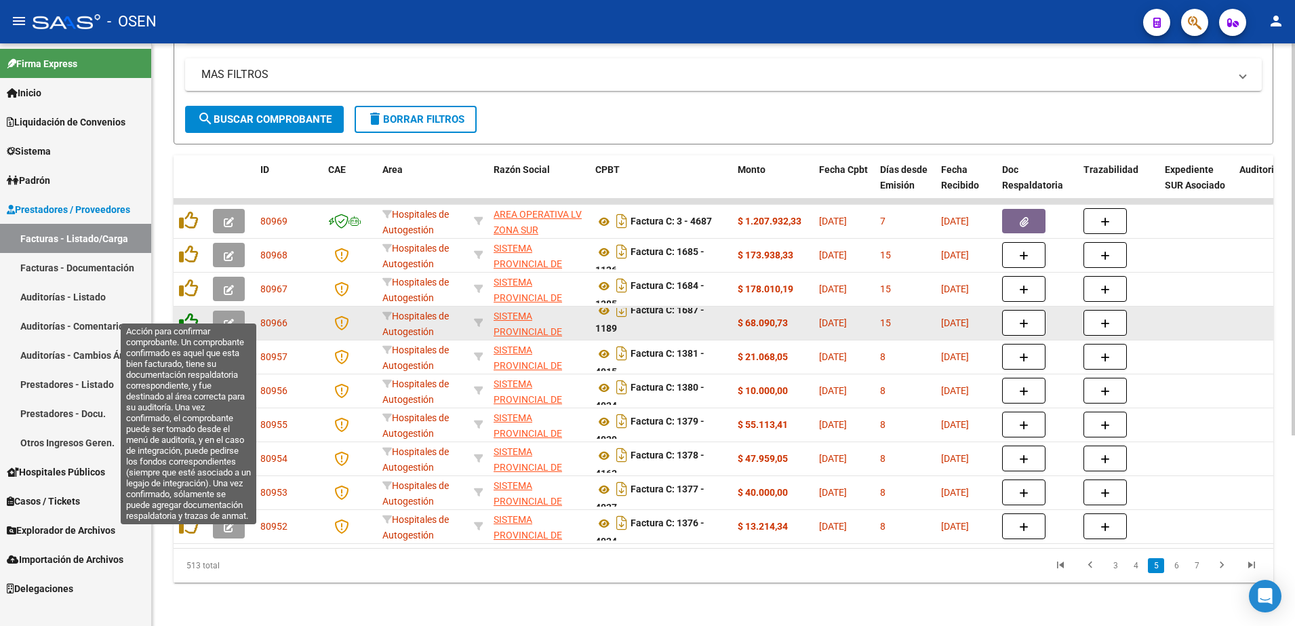
click at [192, 313] on icon at bounding box center [188, 322] width 19 height 19
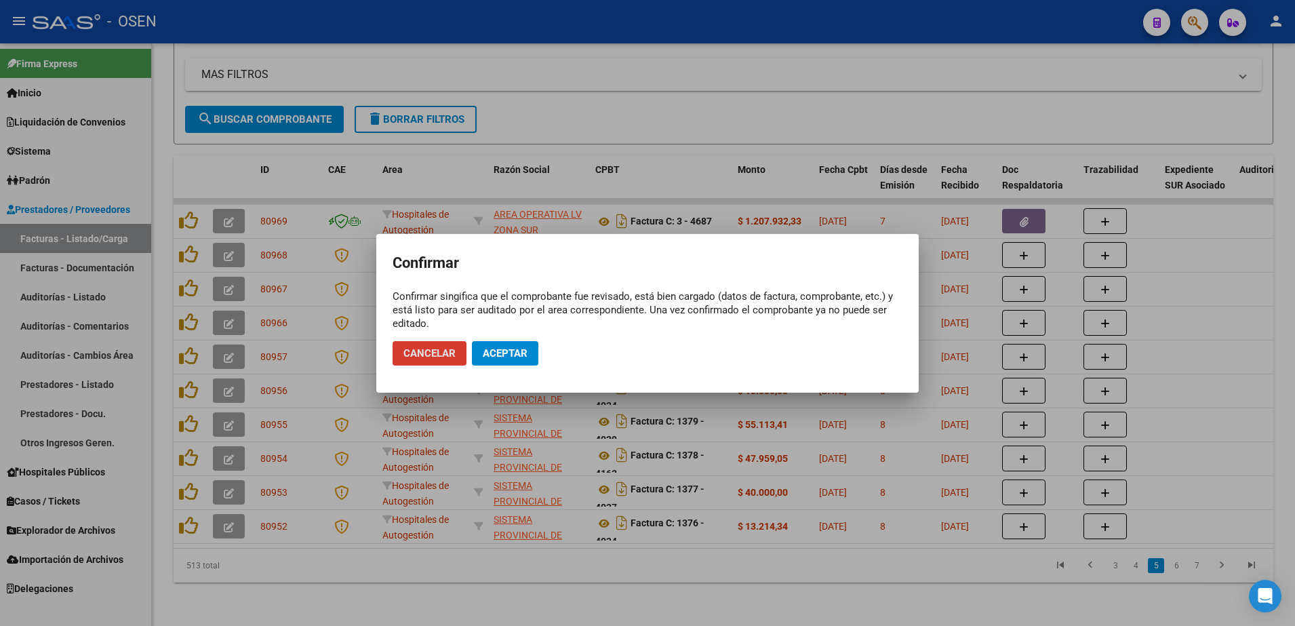
click at [522, 347] on span "Aceptar" at bounding box center [505, 353] width 45 height 12
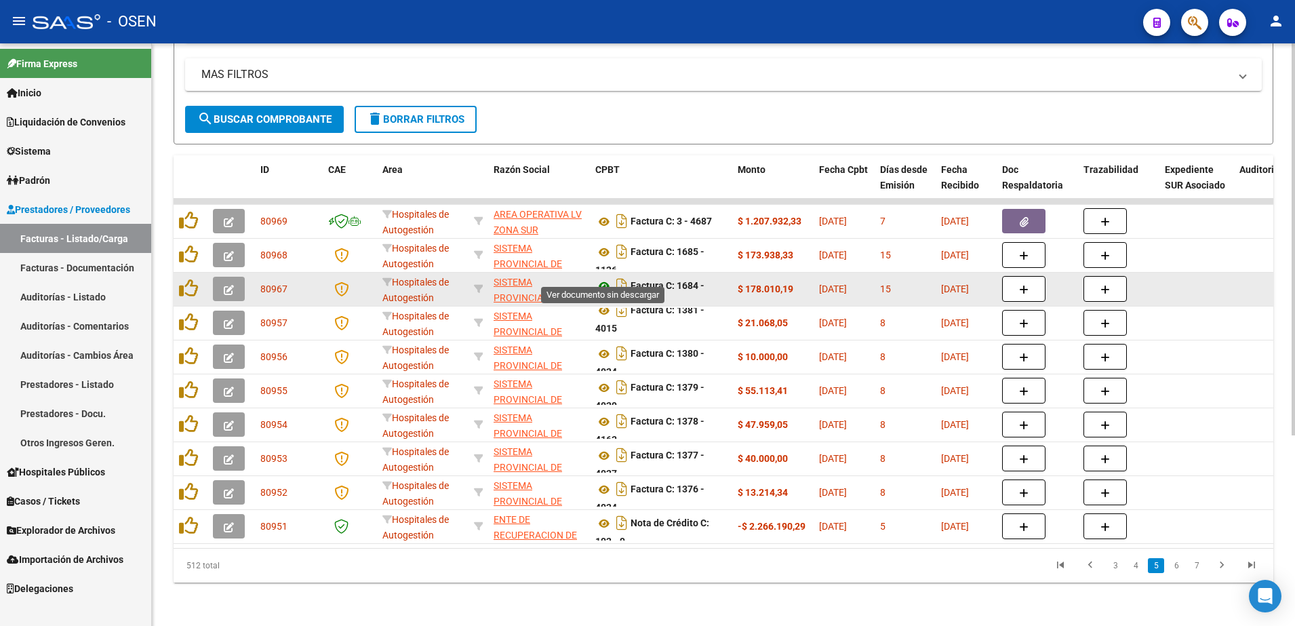
click at [603, 278] on icon at bounding box center [604, 286] width 18 height 16
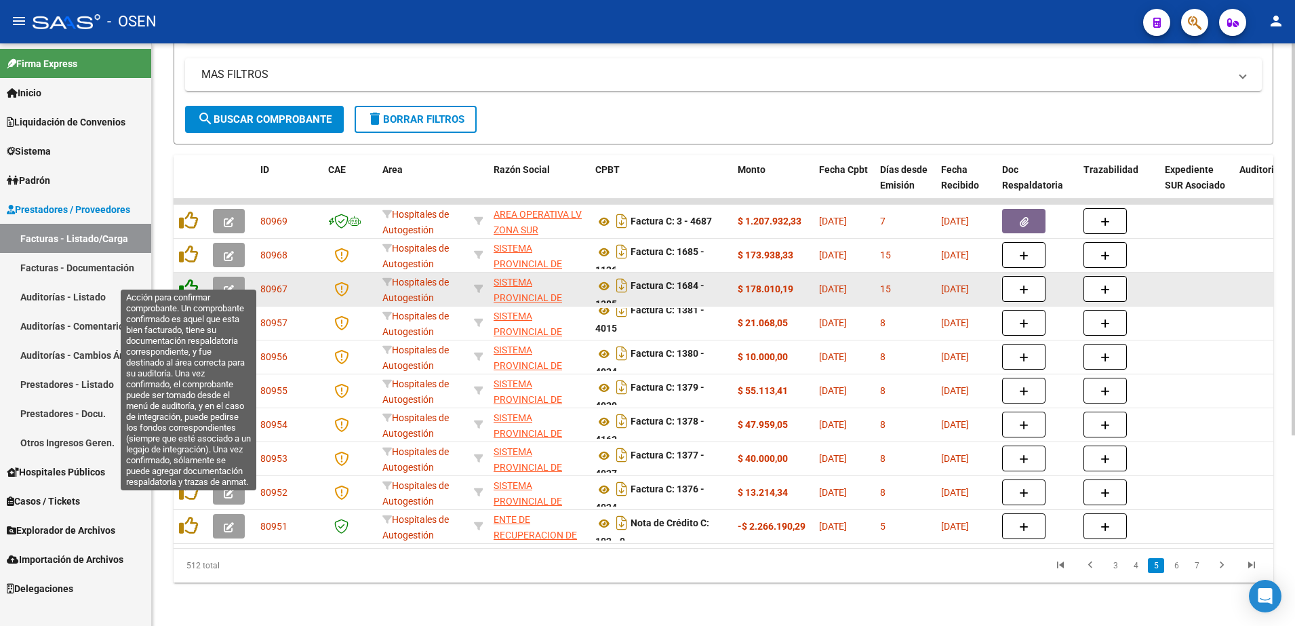
click at [195, 279] on icon at bounding box center [188, 288] width 19 height 19
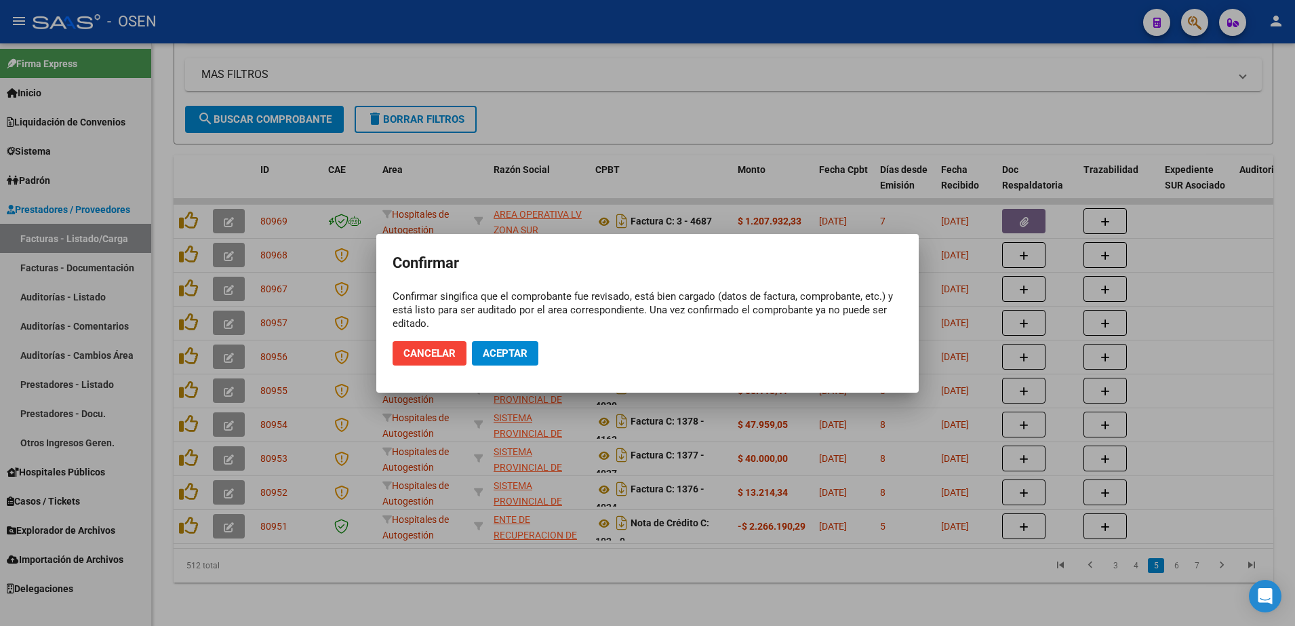
click at [507, 339] on mat-dialog-actions "Cancelar Aceptar" at bounding box center [648, 353] width 510 height 46
click at [507, 352] on span "Aceptar" at bounding box center [505, 353] width 45 height 12
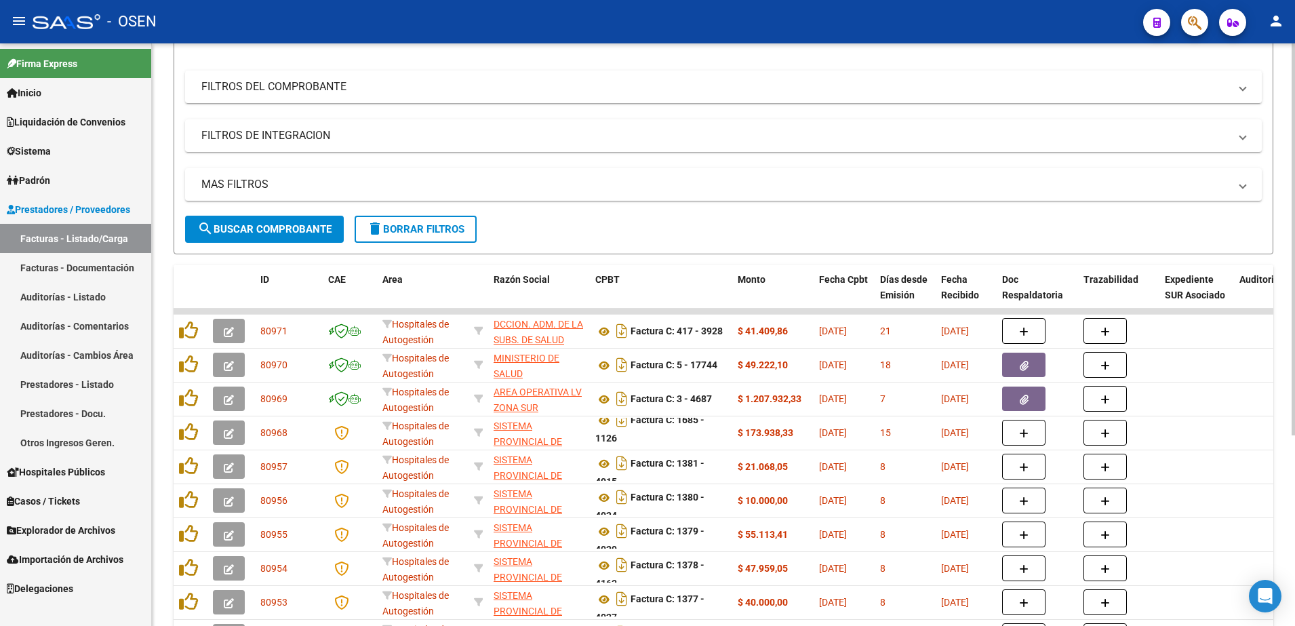
scroll to position [28, 0]
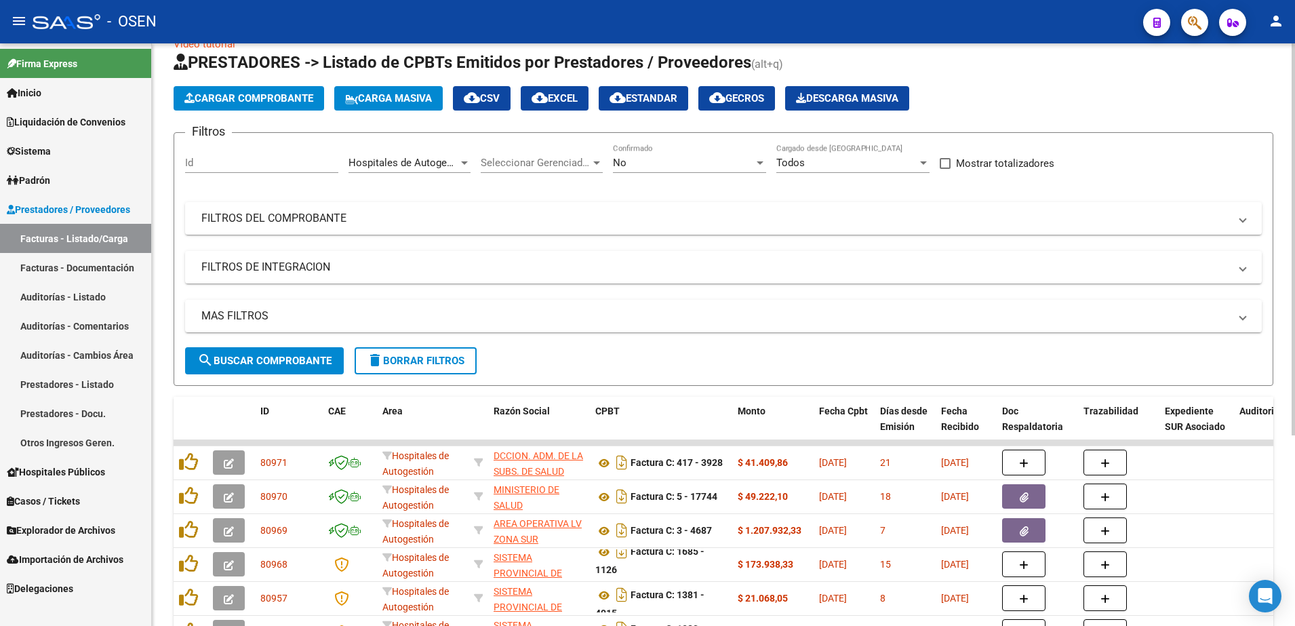
click at [618, 142] on form "Filtros Id Hospitales de Autogestión Area Seleccionar Gerenciador Seleccionar G…" at bounding box center [724, 259] width 1100 height 254
click at [641, 159] on div "No" at bounding box center [683, 163] width 141 height 12
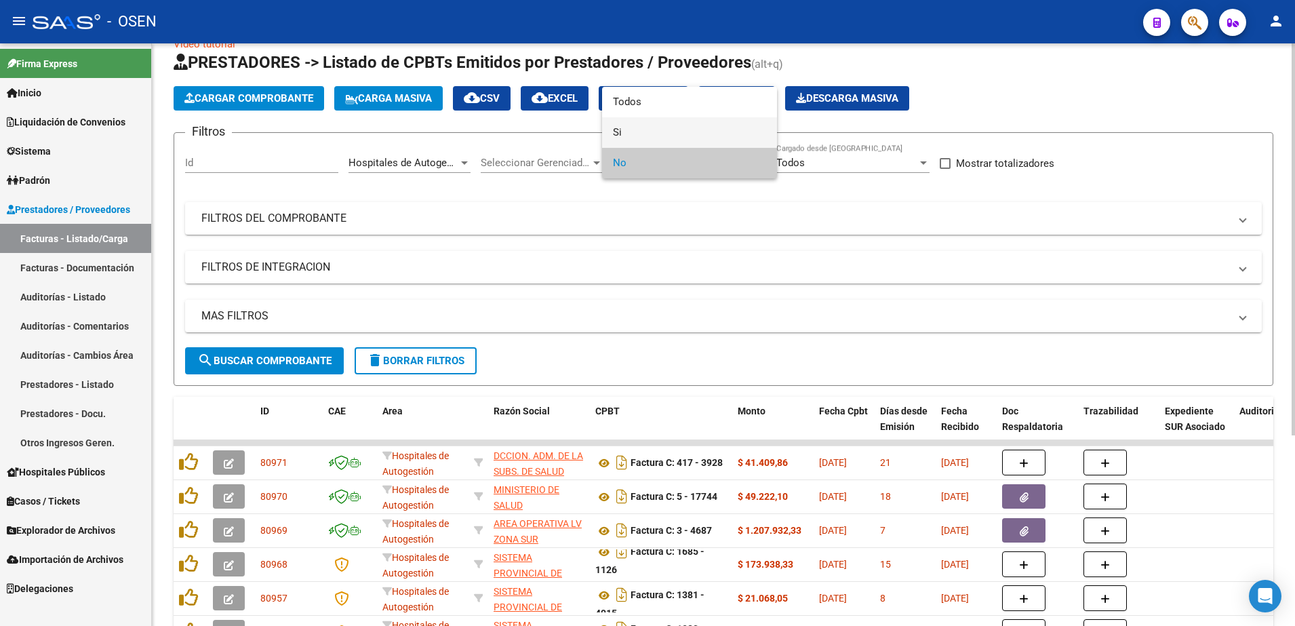
click at [637, 136] on span "Si" at bounding box center [689, 132] width 153 height 31
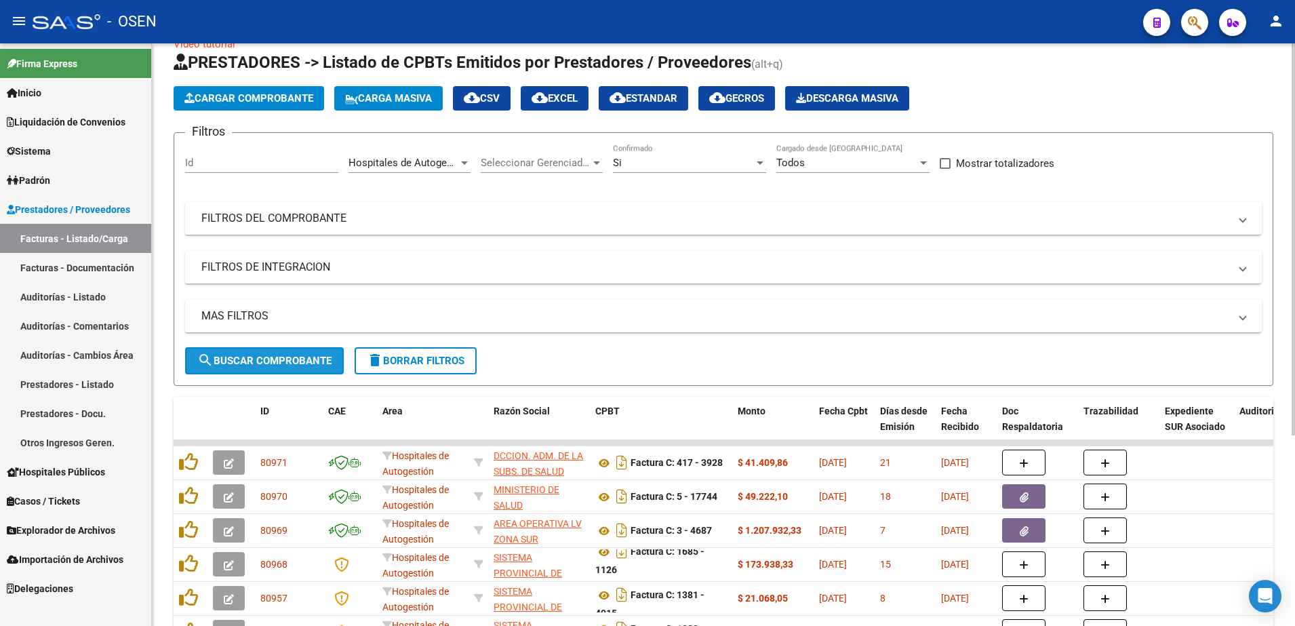
click at [322, 370] on button "search Buscar Comprobante" at bounding box center [264, 360] width 159 height 27
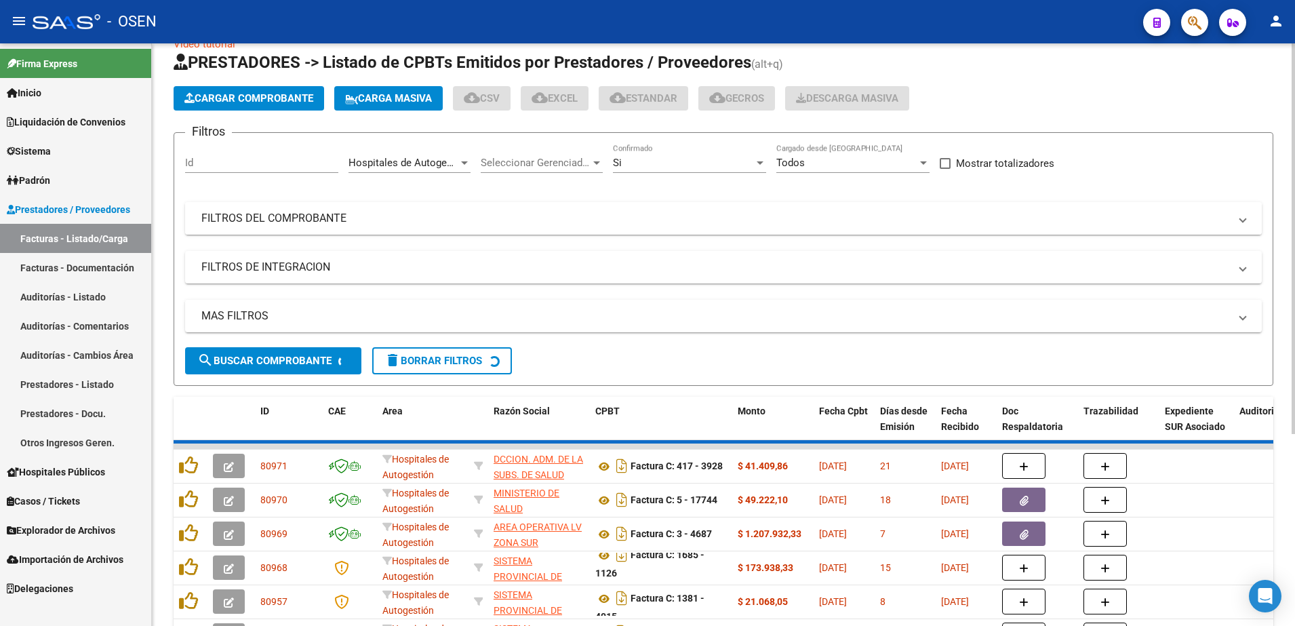
click at [504, 208] on mat-expansion-panel-header "FILTROS DEL COMPROBANTE" at bounding box center [723, 218] width 1077 height 33
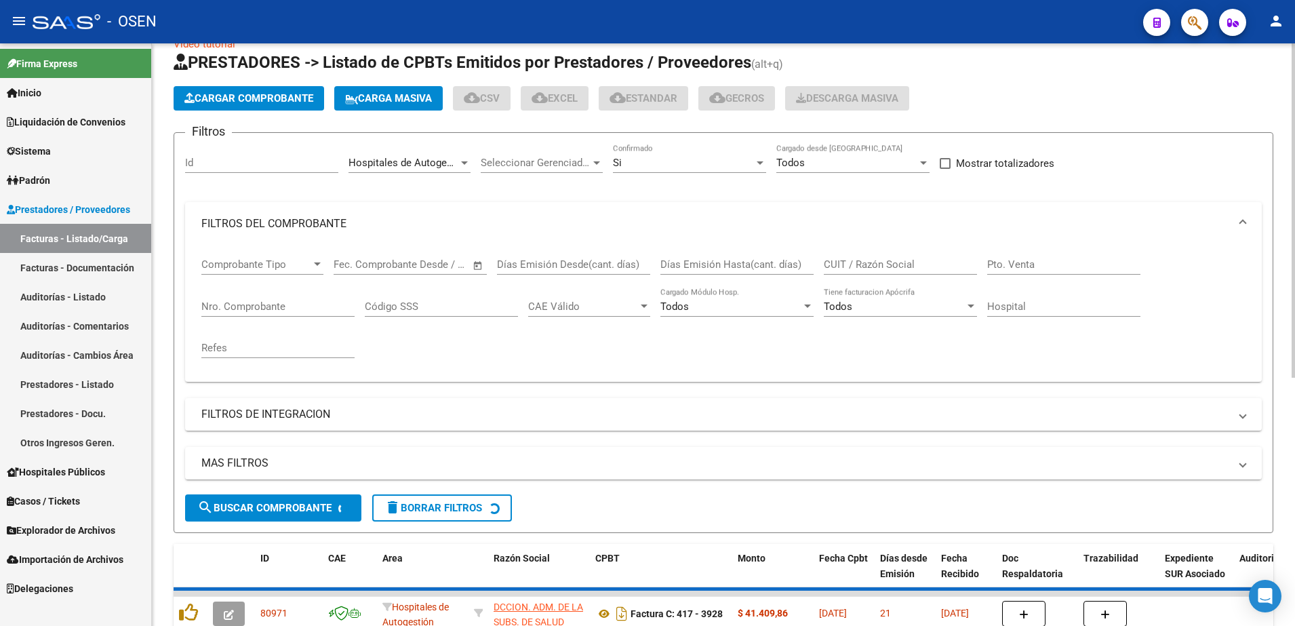
click at [277, 294] on div "Nro. Comprobante" at bounding box center [277, 302] width 153 height 29
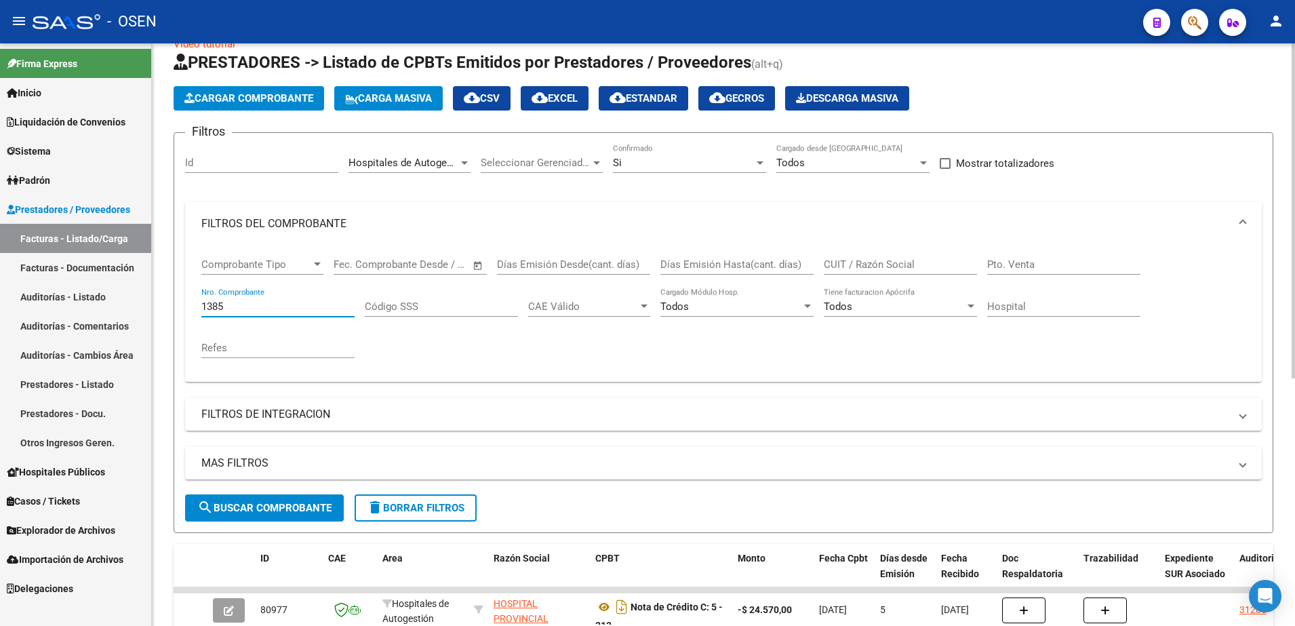
type input "1385"
click at [290, 518] on button "search Buscar Comprobante" at bounding box center [264, 507] width 159 height 27
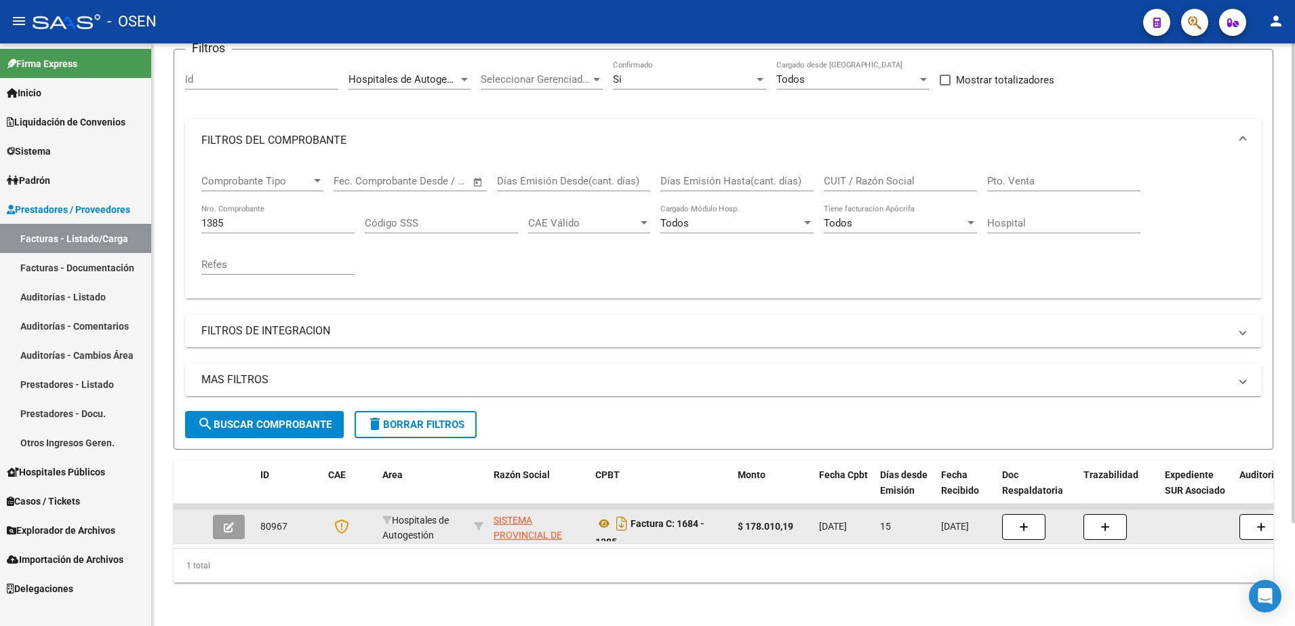
scroll to position [125, 0]
click at [232, 522] on icon "button" at bounding box center [229, 527] width 10 height 10
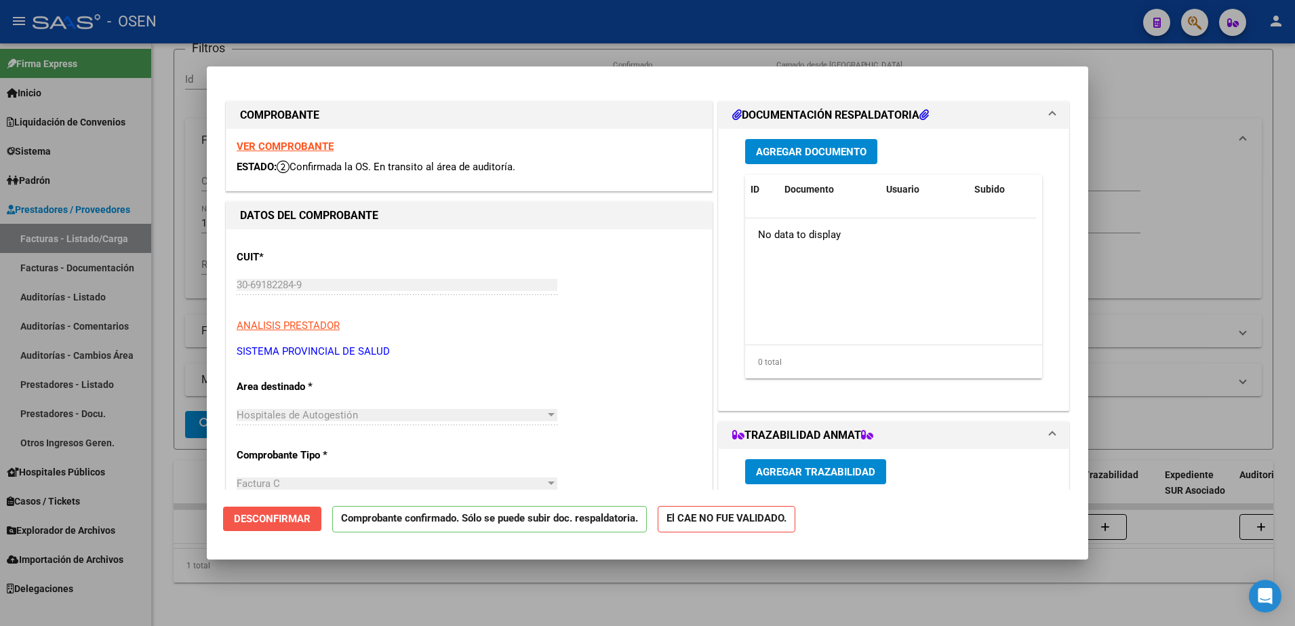
click at [258, 521] on span "Desconfirmar" at bounding box center [272, 519] width 77 height 12
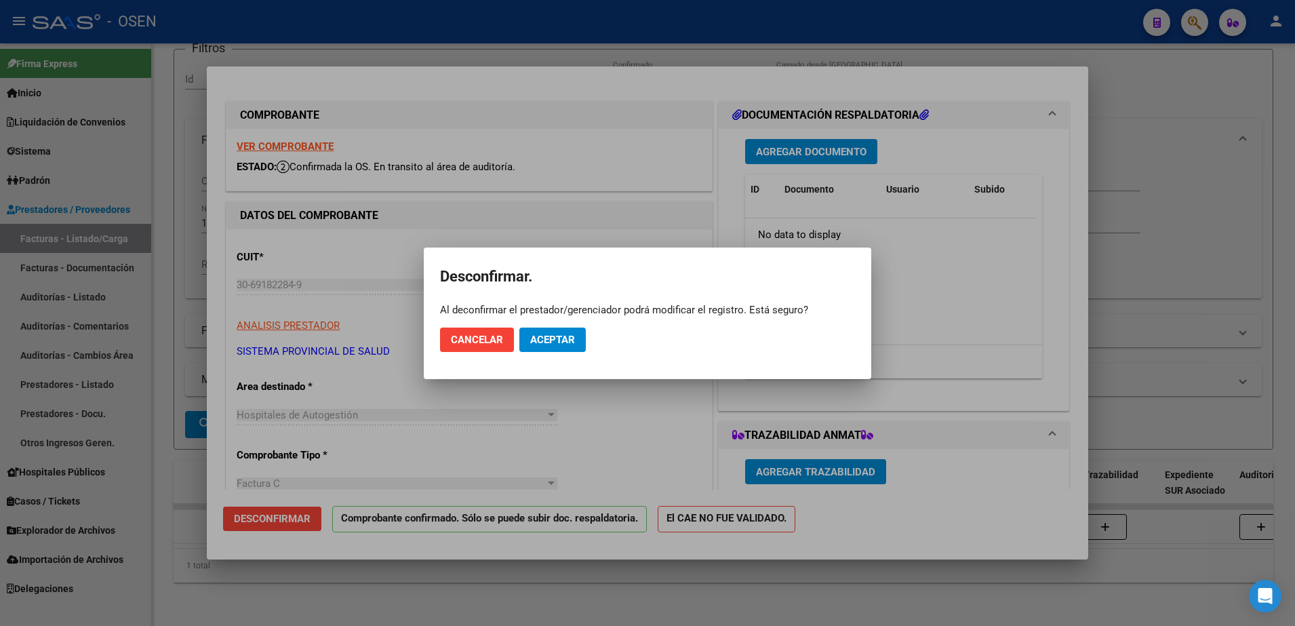
click at [579, 323] on mat-dialog-actions "Cancelar Aceptar" at bounding box center [647, 340] width 415 height 46
click at [573, 336] on span "Aceptar" at bounding box center [552, 340] width 45 height 12
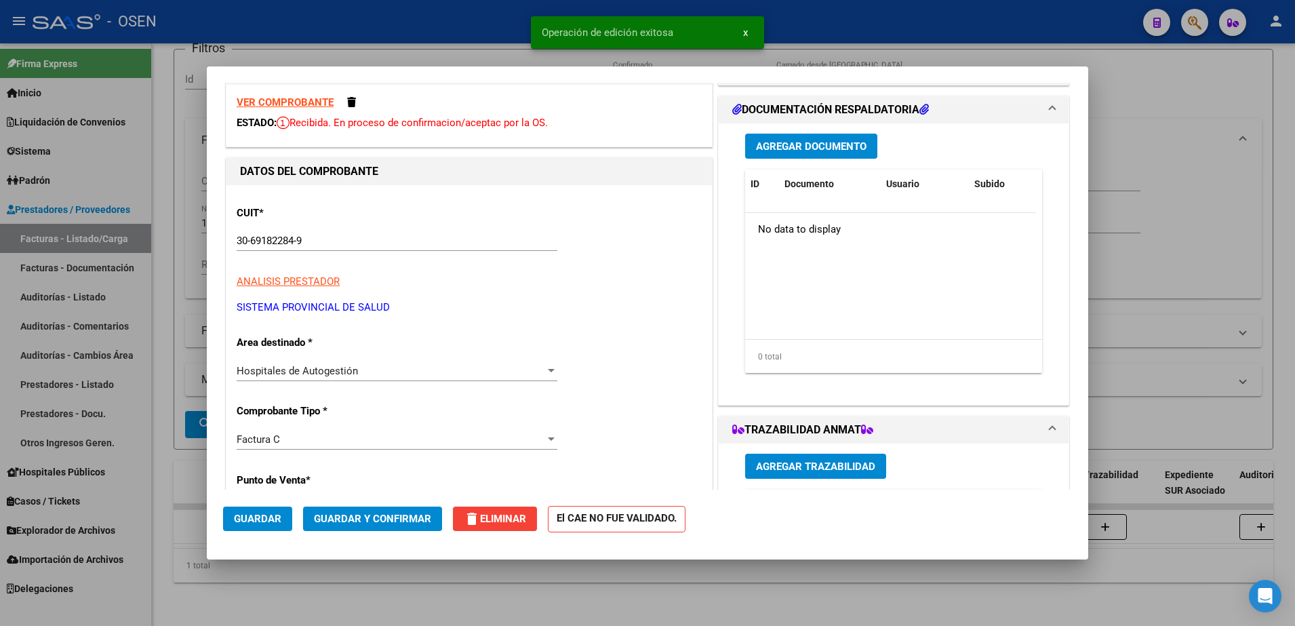
scroll to position [254, 0]
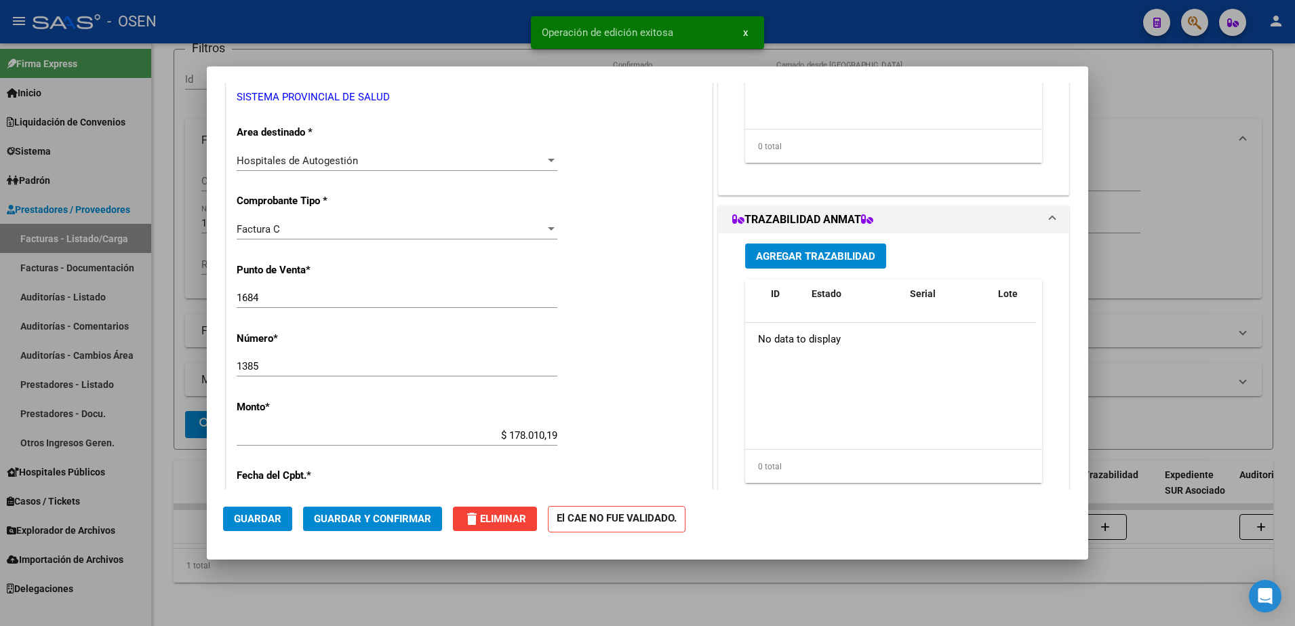
click at [549, 427] on div "$ 178.010,19 Ingresar el monto" at bounding box center [397, 435] width 321 height 20
click at [542, 431] on input "$ 178.010,19" at bounding box center [397, 435] width 321 height 12
type input "$ 178.010,39"
click at [347, 513] on span "Guardar y Confirmar" at bounding box center [372, 519] width 117 height 12
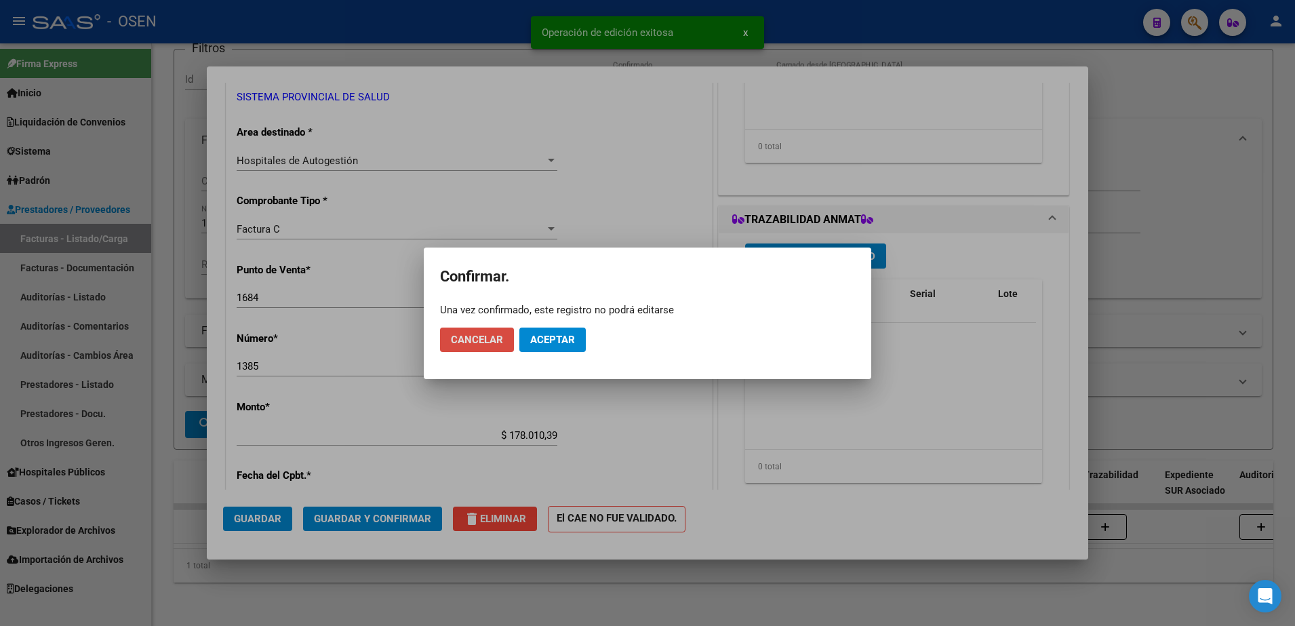
click at [513, 330] on button "Cancelar" at bounding box center [477, 340] width 74 height 24
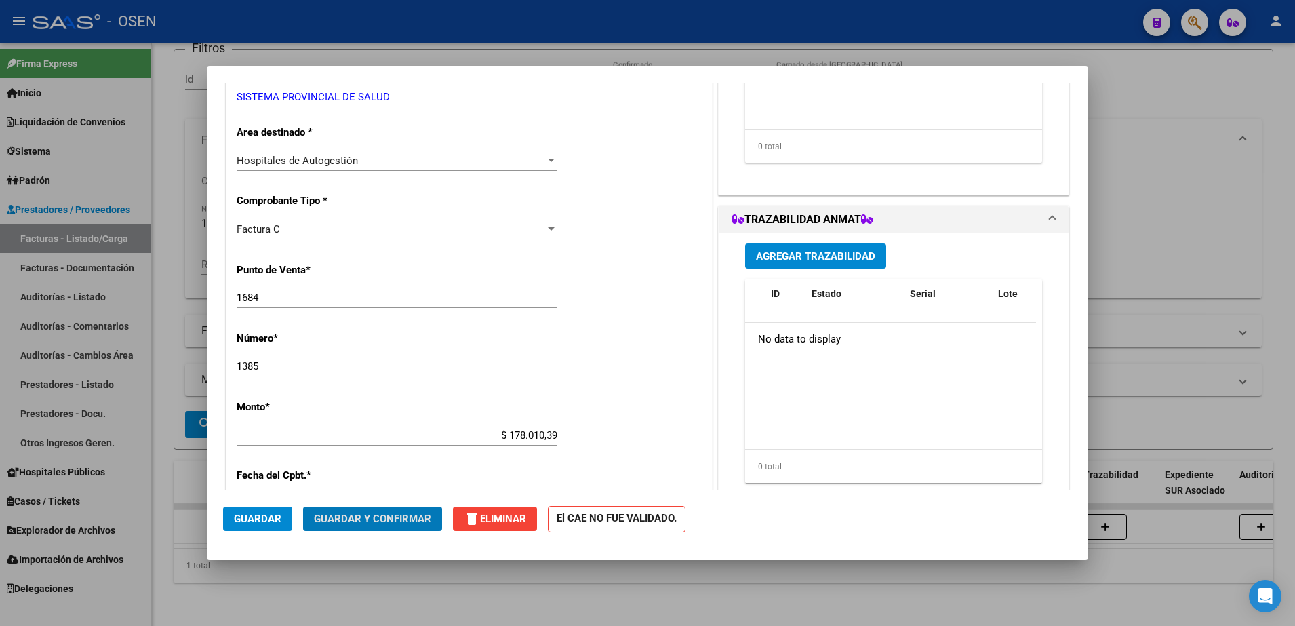
click at [400, 532] on mat-dialog-actions "Guardar Guardar y Confirmar delete Eliminar El CAE NO FUE VALIDADO." at bounding box center [647, 517] width 849 height 54
click at [417, 517] on span "Guardar y Confirmar" at bounding box center [372, 519] width 117 height 12
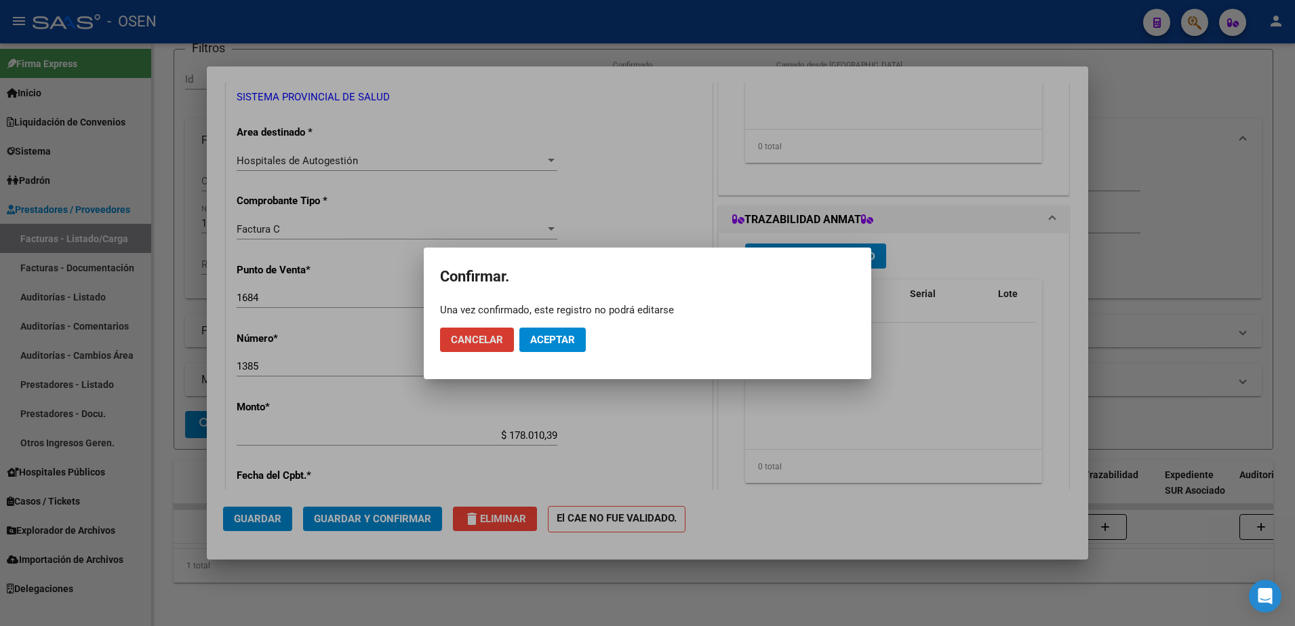
click at [574, 315] on div "Una vez confirmado, este registro no podrá editarse" at bounding box center [647, 310] width 415 height 14
click at [578, 344] on button "Aceptar" at bounding box center [552, 340] width 66 height 24
click at [615, 336] on span "Guardar igualmente." at bounding box center [587, 340] width 115 height 12
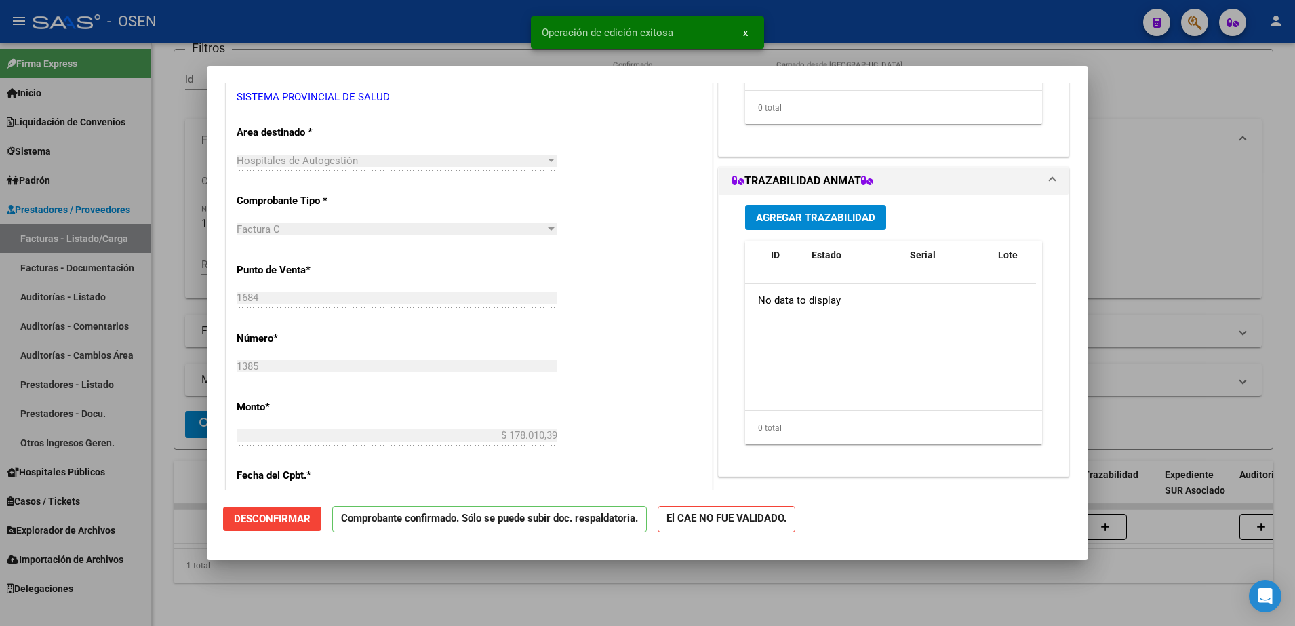
click at [1294, 288] on html "menu - OSEN person Firma Express Inicio Calendario SSS Instructivos Contacto OS…" at bounding box center [647, 313] width 1295 height 626
click at [1232, 189] on div at bounding box center [647, 313] width 1295 height 626
type input "$ 0,00"
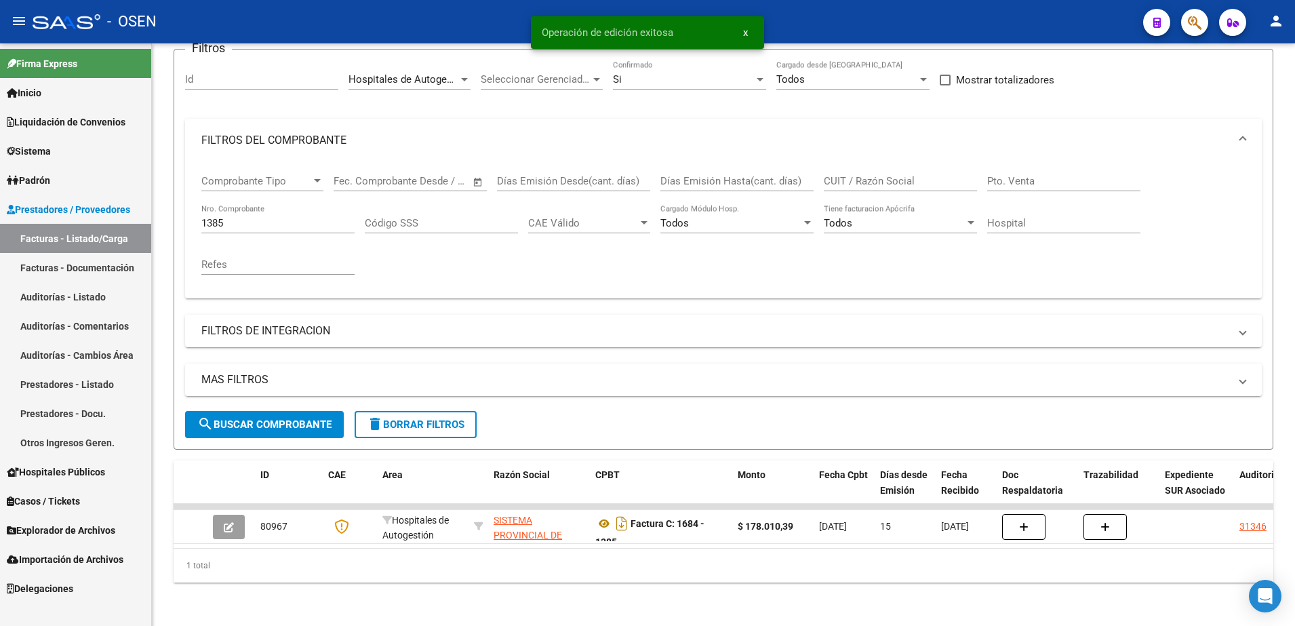
click at [107, 262] on link "Facturas - Documentación" at bounding box center [75, 267] width 151 height 29
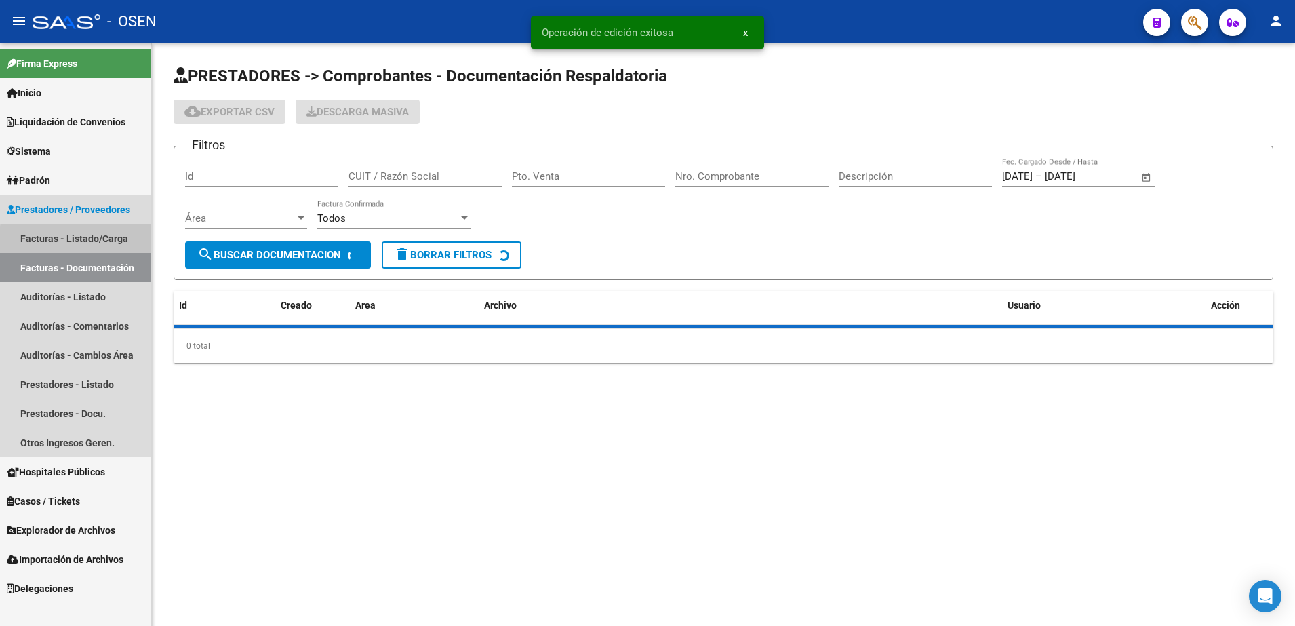
click at [103, 242] on link "Facturas - Listado/Carga" at bounding box center [75, 238] width 151 height 29
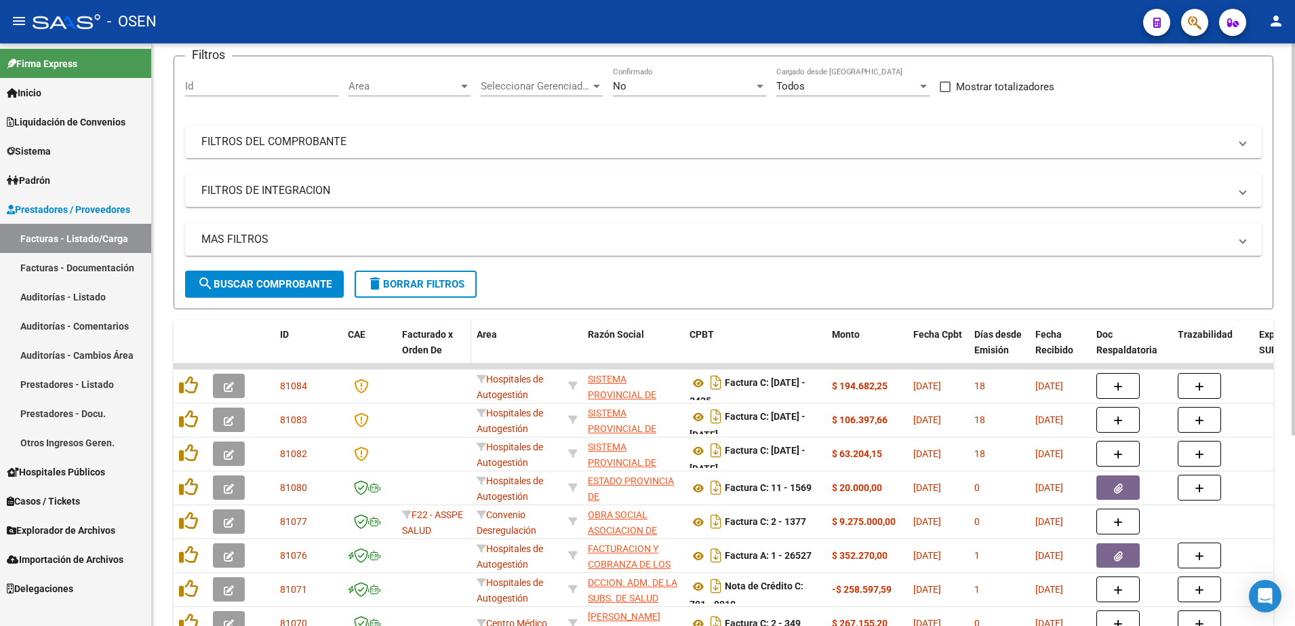
scroll to position [254, 0]
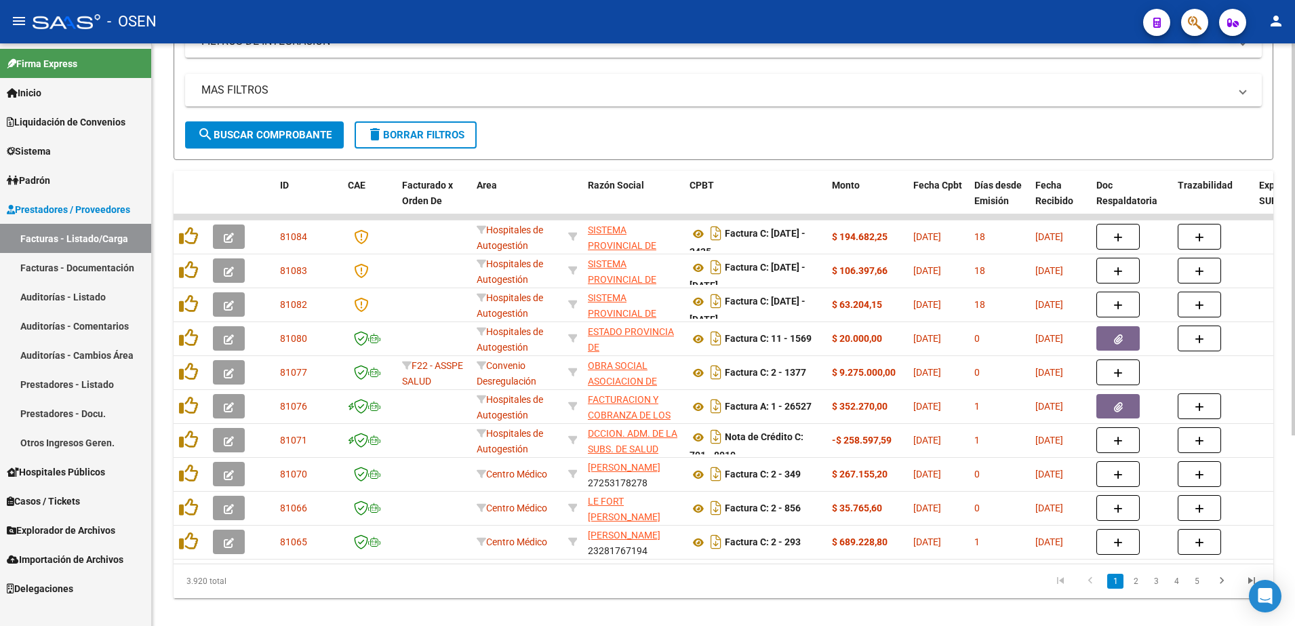
click at [283, 121] on button "search Buscar Comprobante" at bounding box center [264, 134] width 159 height 27
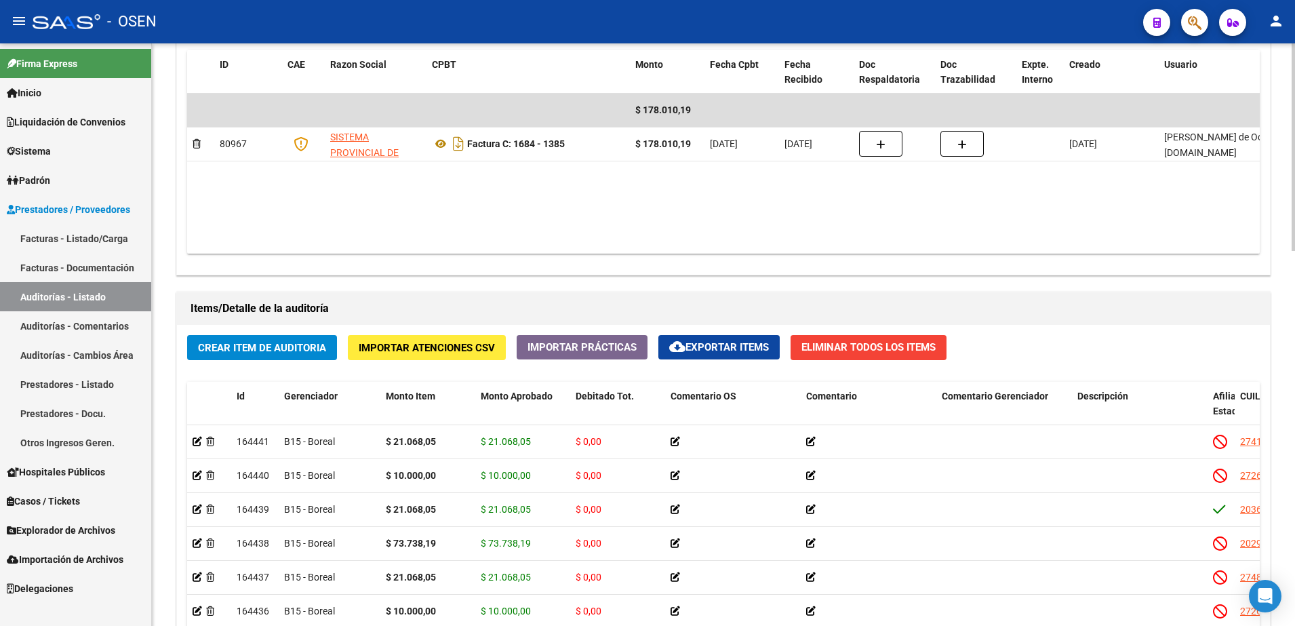
scroll to position [932, 0]
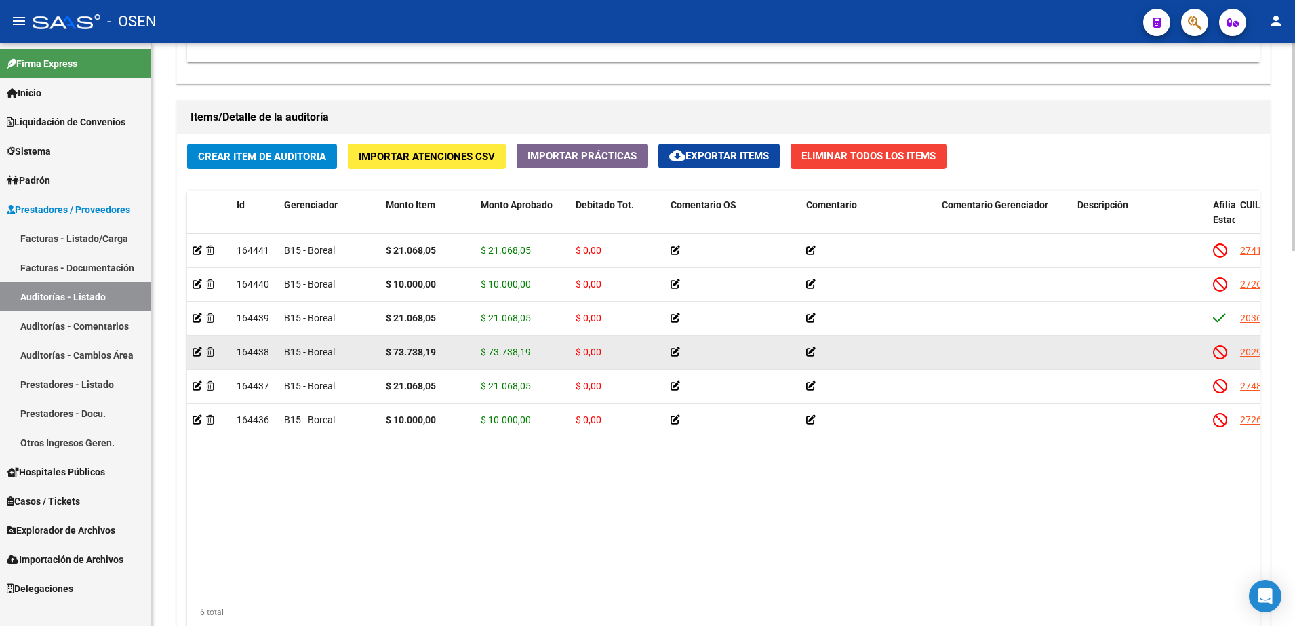
click at [403, 350] on strong "$ 73.738,19" at bounding box center [411, 351] width 50 height 11
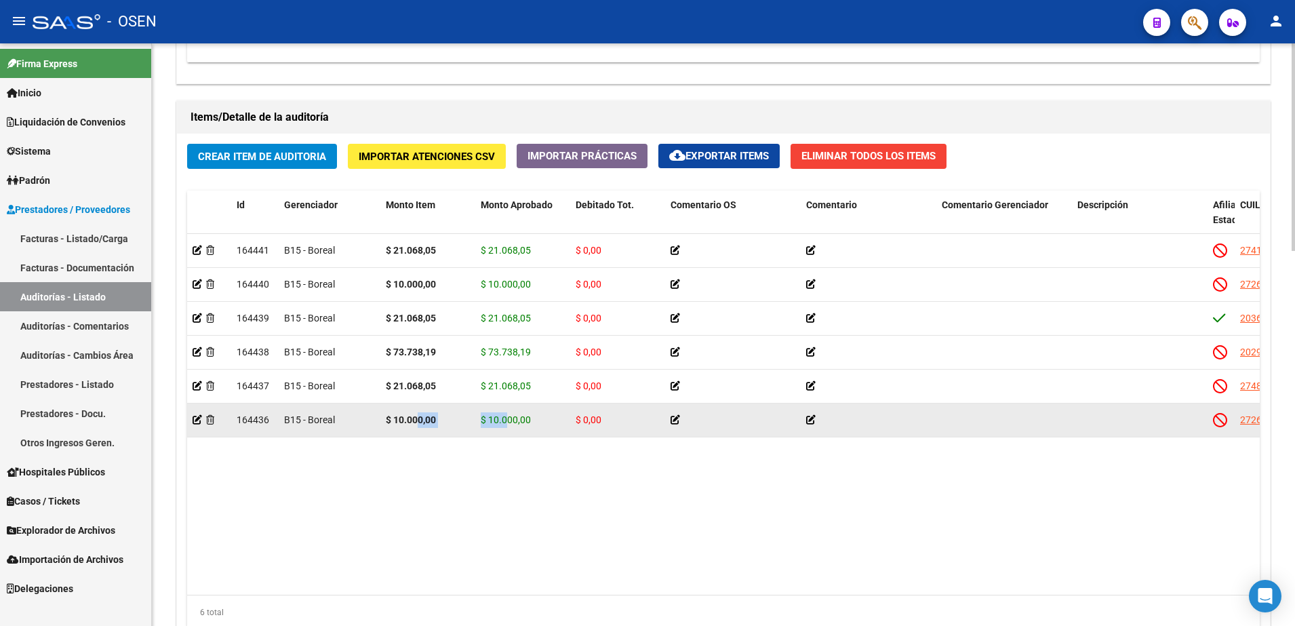
drag, startPoint x: 417, startPoint y: 414, endPoint x: 504, endPoint y: 426, distance: 88.2
click at [504, 426] on div "164436 B15 - Boreal $ 10.000,00 $ 10.000,00 $ 0,00 27262097221 26209722 DIAZ RA…" at bounding box center [1192, 420] width 2010 height 34
drag, startPoint x: 504, startPoint y: 426, endPoint x: 512, endPoint y: 437, distance: 13.7
click at [512, 437] on datatable-selection "164441 B15 - Boreal $ 21.068,05 $ 21.068,05 $ 0,00 27419839189 41983918 RODRIGU…" at bounding box center [723, 434] width 1073 height 12
drag, startPoint x: 512, startPoint y: 437, endPoint x: 429, endPoint y: 424, distance: 83.7
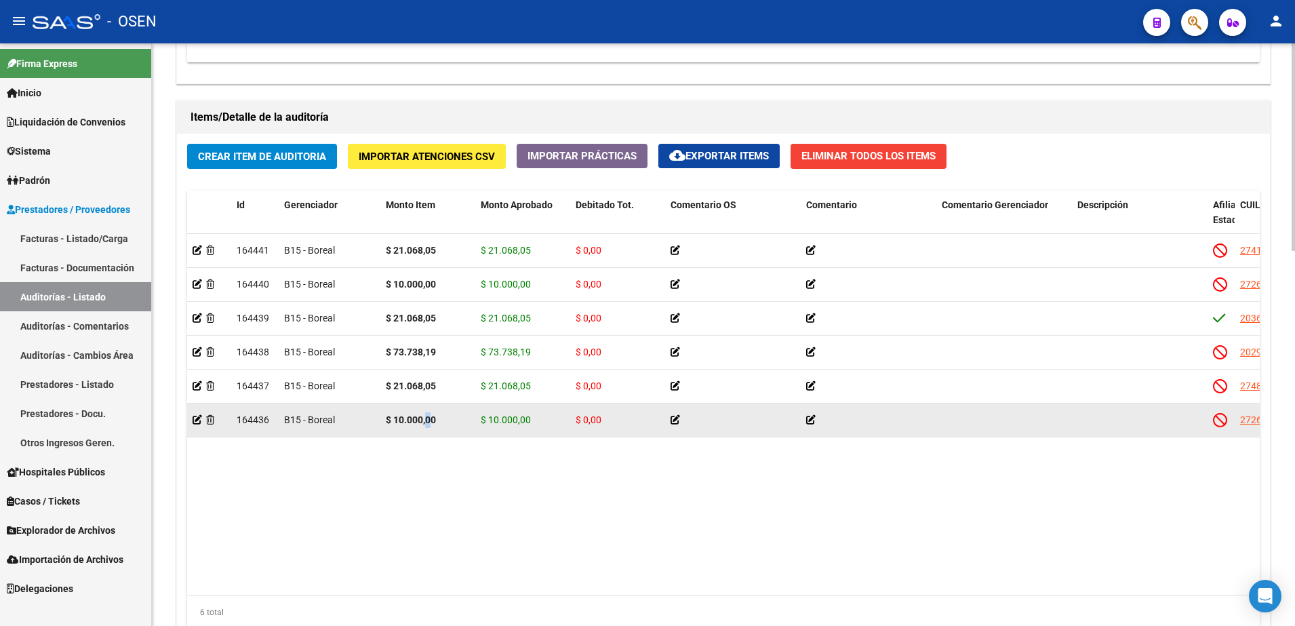
click at [429, 424] on strong "$ 10.000,00" at bounding box center [411, 419] width 50 height 11
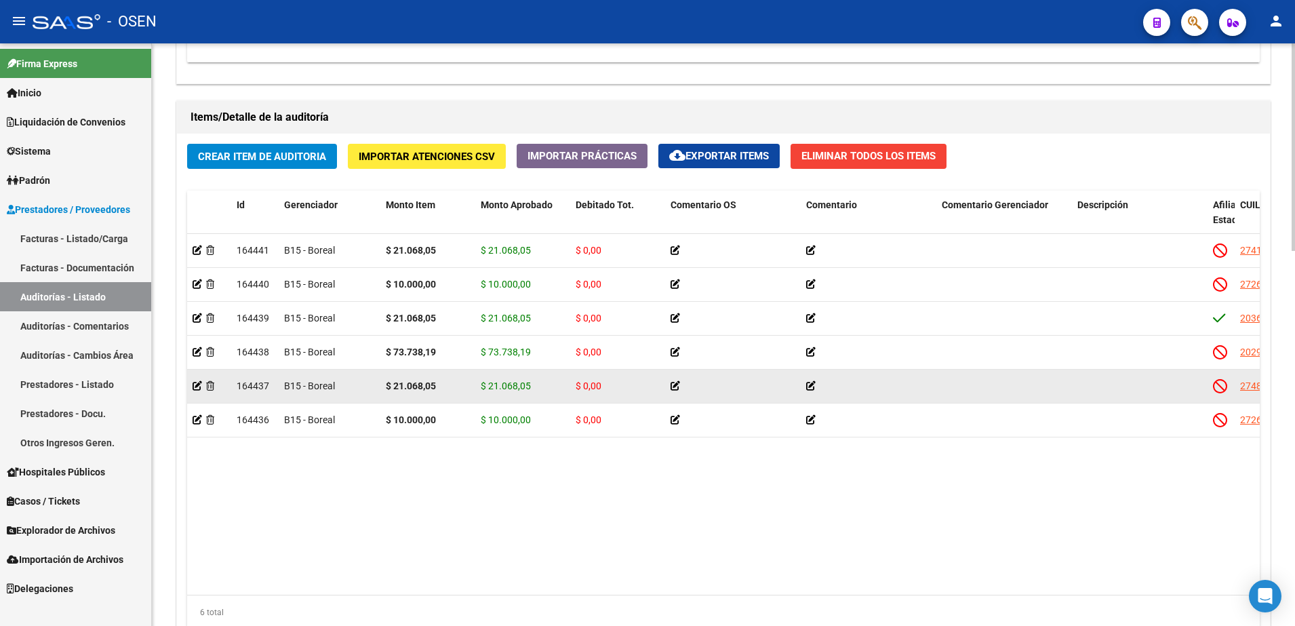
drag, startPoint x: 429, startPoint y: 424, endPoint x: 412, endPoint y: 385, distance: 42.8
click at [412, 385] on strong "$ 21.068,05" at bounding box center [411, 385] width 50 height 11
drag, startPoint x: 395, startPoint y: 385, endPoint x: 533, endPoint y: 382, distance: 138.4
click at [533, 382] on div "164437 B15 - Boreal $ 21.068,05 $ 21.068,05 $ 0,00 27480107697 48010769 VIZCARR…" at bounding box center [1192, 387] width 2010 height 34
drag, startPoint x: 533, startPoint y: 382, endPoint x: 431, endPoint y: 370, distance: 102.4
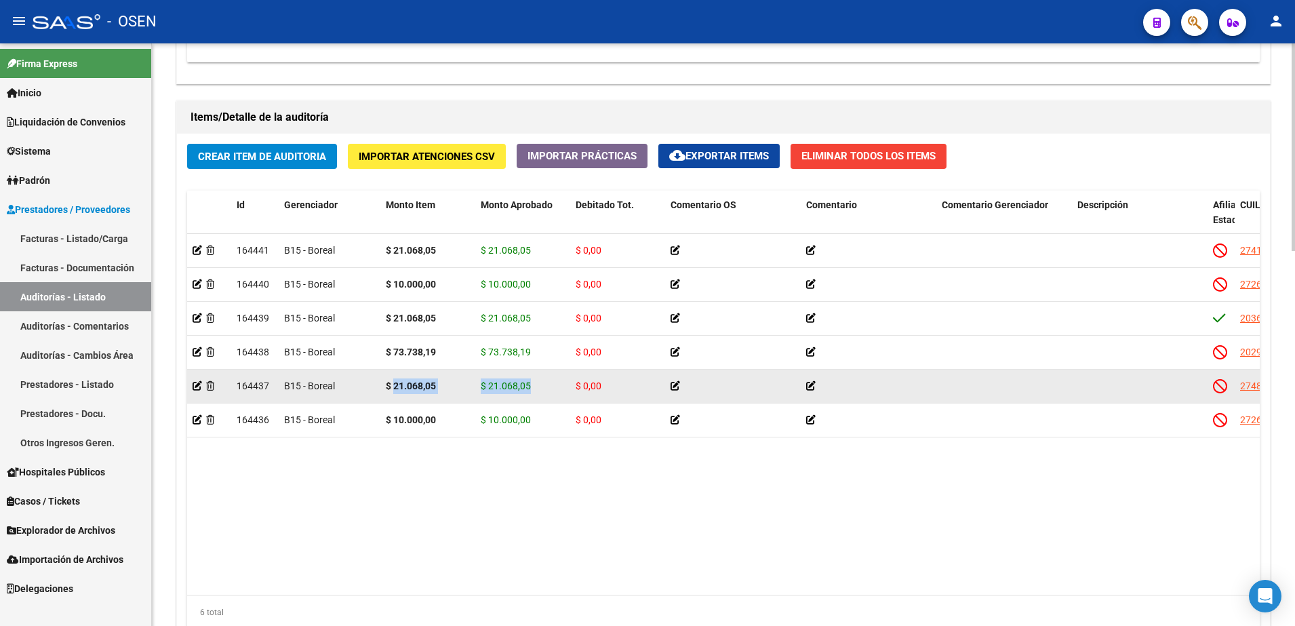
click at [456, 385] on div "$ 21.068,05" at bounding box center [428, 386] width 84 height 16
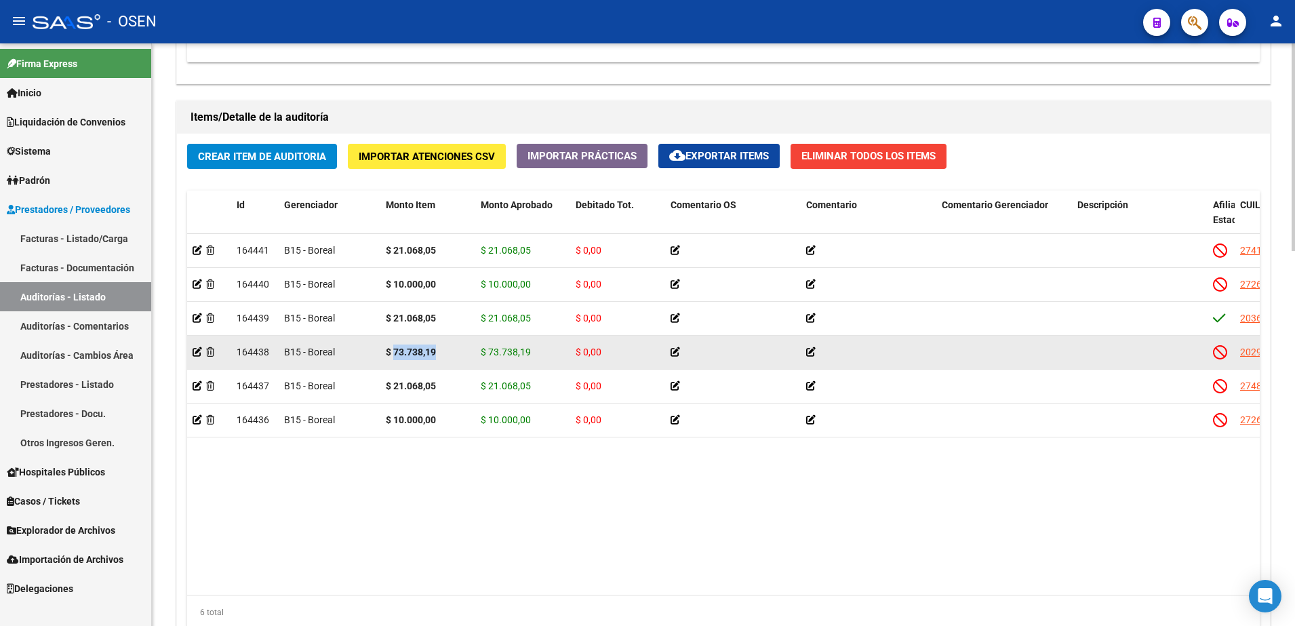
drag, startPoint x: 396, startPoint y: 349, endPoint x: 451, endPoint y: 352, distance: 55.0
click at [451, 352] on div "$ 73.738,19" at bounding box center [428, 352] width 84 height 16
click at [416, 346] on strong "$ 73.738,19" at bounding box center [411, 351] width 50 height 11
click at [427, 355] on strong "$ 73.738,19" at bounding box center [411, 351] width 50 height 11
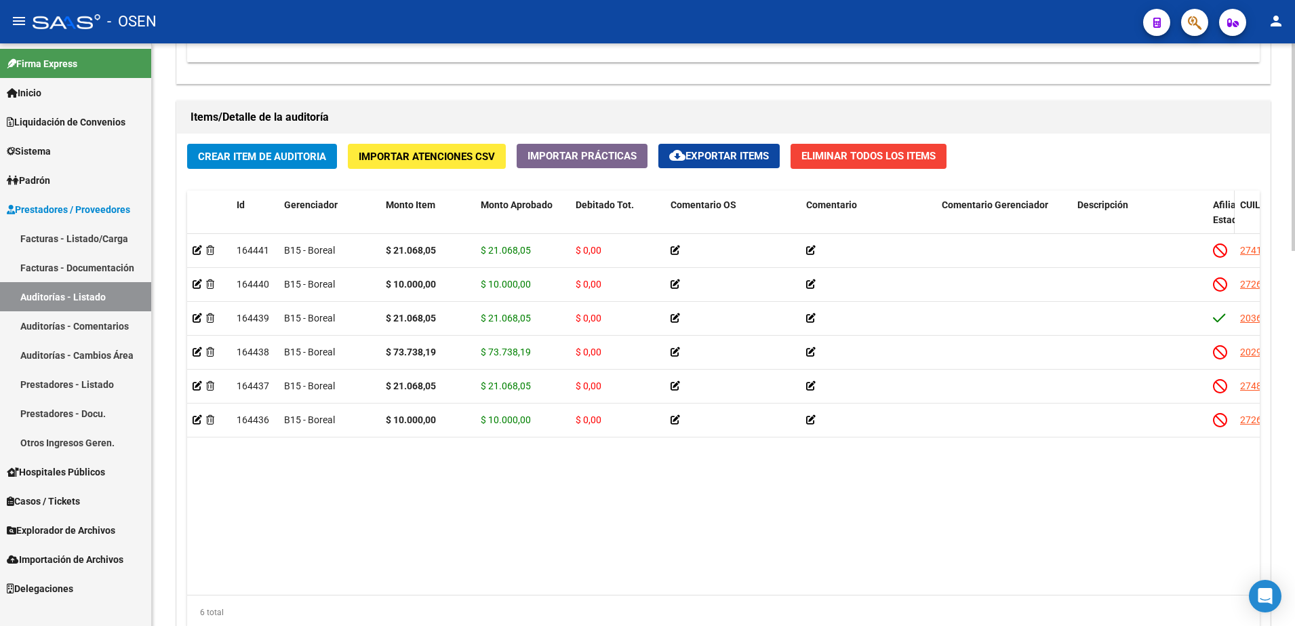
click at [1208, 220] on datatable-header-cell "Afiliado Estado" at bounding box center [1221, 221] width 27 height 60
drag, startPoint x: 1204, startPoint y: 216, endPoint x: 1089, endPoint y: 229, distance: 115.9
click at [1090, 229] on datatable-header-cell "Descripción" at bounding box center [1136, 221] width 129 height 60
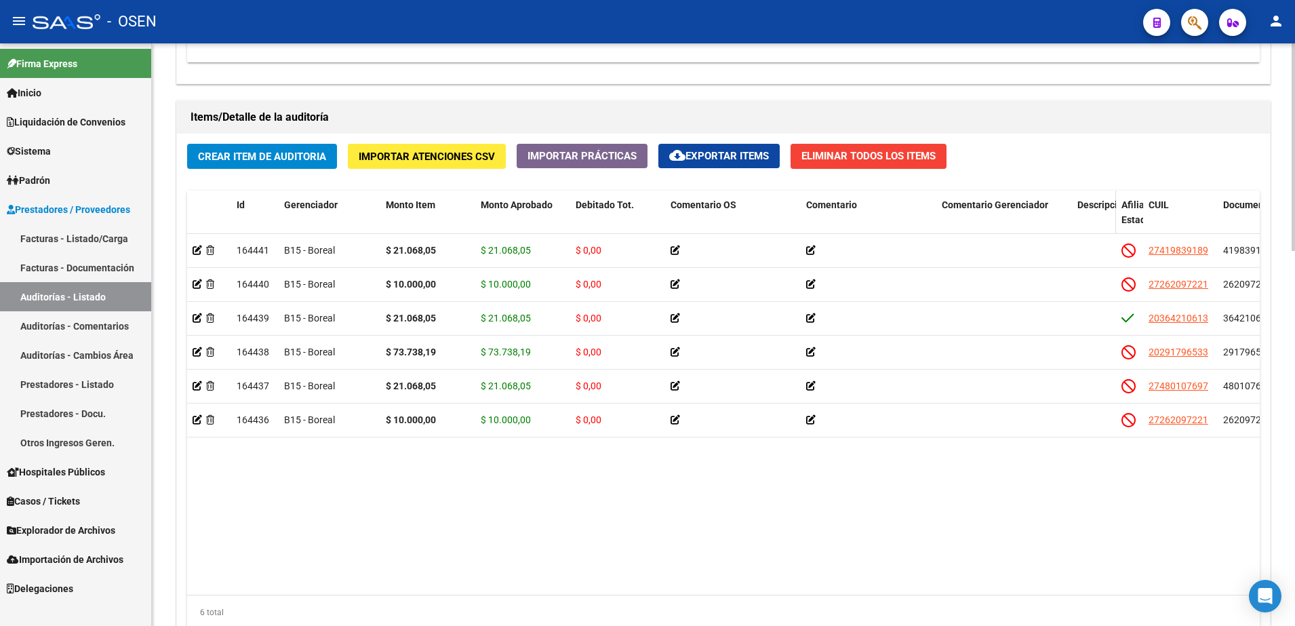
click at [1071, 215] on datatable-header-cell "Comentario Gerenciador" at bounding box center [1004, 221] width 136 height 60
drag, startPoint x: 1069, startPoint y: 214, endPoint x: 980, endPoint y: 231, distance: 90.3
click at [1035, 221] on datatable-header-cell "Comentario Gerenciador" at bounding box center [1004, 221] width 136 height 60
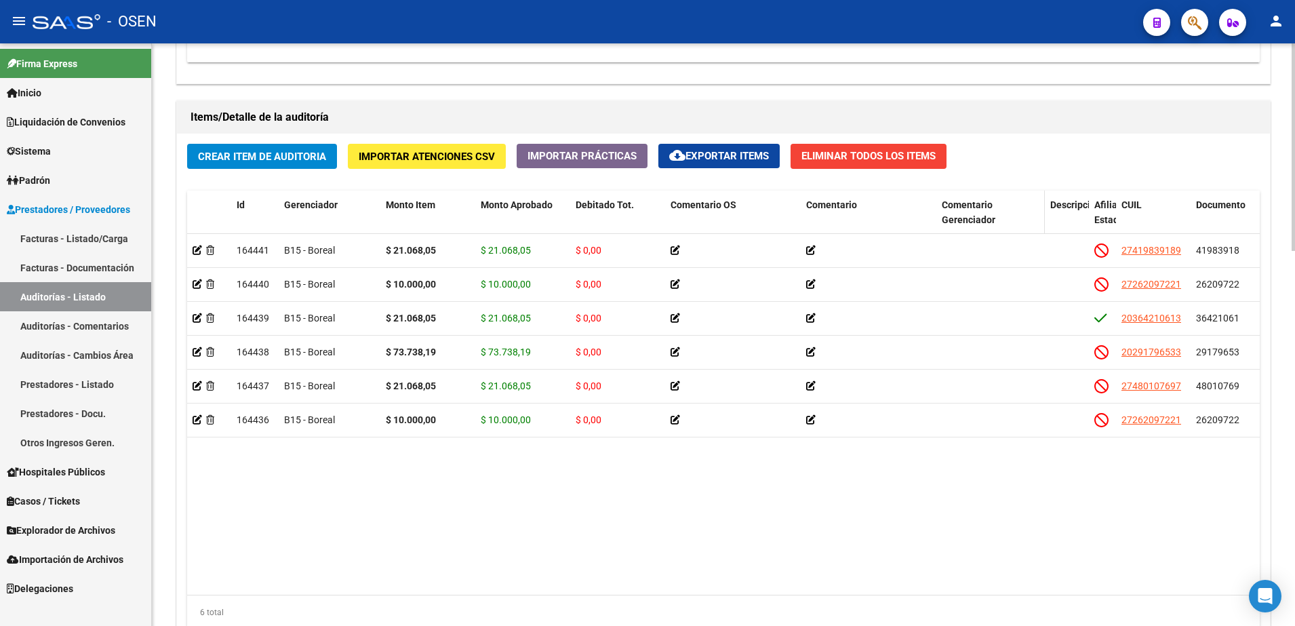
click at [980, 231] on datatable-header-cell "Comentario Gerenciador" at bounding box center [990, 221] width 108 height 60
drag, startPoint x: 934, startPoint y: 208, endPoint x: 823, endPoint y: 229, distance: 112.4
click at [823, 226] on datatable-header-cell "Comentario" at bounding box center [825, 221] width 48 height 60
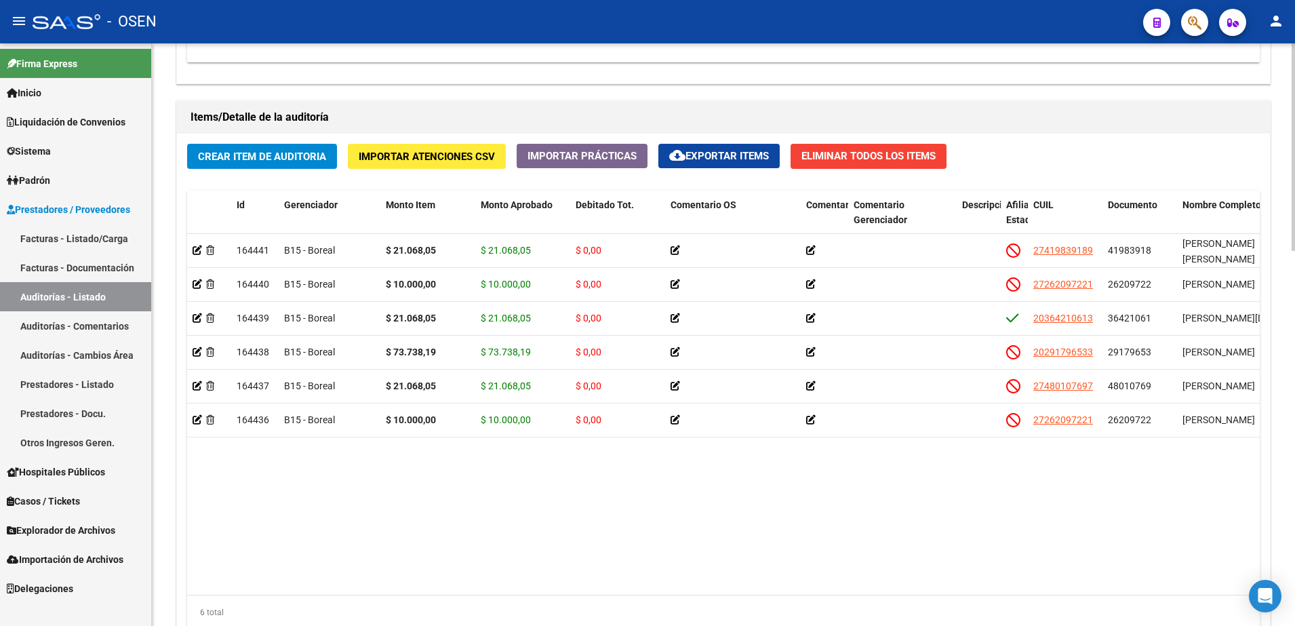
click at [1017, 484] on datatable-body "164441 B15 - Boreal $ 21.068,05 $ 21.068,05 $ 0,00 27419839189 41983918 RODRIGU…" at bounding box center [723, 414] width 1073 height 361
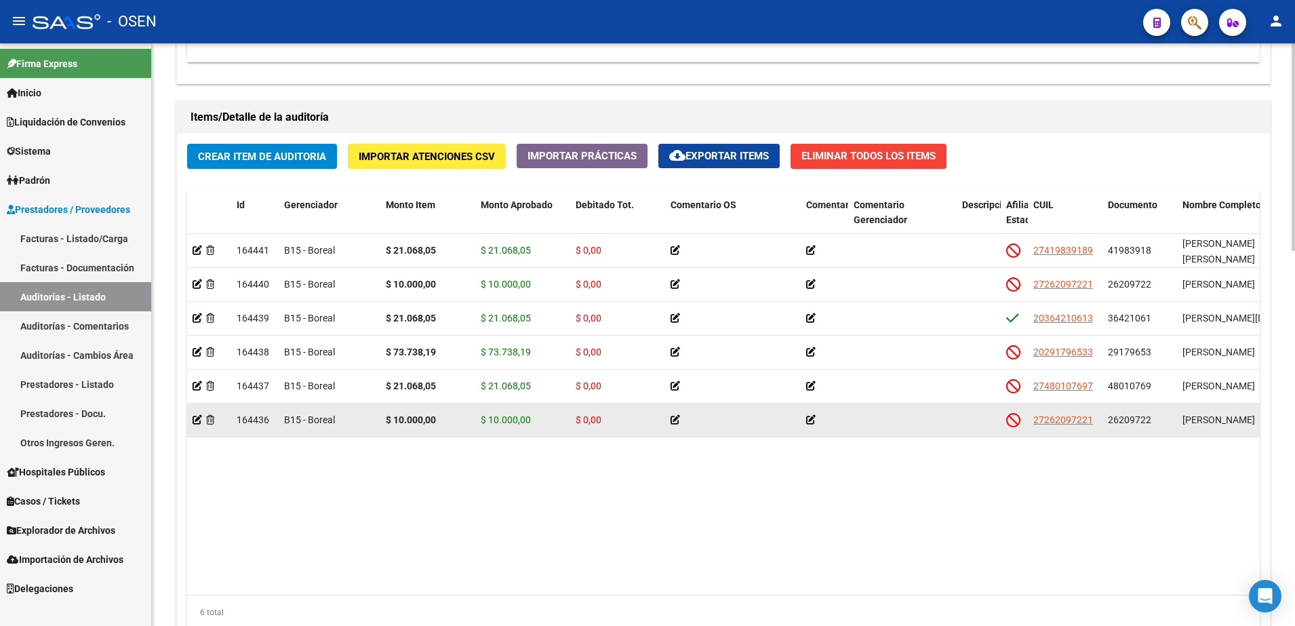
click at [1118, 424] on span "26209722" at bounding box center [1129, 419] width 43 height 11
copy span "26209722"
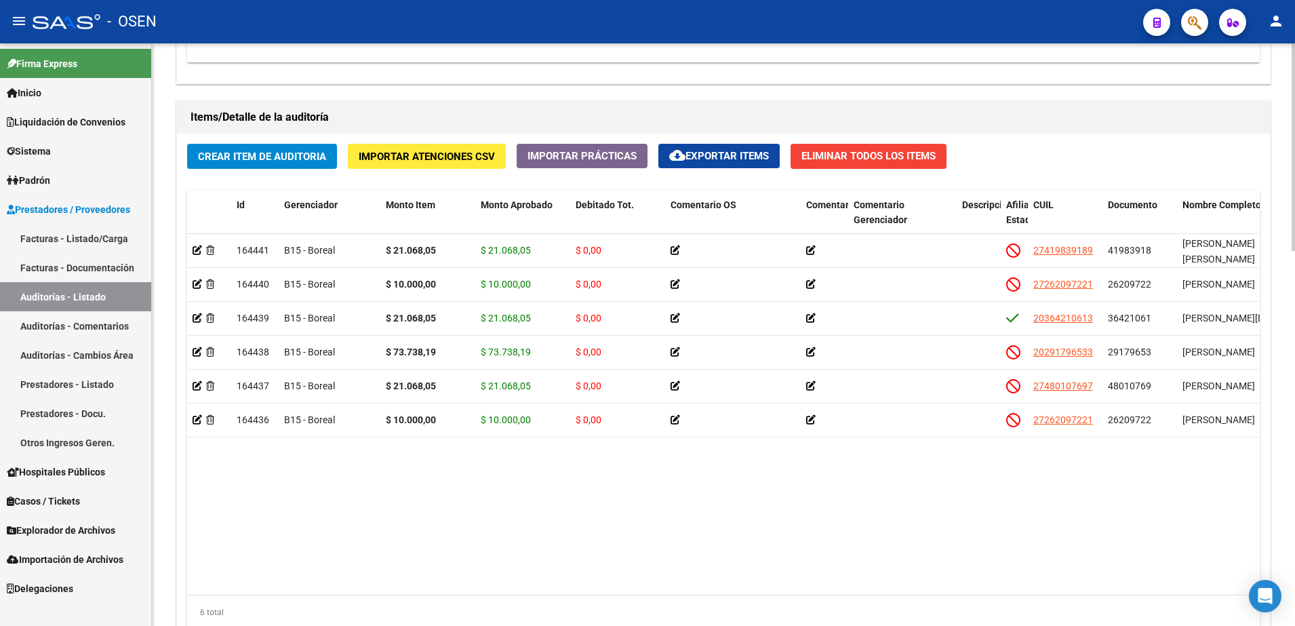
click at [304, 171] on div "Crear Item de Auditoria Importar Atenciones CSV Importar Prácticas cloud_downlo…" at bounding box center [723, 392] width 1093 height 516
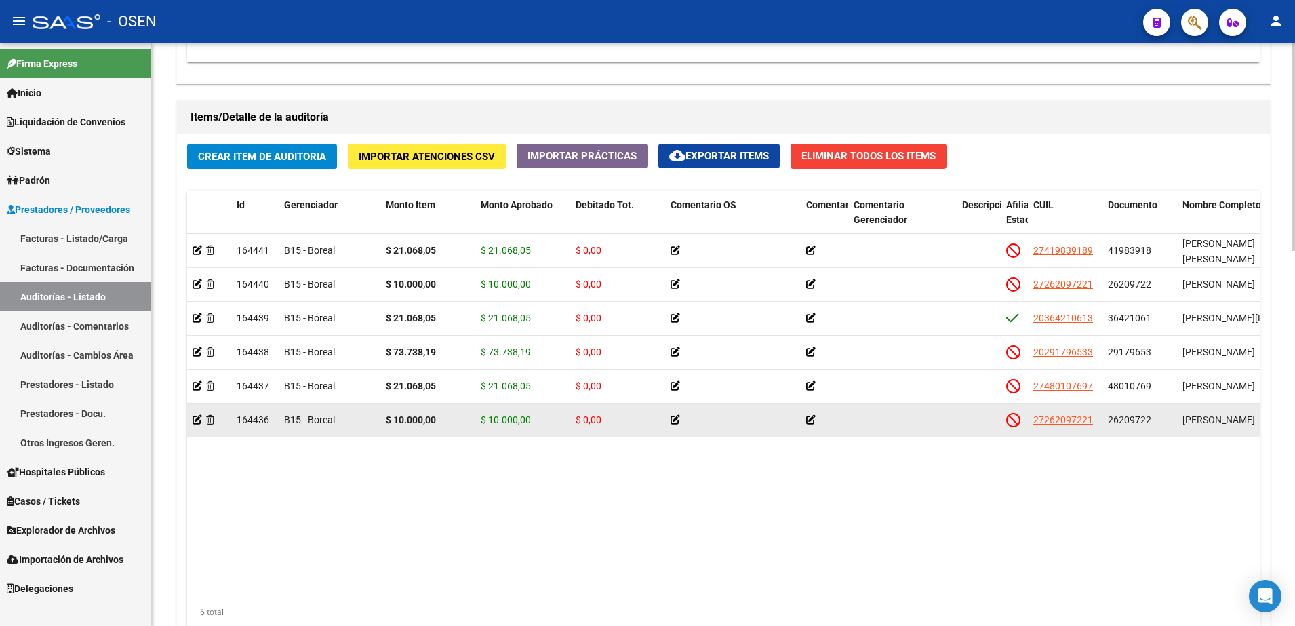
click at [1127, 417] on span "26209722" at bounding box center [1129, 419] width 43 height 11
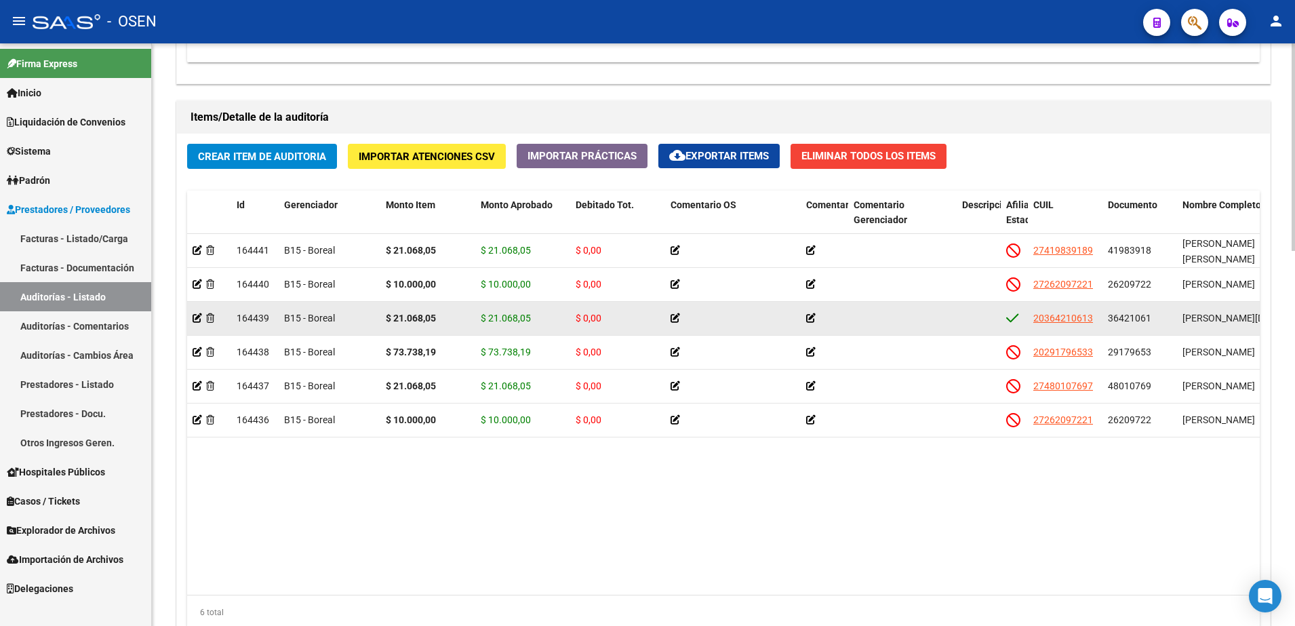
copy span "26209722"
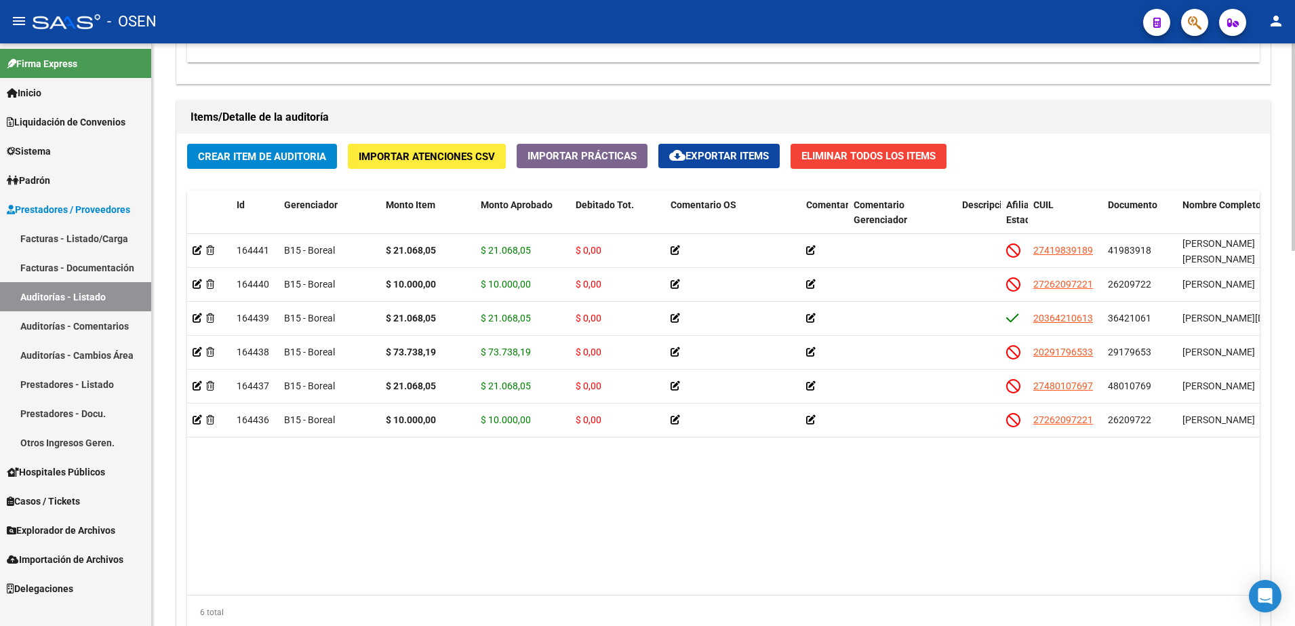
click at [264, 145] on button "Crear Item de Auditoria" at bounding box center [262, 156] width 150 height 25
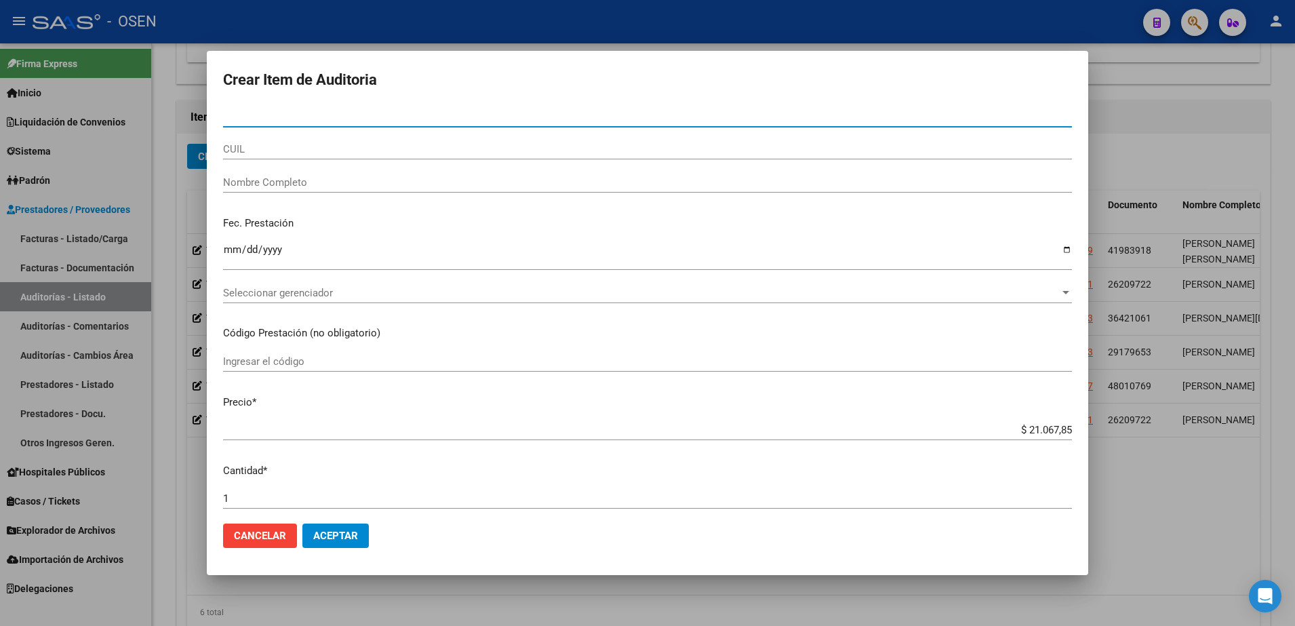
click at [1174, 468] on div at bounding box center [647, 313] width 1295 height 626
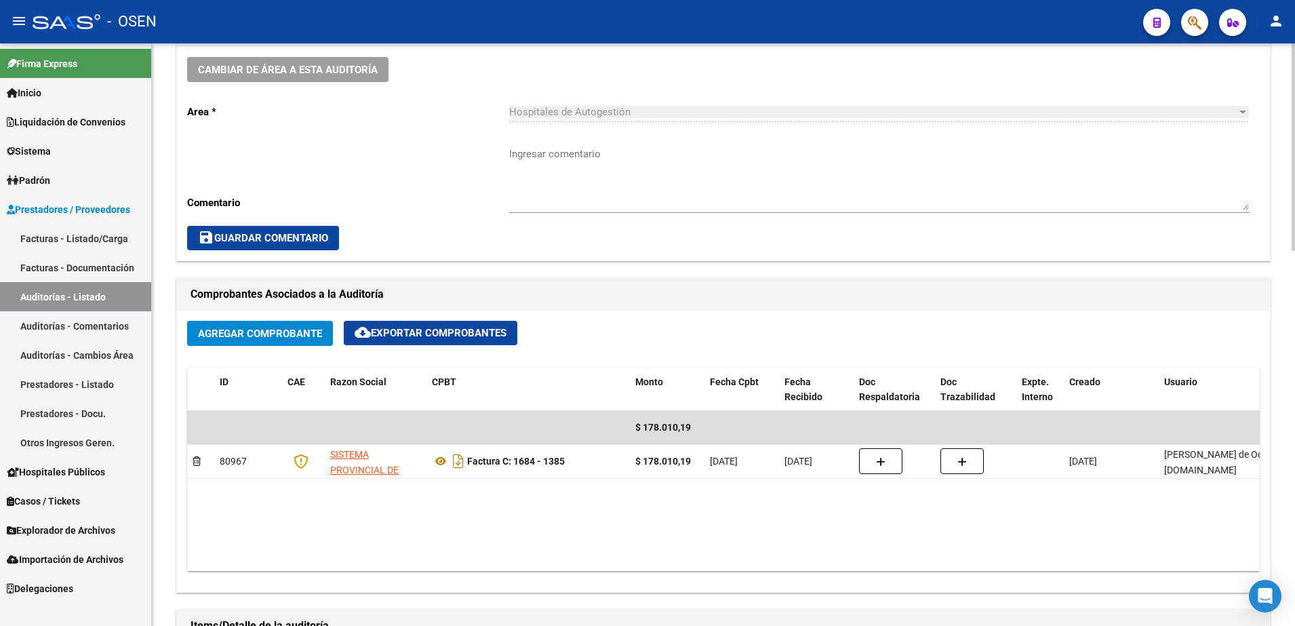
scroll to position [678, 0]
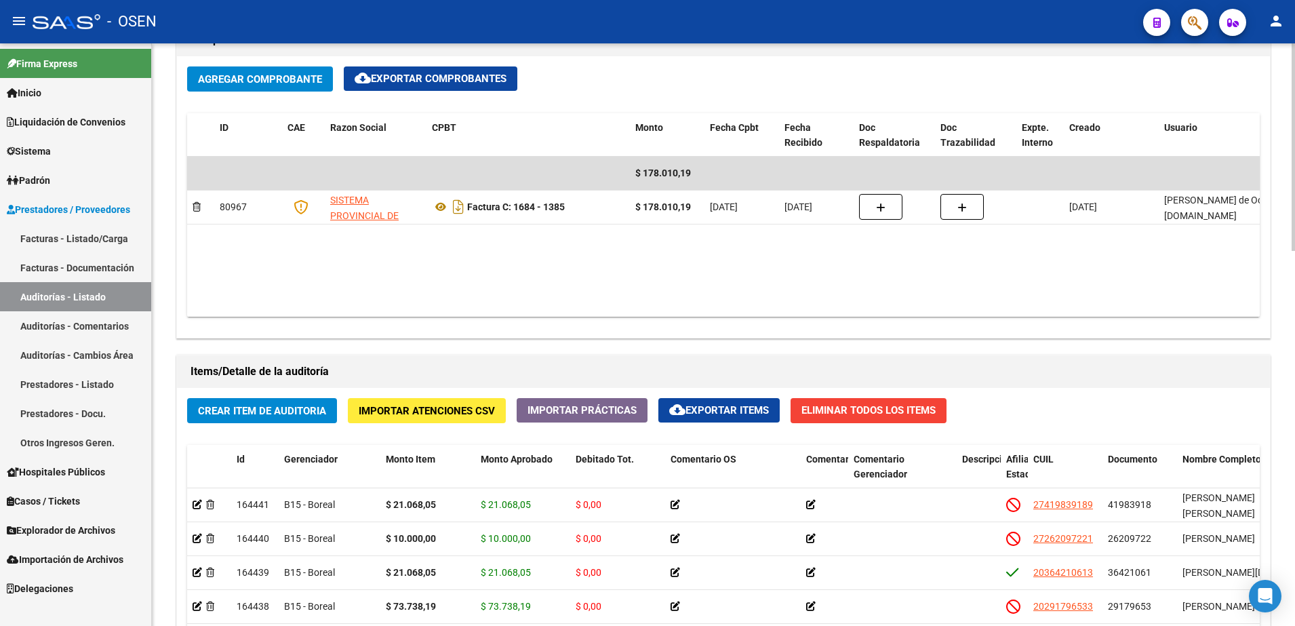
click at [755, 419] on button "cloud_download Exportar Items" at bounding box center [718, 410] width 121 height 24
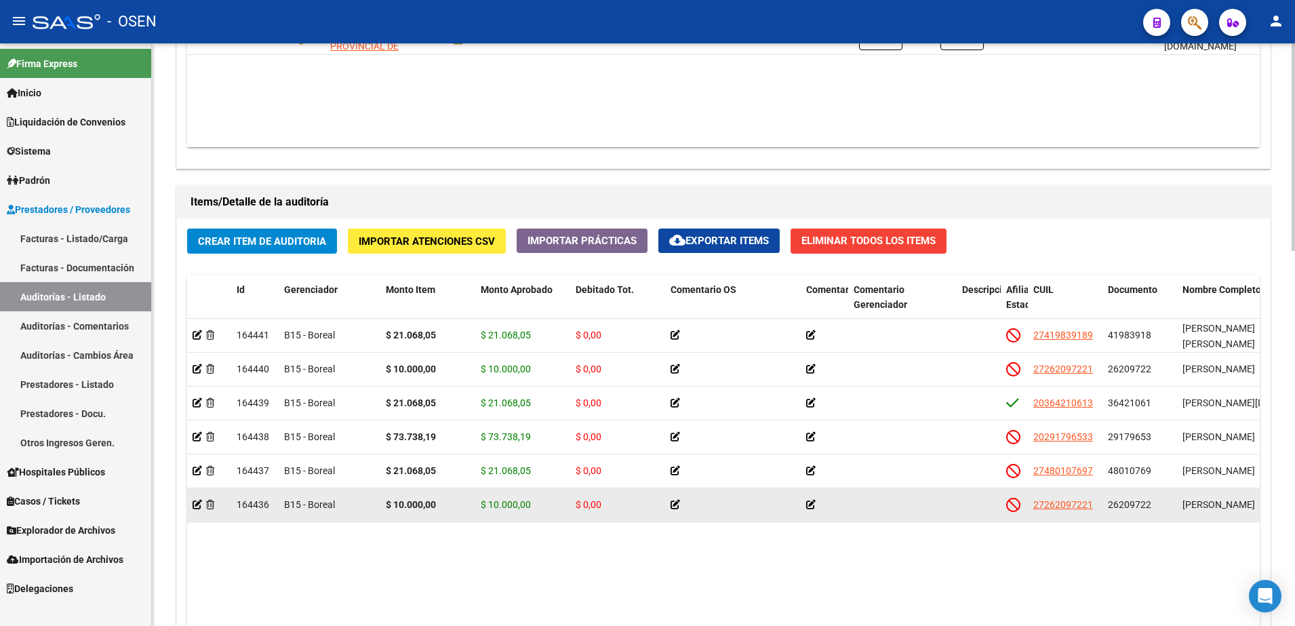
click at [1124, 502] on span "26209722" at bounding box center [1129, 504] width 43 height 11
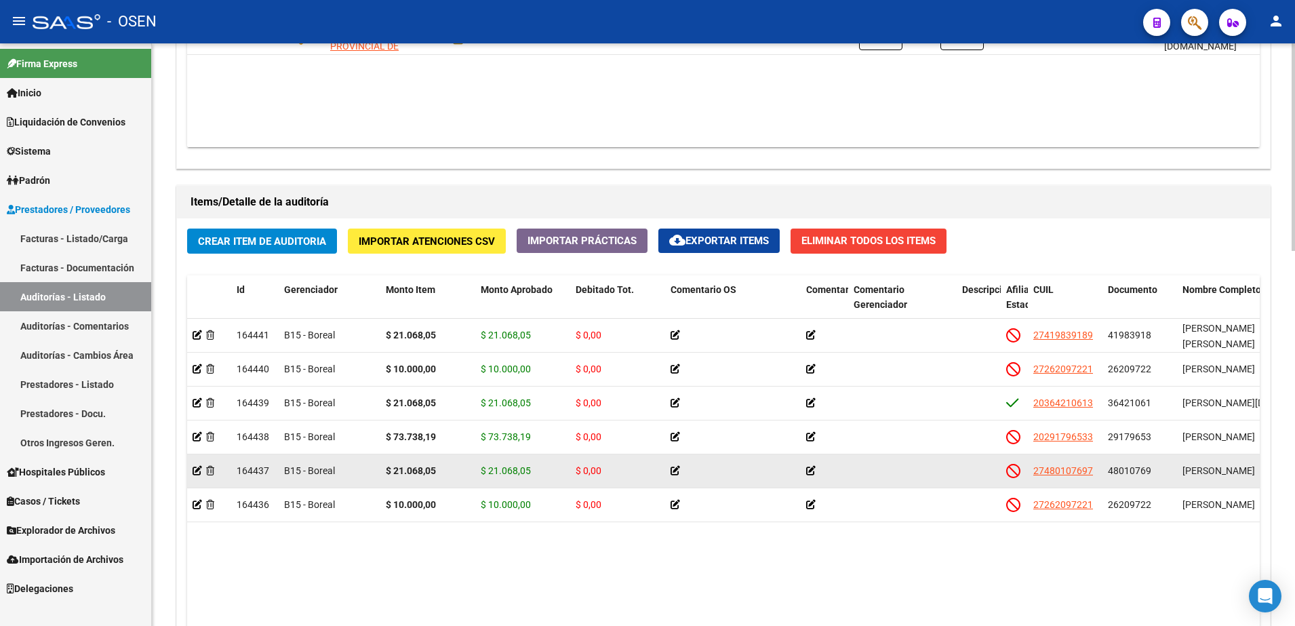
copy span "26209722"
click at [1110, 467] on span "48010769" at bounding box center [1129, 470] width 43 height 11
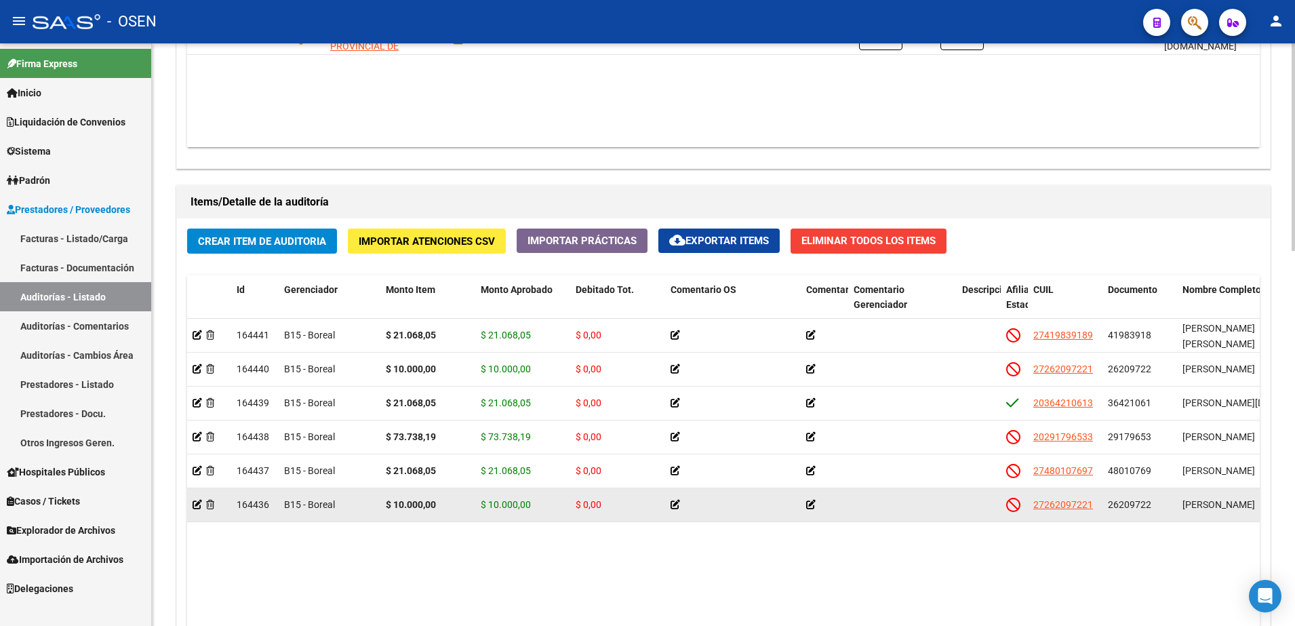
copy span "48010769"
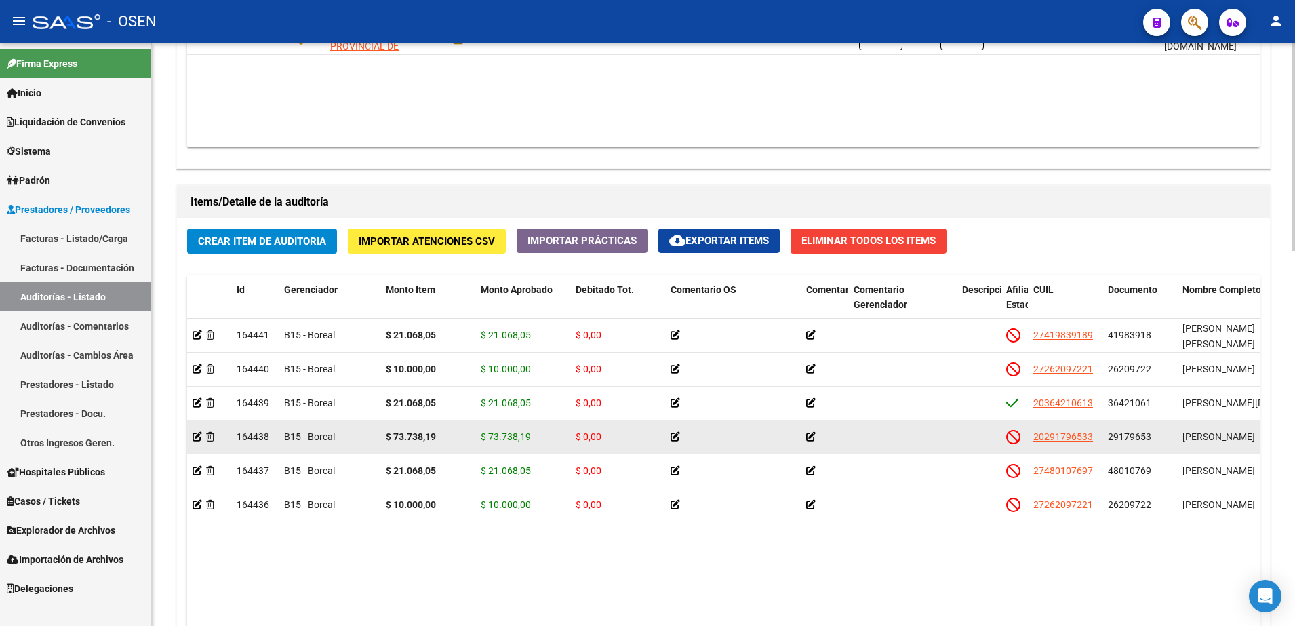
click at [1151, 435] on div "29179653" at bounding box center [1140, 437] width 64 height 16
click at [1138, 436] on span "29179653" at bounding box center [1129, 436] width 43 height 11
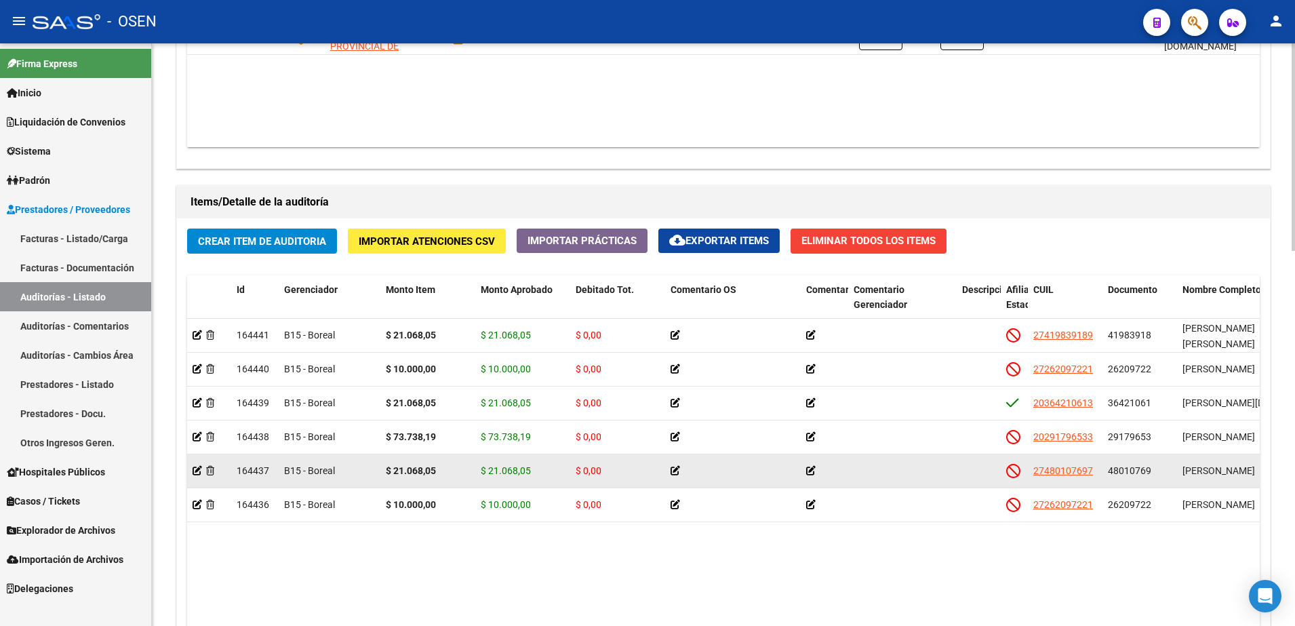
copy span "29179653"
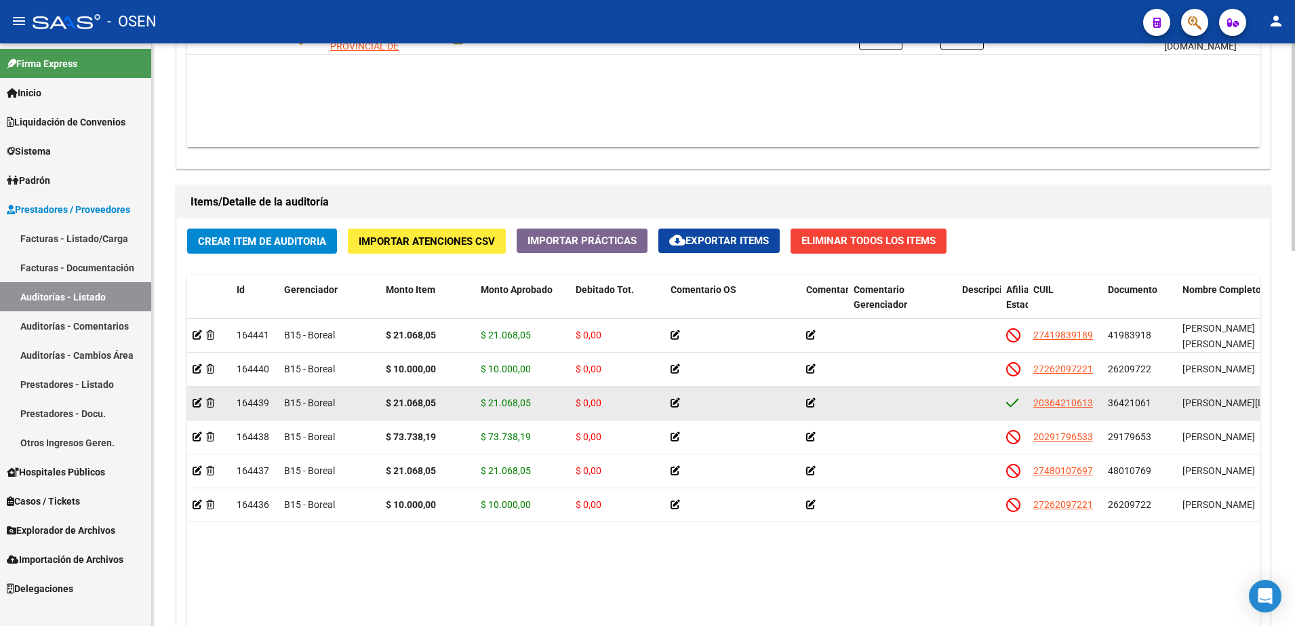
click at [1138, 399] on span "36421061" at bounding box center [1129, 402] width 43 height 11
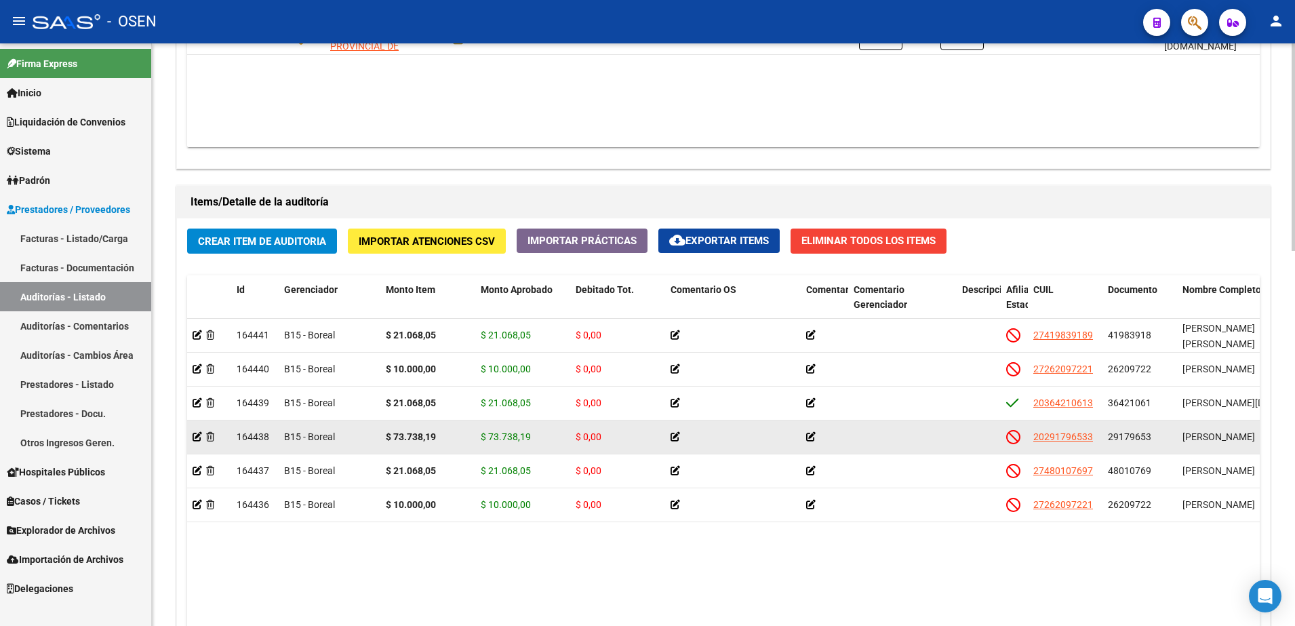
copy span "36421061"
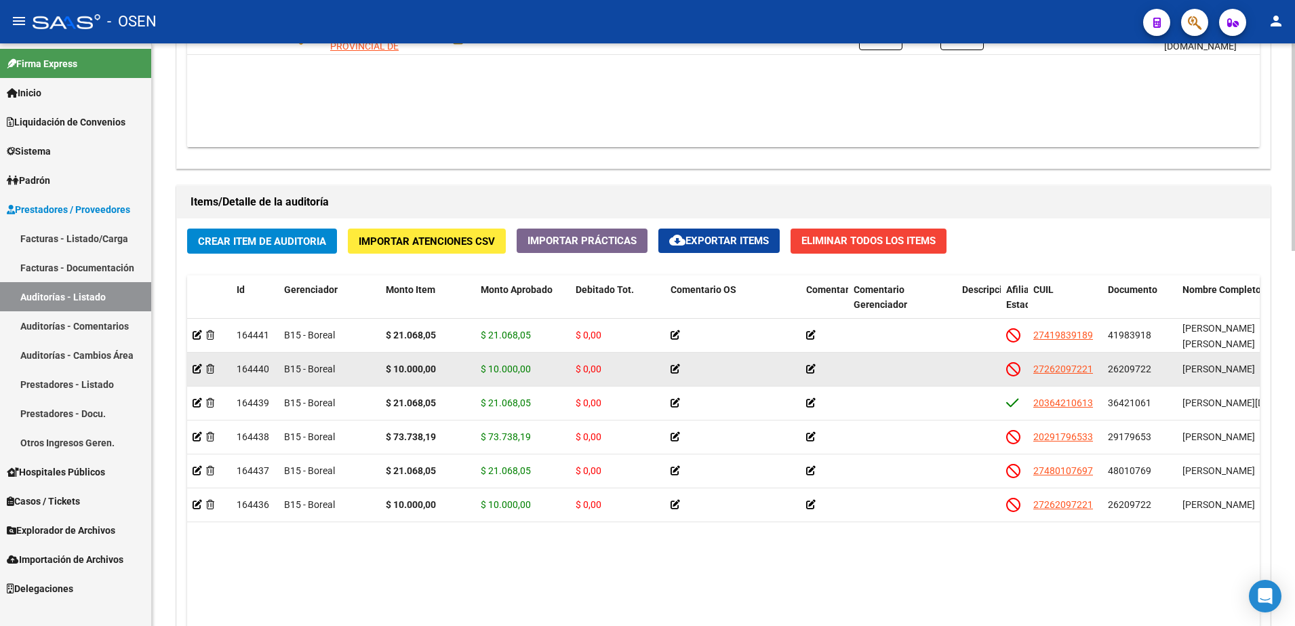
click at [1109, 374] on span "26209722" at bounding box center [1129, 368] width 43 height 11
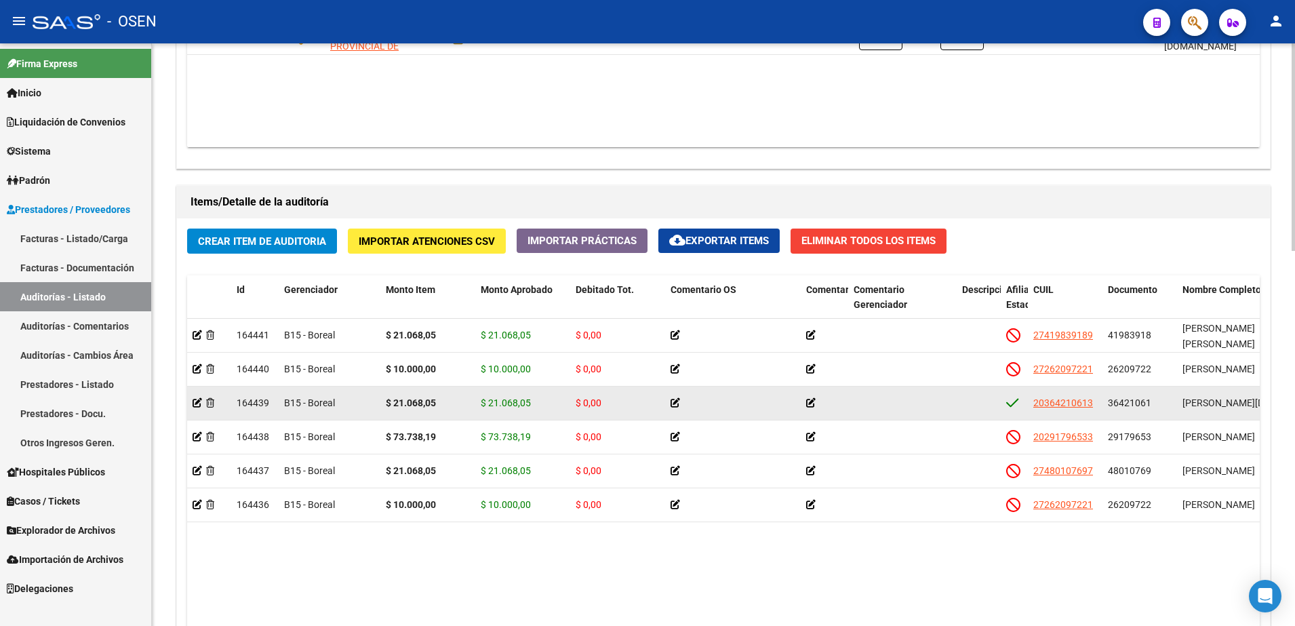
copy span "26209722"
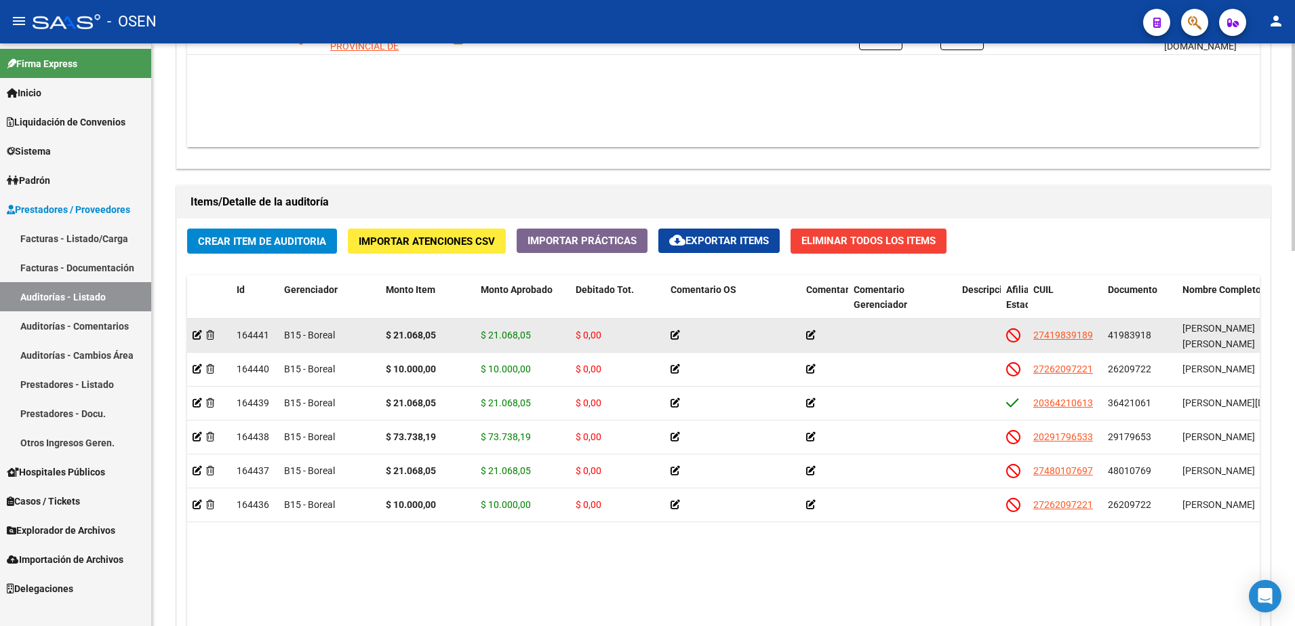
click at [1128, 340] on span "41983918" at bounding box center [1129, 335] width 43 height 11
copy span "41983918"
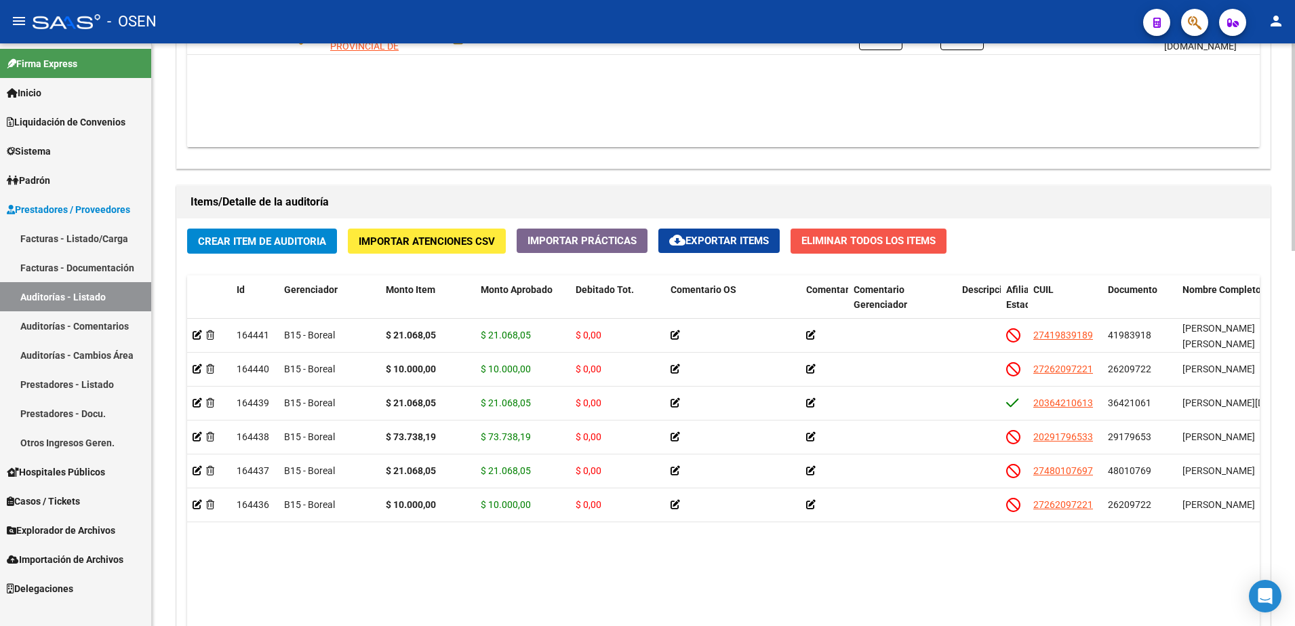
click at [922, 232] on button "Eliminar Todos los Items" at bounding box center [869, 241] width 156 height 25
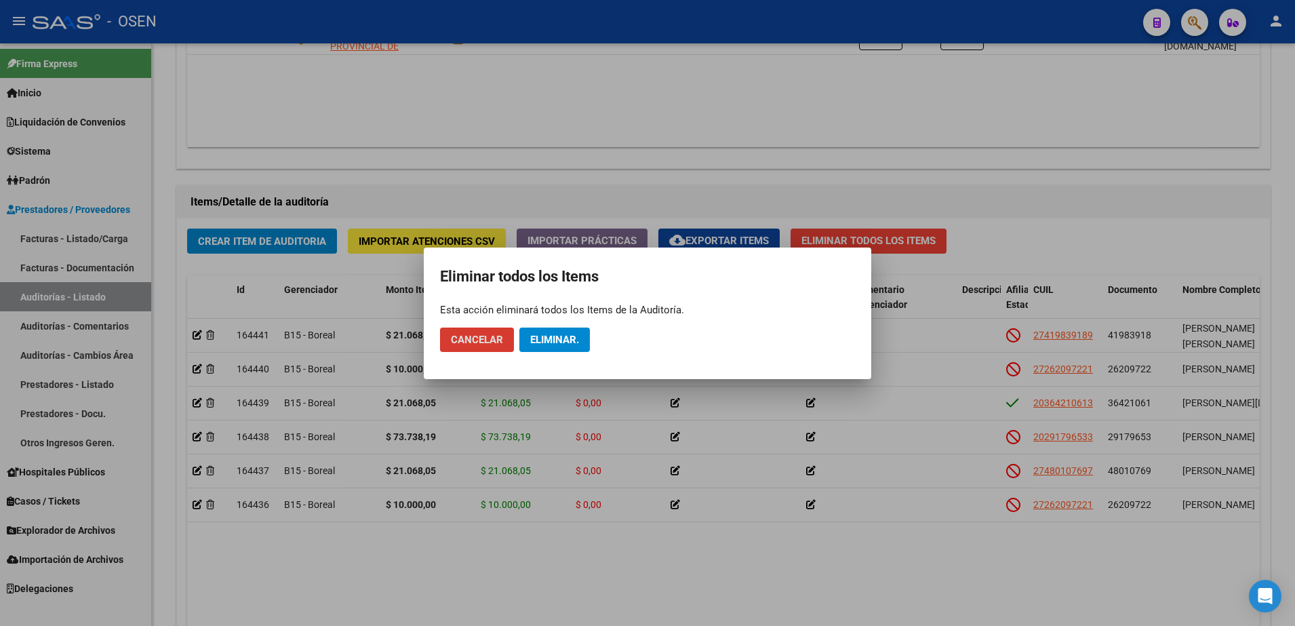
click at [576, 332] on button "Eliminar." at bounding box center [554, 340] width 71 height 24
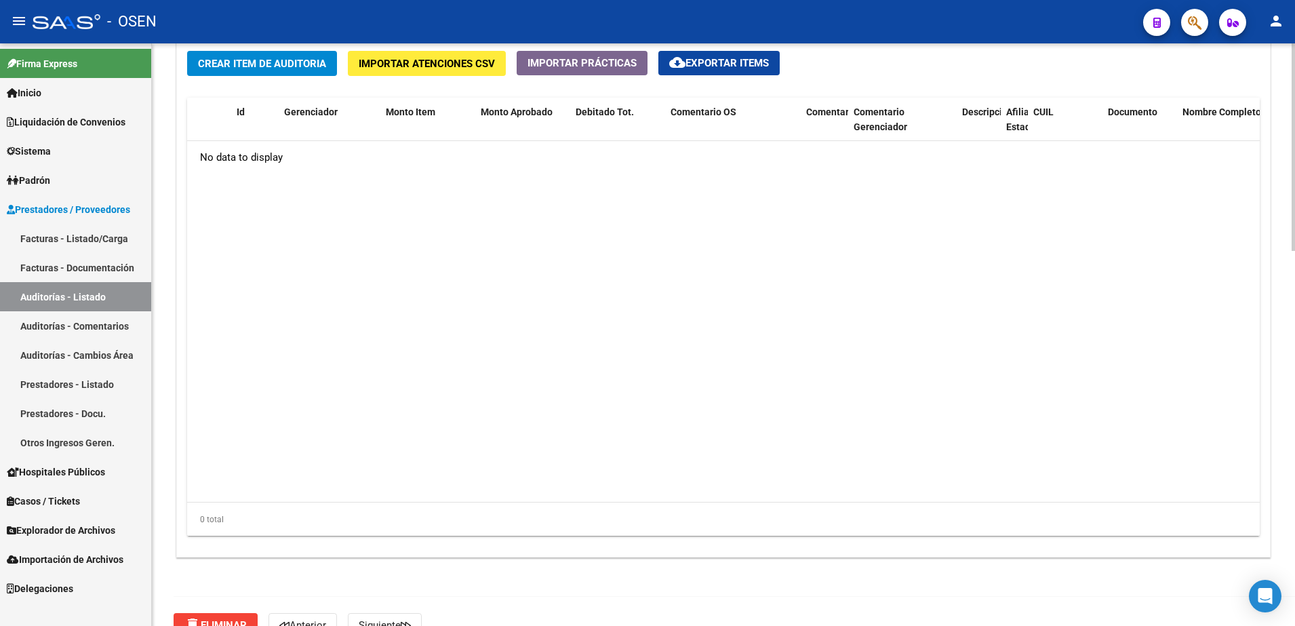
scroll to position [1052, 0]
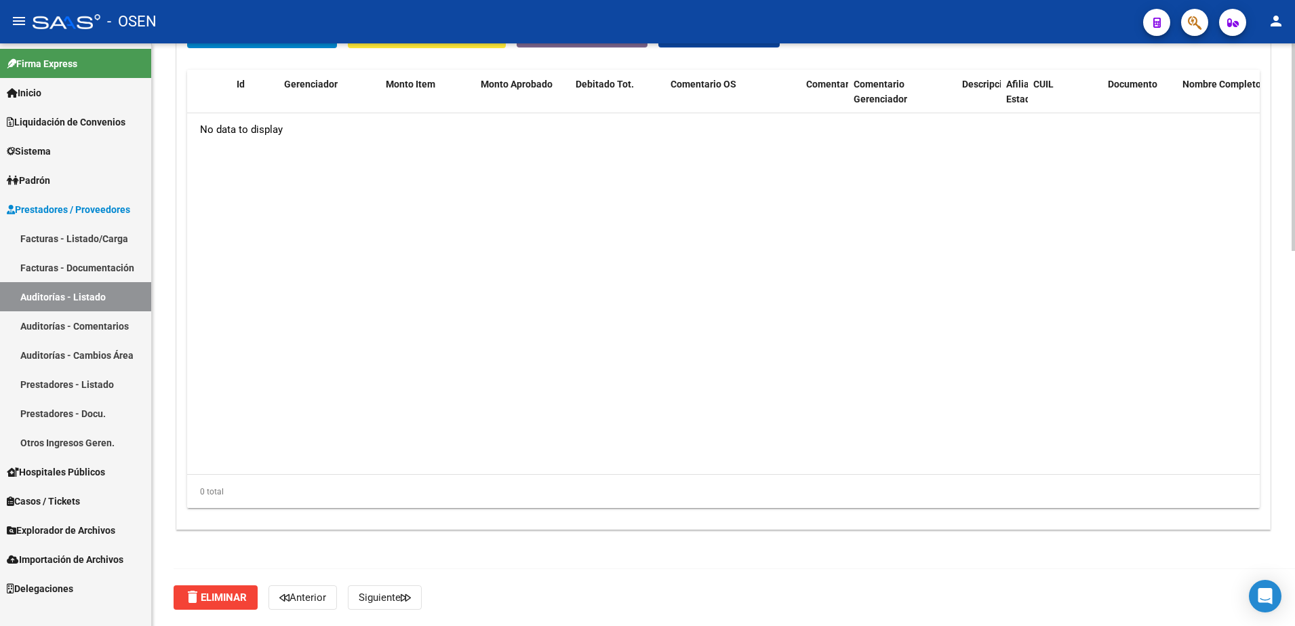
click at [234, 591] on span "delete Eliminar" at bounding box center [215, 597] width 62 height 12
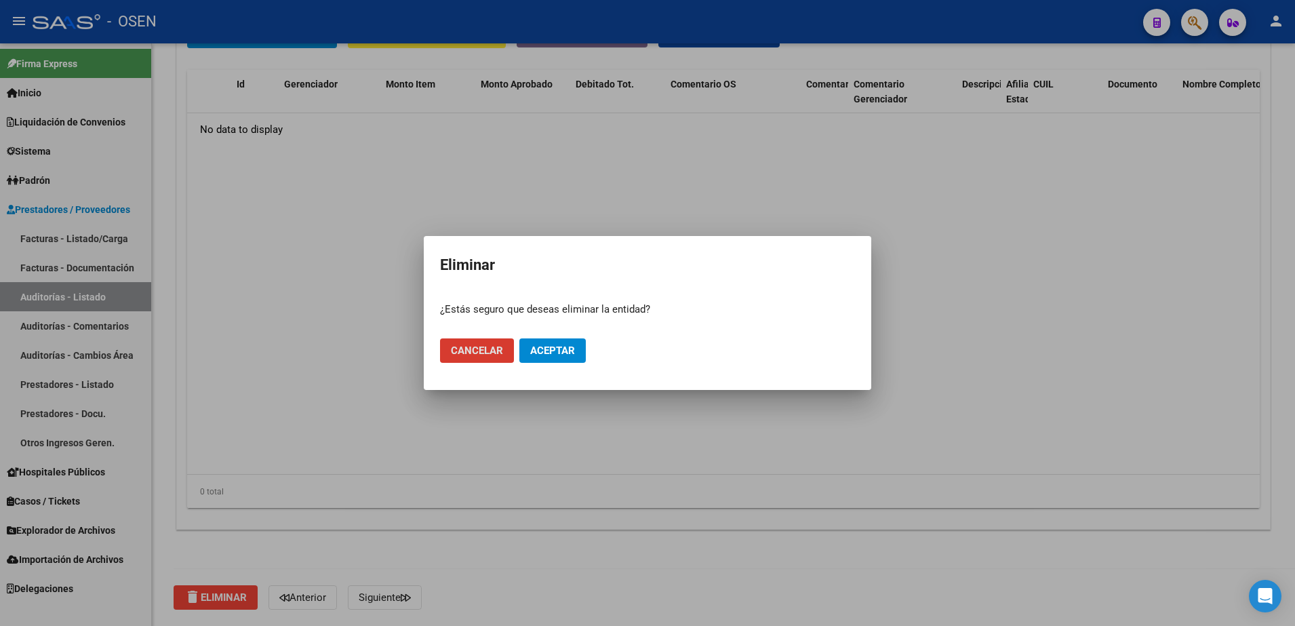
click at [537, 356] on span "Aceptar" at bounding box center [552, 350] width 45 height 12
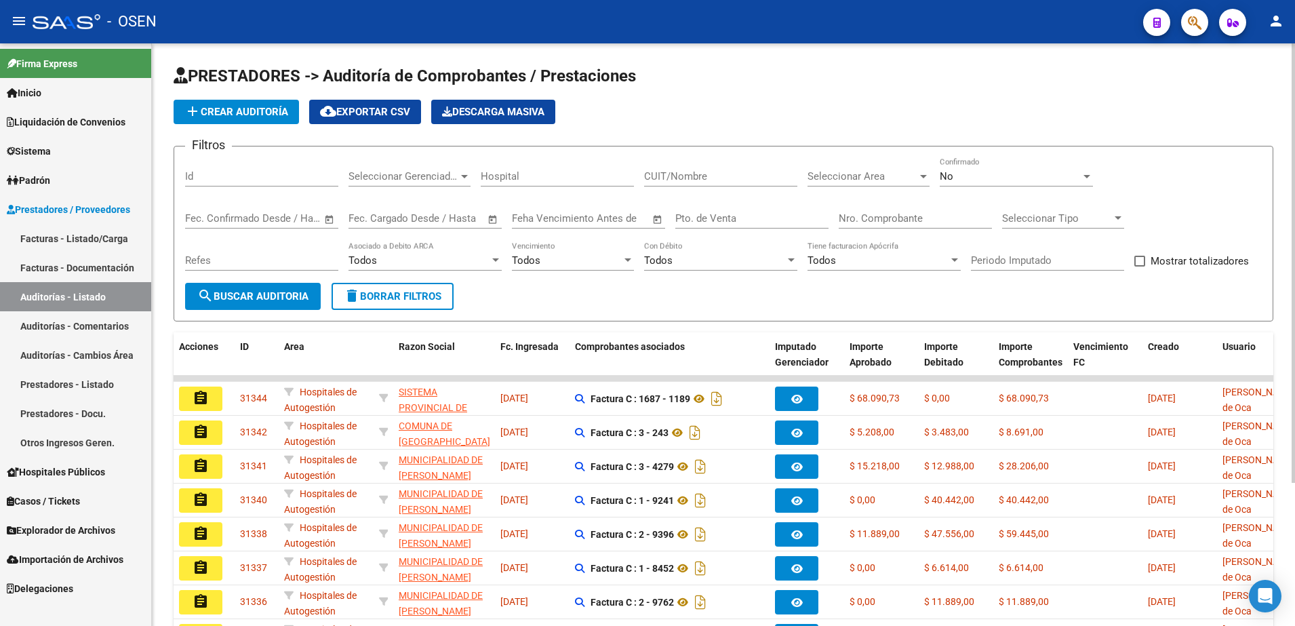
click at [277, 280] on div "Refes" at bounding box center [261, 262] width 153 height 42
click at [280, 294] on span "search Buscar Auditoria" at bounding box center [252, 296] width 111 height 12
click at [279, 114] on span "add Crear Auditoría" at bounding box center [236, 112] width 104 height 12
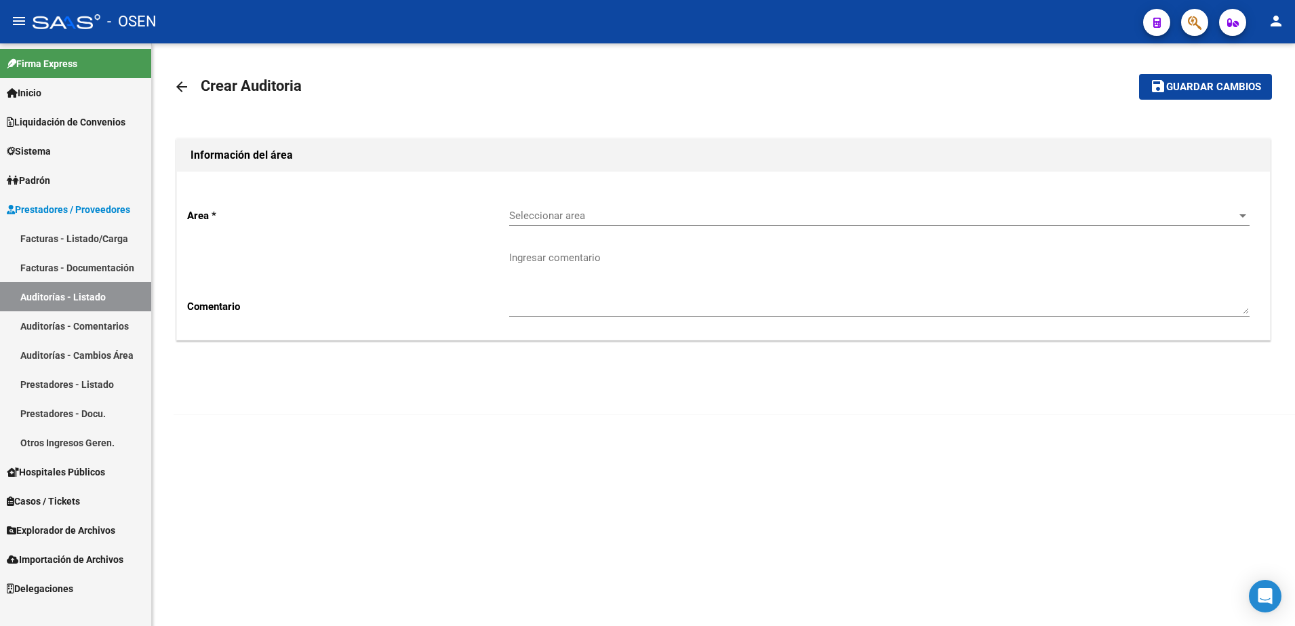
click at [681, 223] on div "Seleccionar area Seleccionar area" at bounding box center [879, 211] width 740 height 29
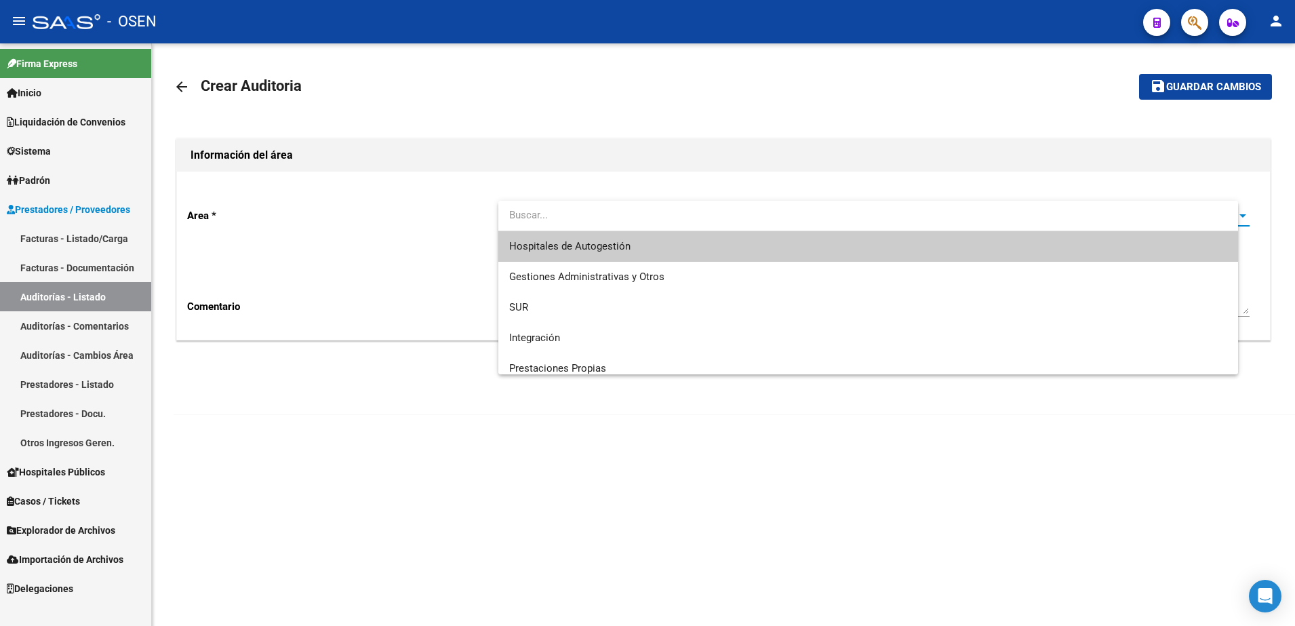
click at [686, 235] on span "Hospitales de Autogestión" at bounding box center [868, 246] width 719 height 31
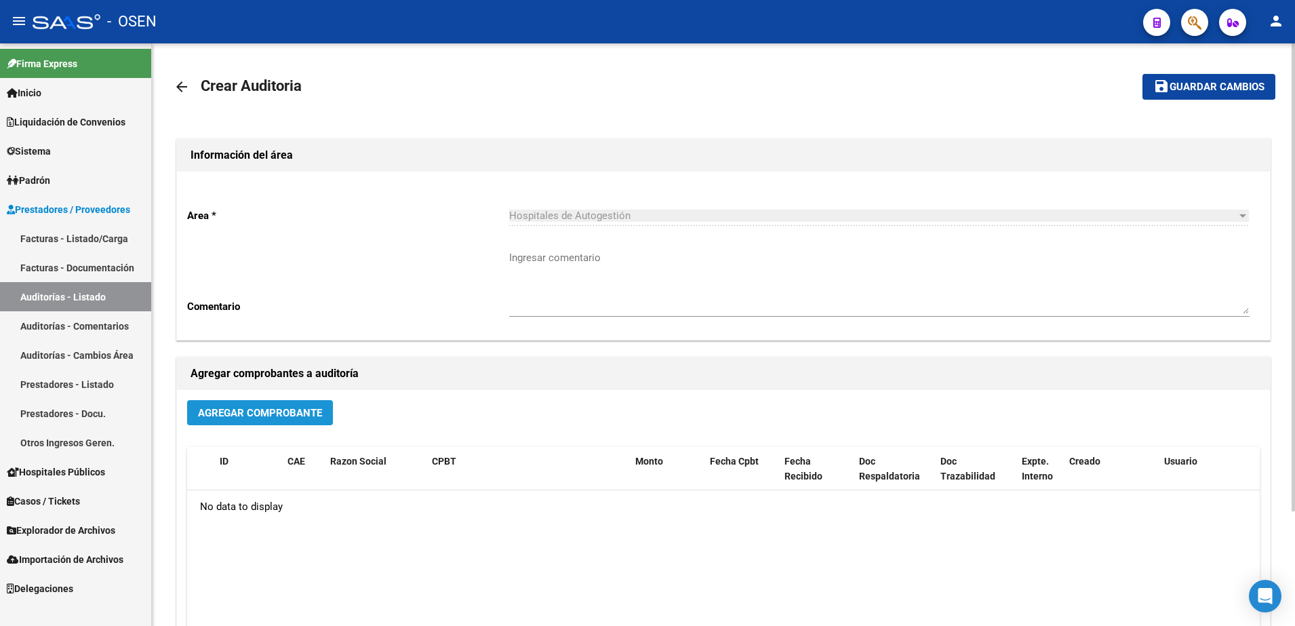
click at [278, 400] on button "Agregar Comprobante" at bounding box center [260, 412] width 146 height 25
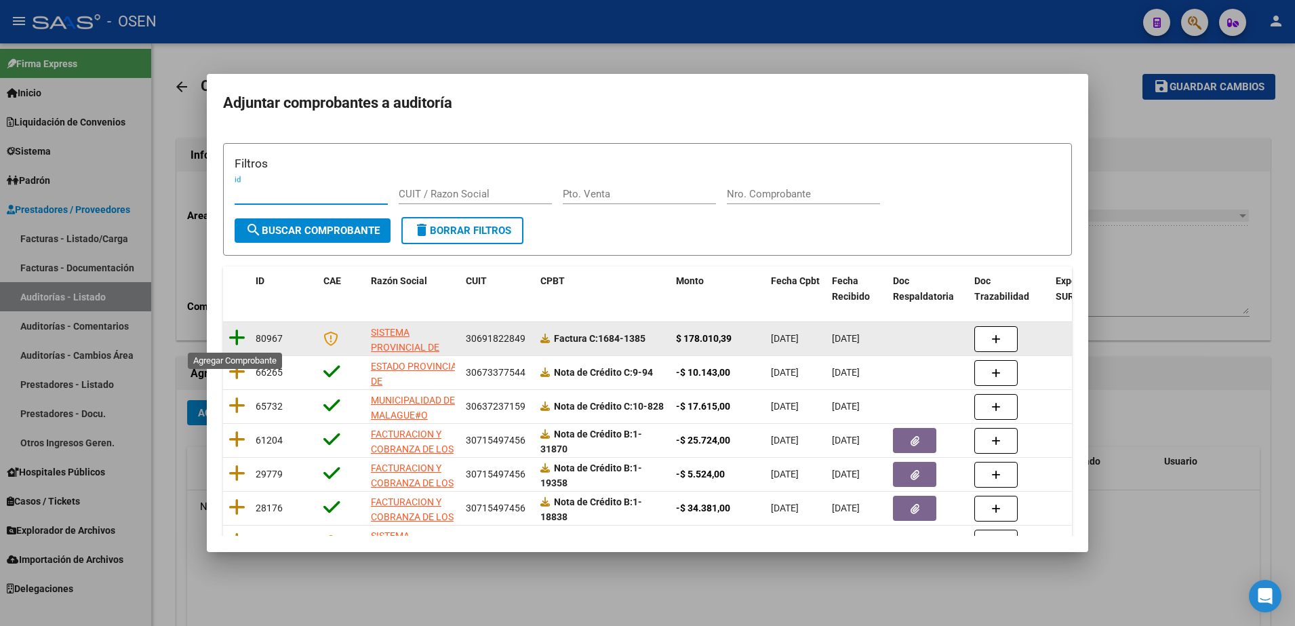
click at [238, 341] on icon at bounding box center [237, 337] width 17 height 19
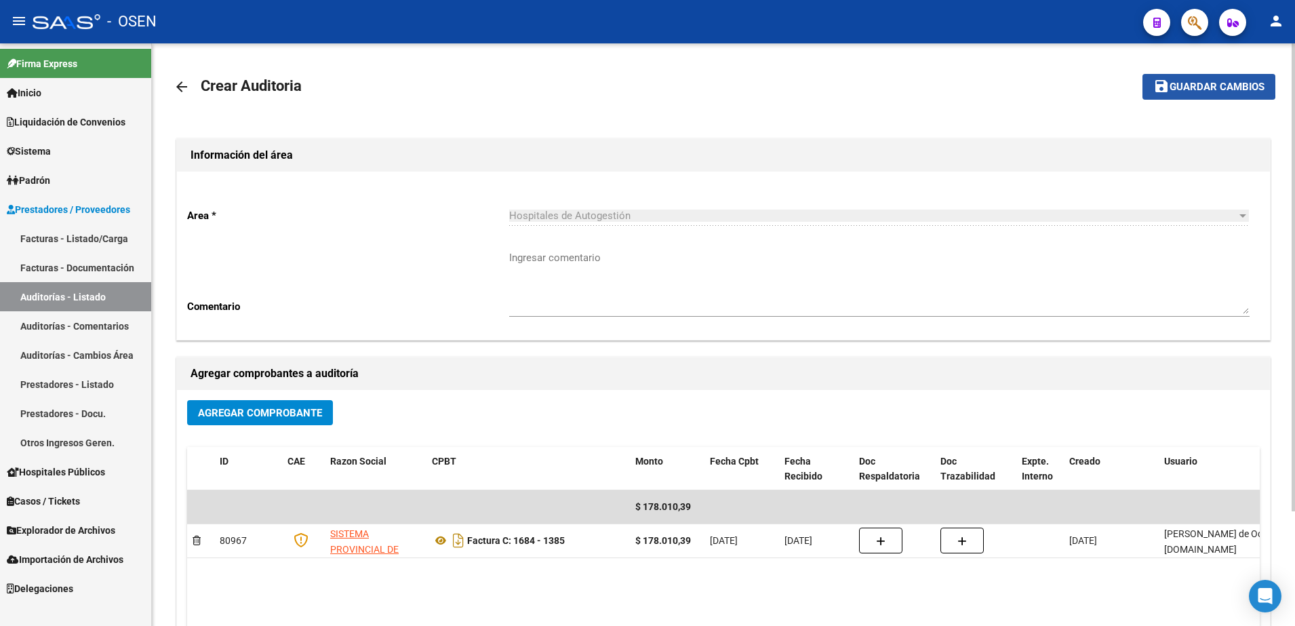
click at [1172, 79] on button "save Guardar cambios" at bounding box center [1209, 86] width 133 height 25
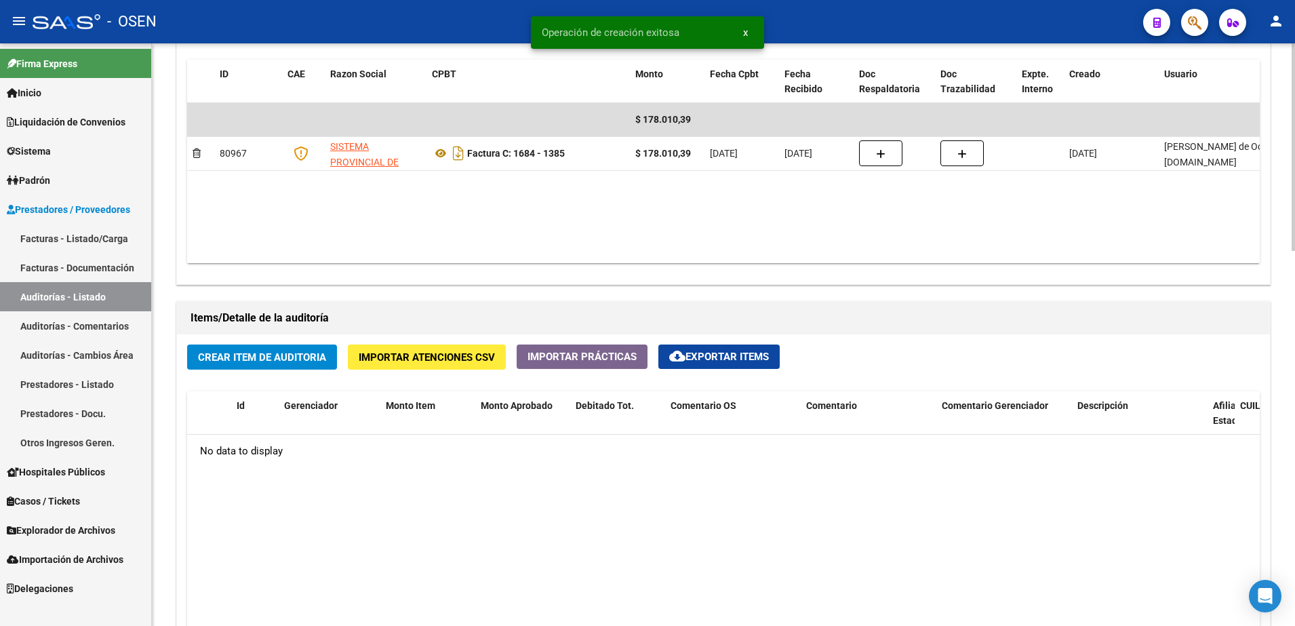
scroll to position [763, 0]
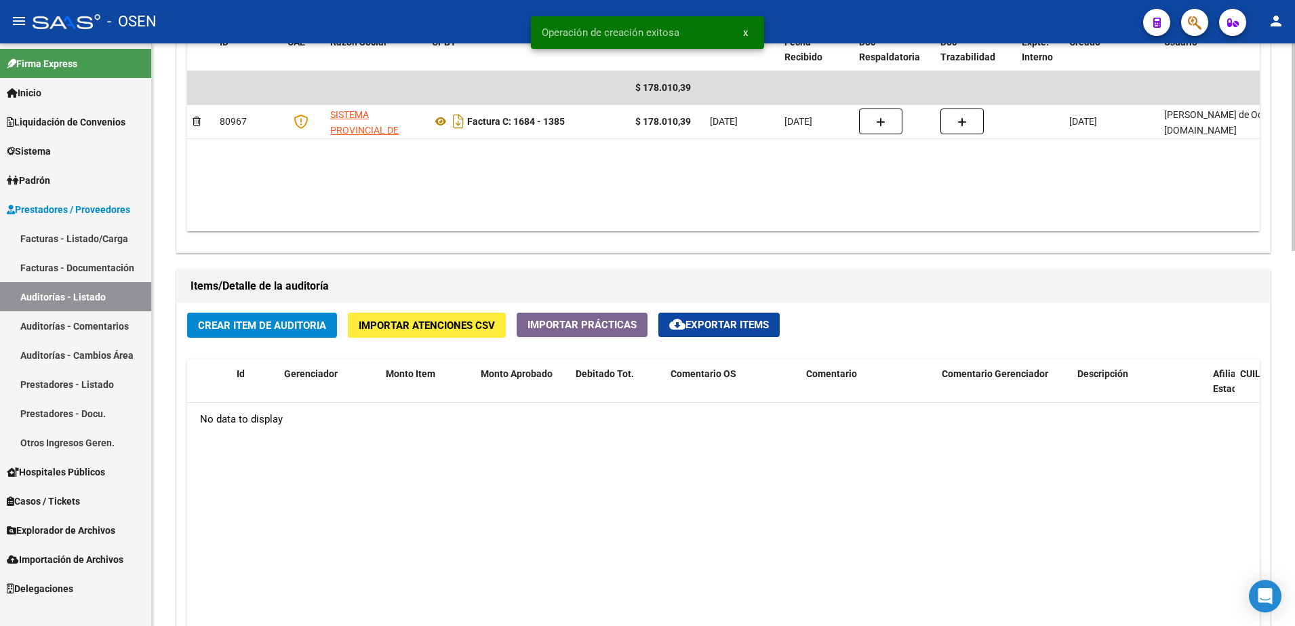
click at [254, 321] on span "Crear Item de Auditoria" at bounding box center [262, 325] width 128 height 12
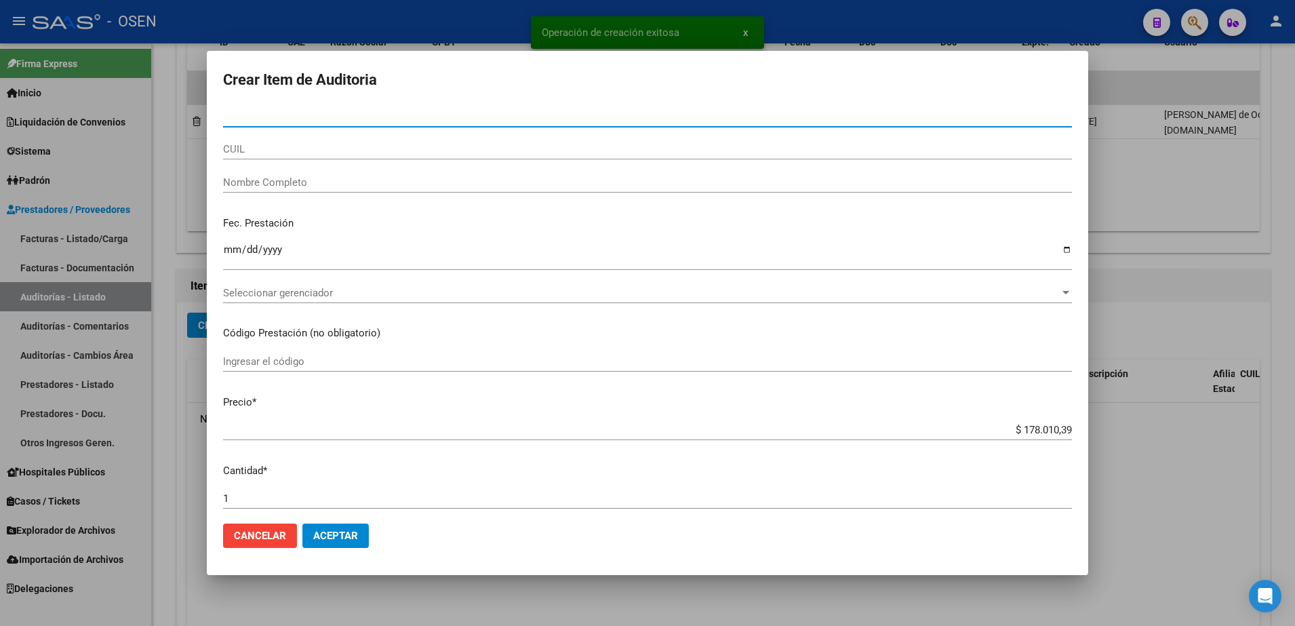
paste input "26209722"
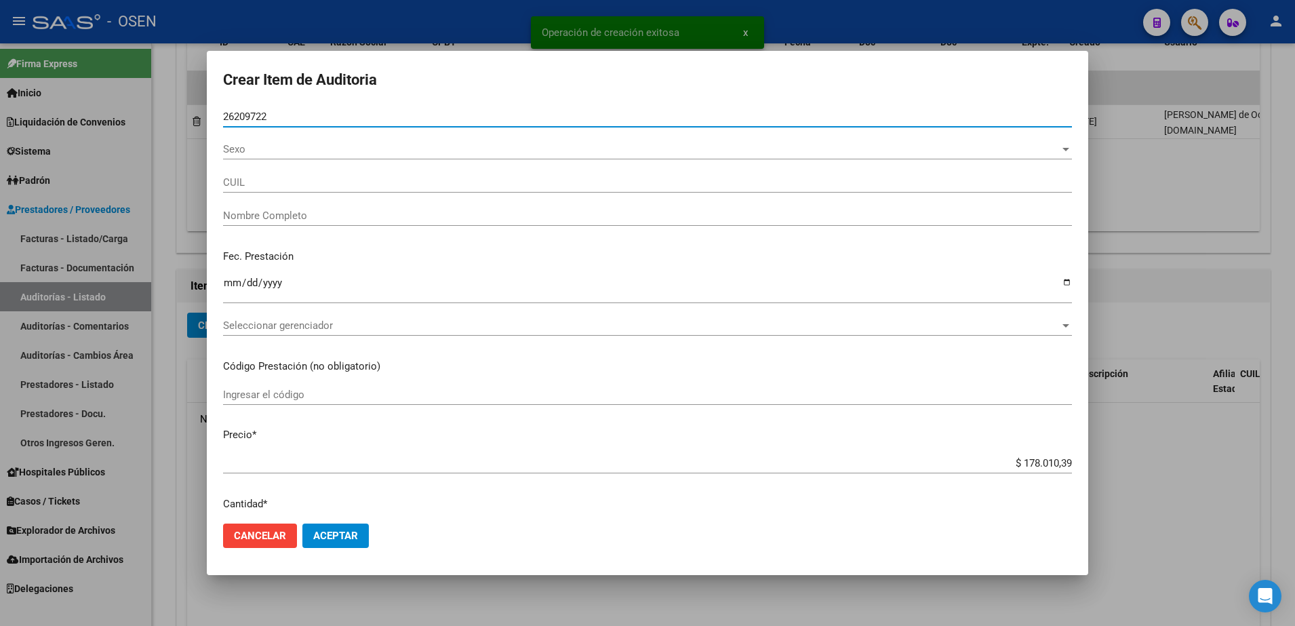
type input "26209722"
type input "27262097221"
type input "DIAZ RAMONA BEATRIZ"
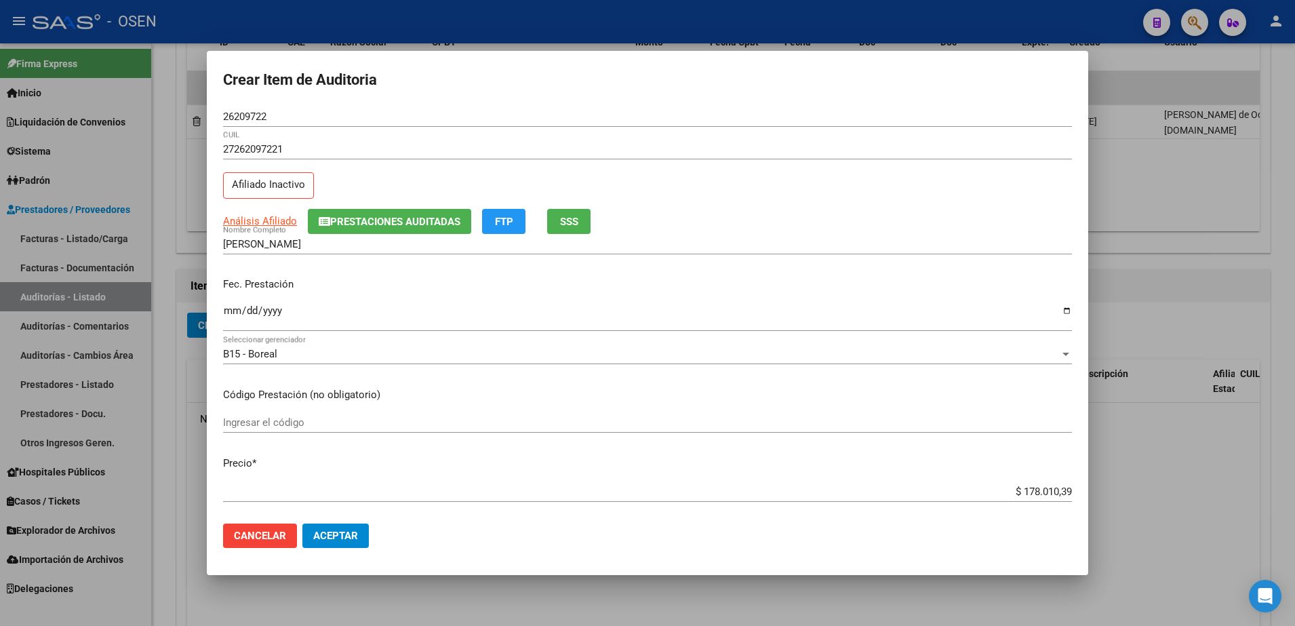
click at [222, 319] on mat-dialog-content "26209722 Nro Documento 27262097221 CUIL Afiliado Inactivo Análisis Afiliado Pre…" at bounding box center [647, 309] width 881 height 407
click at [230, 302] on div "Ingresar la fecha" at bounding box center [647, 316] width 849 height 29
type input "2025-08-18"
type input "$ 0,01"
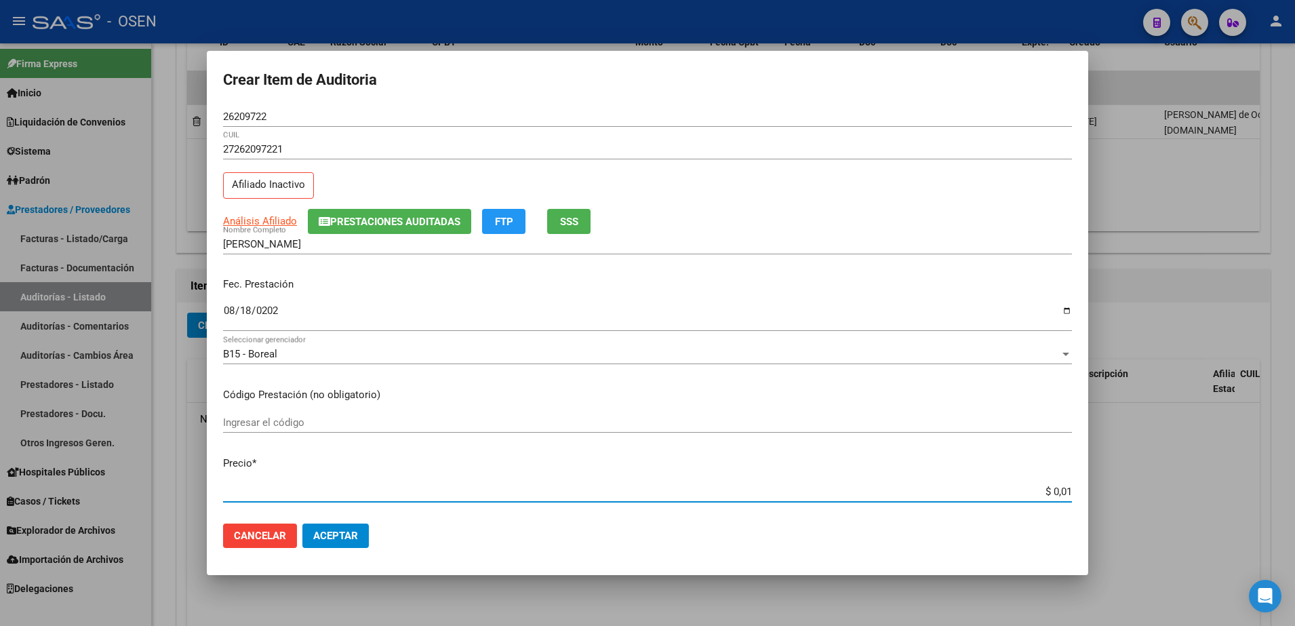
type input "$ 0,10"
type input "$ 1,00"
type input "$ 10,00"
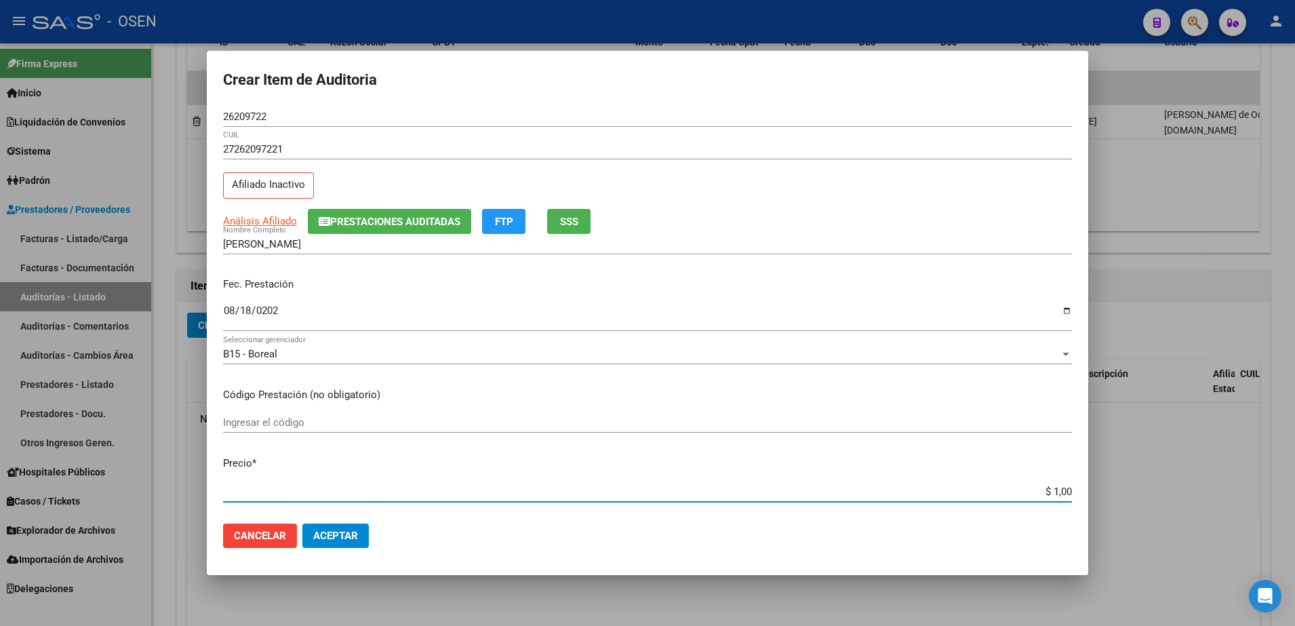
type input "$ 10,00"
type input "$ 100,00"
type input "$ 1.000,00"
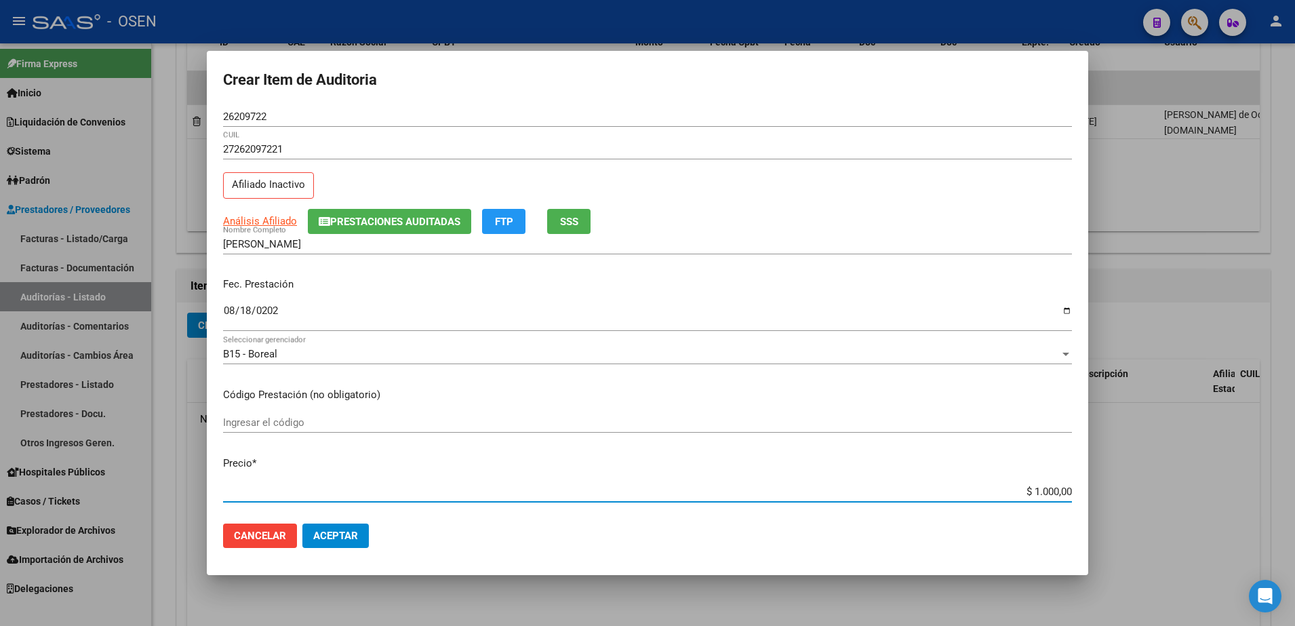
type input "$ 10.000,00"
click at [348, 555] on mat-dialog-actions "Cancelar Aceptar" at bounding box center [647, 536] width 849 height 46
click at [356, 530] on span "Aceptar" at bounding box center [335, 536] width 45 height 12
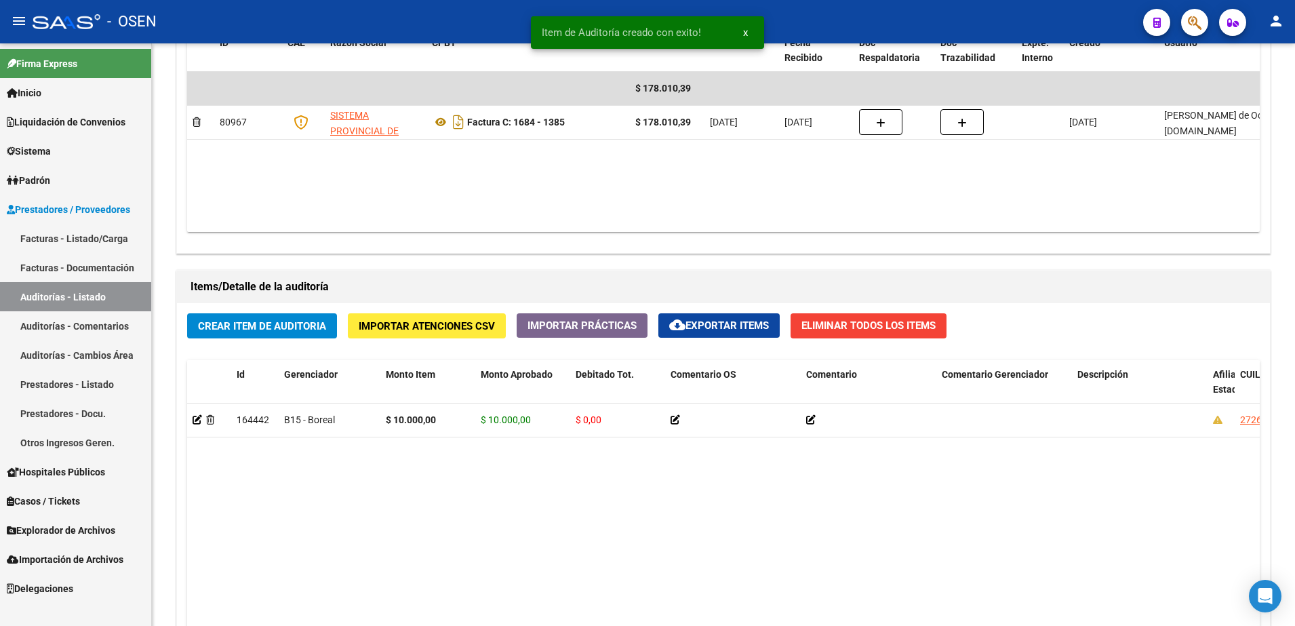
scroll to position [764, 0]
click at [309, 330] on span "Crear Item de Auditoria" at bounding box center [262, 325] width 128 height 12
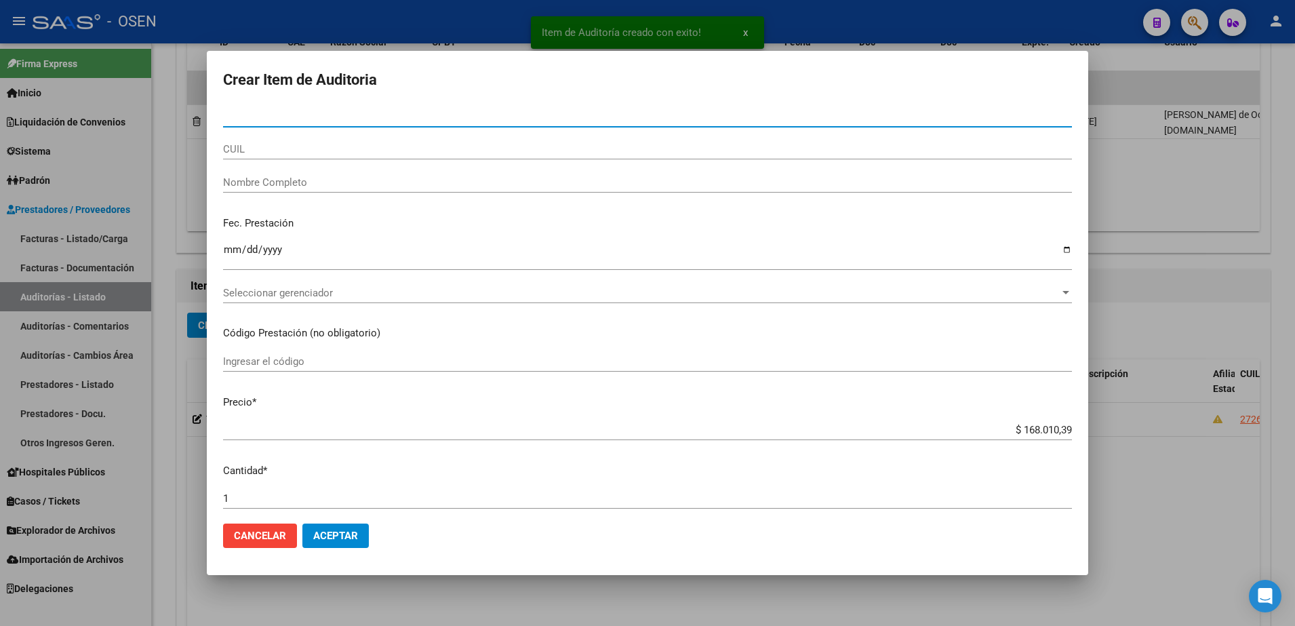
paste input "48010769"
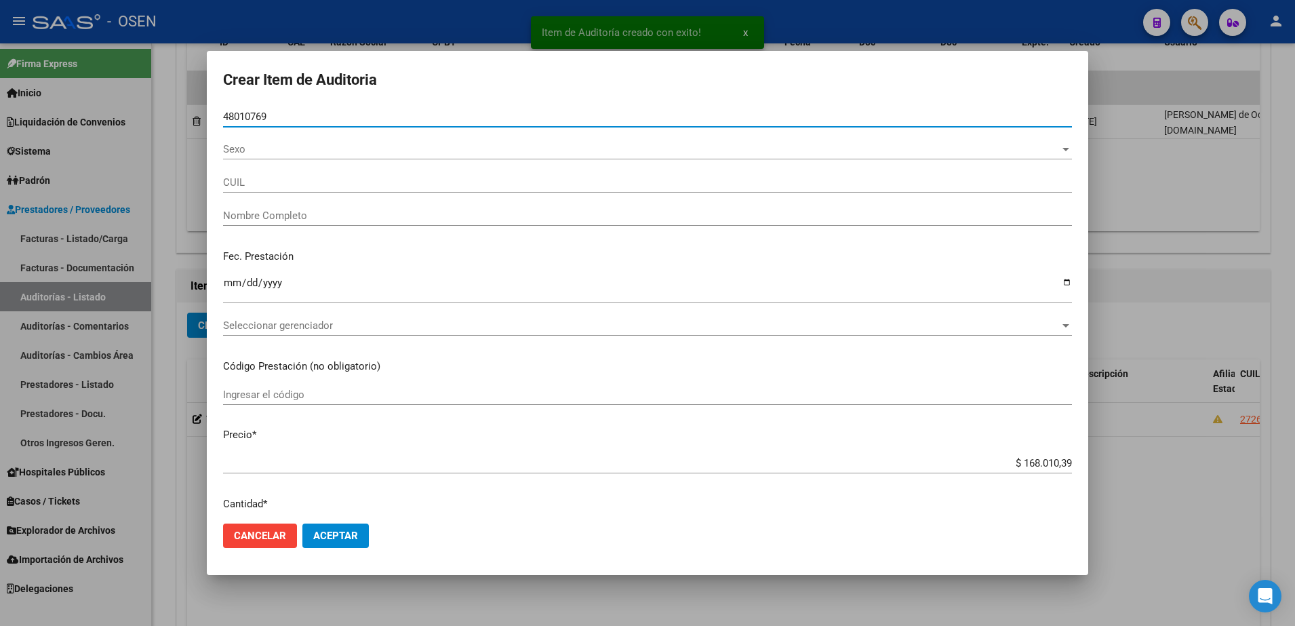
type input "48010769"
type input "27480107697"
type input "VIZCARRA LOURDES LUAN"
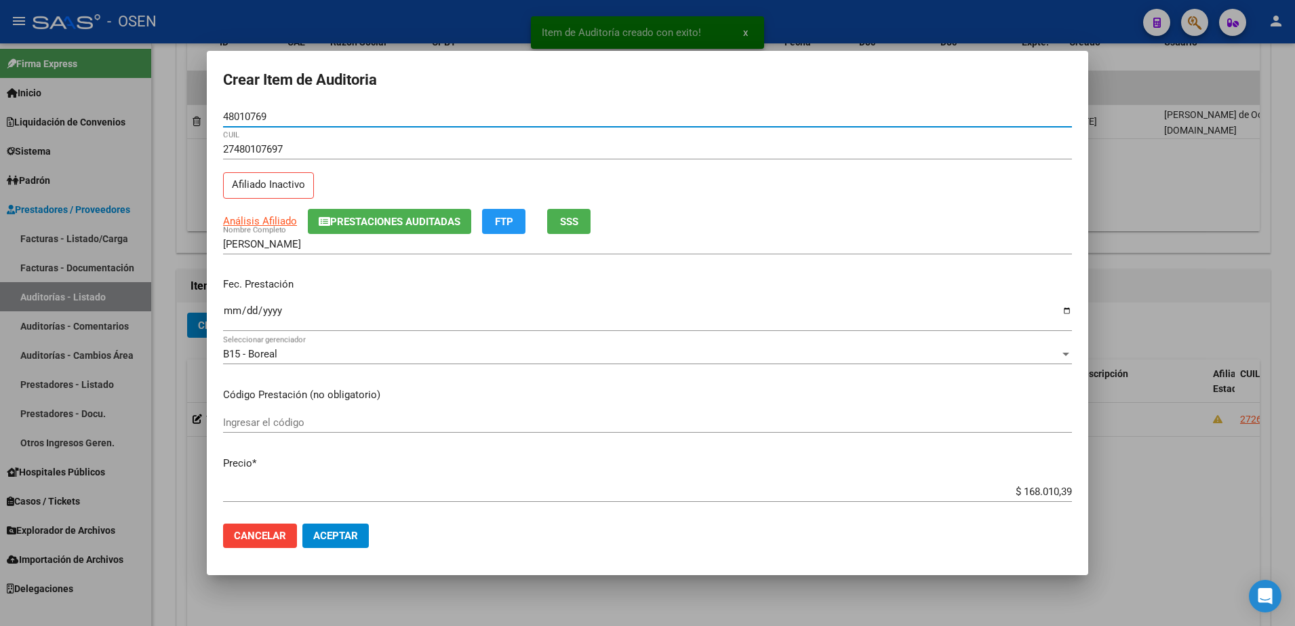
click at [224, 315] on input "Ingresar la fecha" at bounding box center [647, 316] width 849 height 22
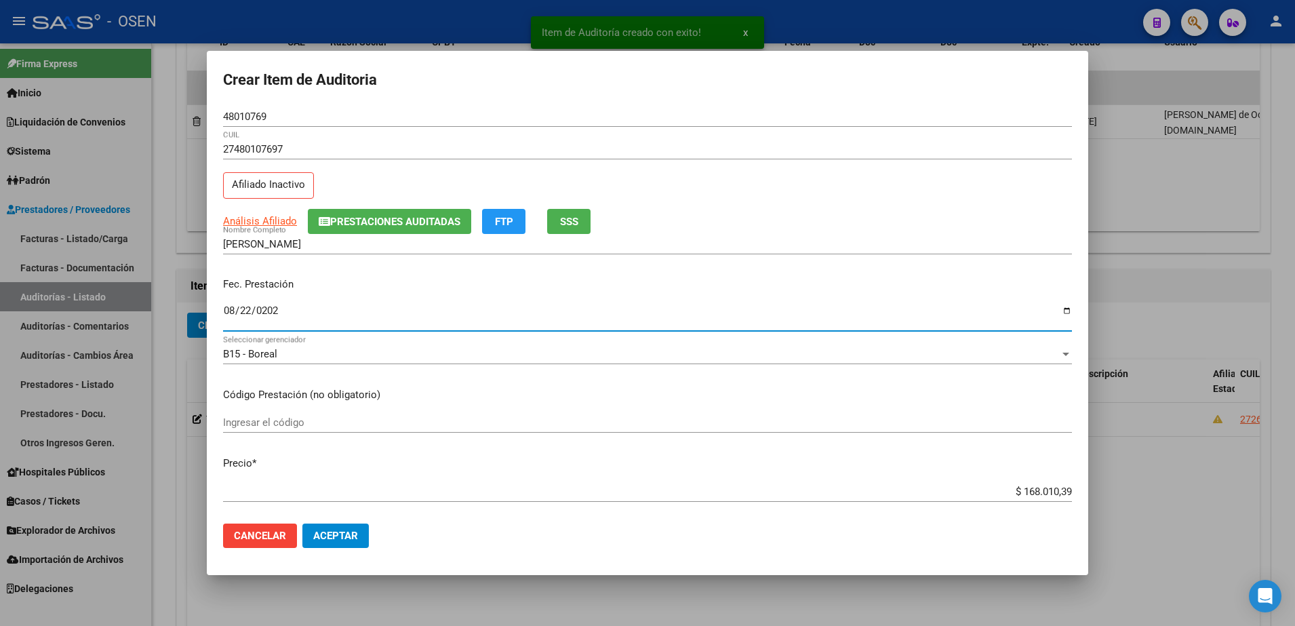
type input "2025-08-22"
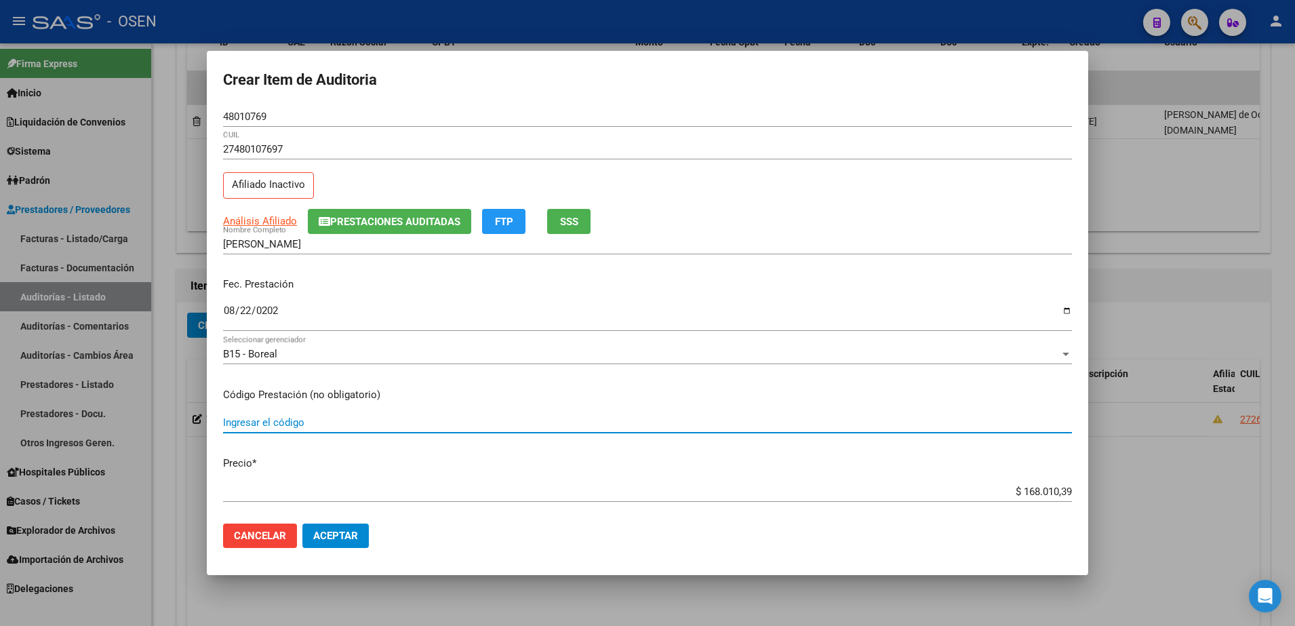
type input "$ 0,02"
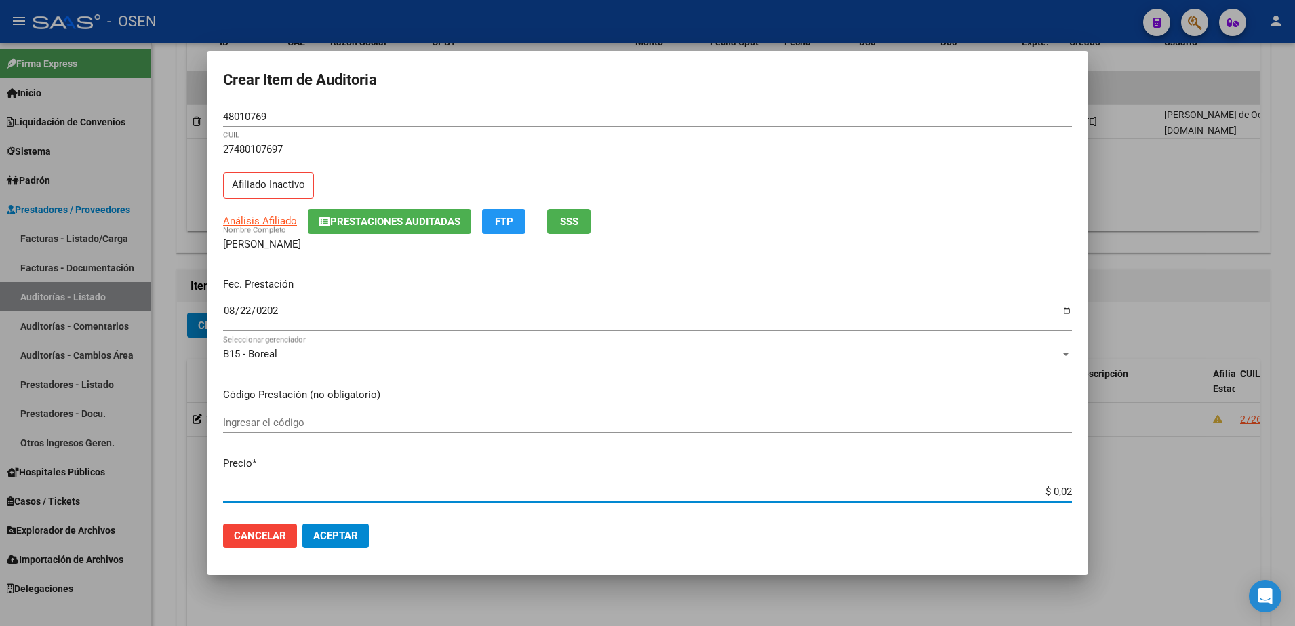
type input "$ 0,21"
type input "$ 2,10"
type input "$ 21,06"
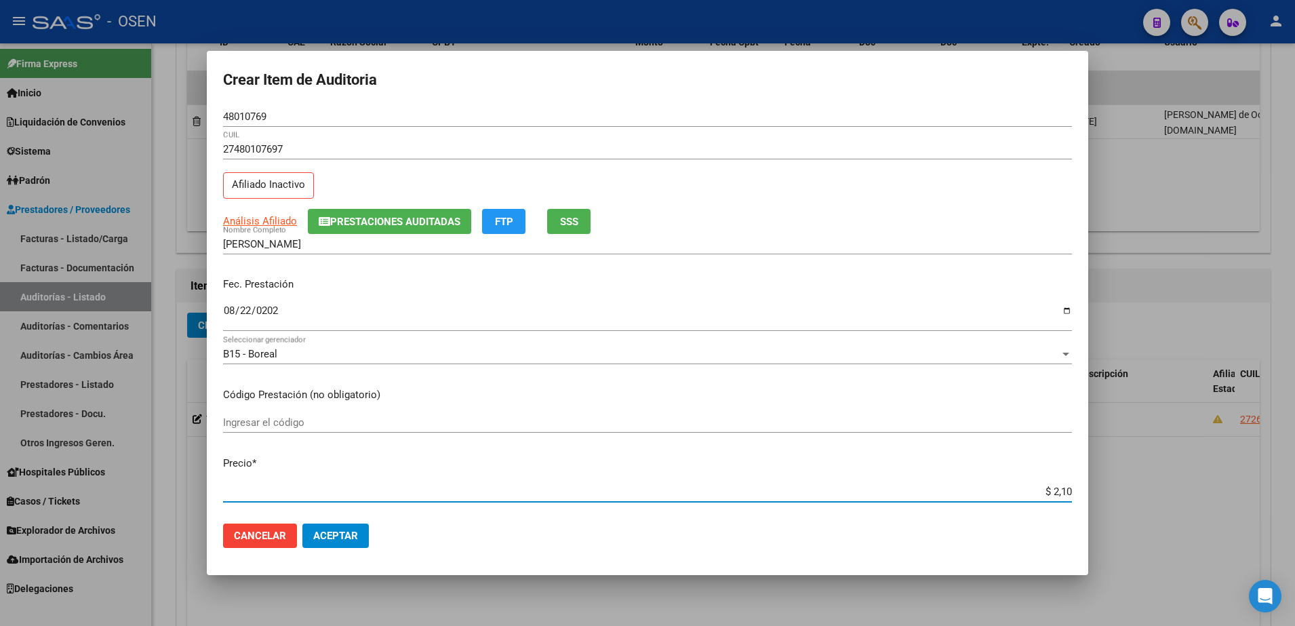
type input "$ 21,06"
type input "$ 210,68"
type input "$ 2.106,80"
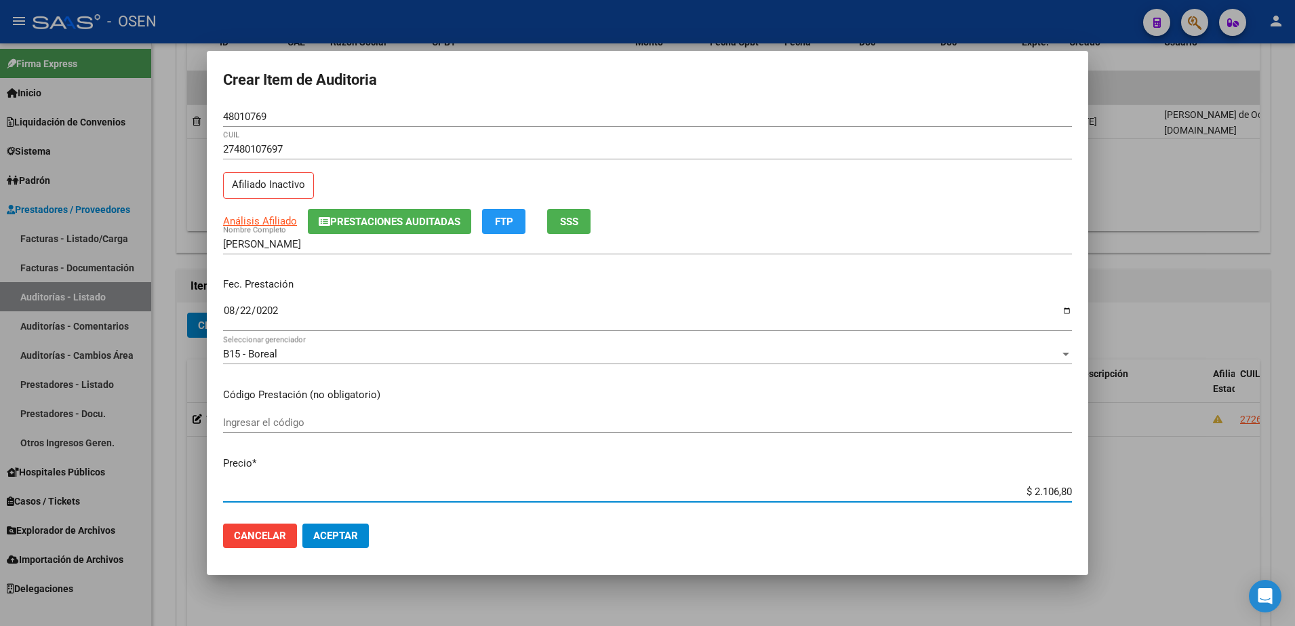
type input "$ 21.068,05"
click at [353, 532] on span "Aceptar" at bounding box center [335, 536] width 45 height 12
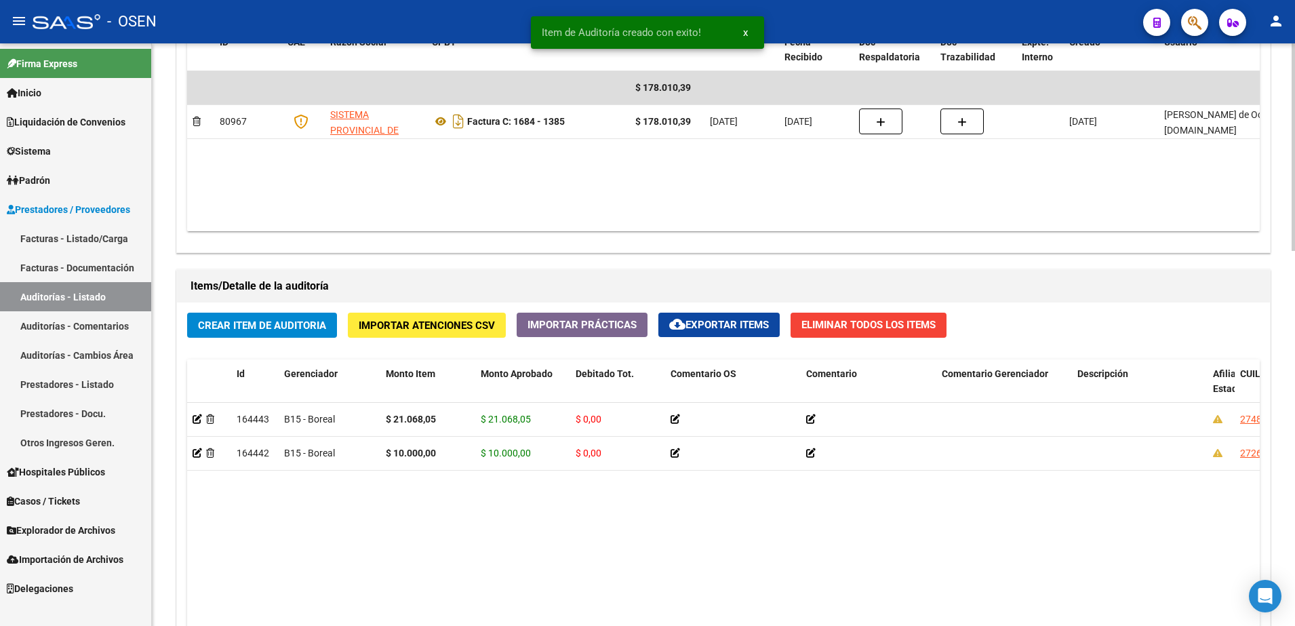
click at [302, 300] on div "Items/Detalle de la auditoría" at bounding box center [723, 286] width 1093 height 33
click at [300, 315] on button "Crear Item de Auditoria" at bounding box center [262, 325] width 150 height 25
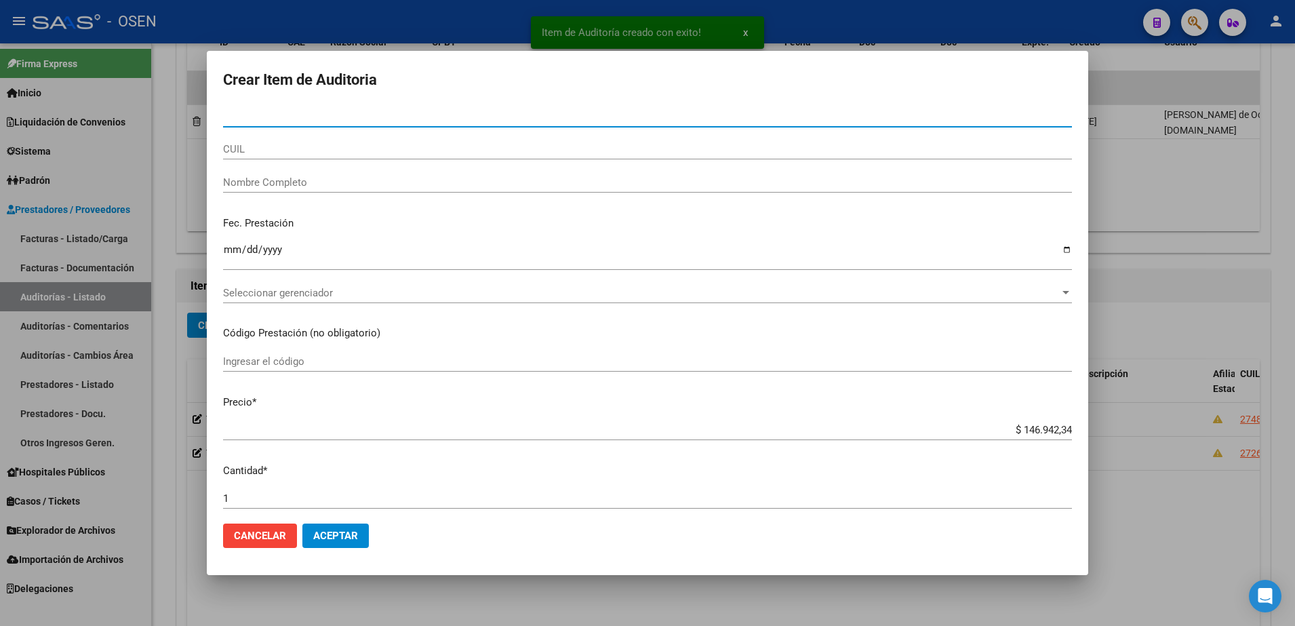
paste input "29179653"
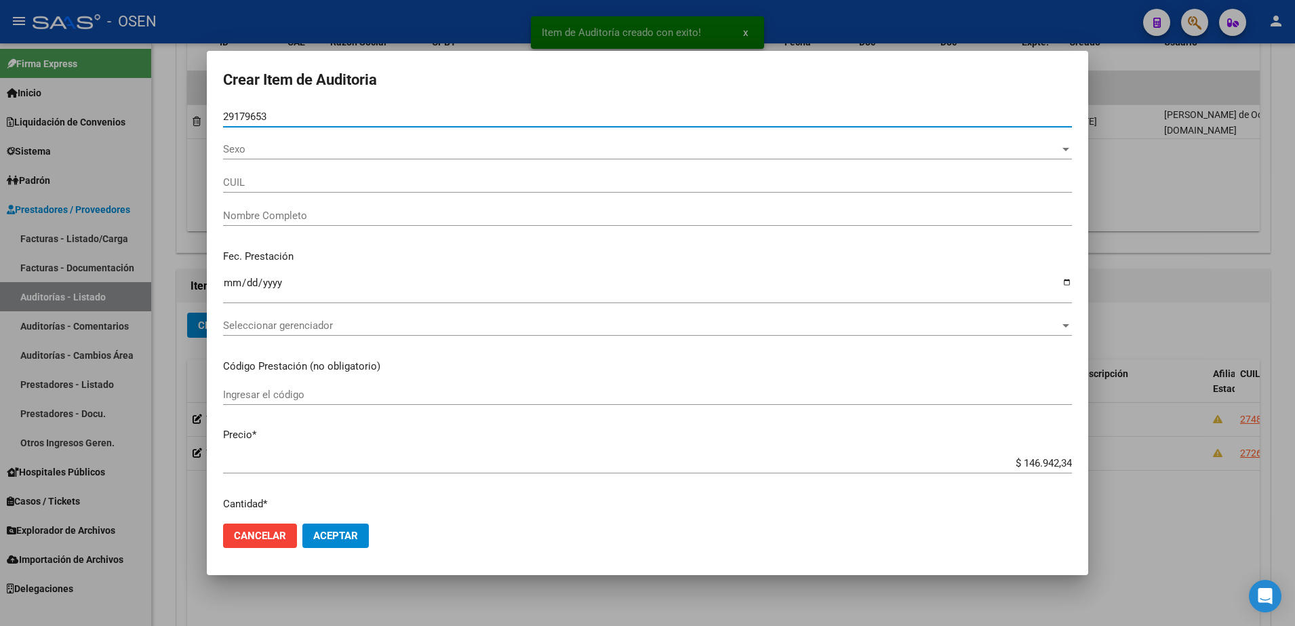
type input "29179653"
type input "20291796533"
type input "VARGAS OMAR CECILIO"
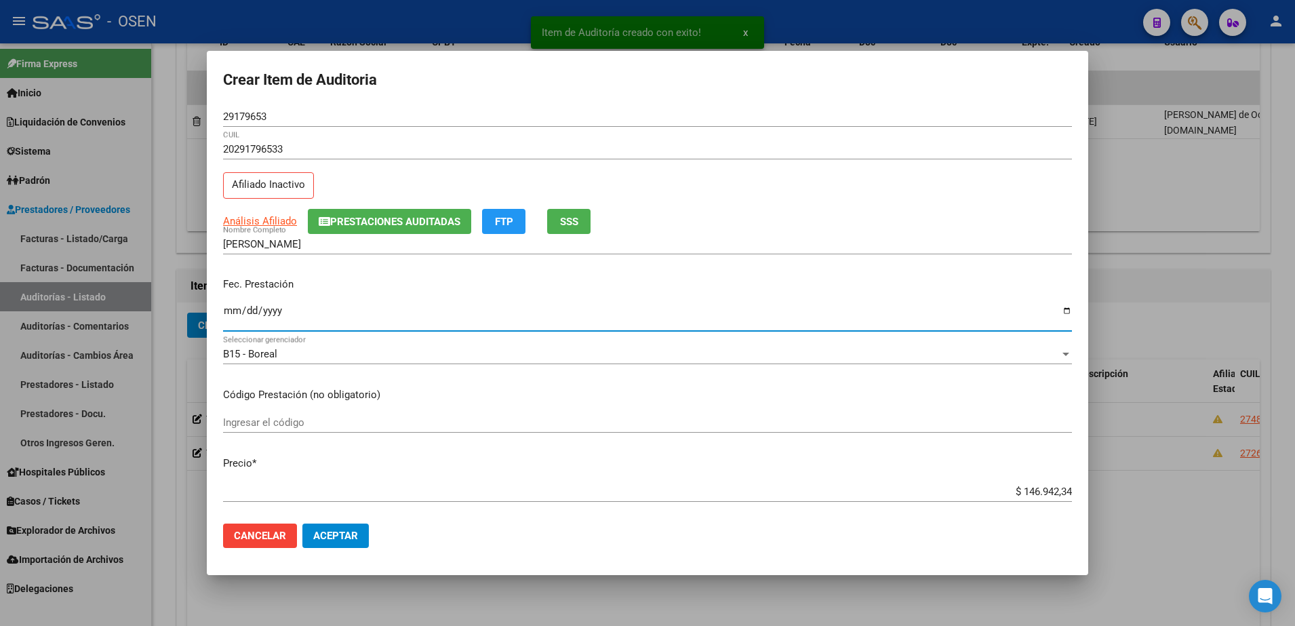
click at [231, 319] on input "Ingresar la fecha" at bounding box center [647, 316] width 849 height 22
type input "2025-08-10"
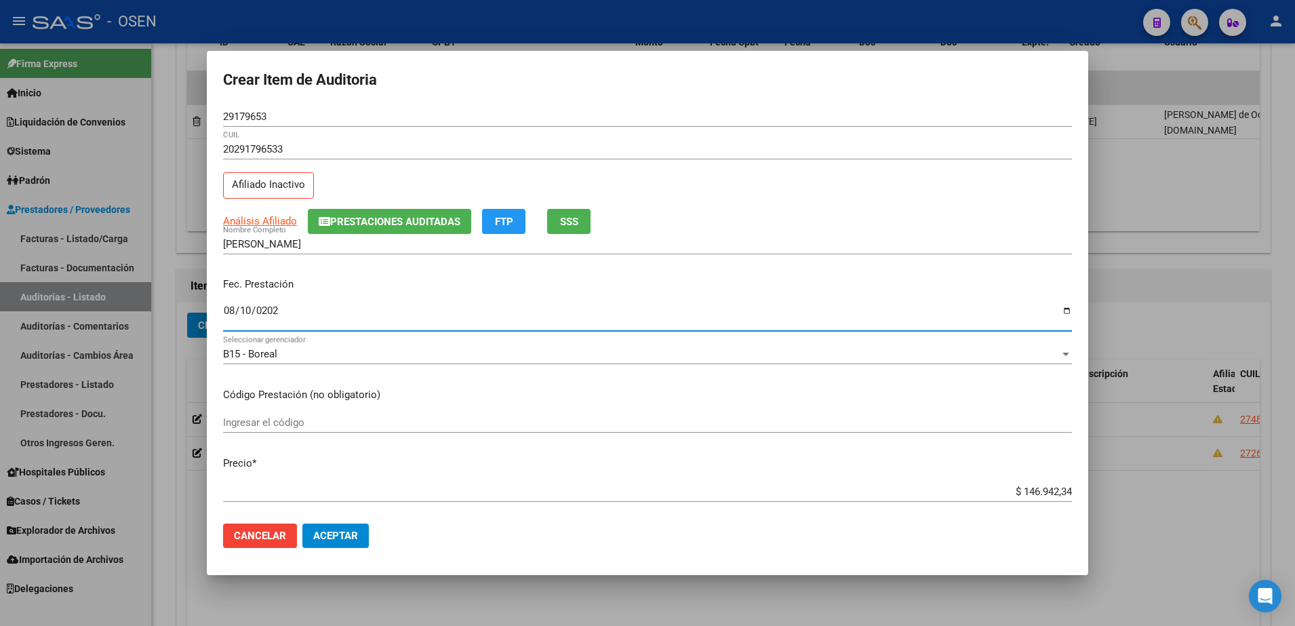
click at [1027, 488] on input "$ 146.942,34" at bounding box center [647, 491] width 849 height 12
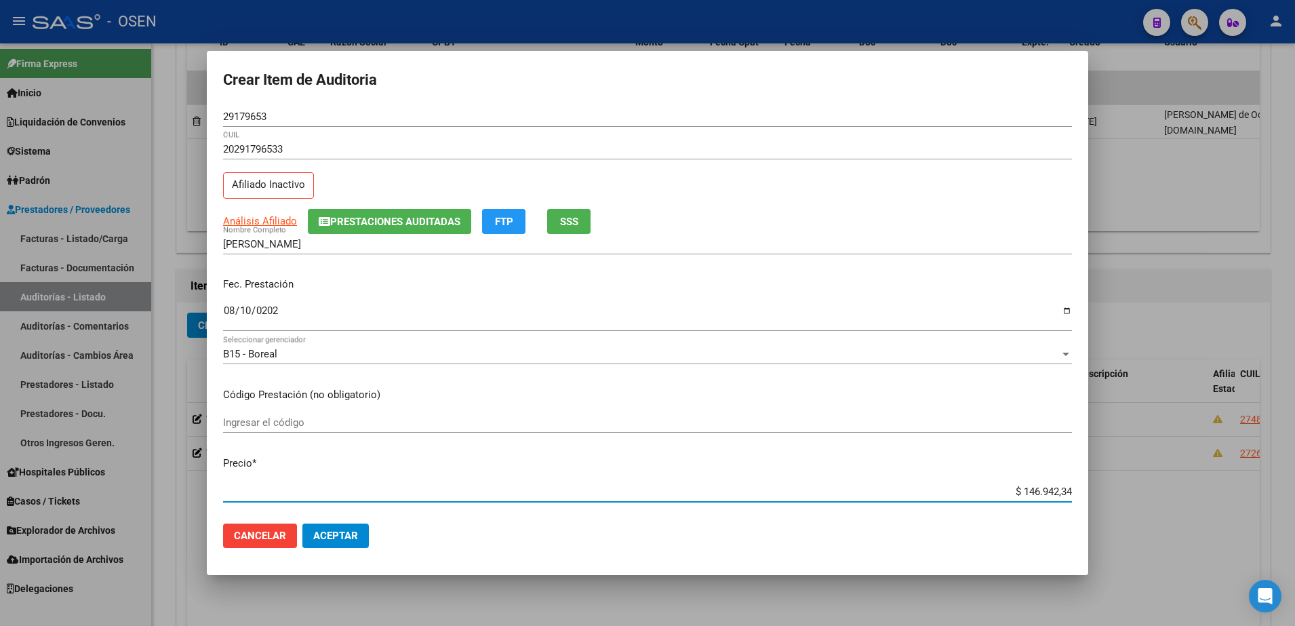
click at [1027, 488] on input "$ 146.942,34" at bounding box center [647, 491] width 849 height 12
type input "$ 1.467.942,34"
click at [1027, 485] on input "$ 1.467.942,34" at bounding box center [647, 491] width 849 height 12
click at [1028, 498] on div "$ 1.467.942,34 Ingresar el precio" at bounding box center [647, 491] width 849 height 20
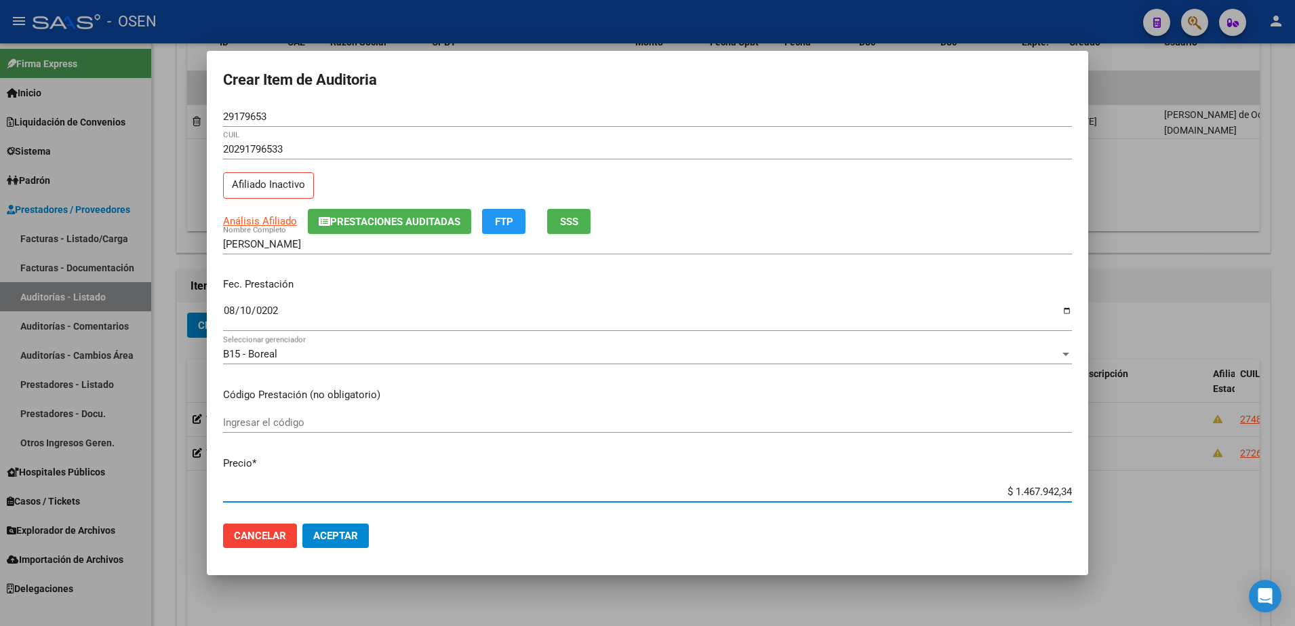
type input "$ 0,07"
type input "$ 0,73"
type input "$ 7,37"
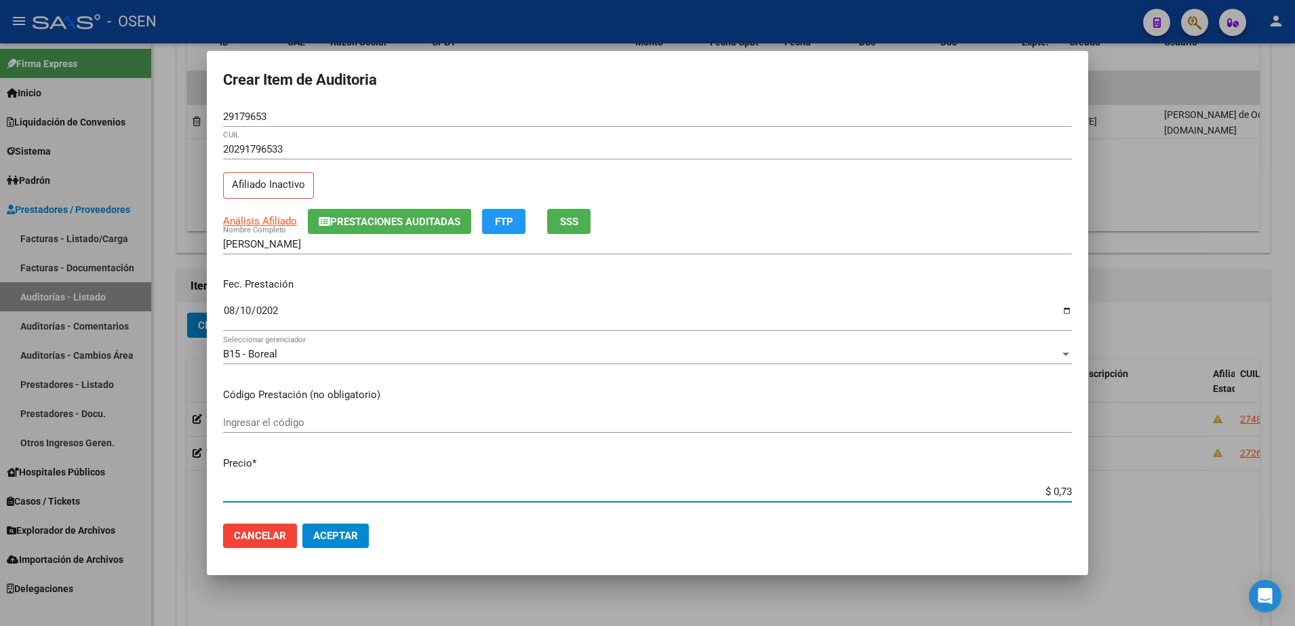
type input "$ 7,37"
type input "$ 73,73"
type input "$ 737,38"
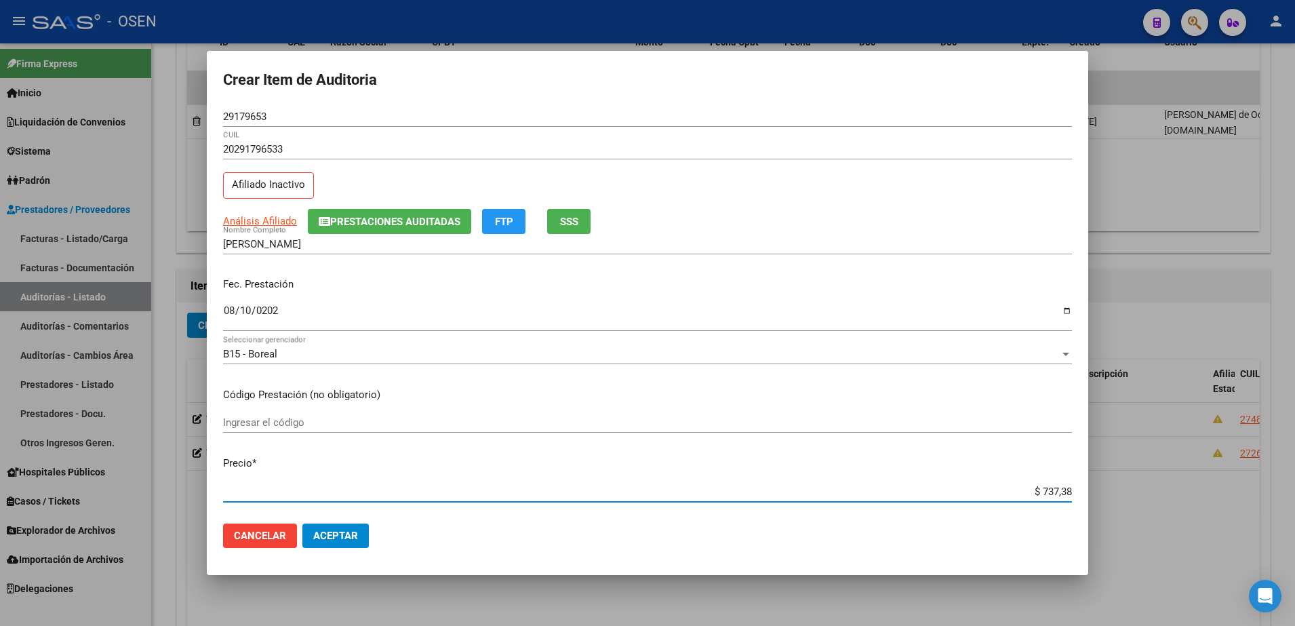
type input "$ 7.373,81"
type input "$ 73.738,19"
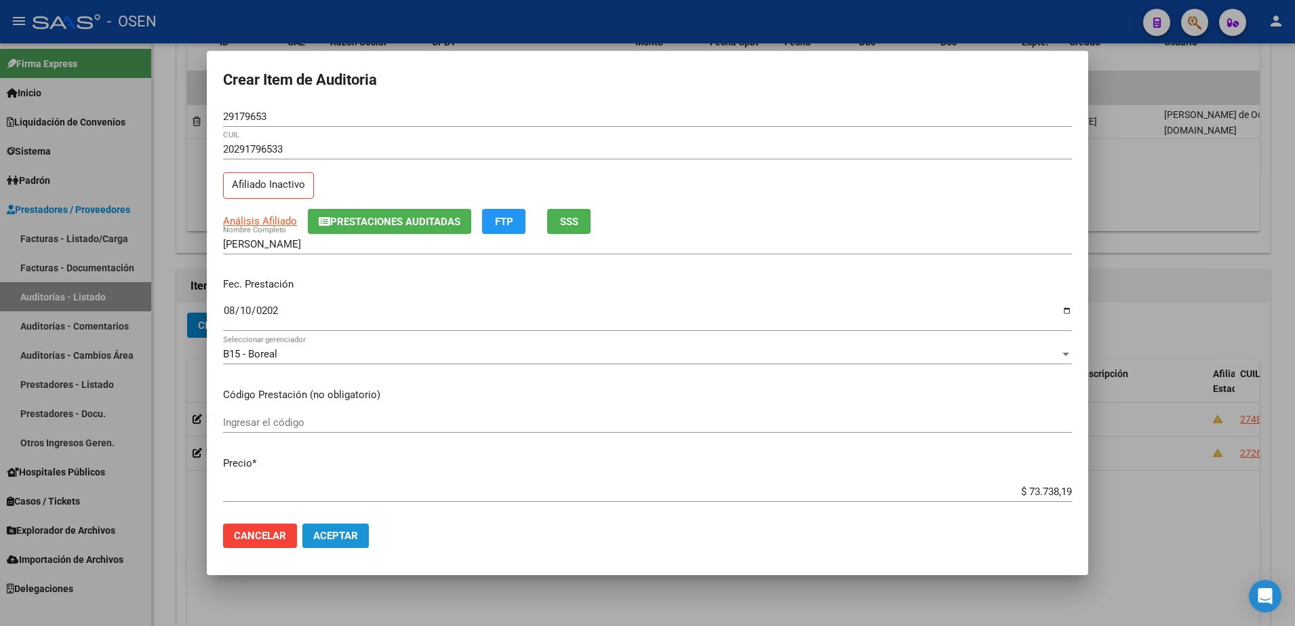
click at [362, 545] on button "Aceptar" at bounding box center [335, 535] width 66 height 24
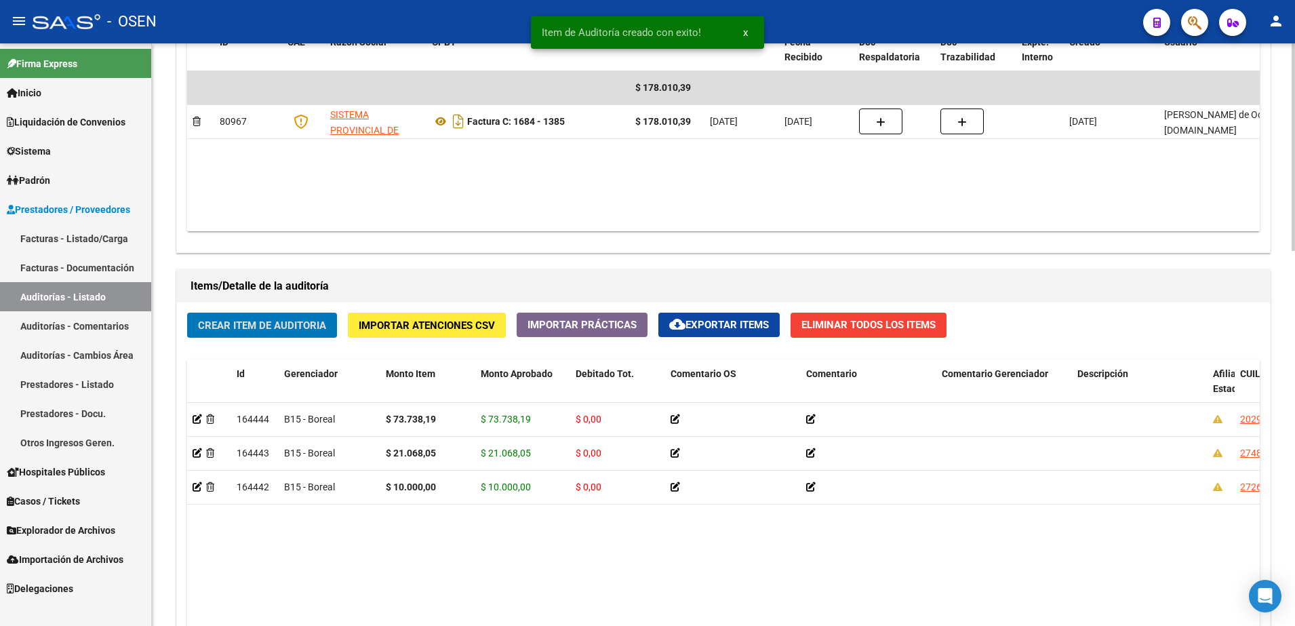
click at [300, 344] on div "Crear Item de Auditoria Importar Atenciones CSV Importar Prácticas cloud_downlo…" at bounding box center [723, 560] width 1093 height 516
click at [296, 332] on button "Crear Item de Auditoria" at bounding box center [262, 325] width 150 height 25
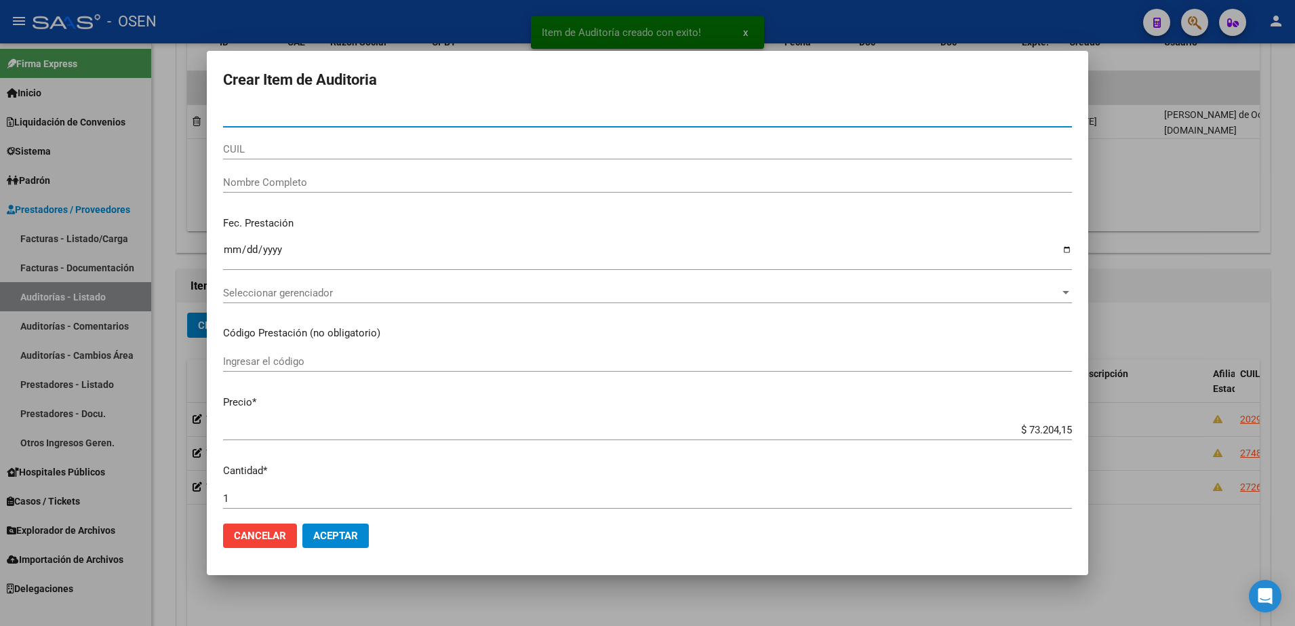
paste input "36421061"
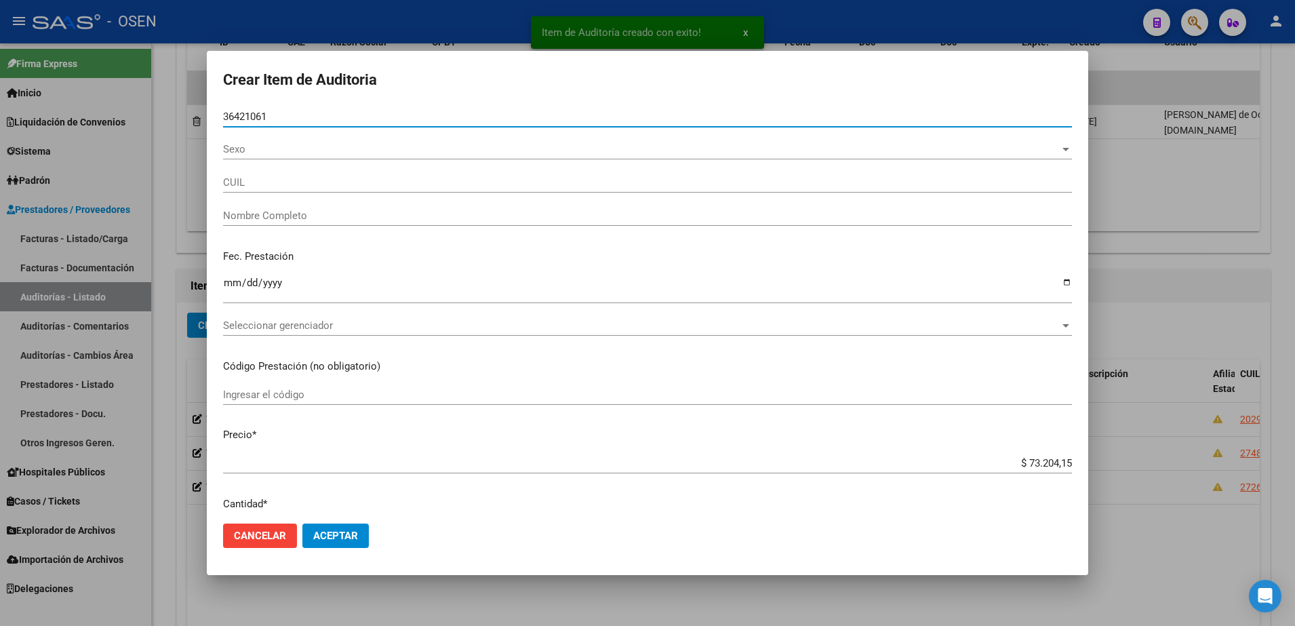
type input "36421061"
type input "20364210613"
type input "CORONEL DOMINGO ANTONIO -"
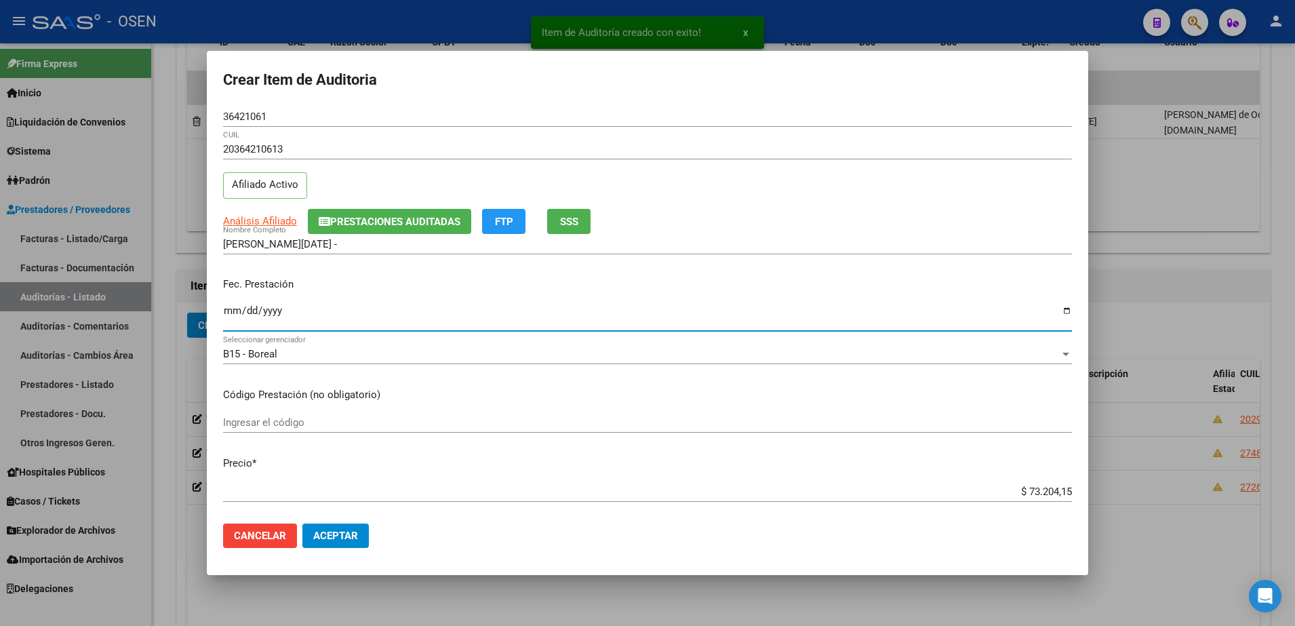
click at [235, 311] on input "Ingresar la fecha" at bounding box center [647, 316] width 849 height 22
type input "2025-08-12"
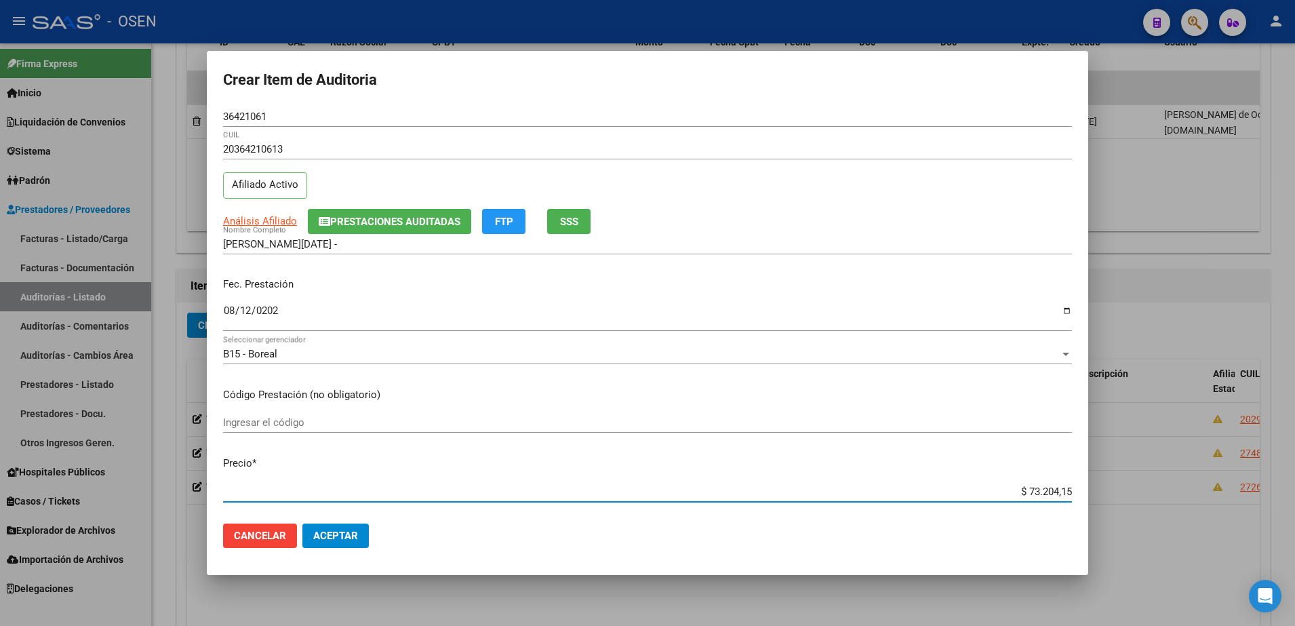
click at [1039, 494] on input "$ 73.204,15" at bounding box center [647, 491] width 849 height 12
type input "$ 0,02"
type input "$ 0,21"
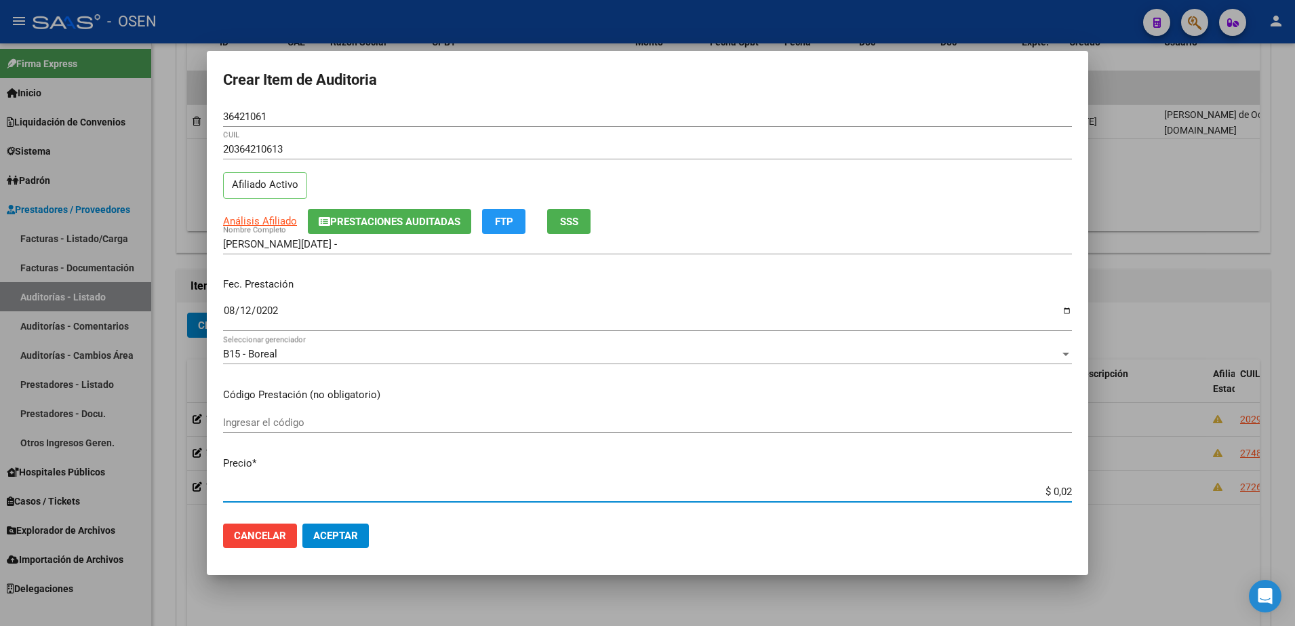
type input "$ 0,21"
type input "$ 2,10"
type input "$ 21,06"
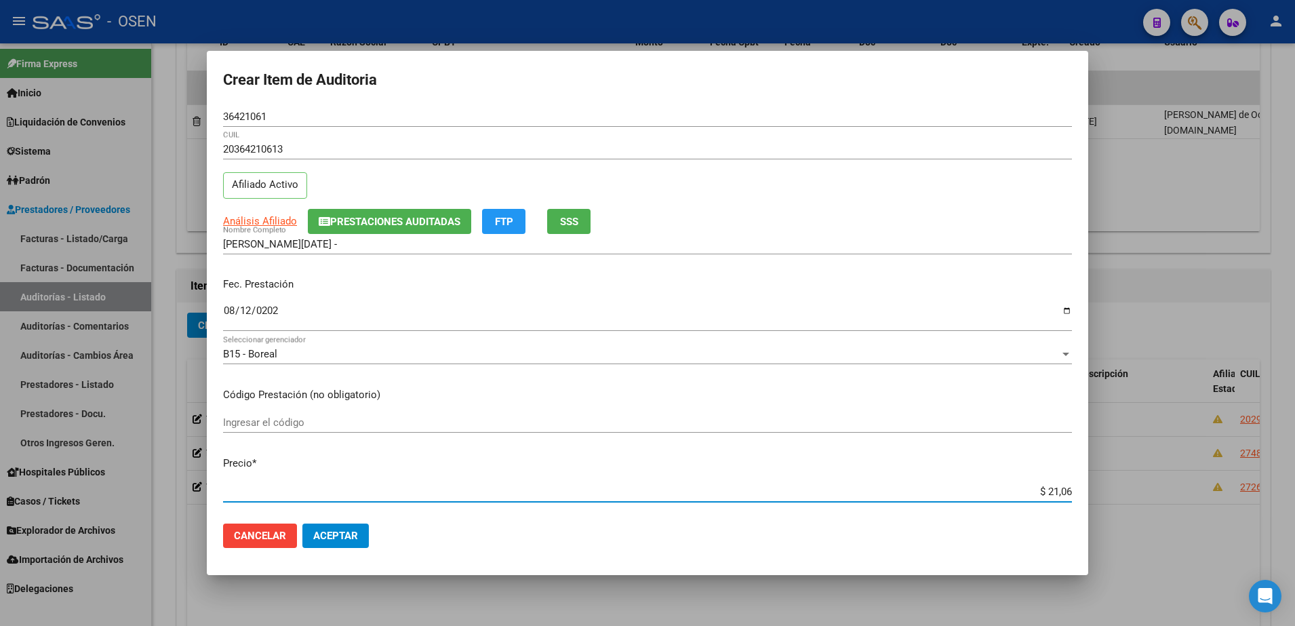
type input "$ 210,68"
type input "$ 2.106,80"
type input "$ 21.068,05"
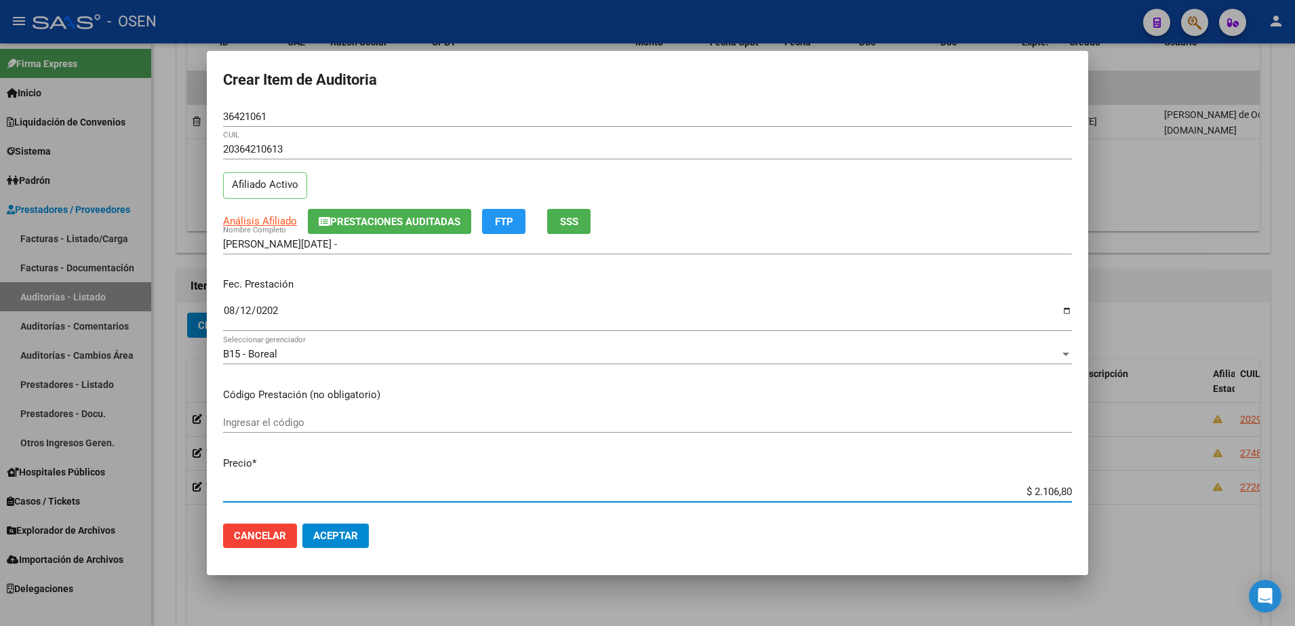
type input "$ 21.068,05"
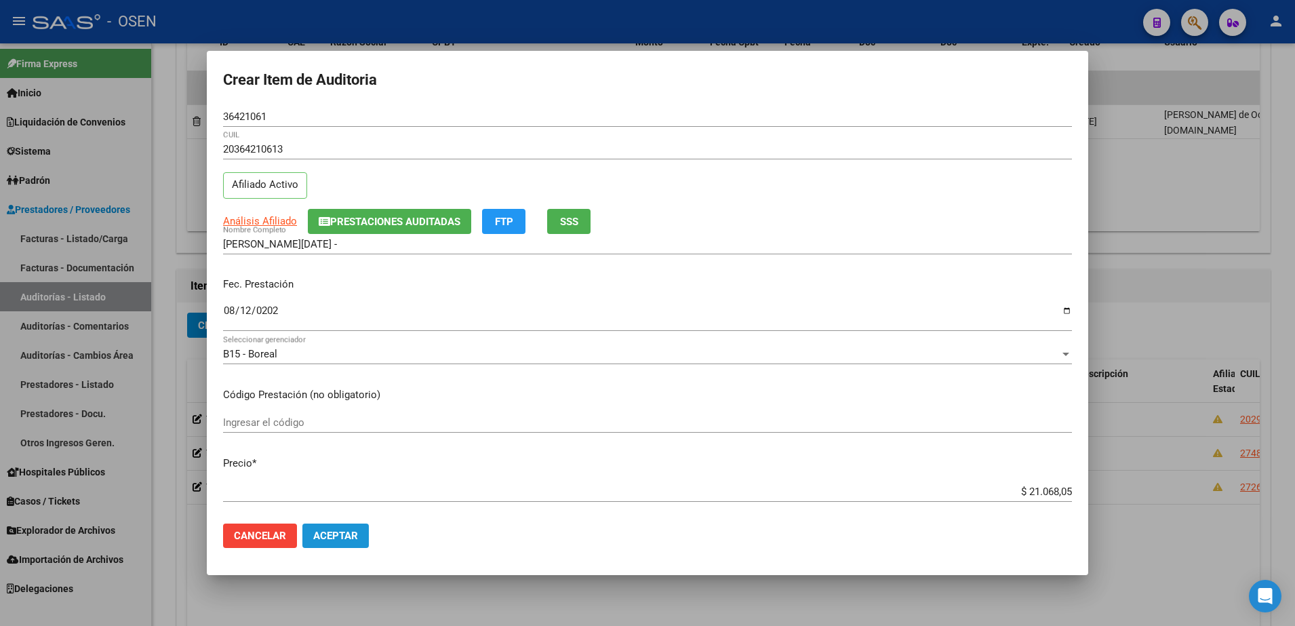
click at [362, 536] on button "Aceptar" at bounding box center [335, 535] width 66 height 24
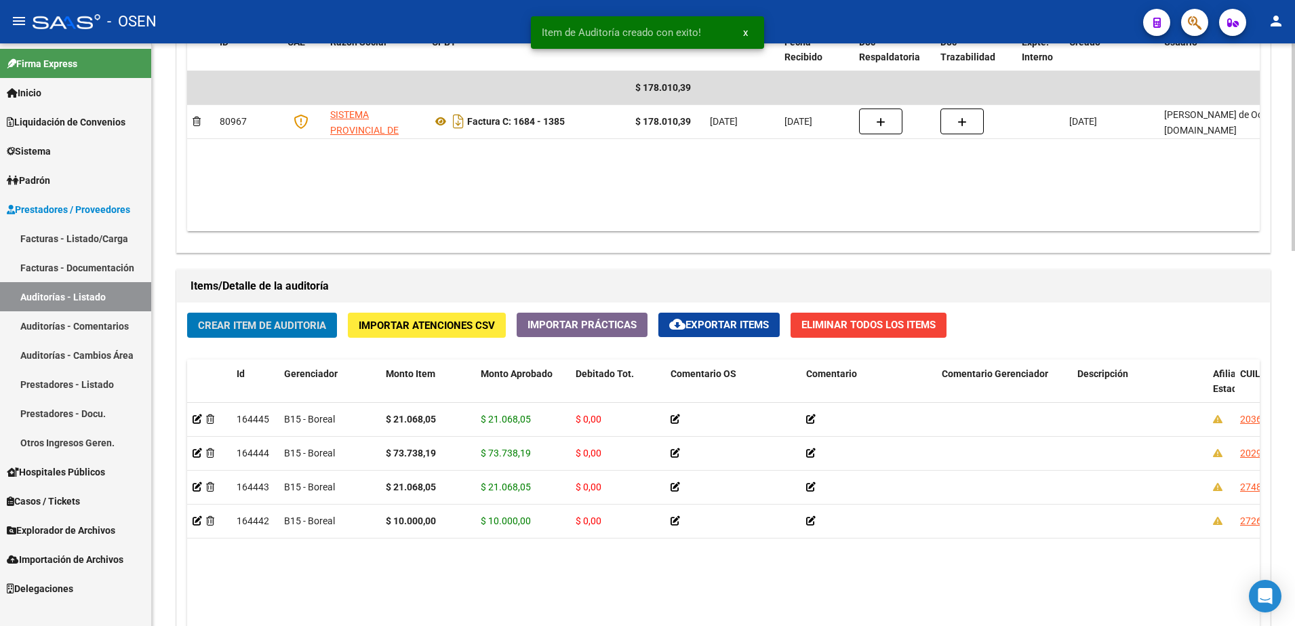
click at [294, 313] on button "Crear Item de Auditoria" at bounding box center [262, 325] width 150 height 25
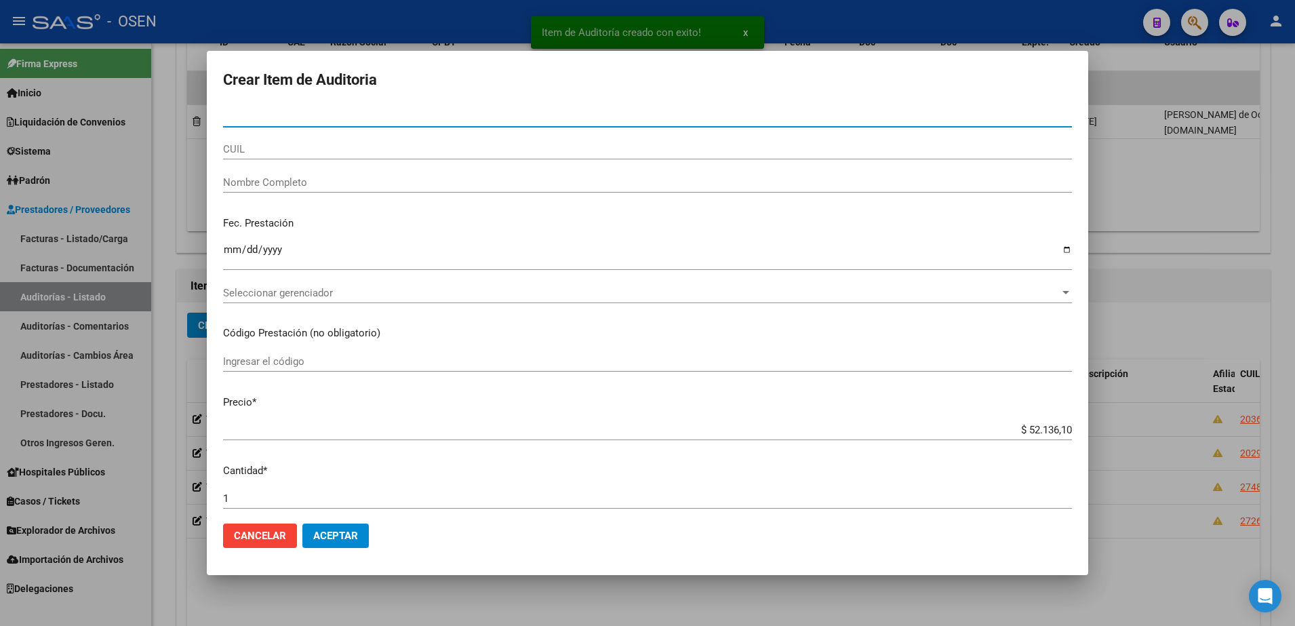
paste input "26209722"
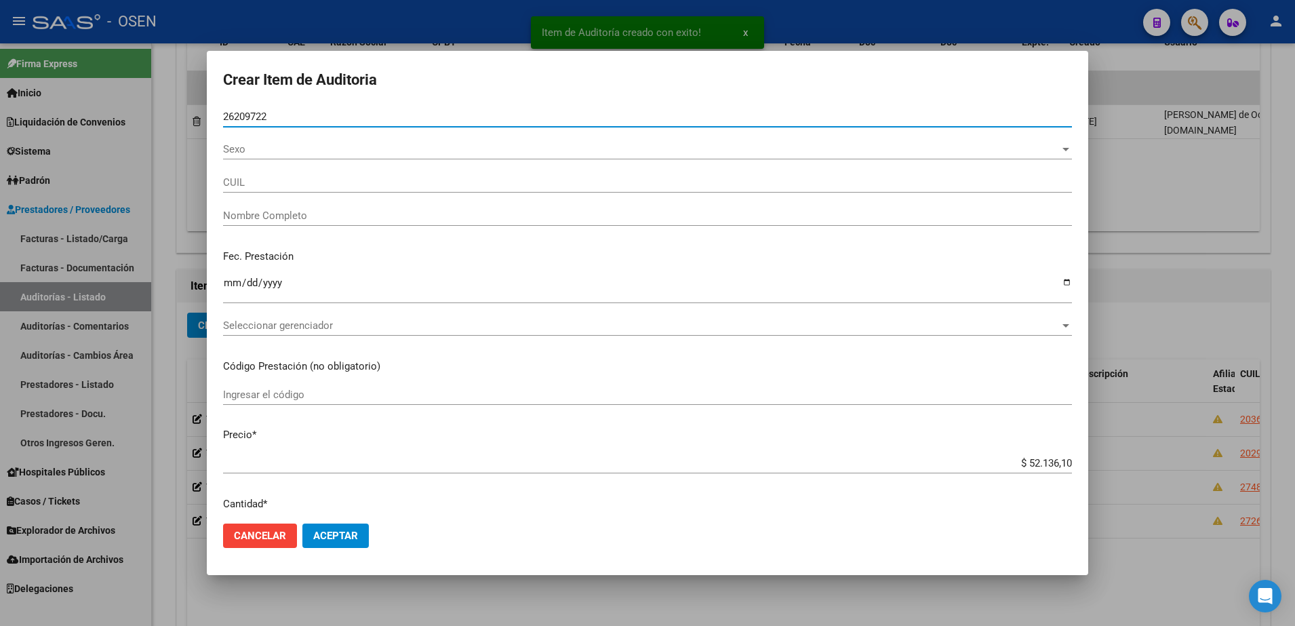
type input "26209722"
type input "27262097221"
type input "DIAZ RAMONA BEATRIZ"
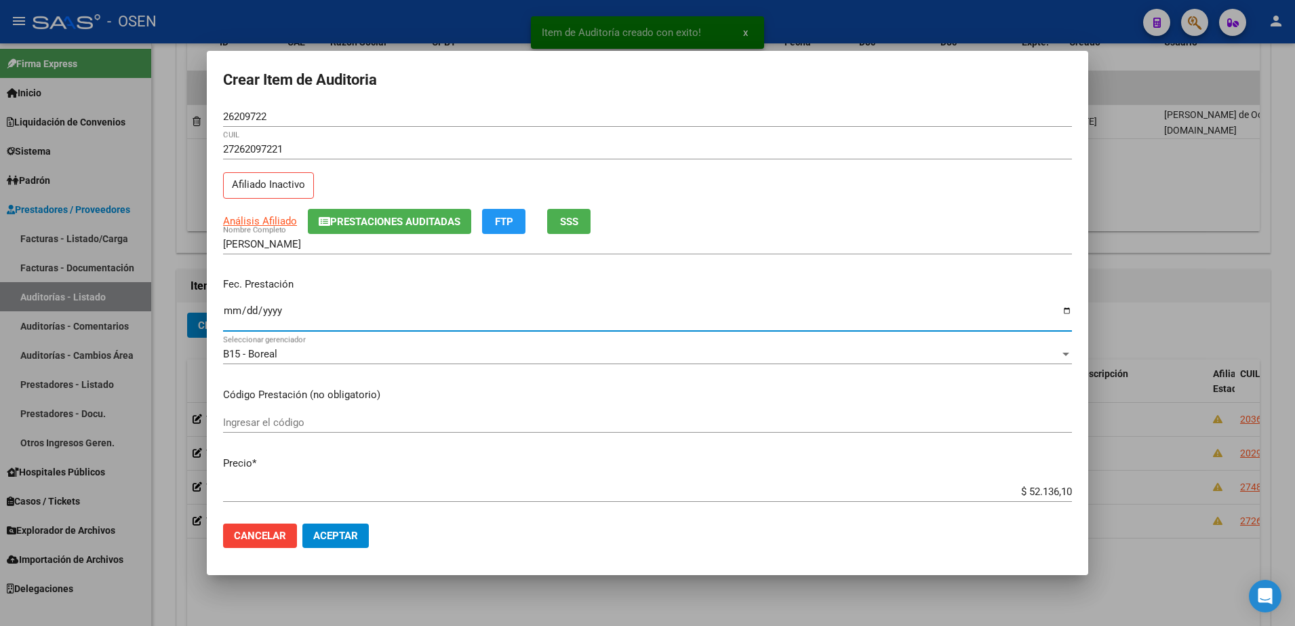
click at [231, 306] on input "Ingresar la fecha" at bounding box center [647, 316] width 849 height 22
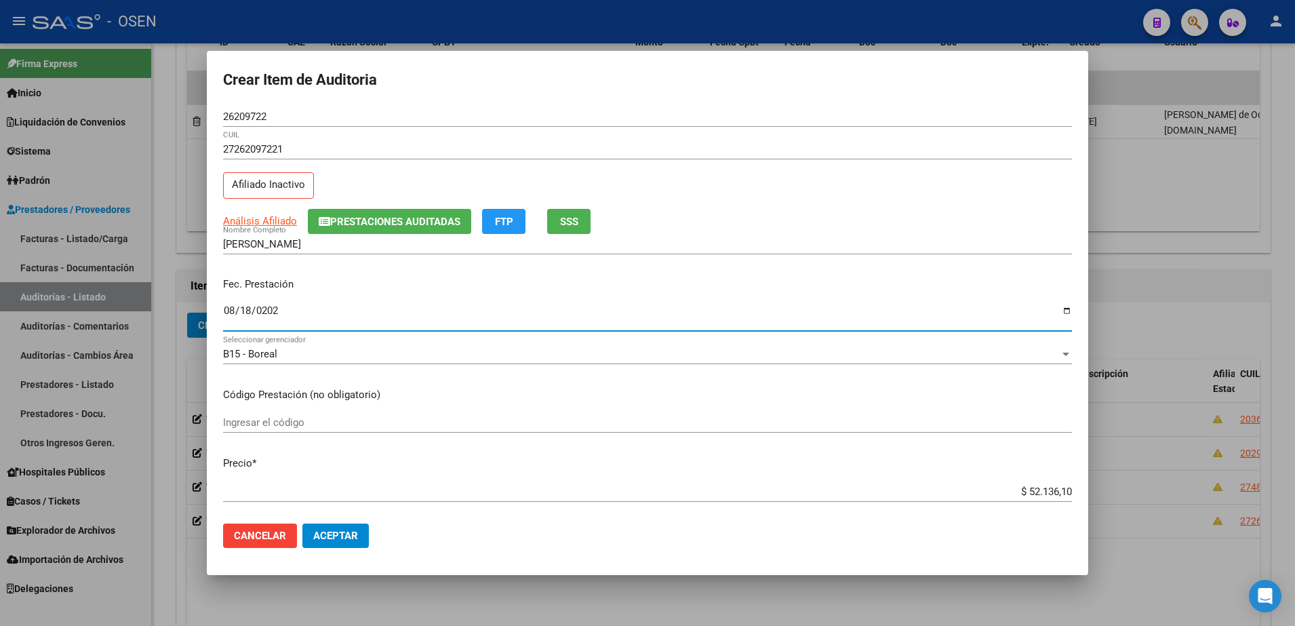
type input "2025-08-18"
click at [1025, 485] on input "$ 52.136,10" at bounding box center [647, 491] width 849 height 12
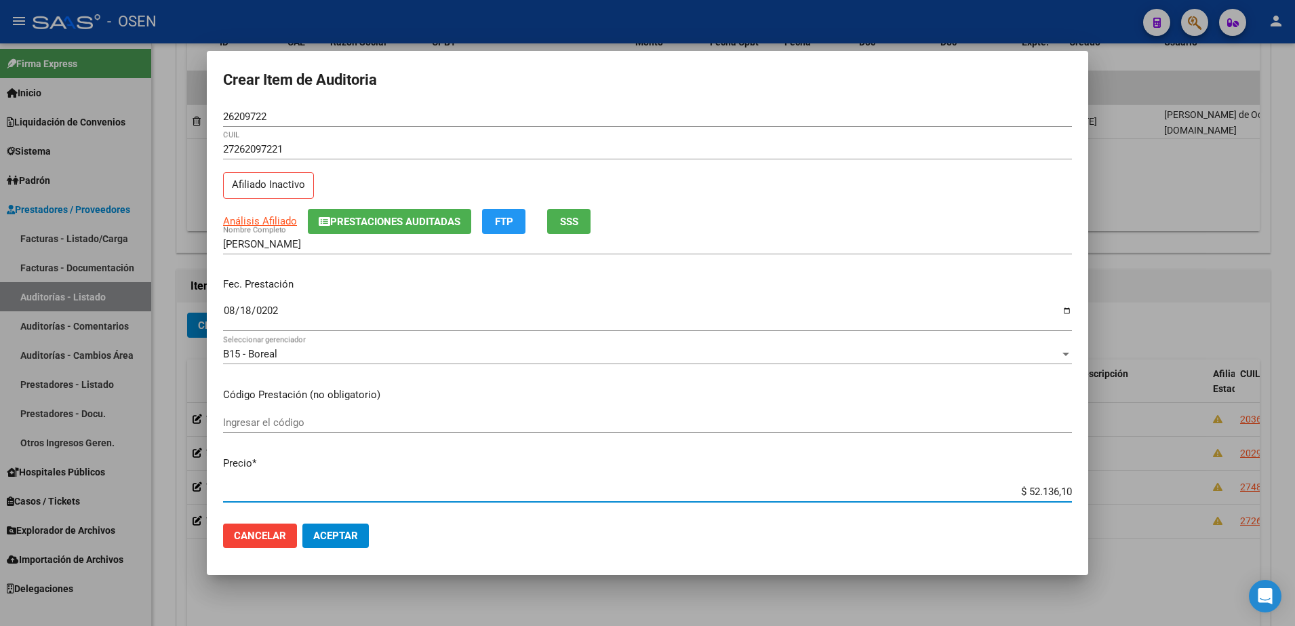
click at [1025, 485] on input "$ 52.136,10" at bounding box center [647, 491] width 849 height 12
type input "$ 0,01"
type input "$ 0,10"
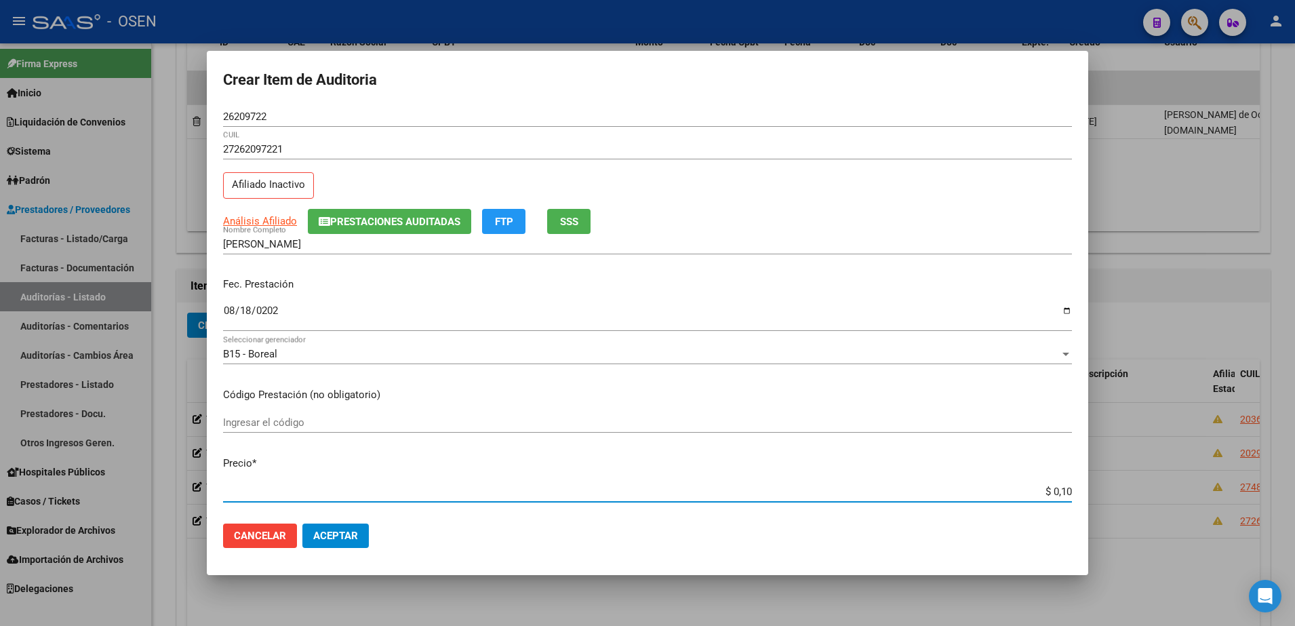
type input "$ 1,00"
type input "$ 10,00"
type input "$ 100,00"
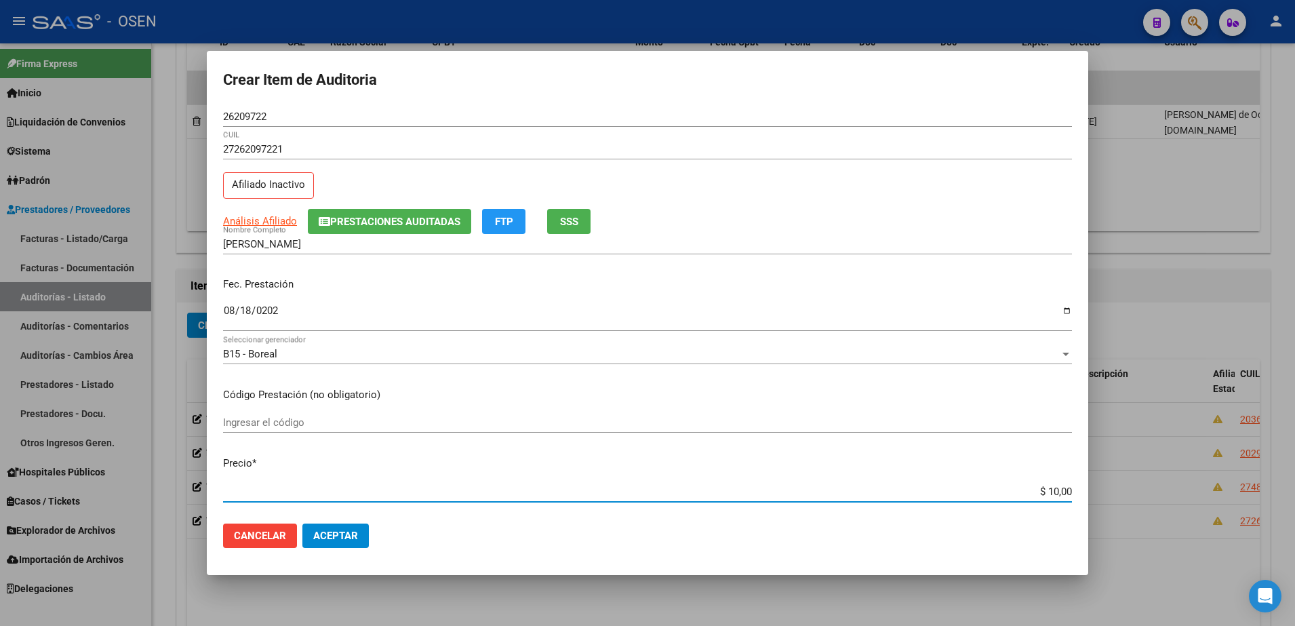
type input "$ 100,00"
type input "$ 1.000,00"
type input "$ 10.000,00"
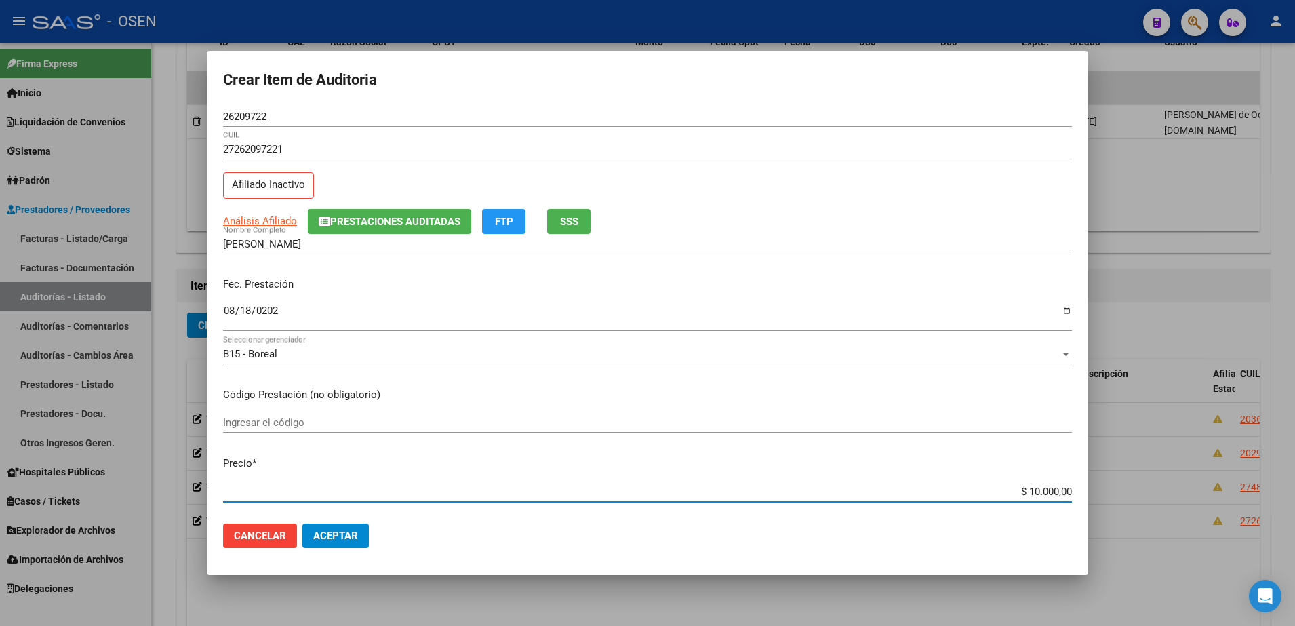
click at [368, 532] on button "Aceptar" at bounding box center [335, 535] width 66 height 24
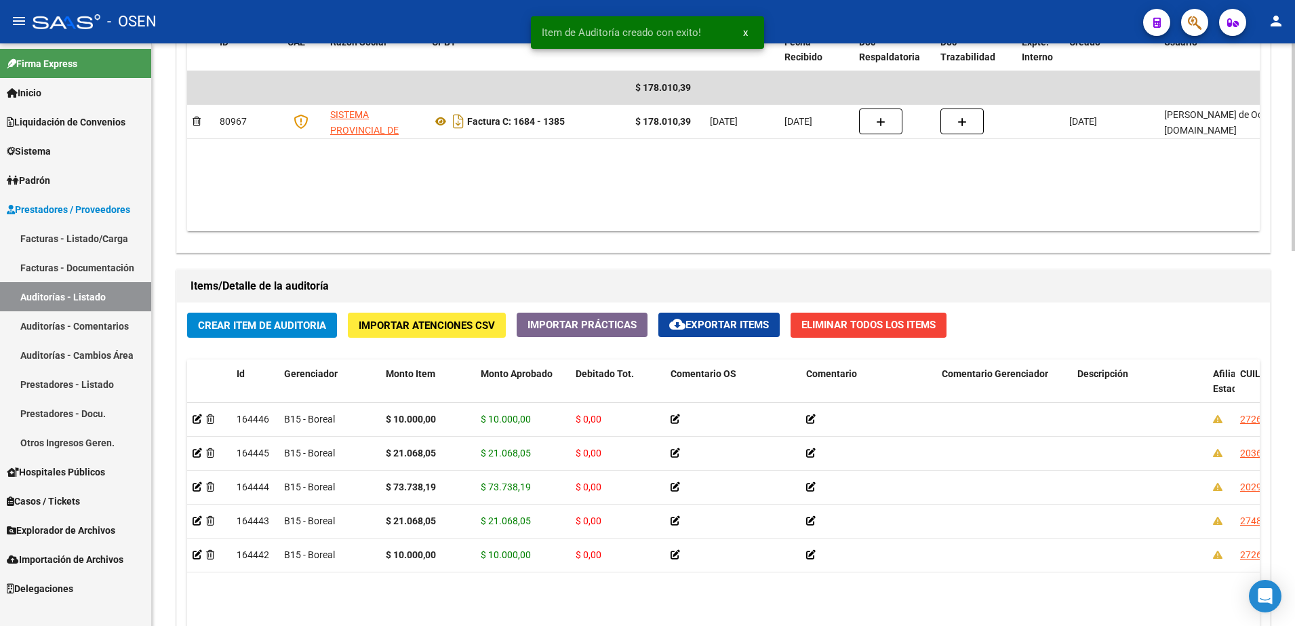
click at [314, 319] on span "Crear Item de Auditoria" at bounding box center [262, 325] width 128 height 12
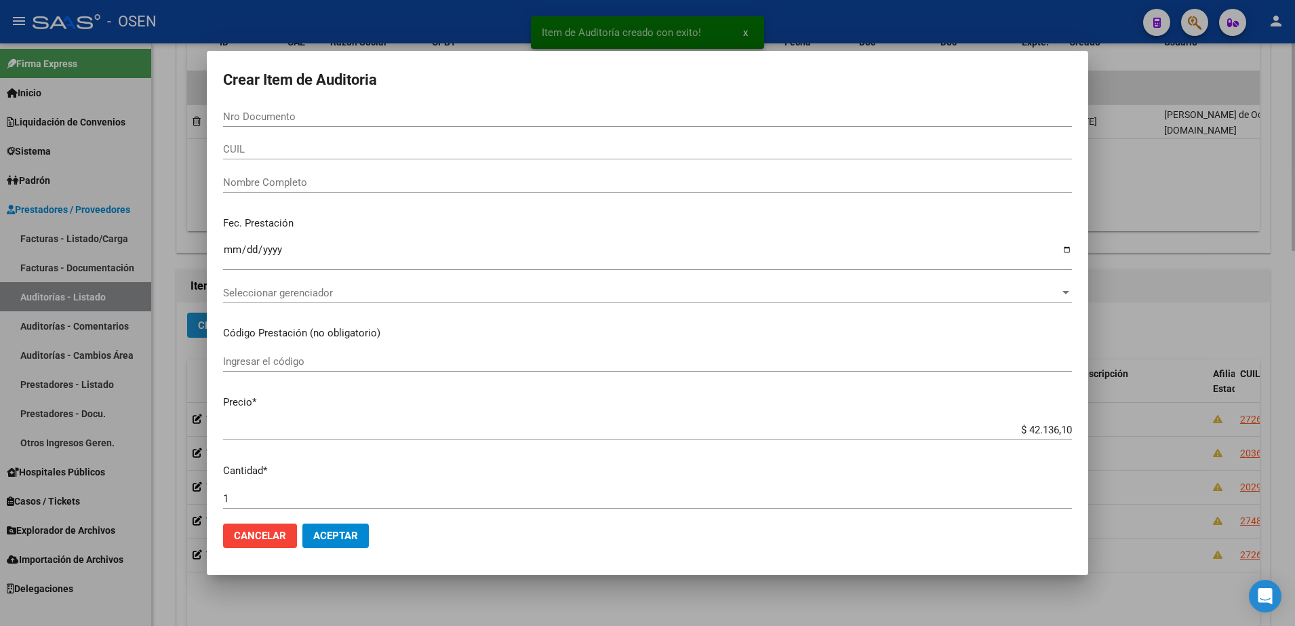
paste input "41983918"
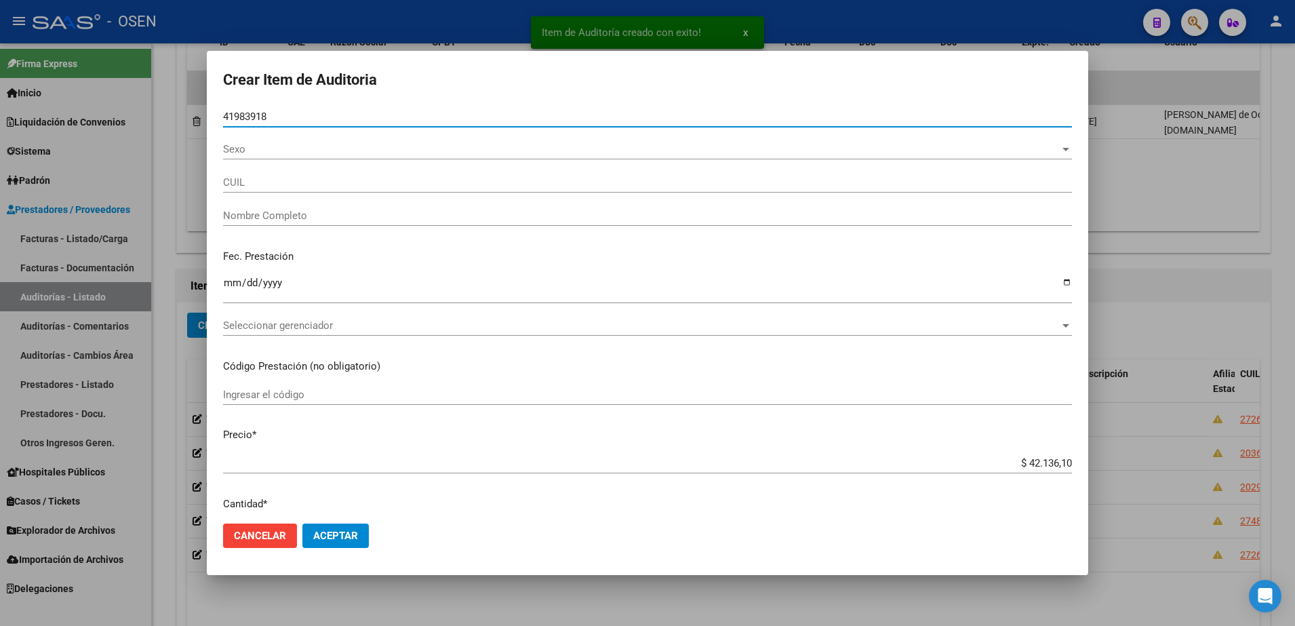
type input "41983918"
type input "27419839189"
type input "RODRIGUEZ NEREA PILAR"
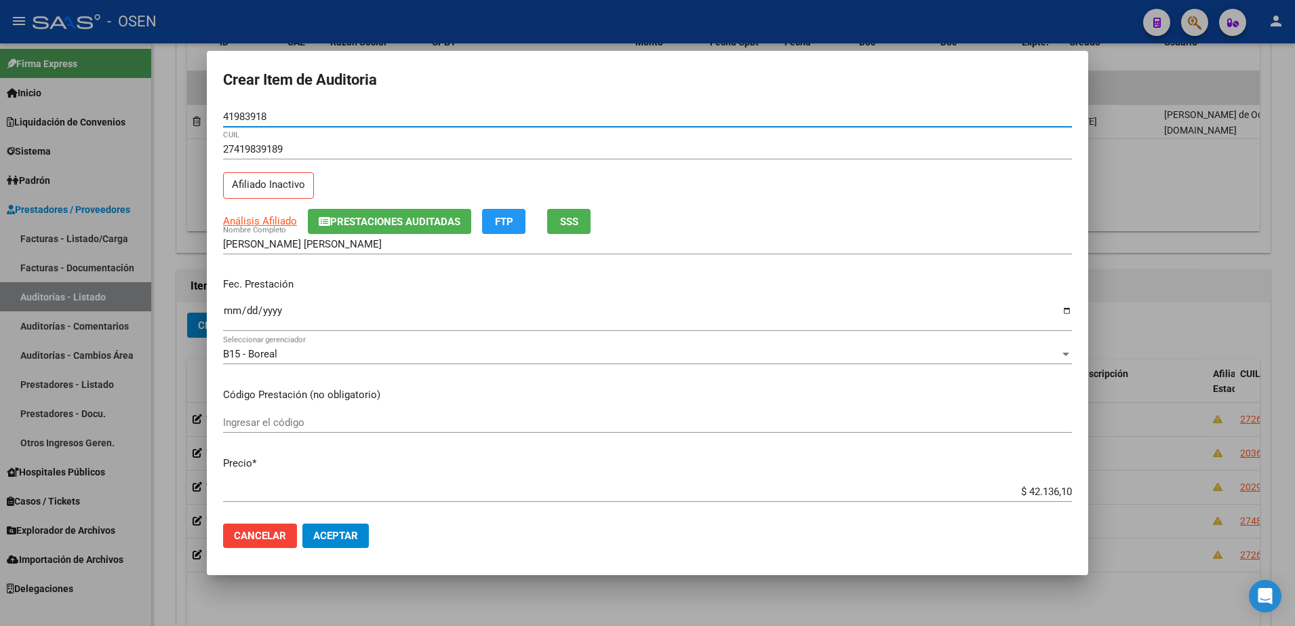
click at [237, 306] on input "Ingresar la fecha" at bounding box center [647, 316] width 849 height 22
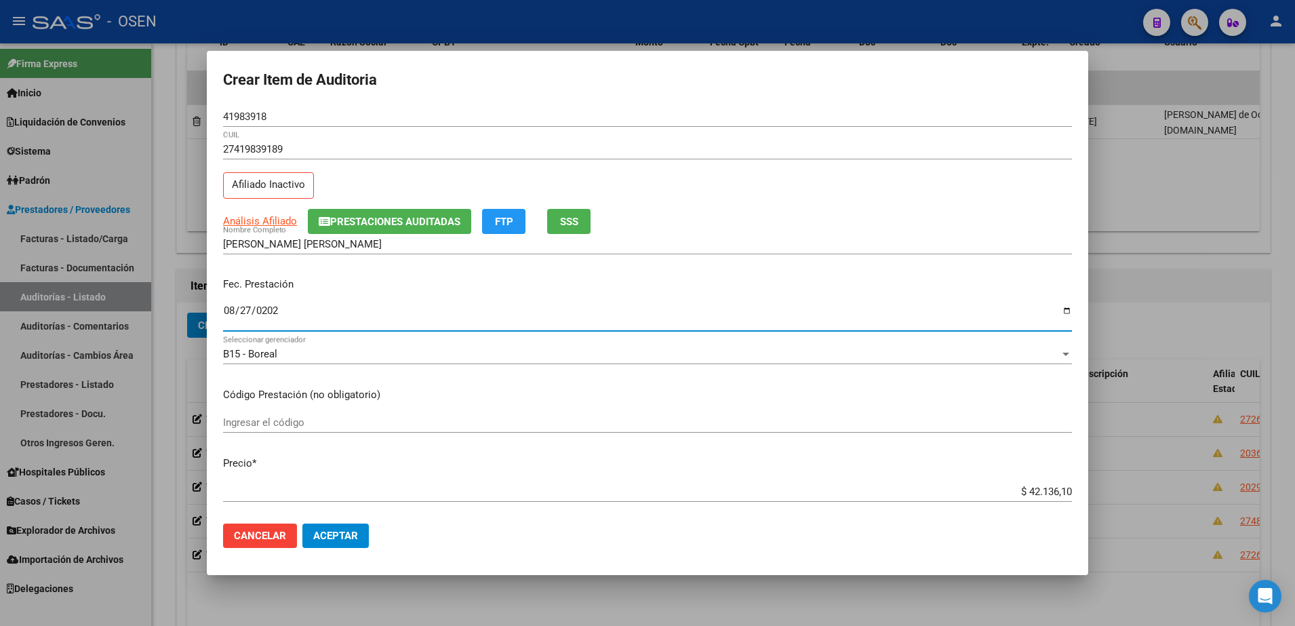
type input "2025-08-27"
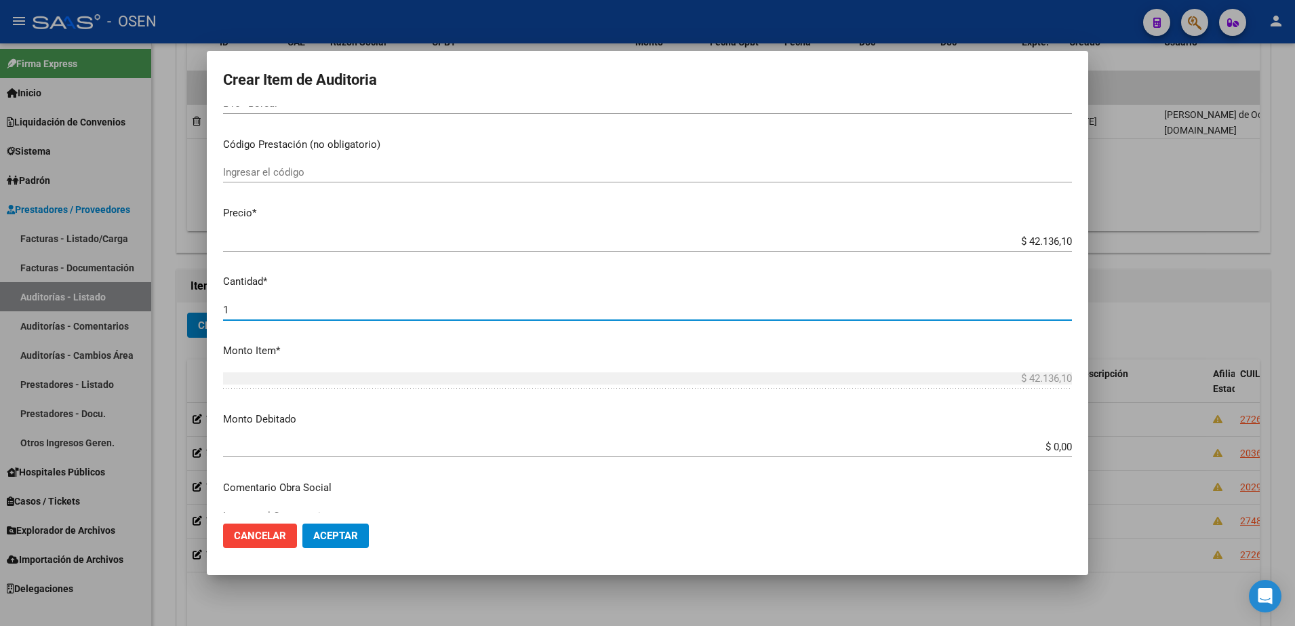
type input "2"
type input "$ 84.272,20"
type input "1"
type input "$ 42.136,10"
click at [1028, 241] on input "$ 42.136,10" at bounding box center [647, 241] width 849 height 12
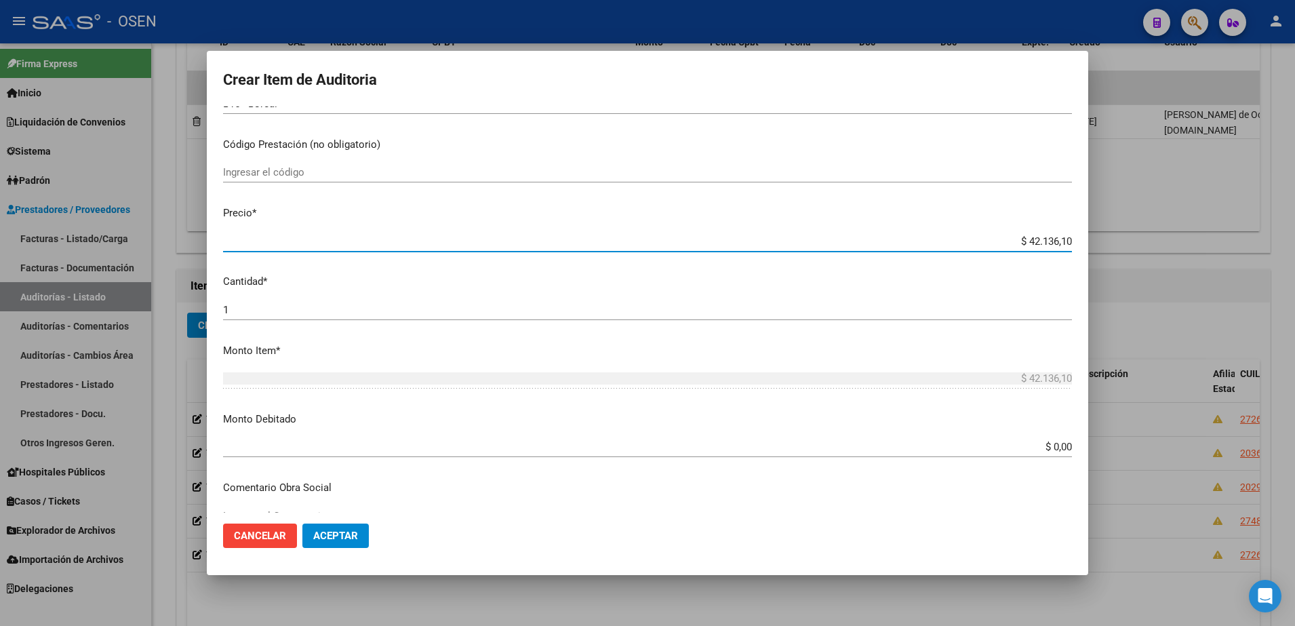
click at [1028, 240] on input "$ 42.136,10" at bounding box center [647, 241] width 849 height 12
type input "$ 0,02"
type input "$ 0,21"
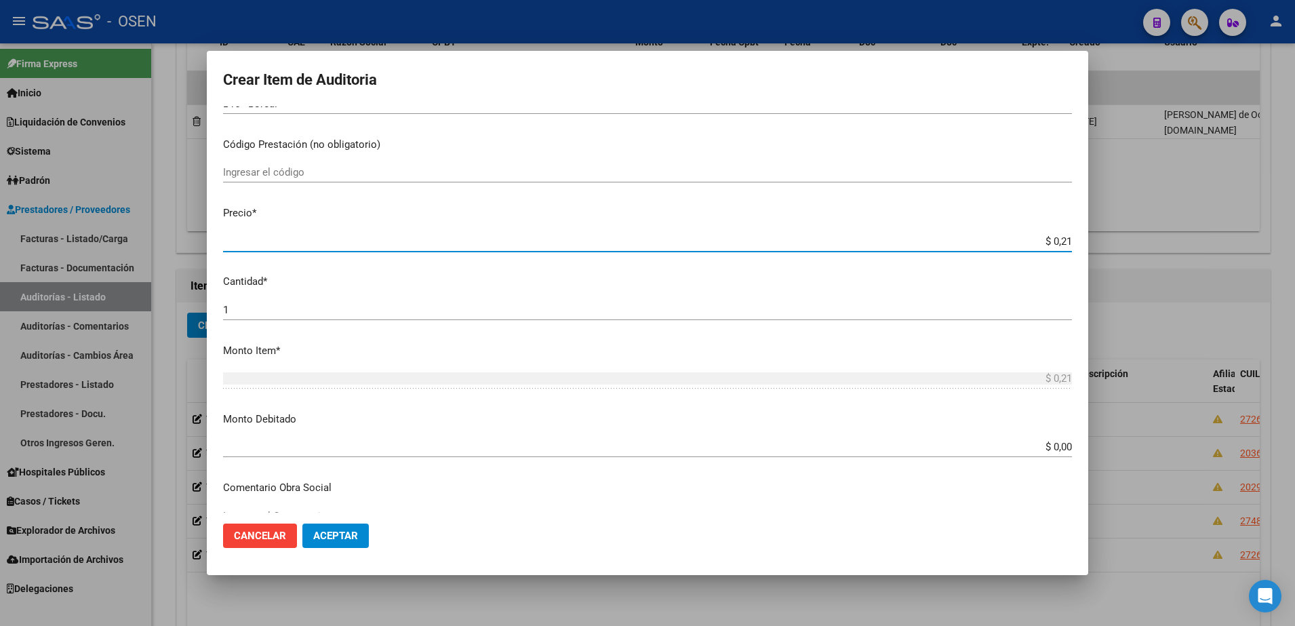
type input "$ 2,10"
type input "$ 21,06"
type input "$ 210,68"
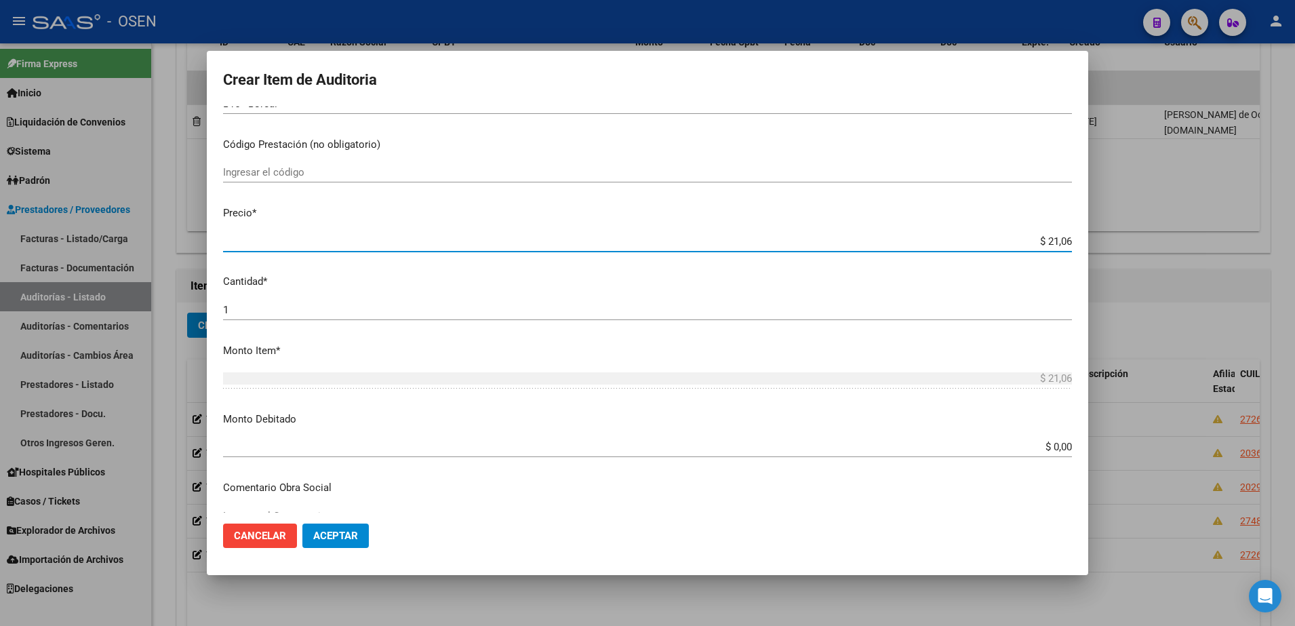
type input "$ 210,68"
type input "$ 2.106,80"
type input "$ 21.068,05"
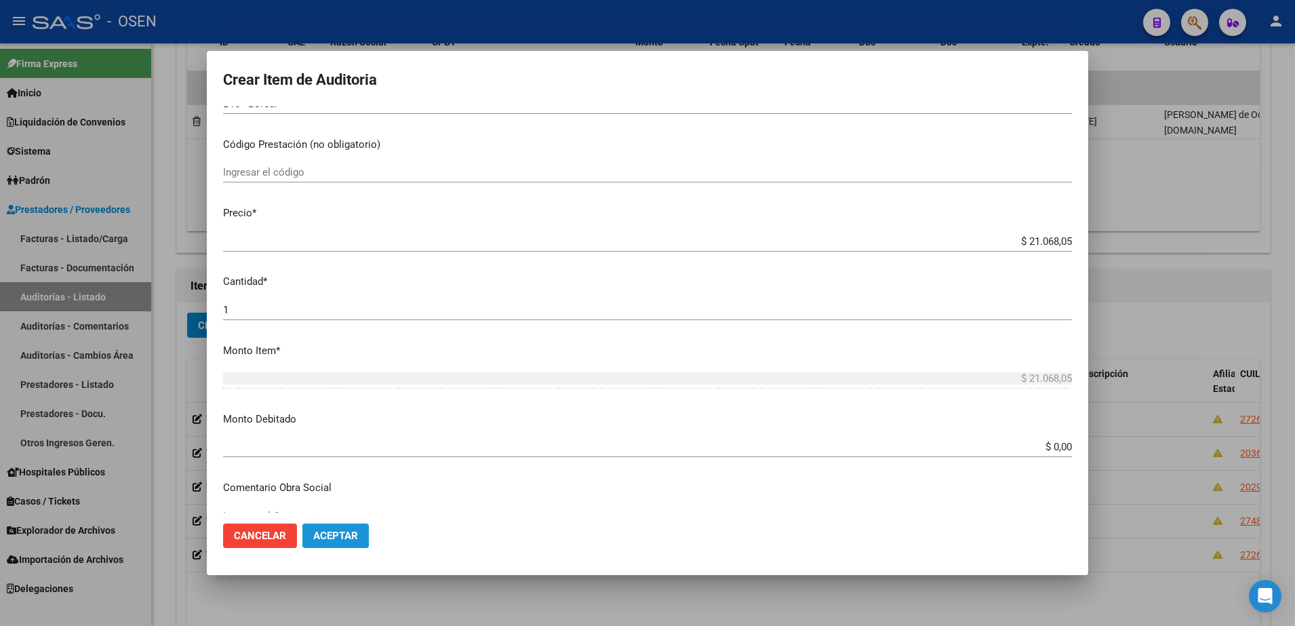
click at [342, 538] on span "Aceptar" at bounding box center [335, 536] width 45 height 12
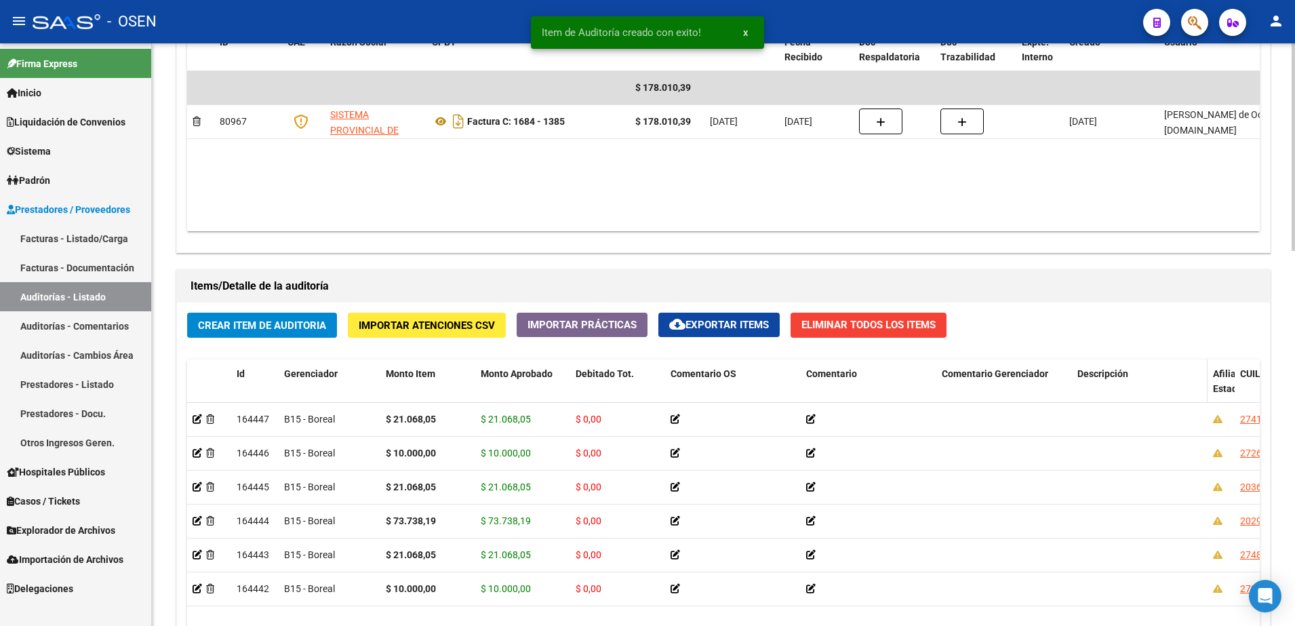
click at [1202, 382] on div "Id Gerenciador Monto Item Monto Aprobado Debitado Tot. Comentario OS Comentario…" at bounding box center [1192, 389] width 2010 height 60
drag, startPoint x: 1195, startPoint y: 383, endPoint x: 1175, endPoint y: 390, distance: 20.8
click at [1176, 390] on datatable-header-cell "Descripción" at bounding box center [1138, 389] width 132 height 60
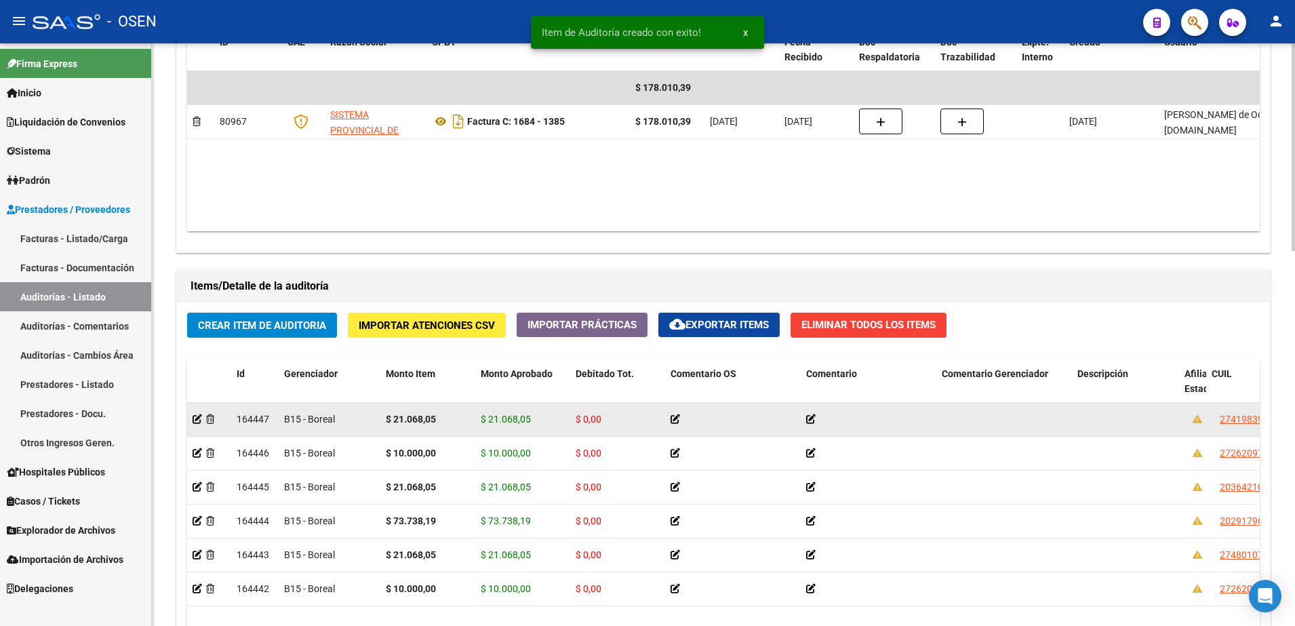
drag, startPoint x: 1184, startPoint y: 381, endPoint x: 999, endPoint y: 403, distance: 186.5
click at [999, 403] on div "Id Gerenciador Monto Item Monto Aprobado Debitado Tot. Comentario OS Comentario…" at bounding box center [723, 578] width 1073 height 439
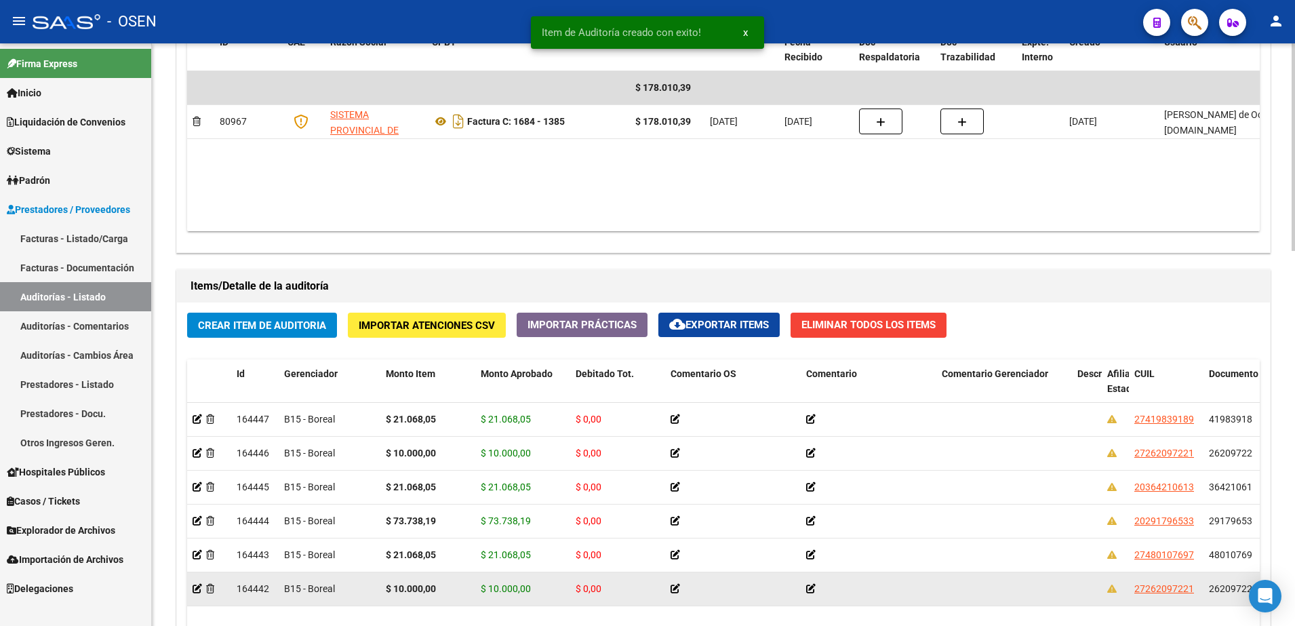
click at [1215, 584] on span "26209722" at bounding box center [1230, 588] width 43 height 11
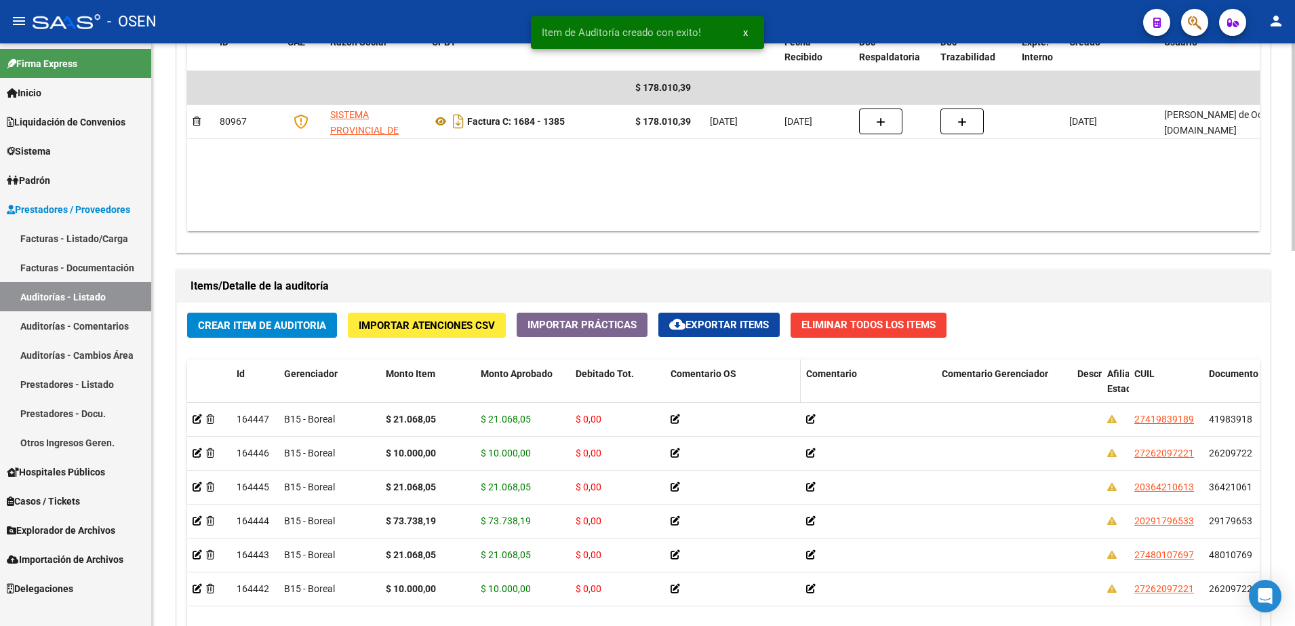
copy span "26209722"
click at [315, 316] on button "Crear Item de Auditoria" at bounding box center [262, 325] width 150 height 25
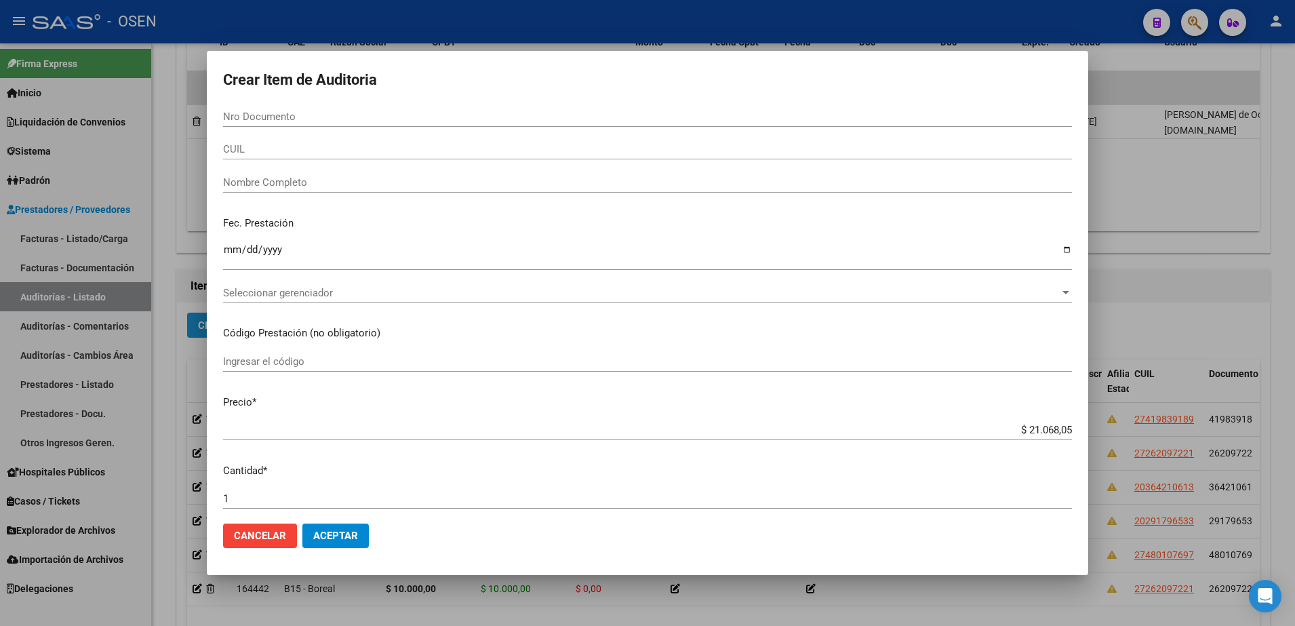
paste input "26209722"
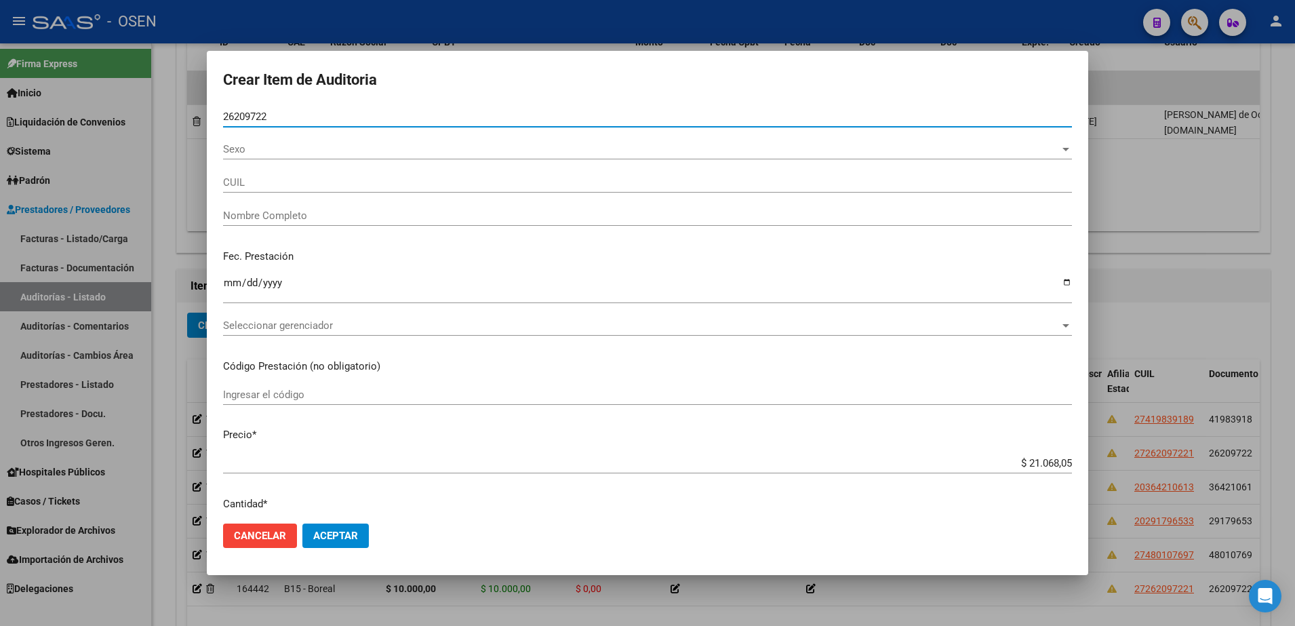
type input "26209722"
type input "27262097221"
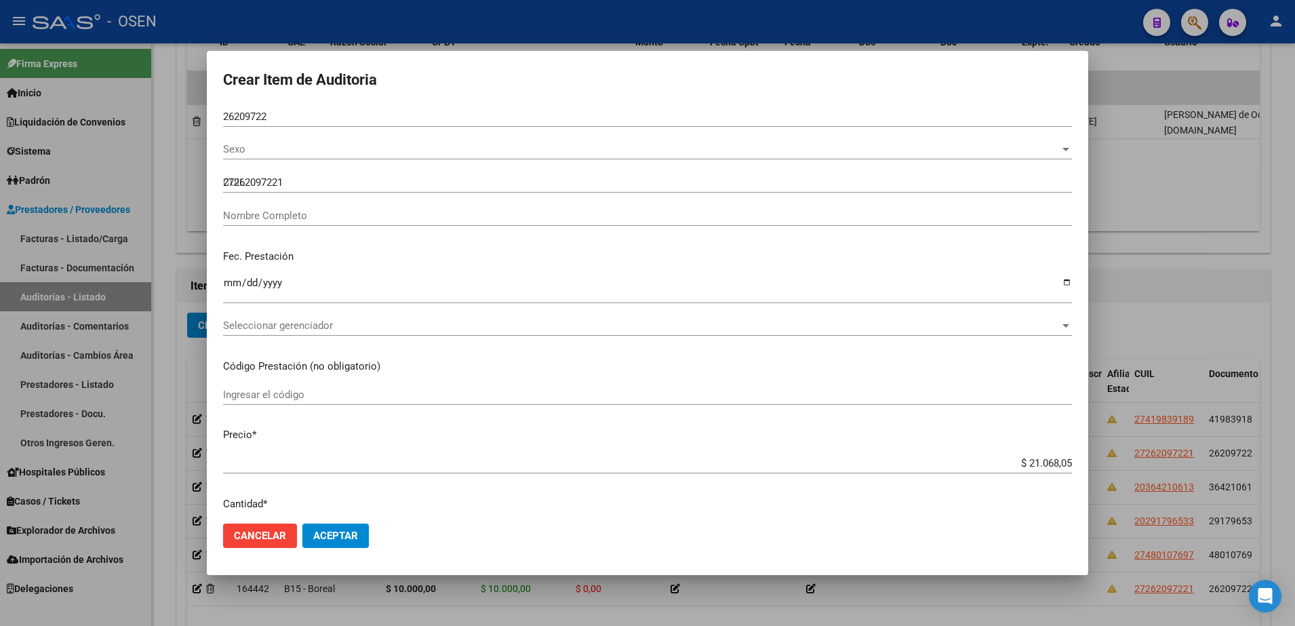
type input "DIAZ RAMONA BEATRIZ"
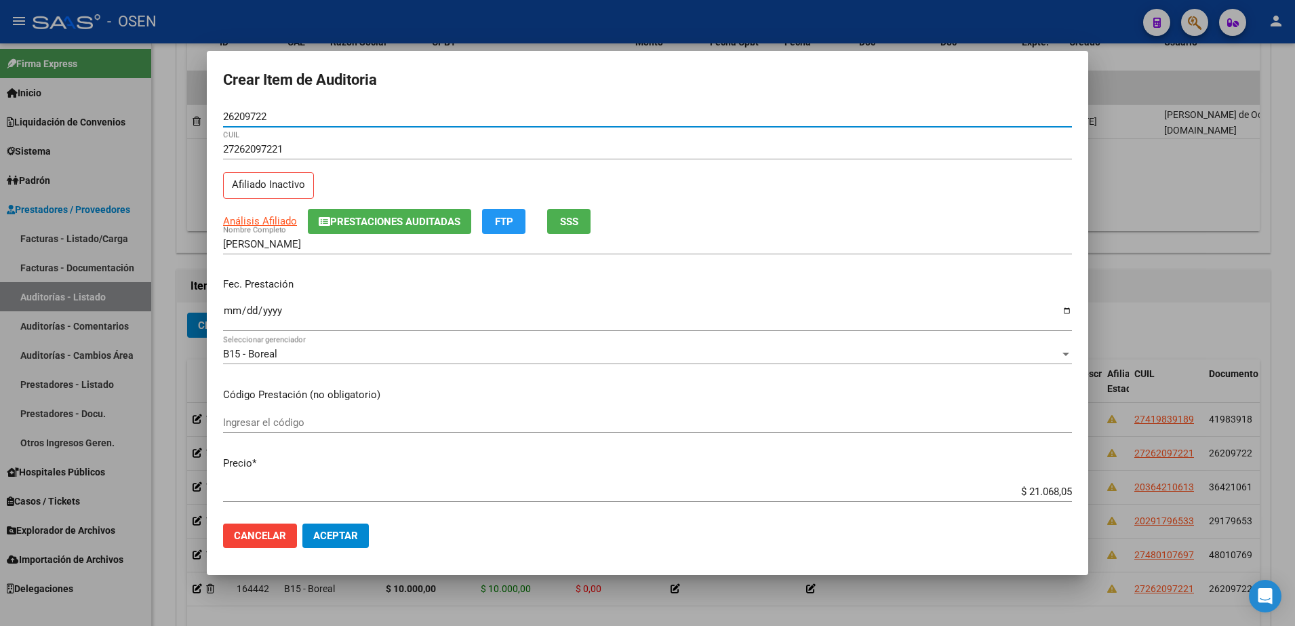
click at [241, 318] on input "Ingresar la fecha" at bounding box center [647, 316] width 849 height 22
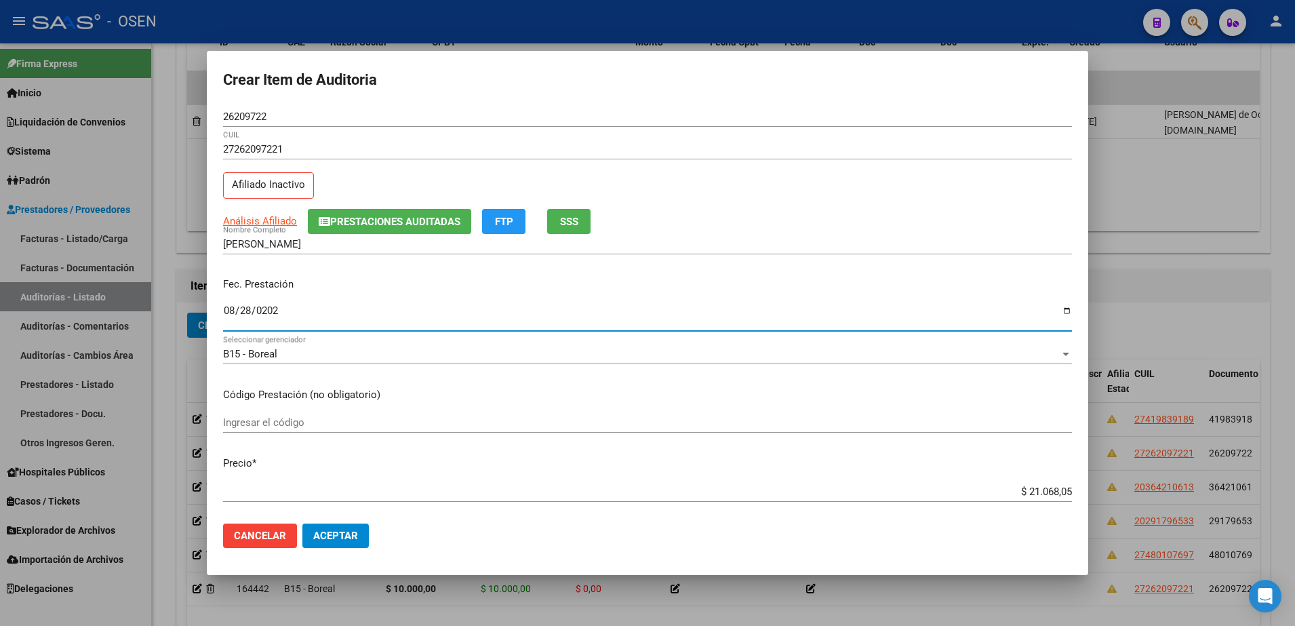
type input "2025-08-28"
click at [1021, 491] on input "$ 21.068,05" at bounding box center [647, 491] width 849 height 12
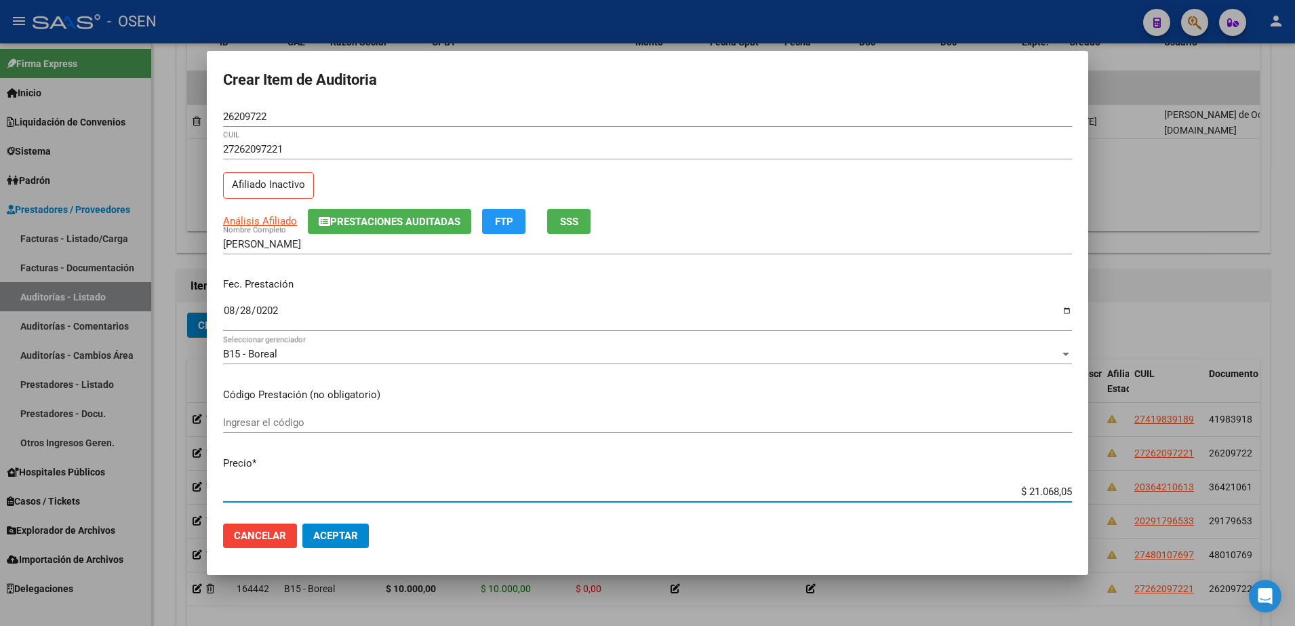
click at [1021, 491] on input "$ 21.068,05" at bounding box center [647, 491] width 849 height 12
click at [368, 528] on button "Aceptar" at bounding box center [335, 535] width 66 height 24
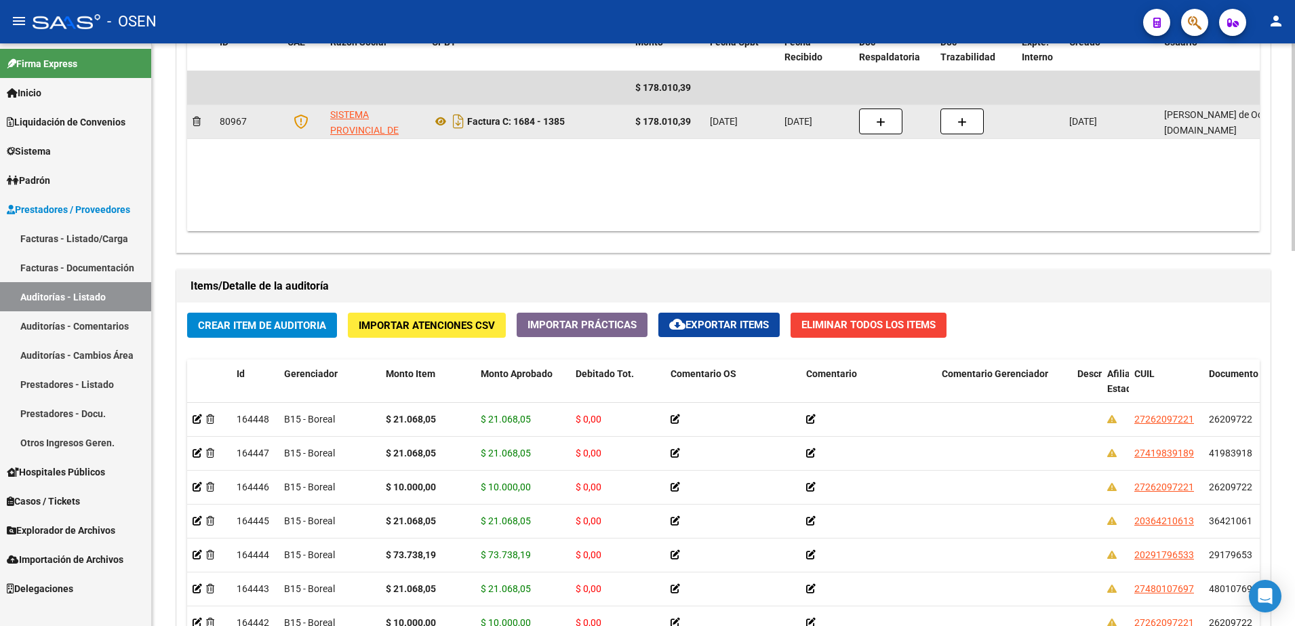
click at [678, 123] on strong "$ 178.010,39" at bounding box center [663, 121] width 56 height 11
copy strong "$ 178.010,39"
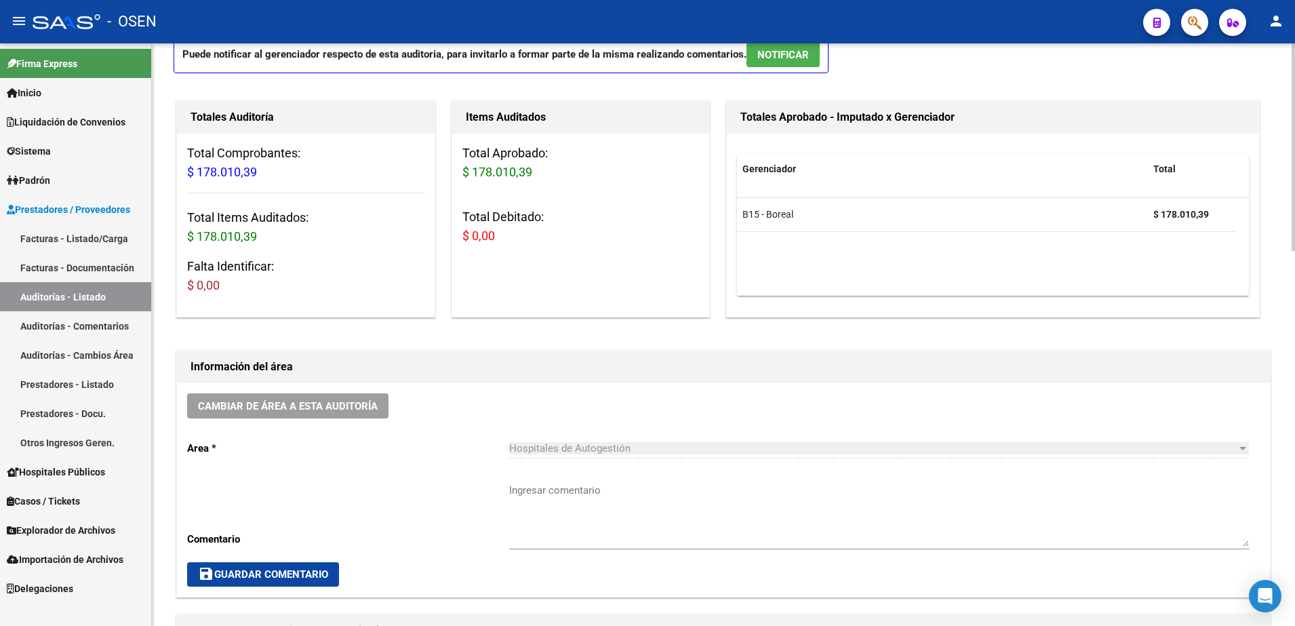
scroll to position [0, 0]
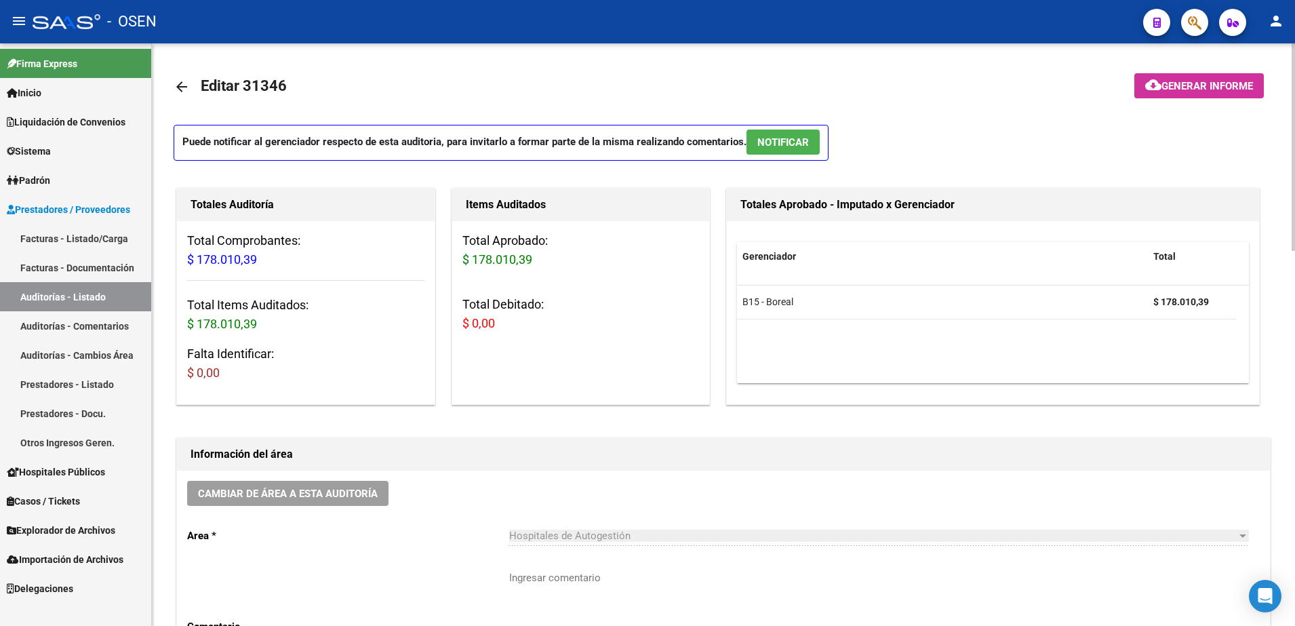
click at [335, 247] on h3 "Total Comprobantes: $ 178.010,39" at bounding box center [305, 250] width 237 height 38
click at [176, 83] on mat-icon "arrow_back" at bounding box center [182, 87] width 16 height 16
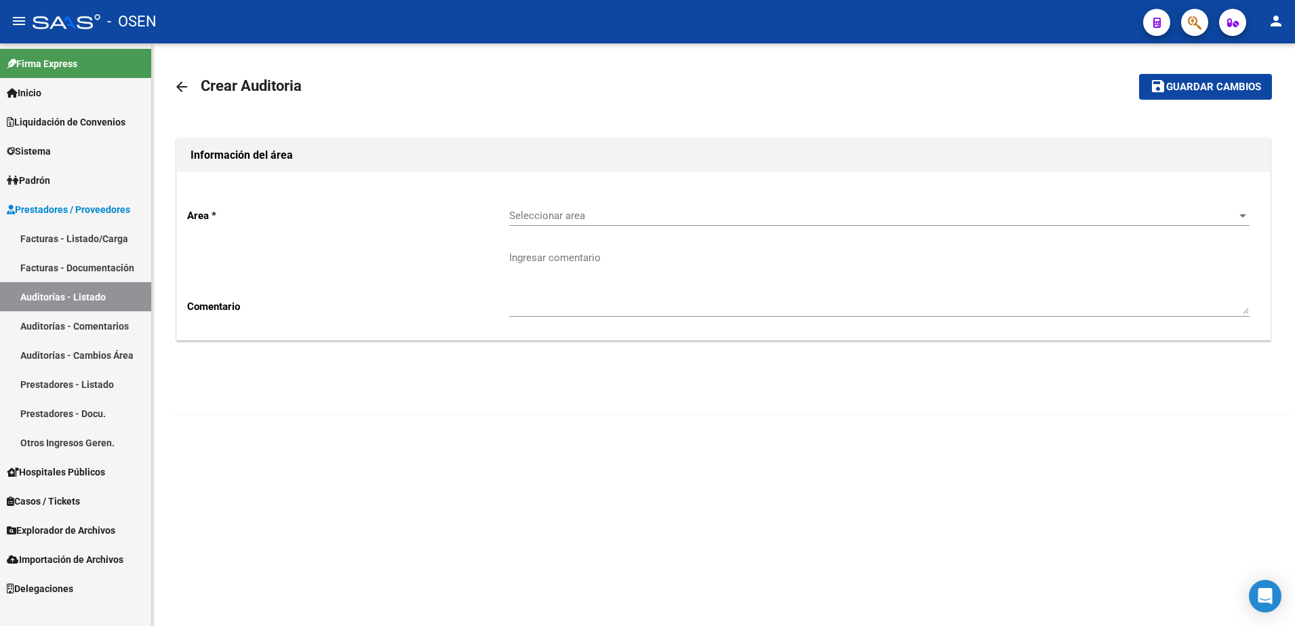
click at [179, 84] on mat-icon "arrow_back" at bounding box center [182, 87] width 16 height 16
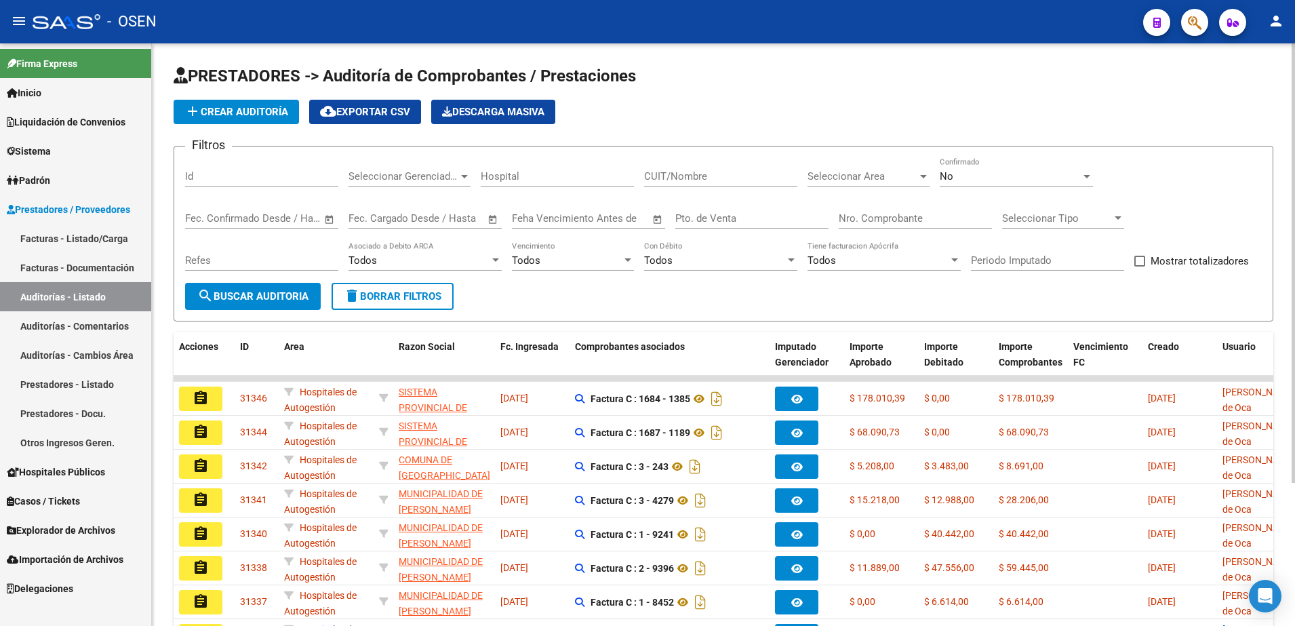
click at [288, 314] on form "Filtros Id Seleccionar Gerenciador Seleccionar Gerenciador Hospital CUIT/Nombre…" at bounding box center [724, 234] width 1100 height 176
click at [292, 290] on span "search Buscar Auditoria" at bounding box center [252, 296] width 111 height 12
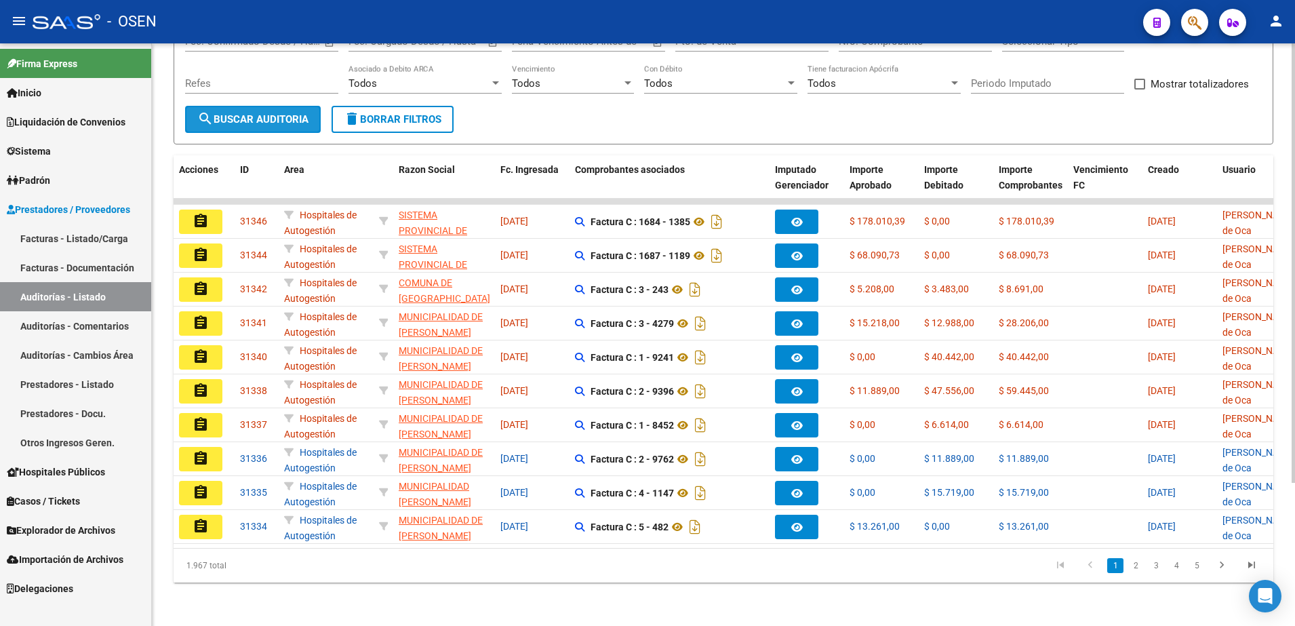
click at [315, 114] on button "search Buscar Auditoria" at bounding box center [253, 119] width 136 height 27
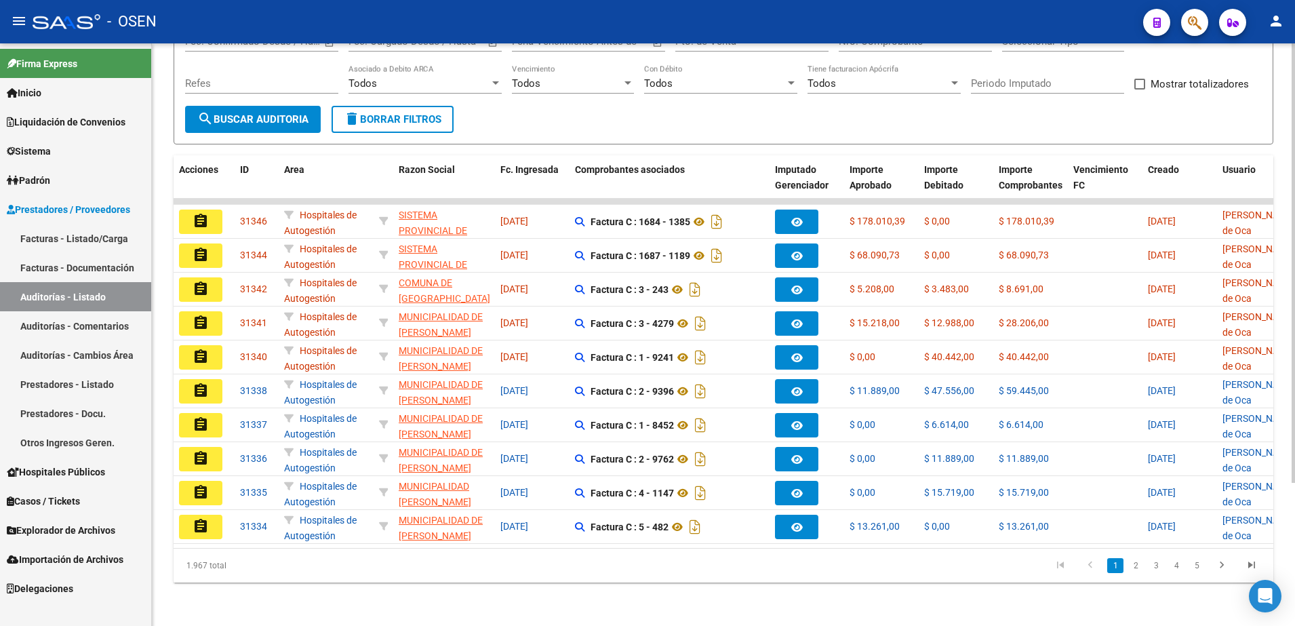
click at [313, 106] on button "search Buscar Auditoria" at bounding box center [253, 119] width 136 height 27
